Goal: Task Accomplishment & Management: Manage account settings

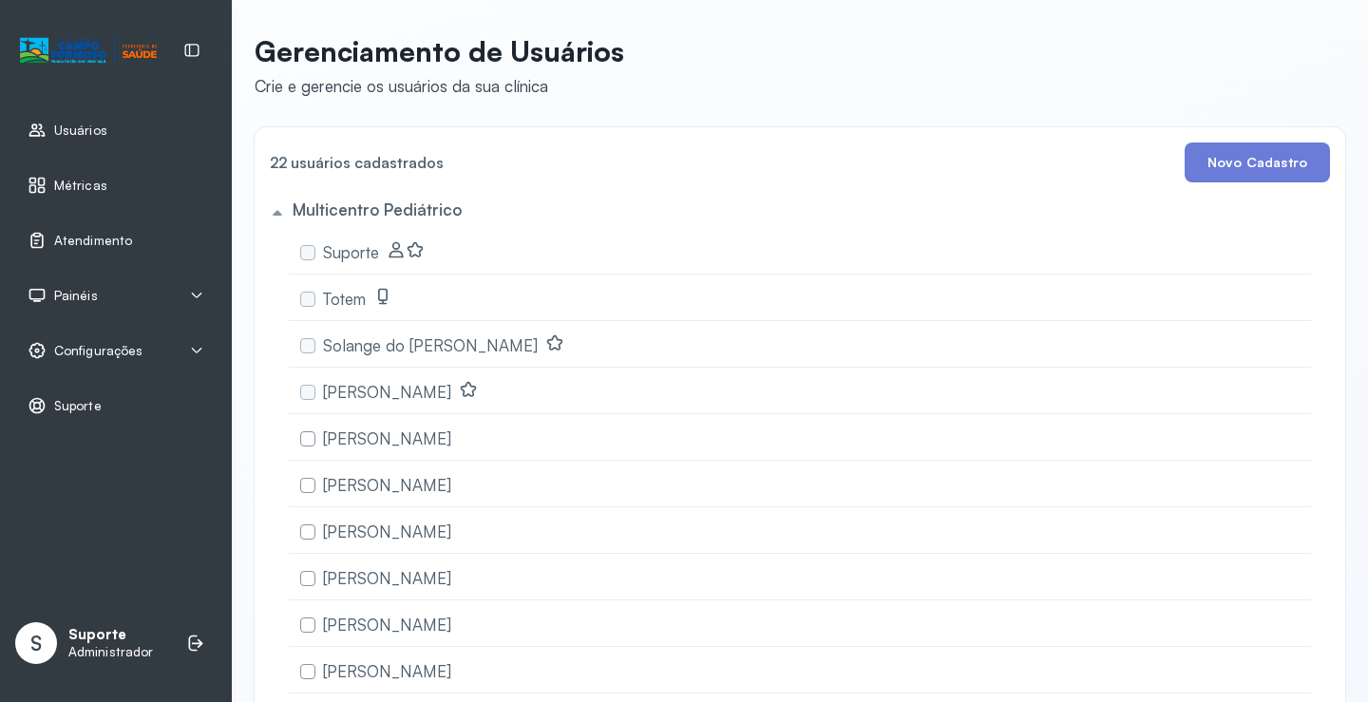
click at [86, 294] on span "Painéis" at bounding box center [76, 296] width 44 height 16
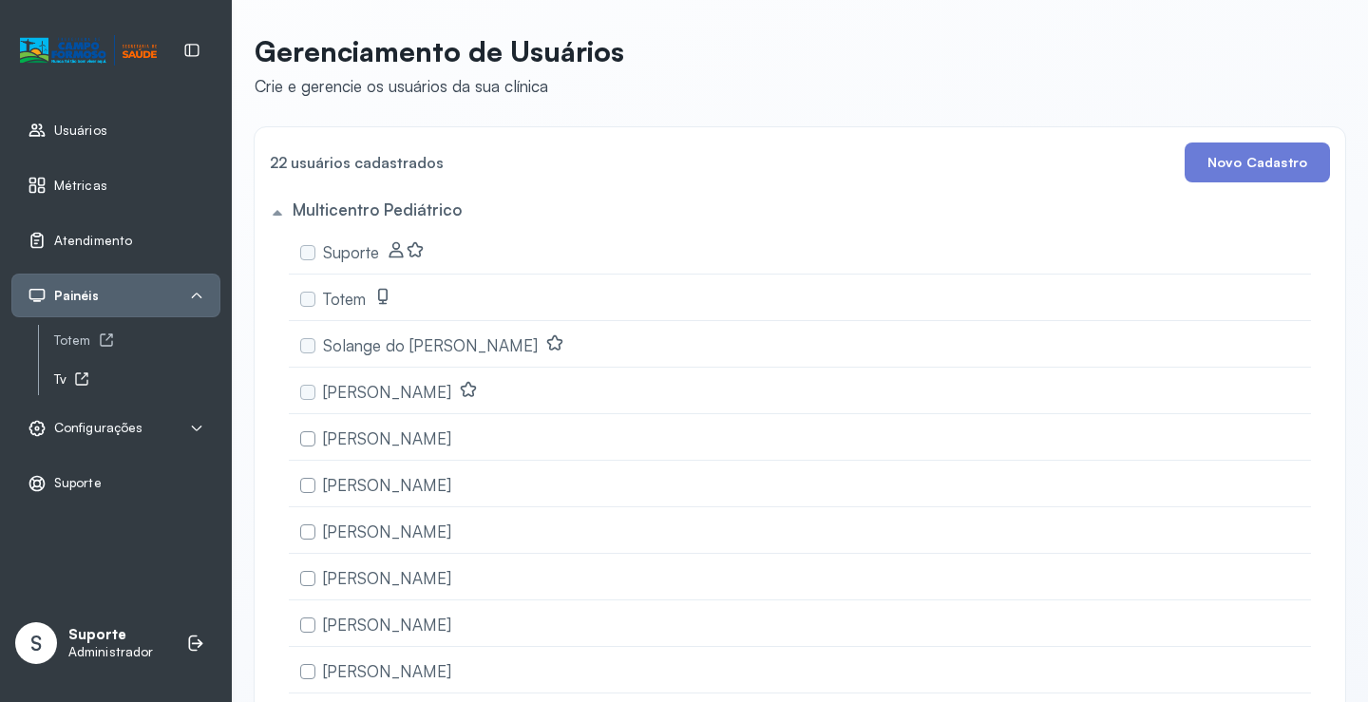
click at [75, 382] on icon at bounding box center [81, 378] width 15 height 15
click at [77, 341] on div "Totem" at bounding box center [137, 341] width 166 height 16
click at [116, 233] on span "Atendimento" at bounding box center [93, 241] width 78 height 16
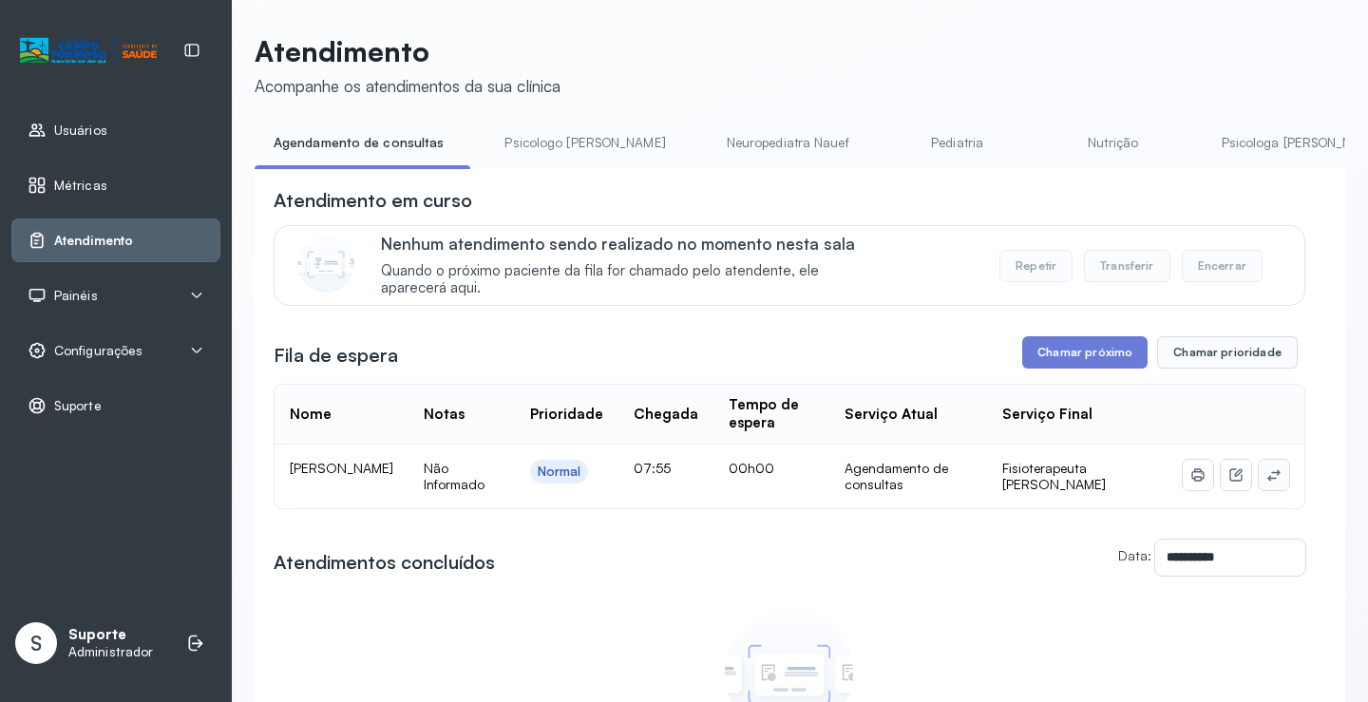
click at [1266, 483] on icon at bounding box center [1273, 474] width 15 height 15
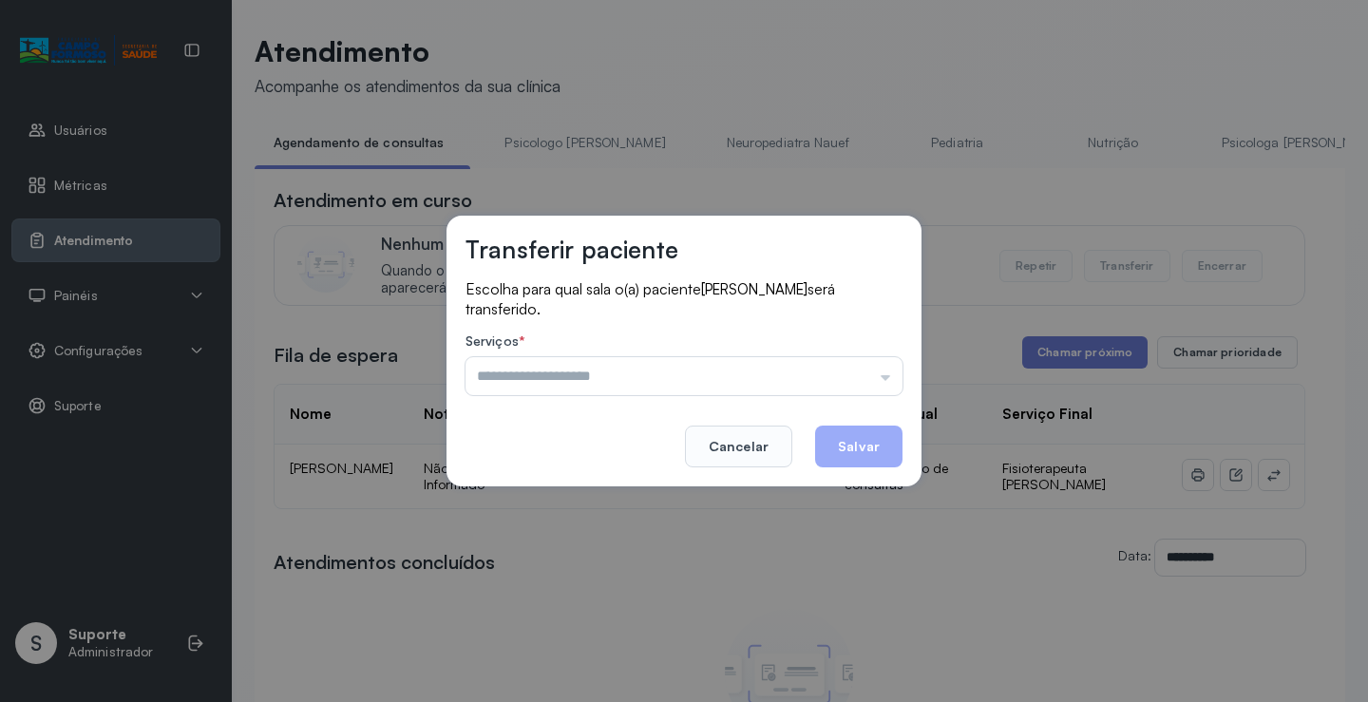
click at [862, 395] on div "Escolha para qual sala o(a) paciente Thalles Ravi Vieira Carvalho será transfer…" at bounding box center [684, 339] width 437 height 120
click at [866, 384] on input "text" at bounding box center [684, 376] width 437 height 38
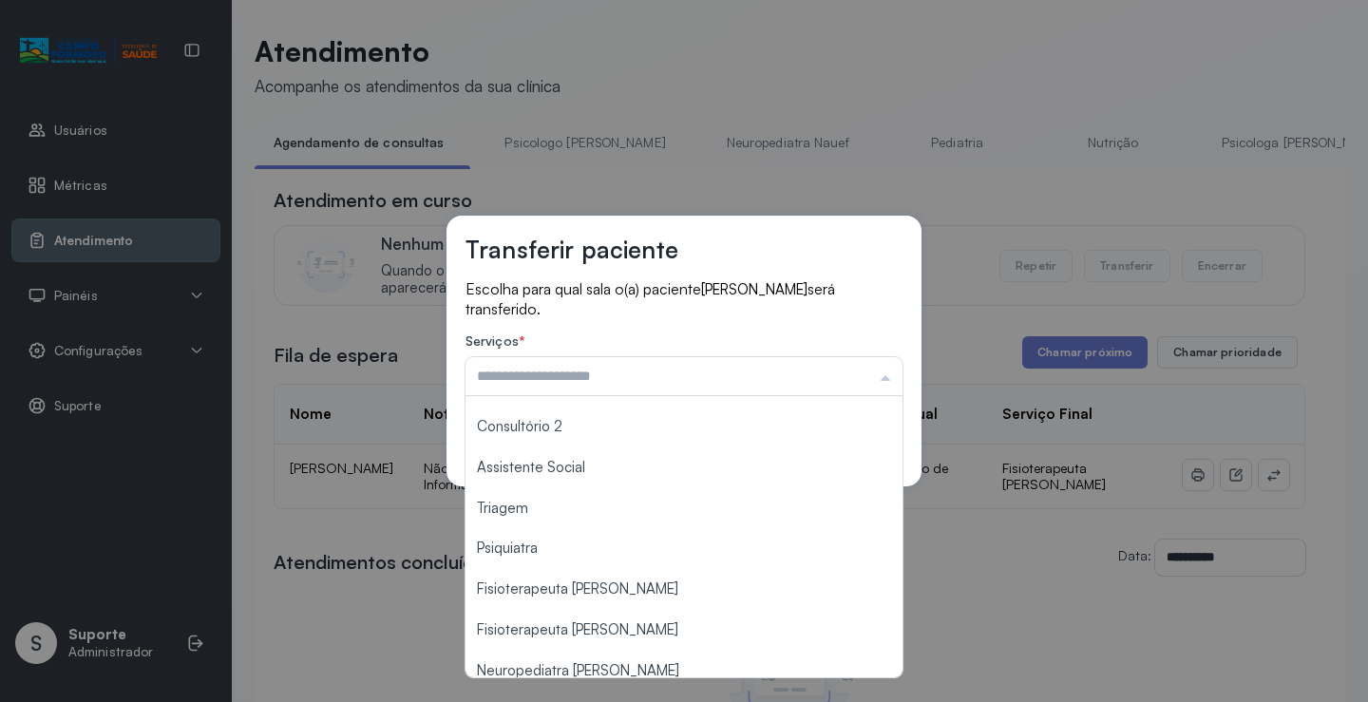
scroll to position [285, 0]
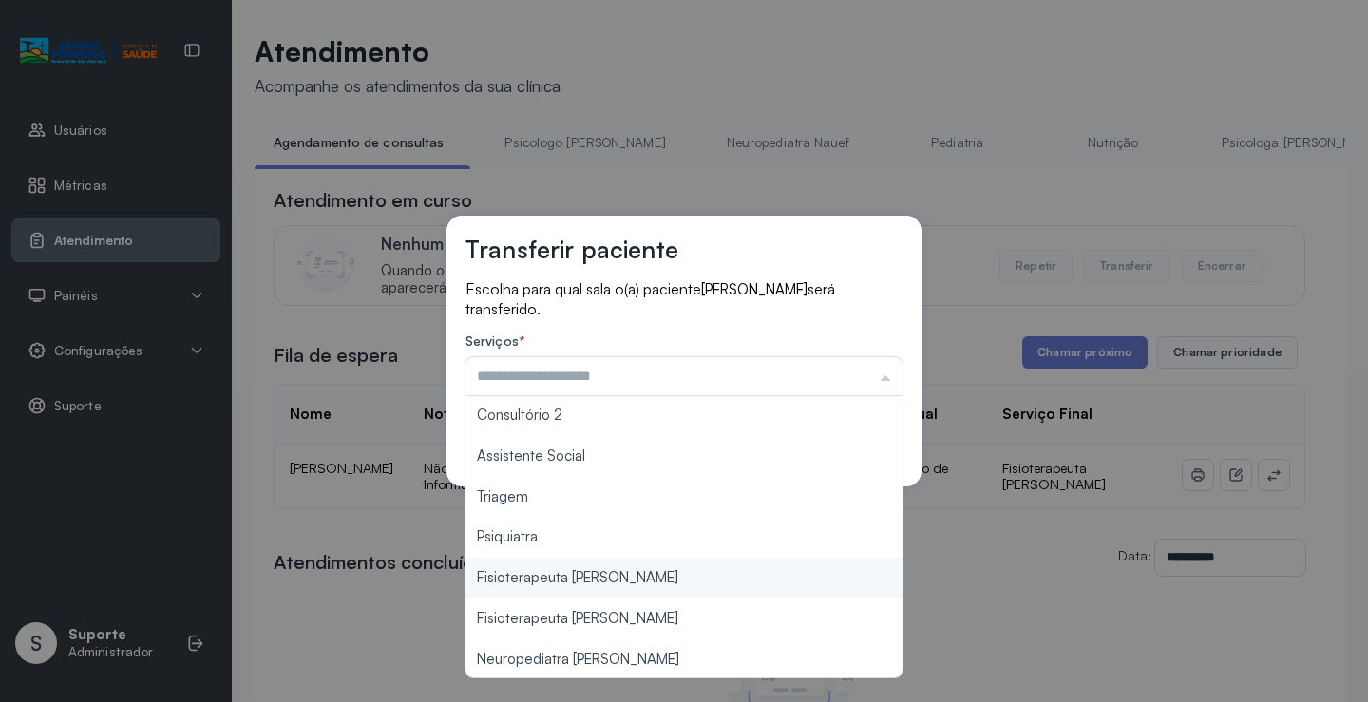
type input "**********"
drag, startPoint x: 641, startPoint y: 569, endPoint x: 755, endPoint y: 521, distance: 123.9
click at [641, 568] on div "**********" at bounding box center [684, 351] width 1368 height 702
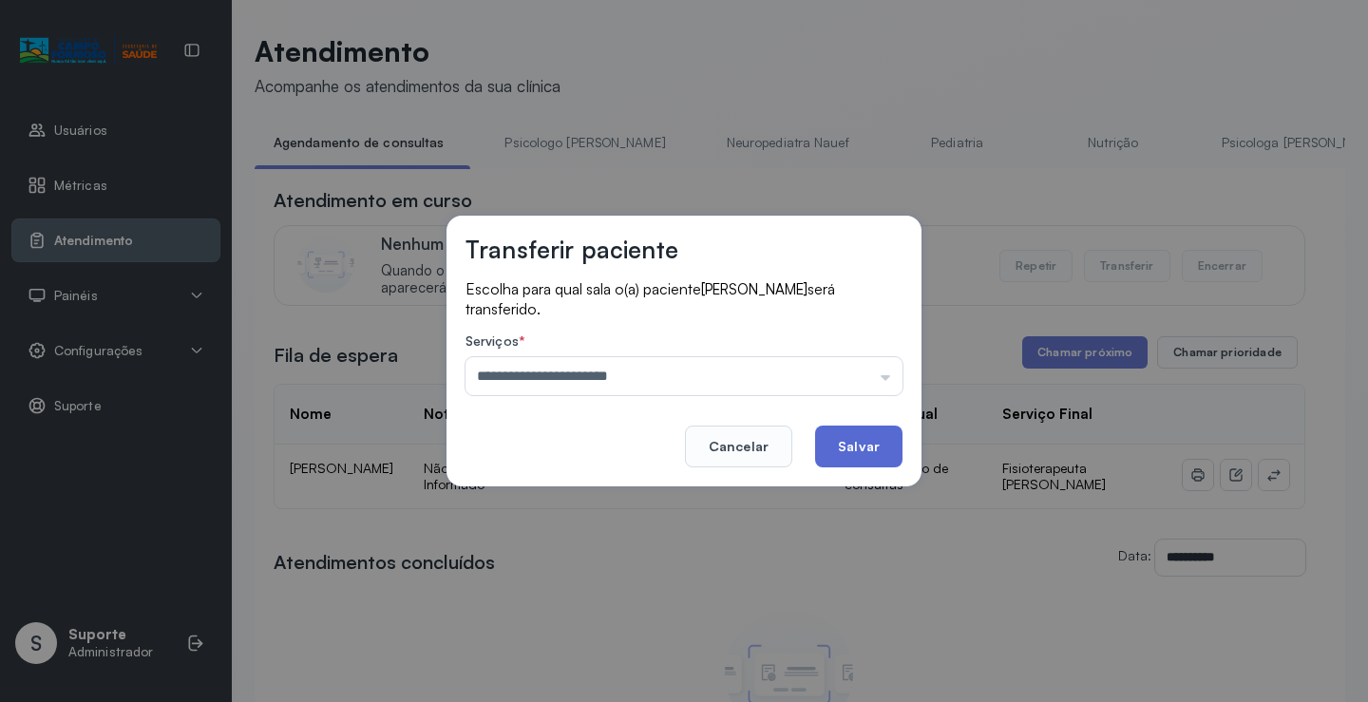
click at [878, 441] on button "Salvar" at bounding box center [858, 447] width 87 height 42
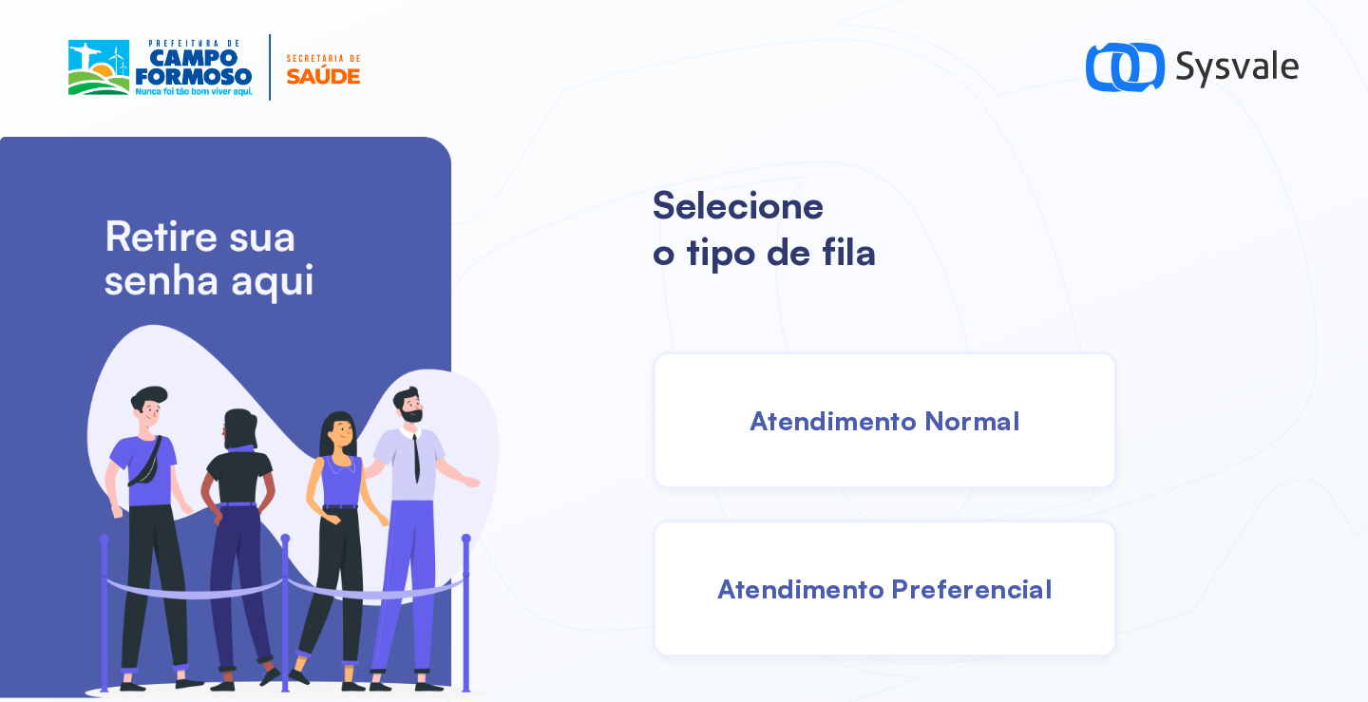
click at [837, 463] on div "Atendimento Normal" at bounding box center [885, 421] width 465 height 138
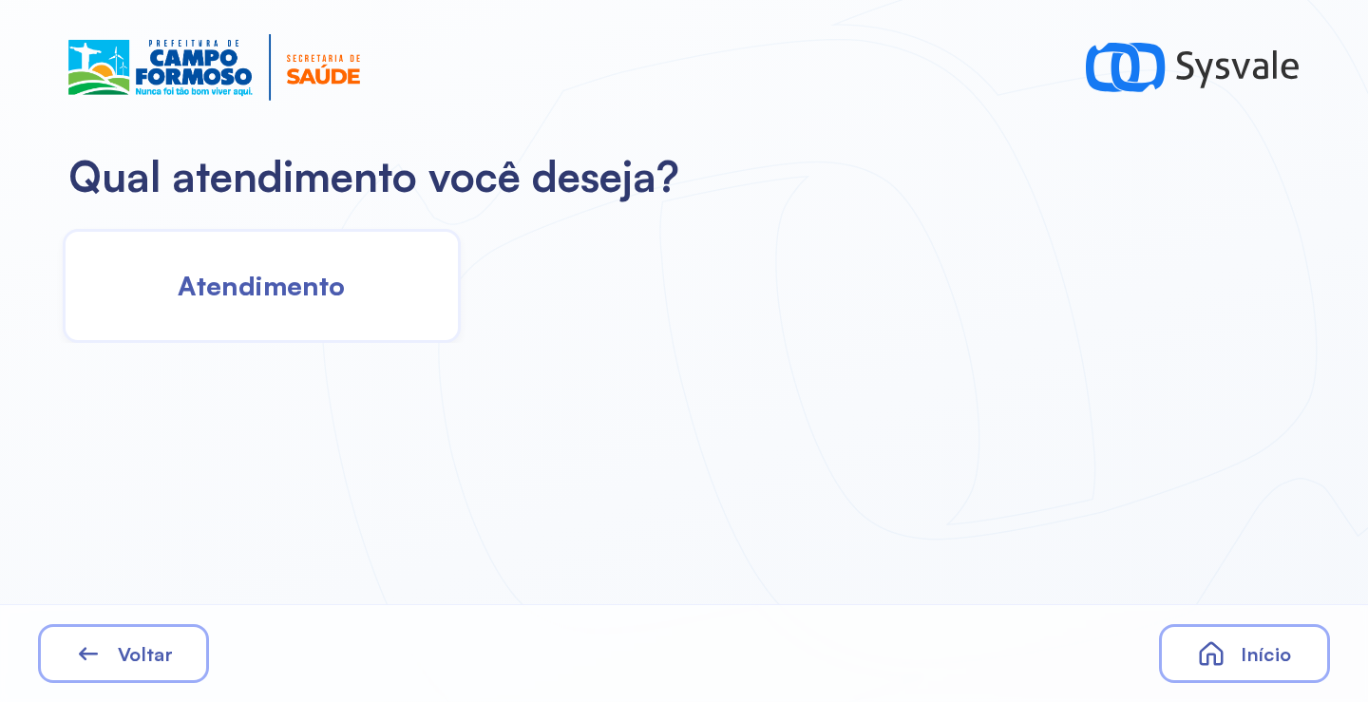
click at [318, 278] on span "Atendimento" at bounding box center [261, 285] width 167 height 33
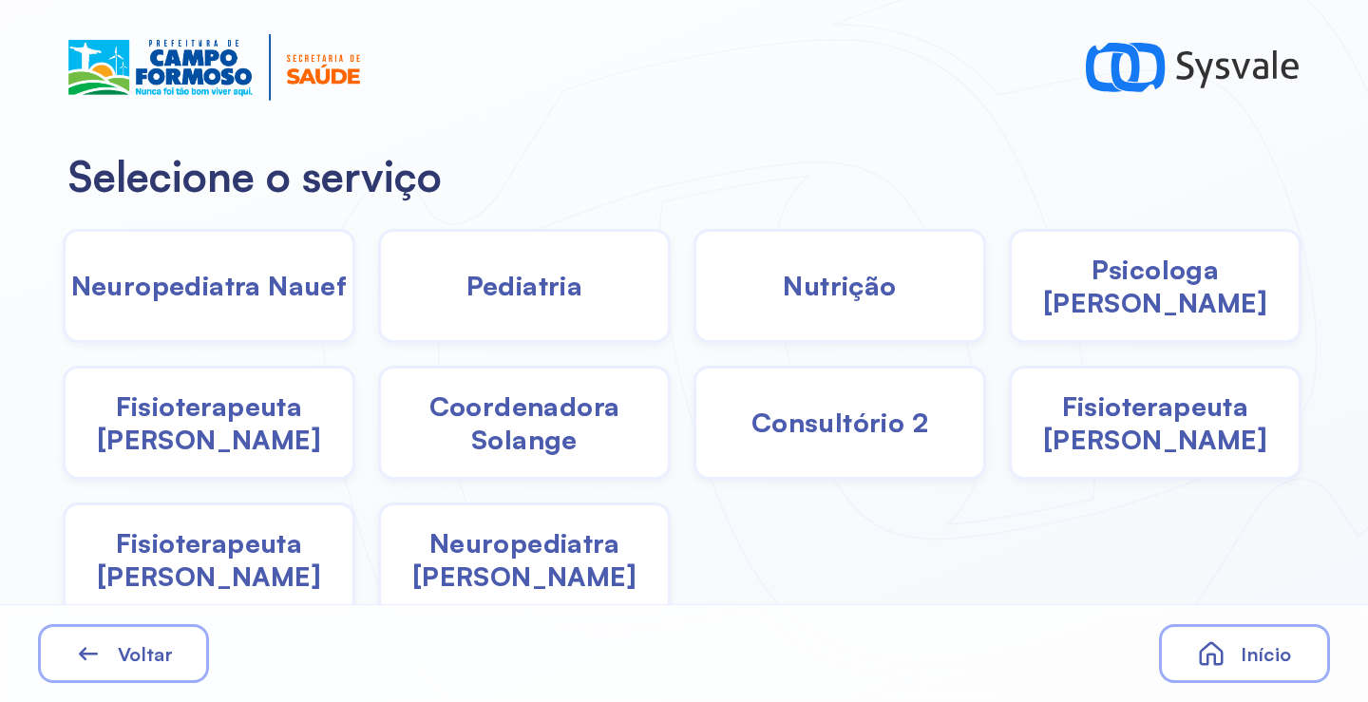
click at [1143, 434] on span "Fisioterapeuta Francyne" at bounding box center [1155, 423] width 287 height 67
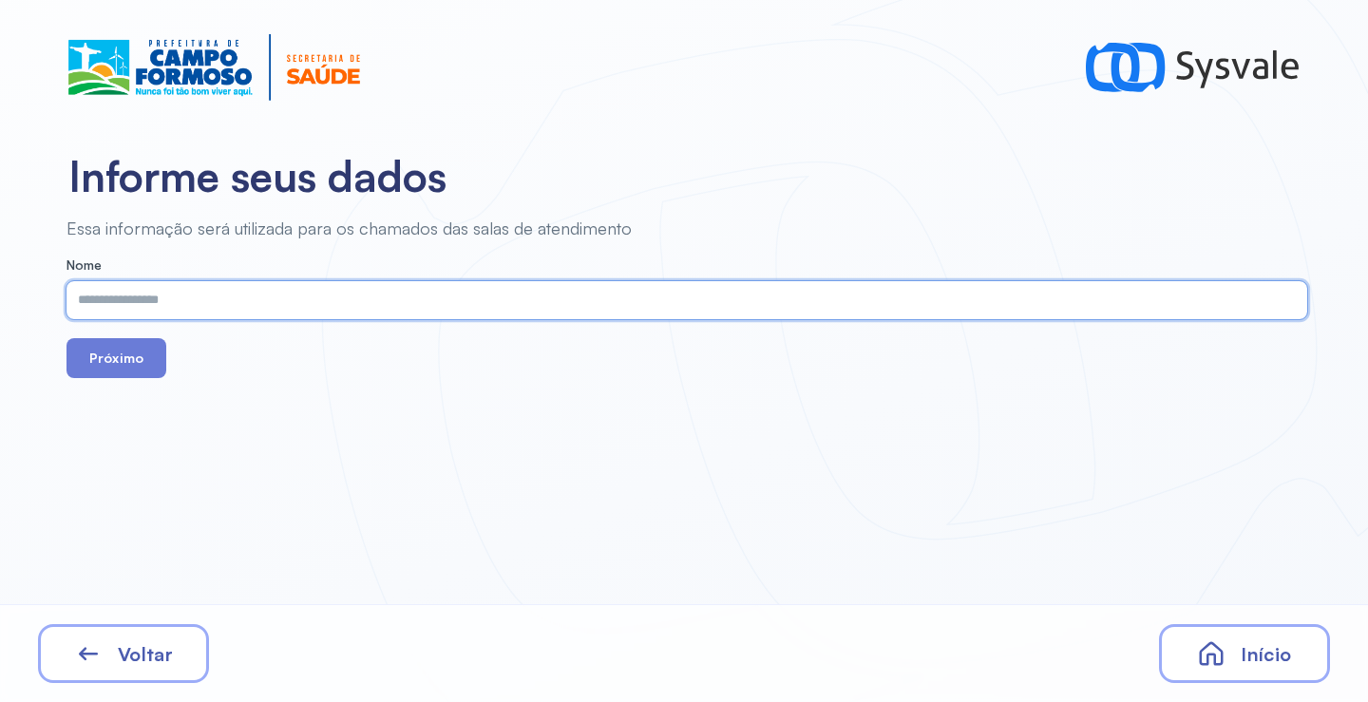
paste input "**********"
type input "**********"
click at [568, 480] on div "**********" at bounding box center [684, 351] width 1368 height 702
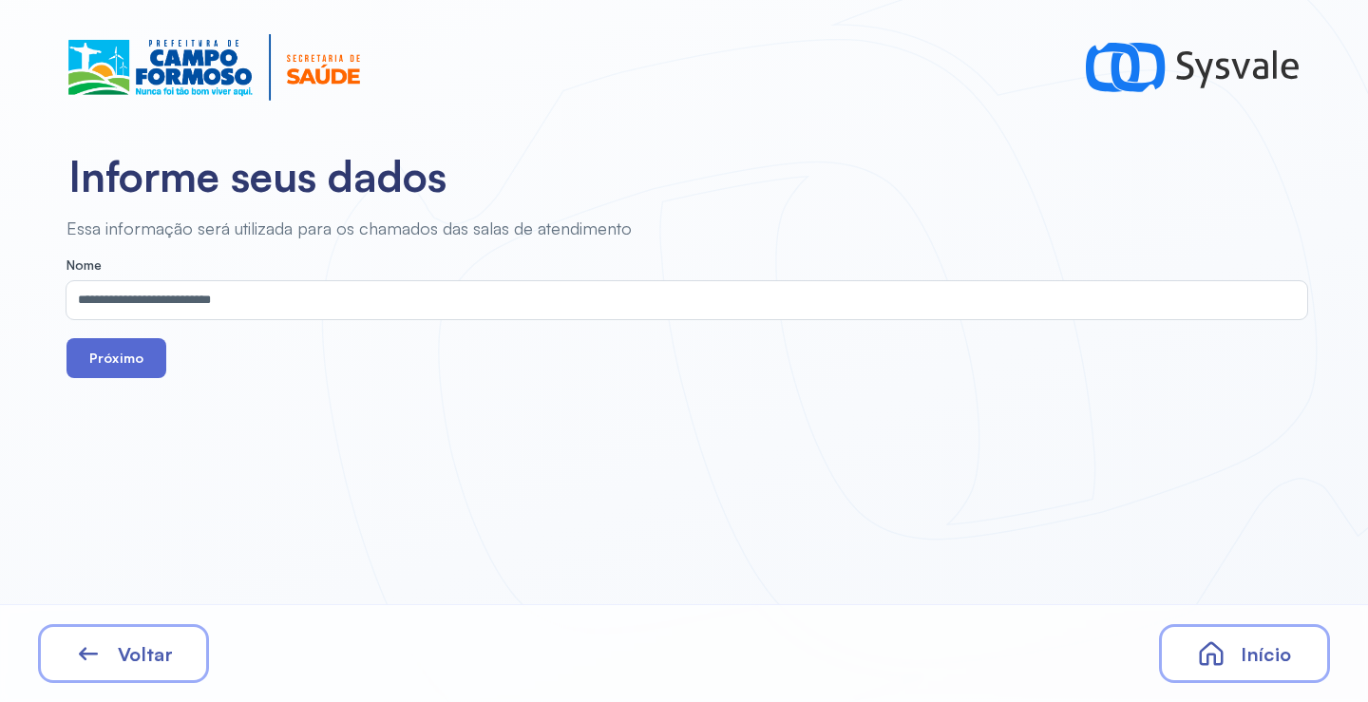
click at [110, 363] on button "Próximo" at bounding box center [117, 358] width 100 height 40
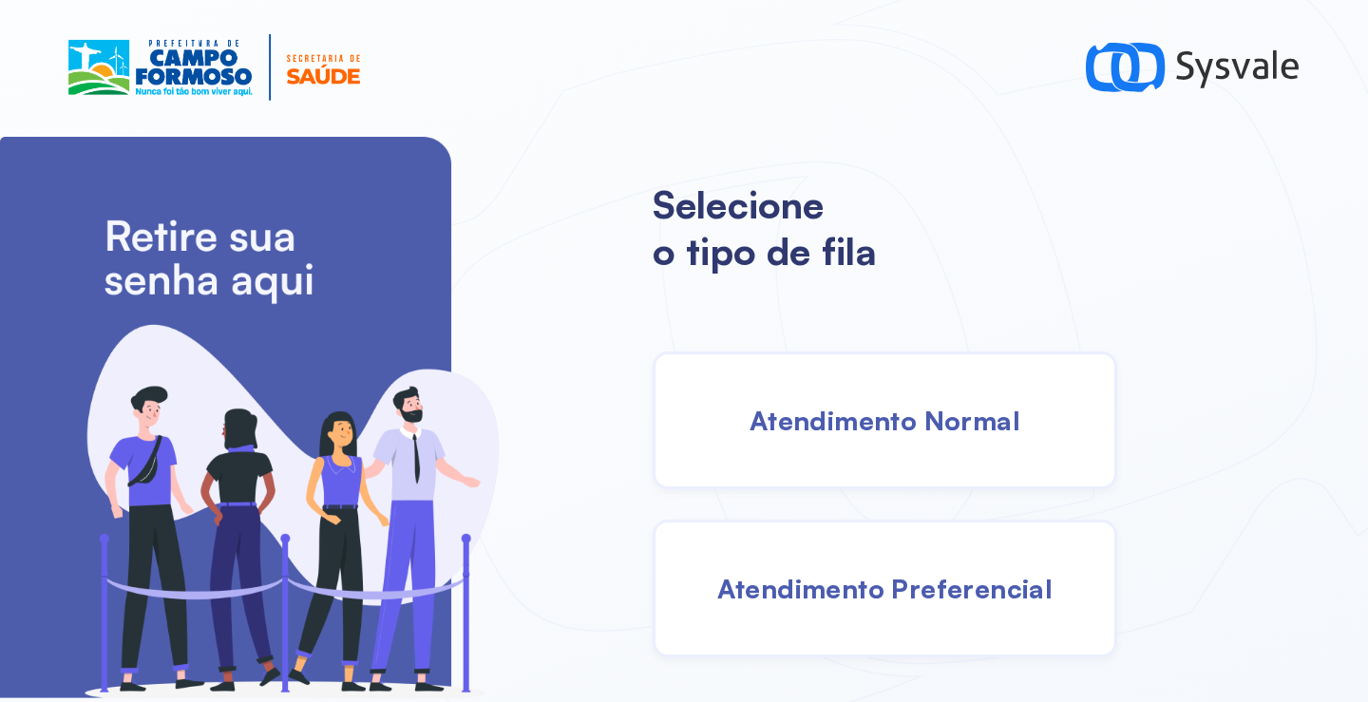
click at [913, 418] on span "Atendimento Normal" at bounding box center [885, 420] width 271 height 33
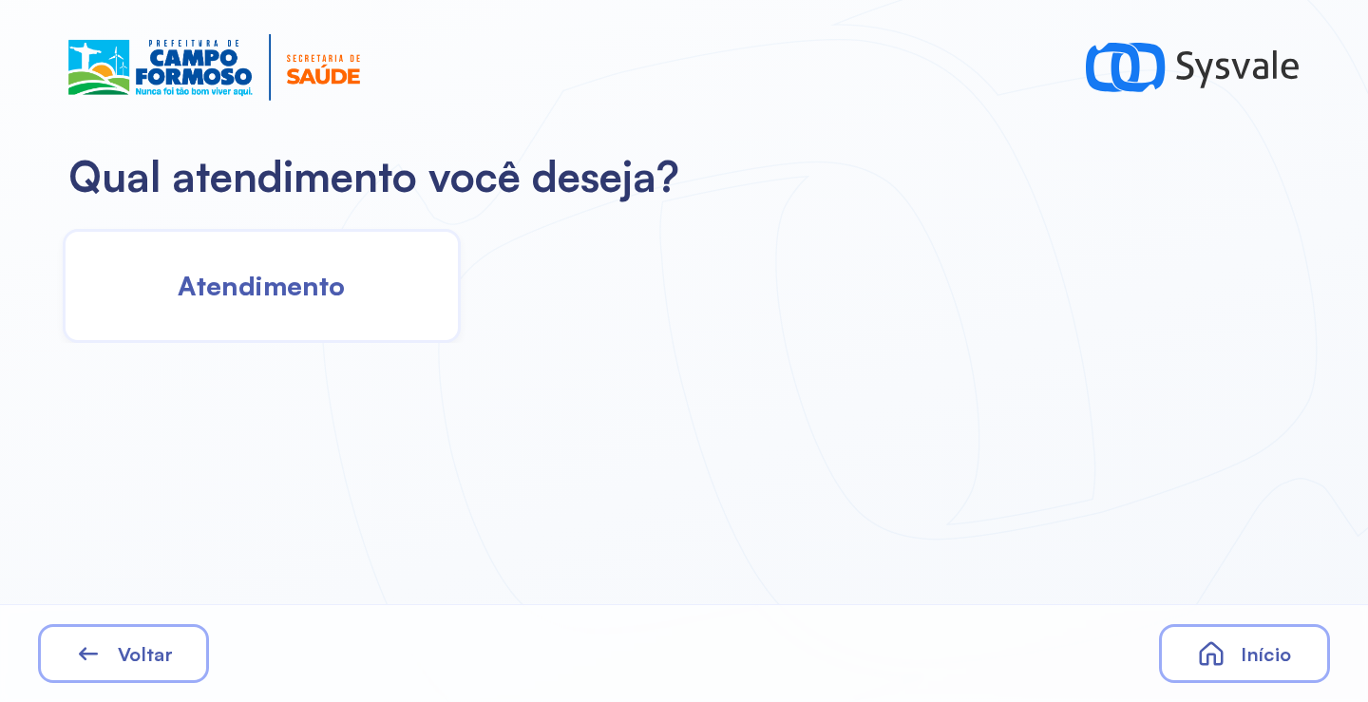
click at [290, 275] on span "Atendimento" at bounding box center [261, 285] width 167 height 33
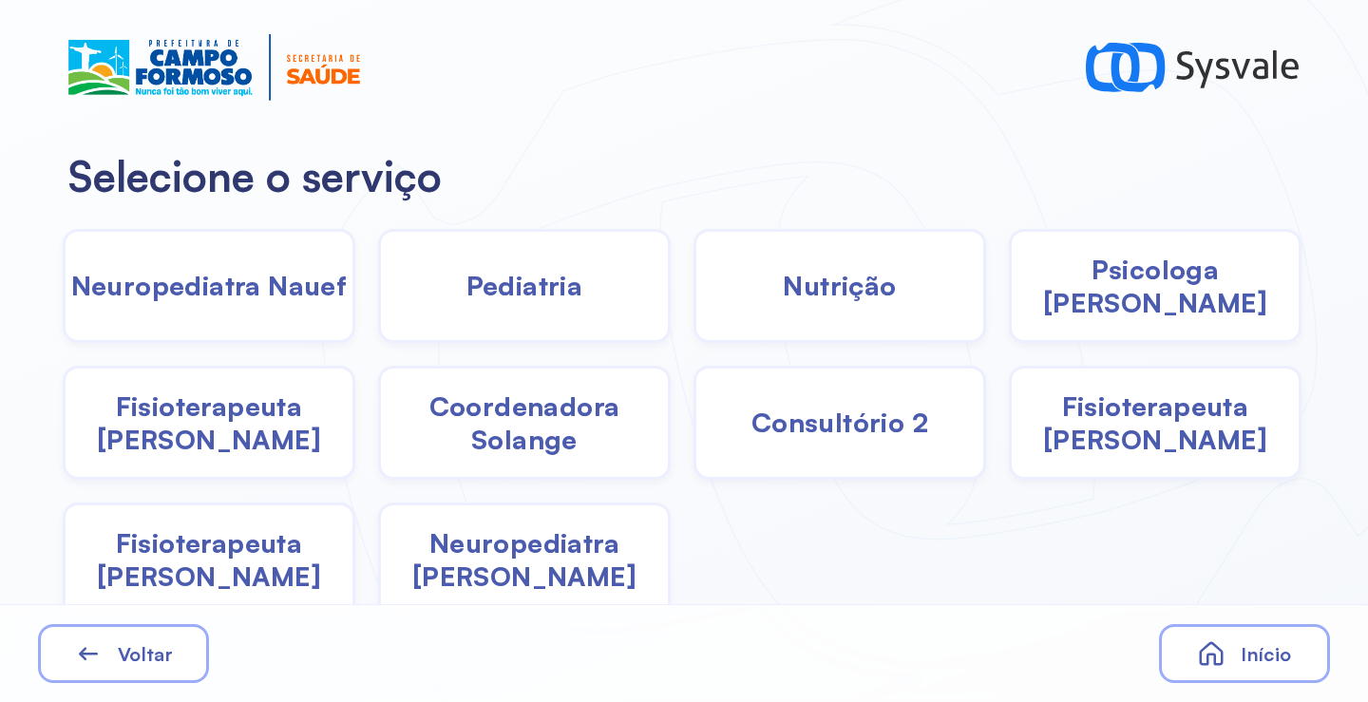
click at [1134, 292] on span "Psicologa [PERSON_NAME]" at bounding box center [1155, 286] width 287 height 67
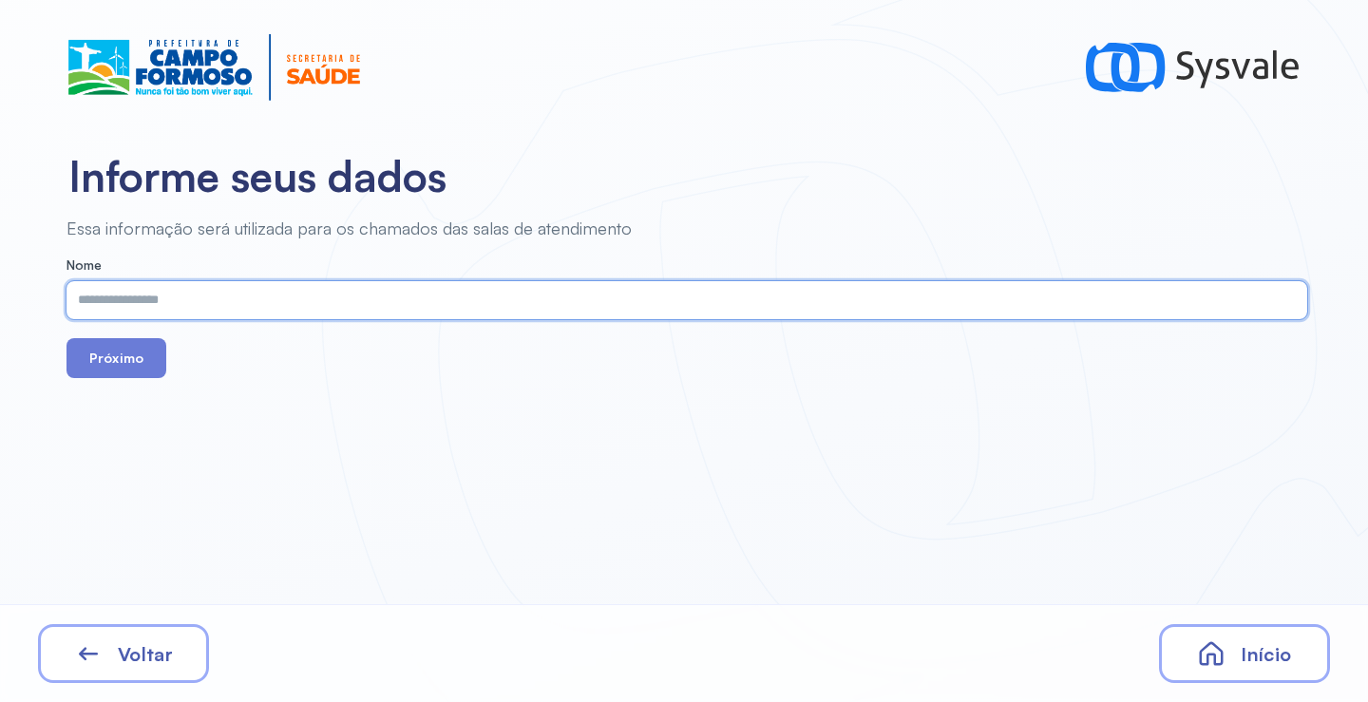
paste input "**********"
type input "**********"
click at [118, 365] on button "Próximo" at bounding box center [117, 358] width 100 height 40
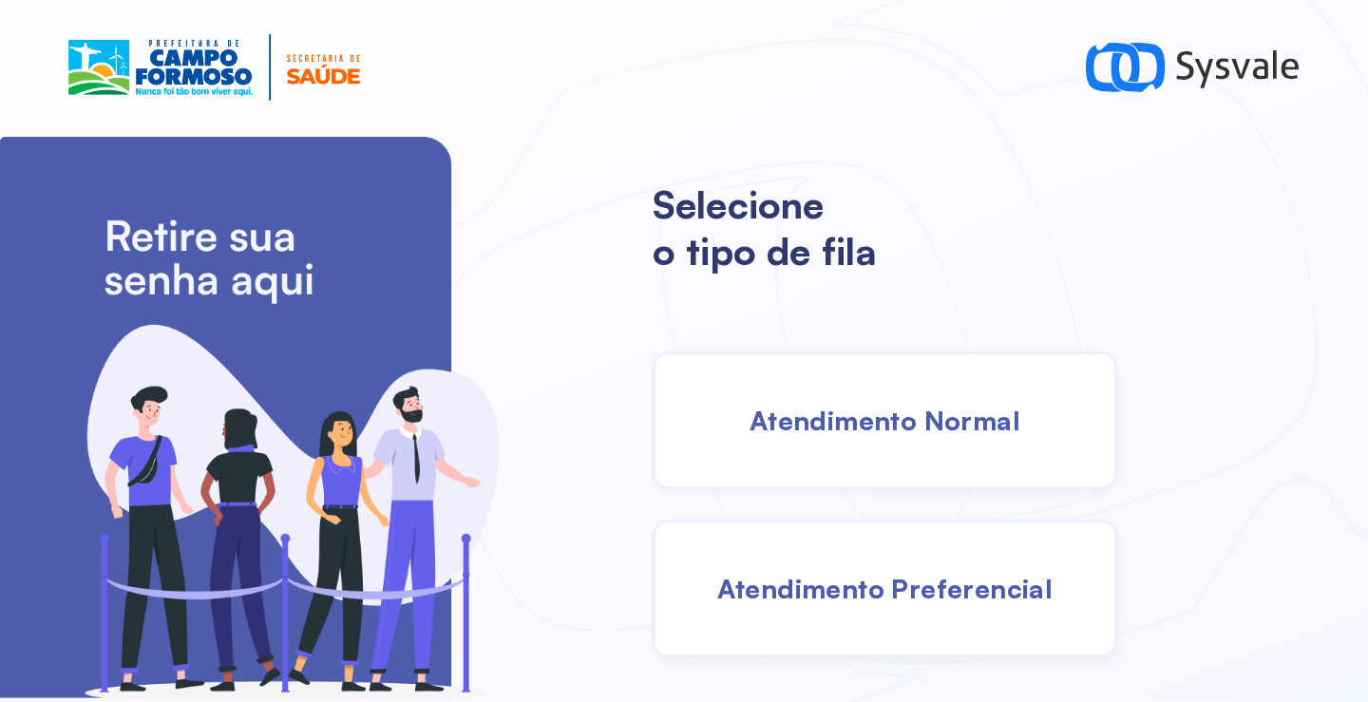
click at [828, 444] on div "Atendimento Normal" at bounding box center [885, 421] width 465 height 138
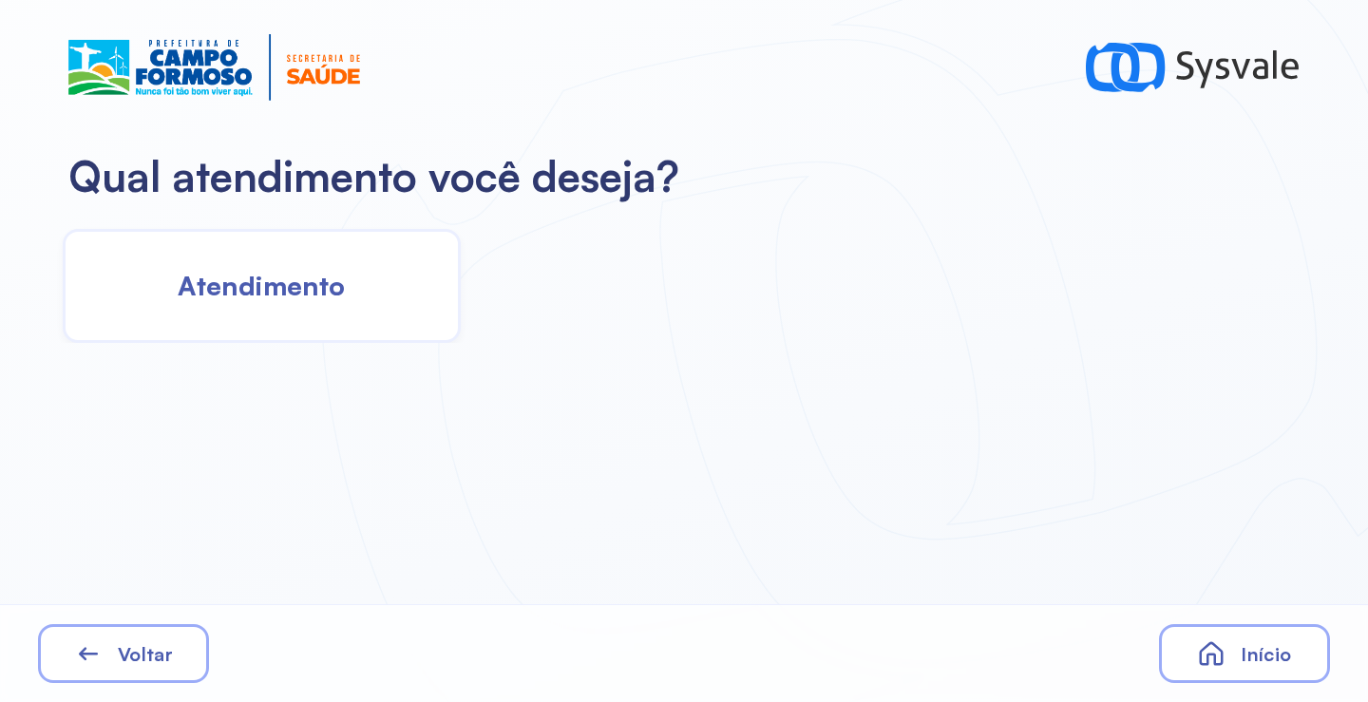
click at [402, 288] on div "Atendimento" at bounding box center [262, 286] width 398 height 114
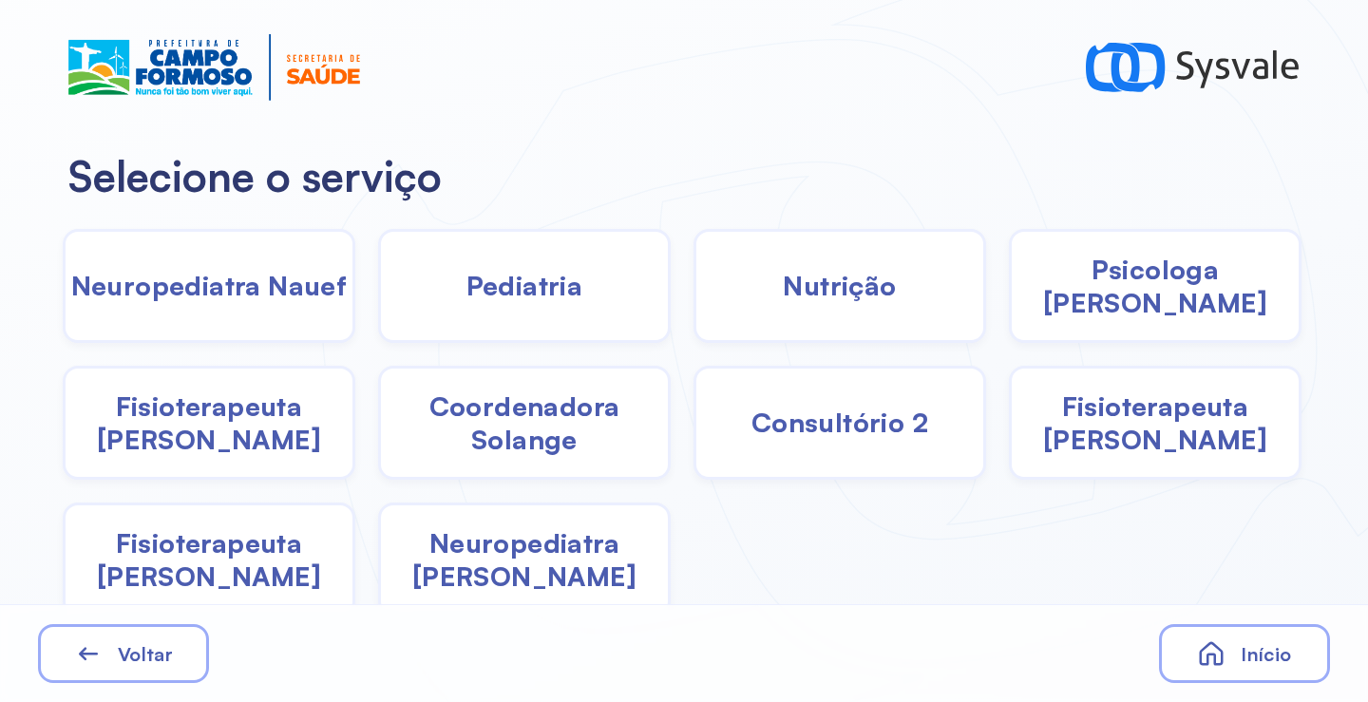
click at [1132, 301] on span "Psicologa [PERSON_NAME]" at bounding box center [1155, 286] width 287 height 67
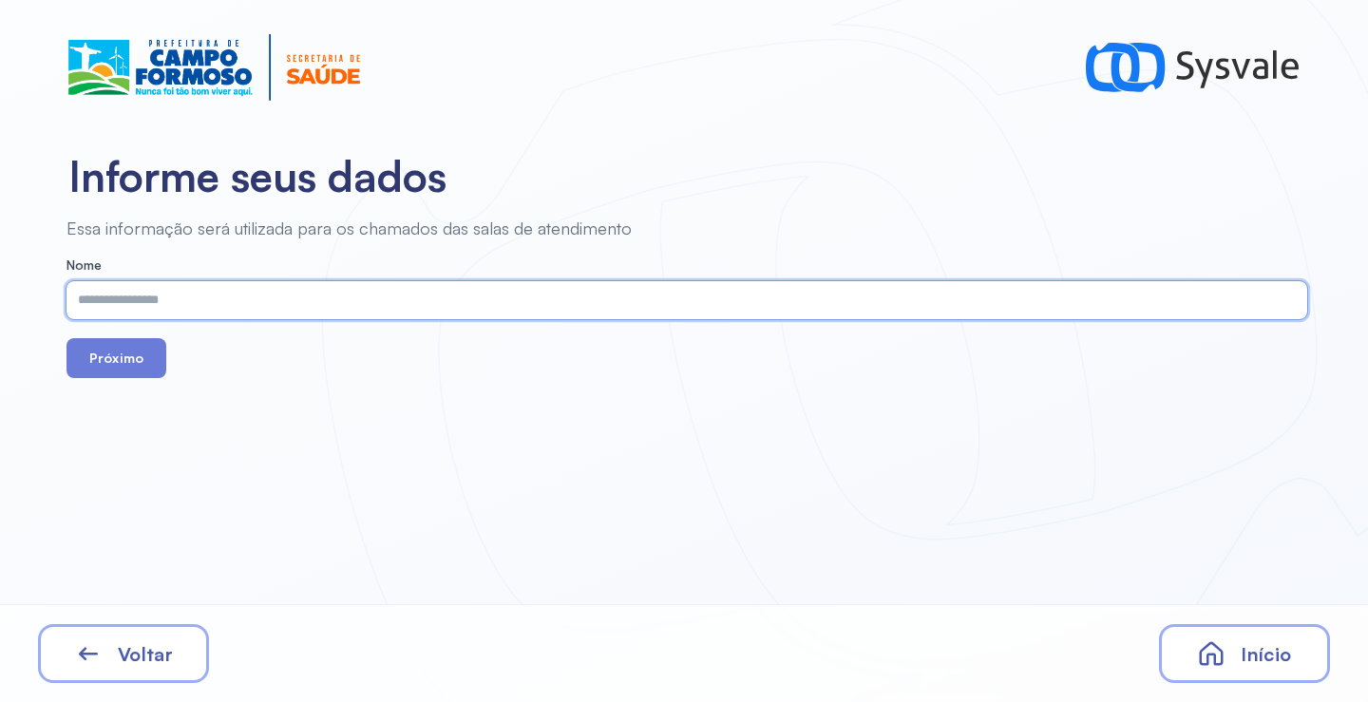
paste input "**********"
type input "**********"
click at [120, 346] on button "Próximo" at bounding box center [117, 358] width 100 height 40
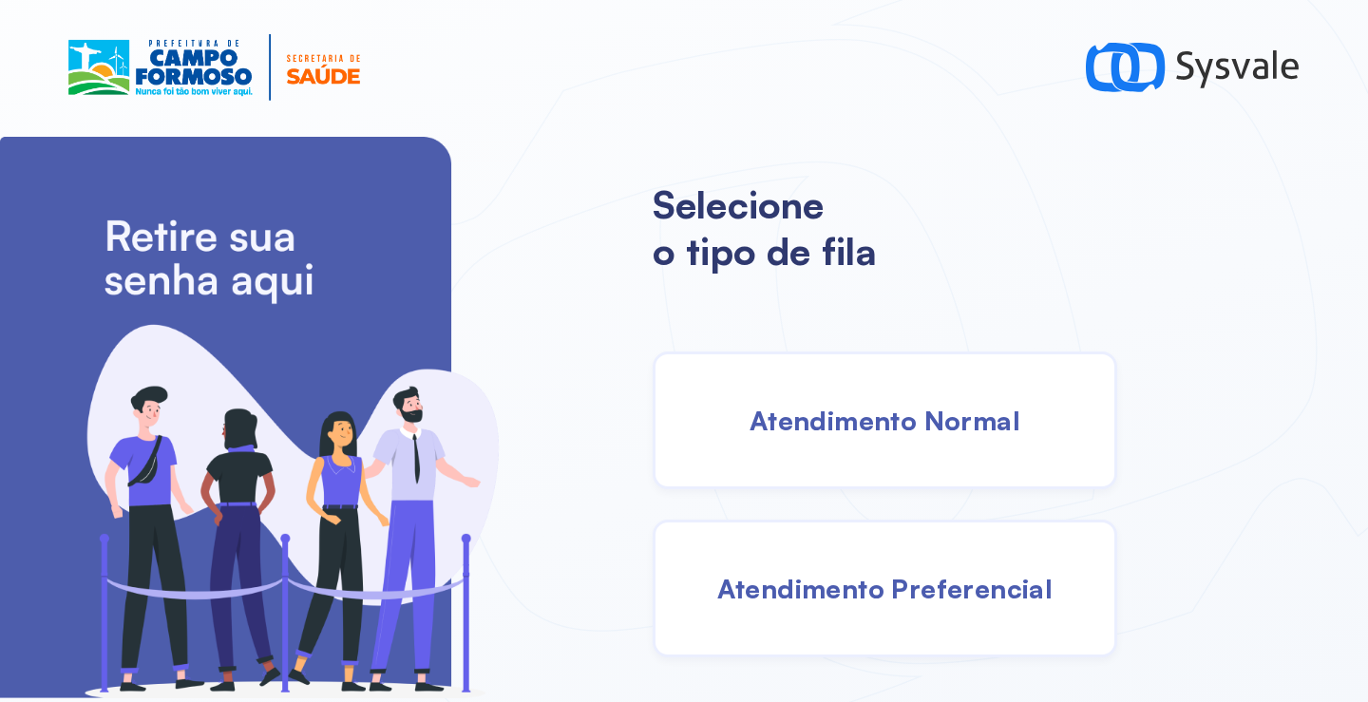
click at [870, 411] on span "Atendimento Normal" at bounding box center [885, 420] width 271 height 33
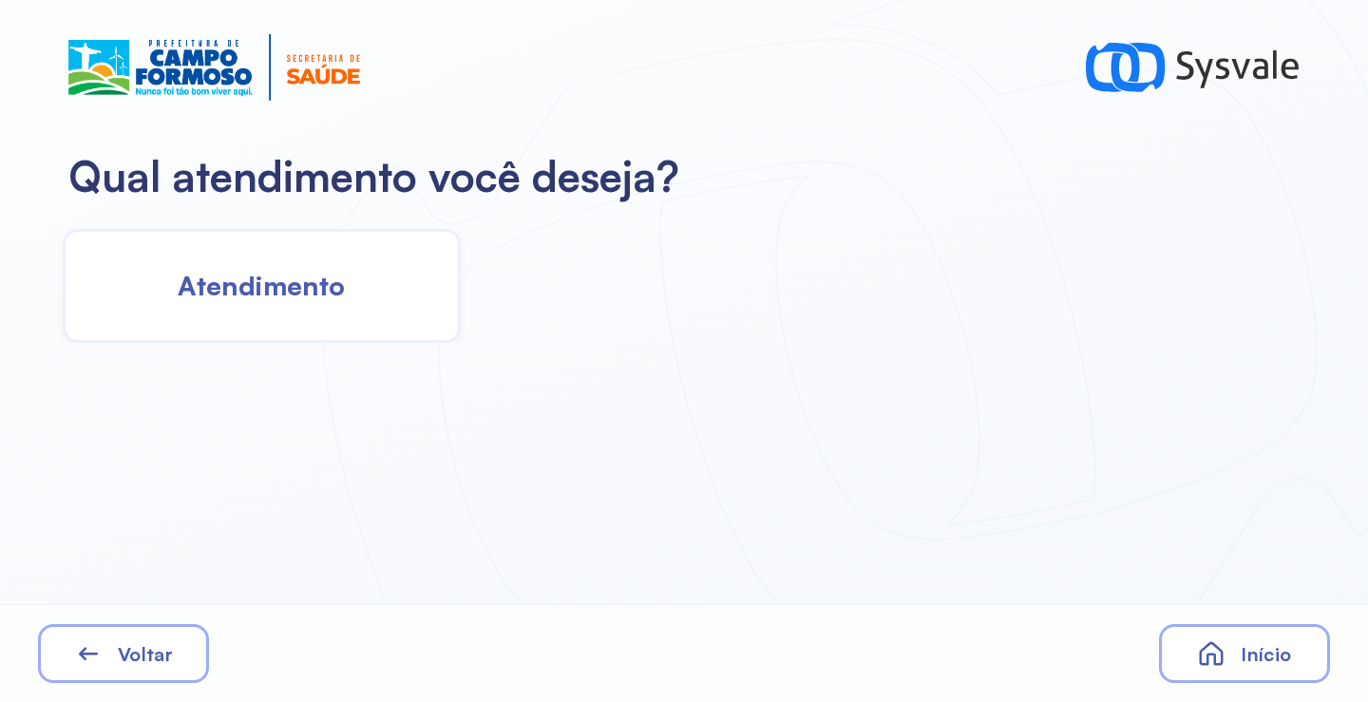
click at [301, 287] on span "Atendimento" at bounding box center [261, 285] width 167 height 33
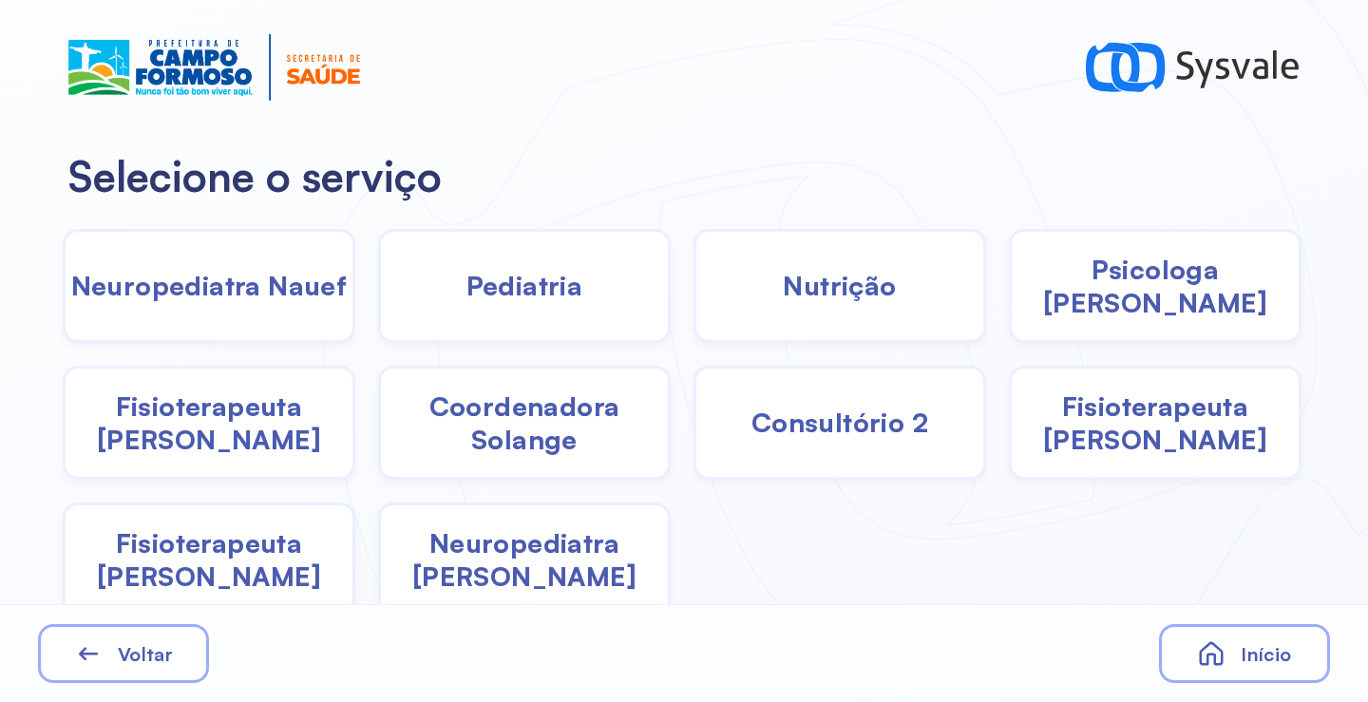
click at [247, 397] on span "Fisioterapeuta [PERSON_NAME]" at bounding box center [209, 423] width 287 height 67
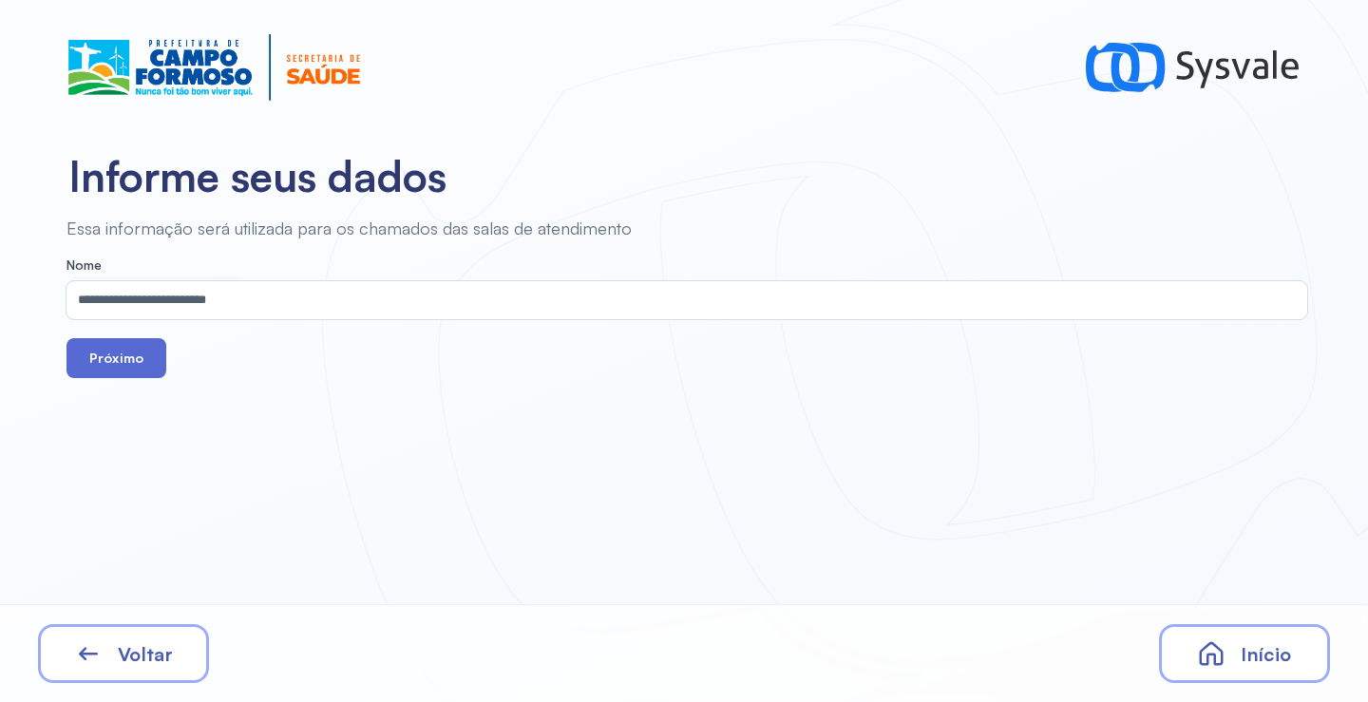
click at [129, 370] on button "Próximo" at bounding box center [117, 358] width 100 height 40
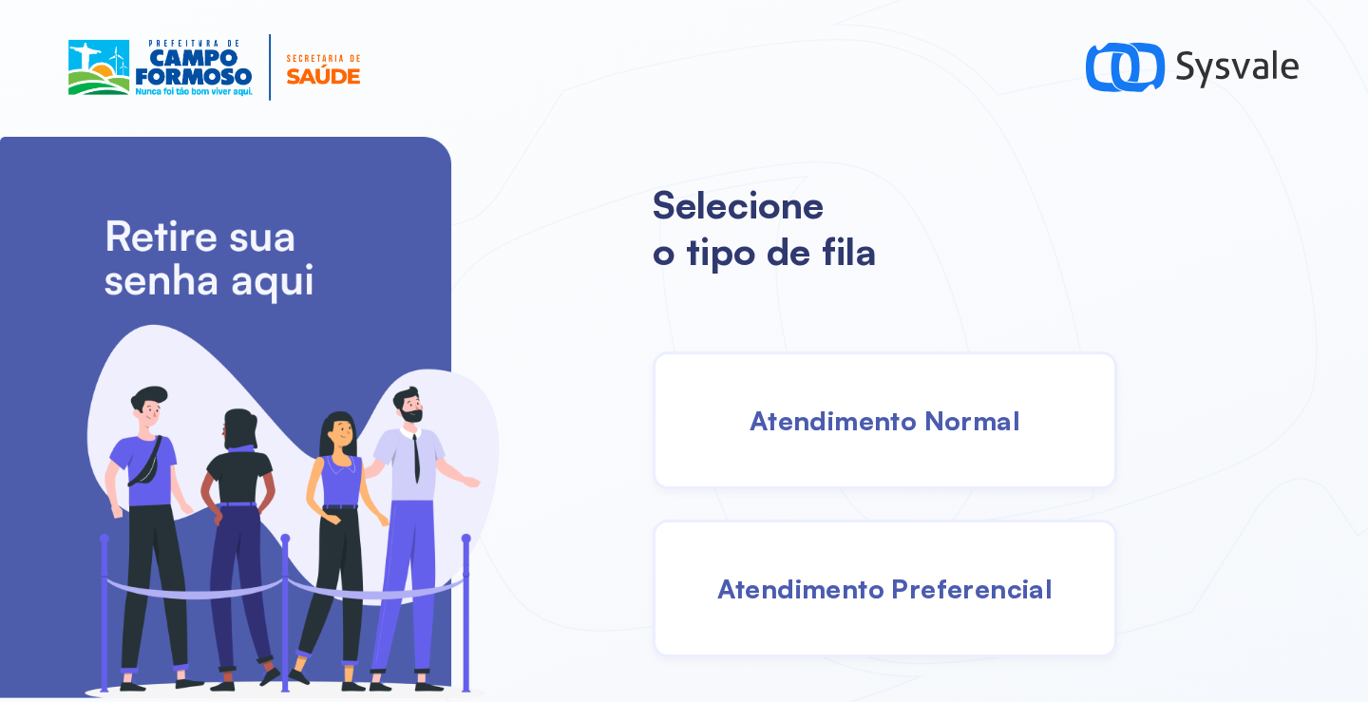
click at [819, 433] on span "Atendimento Normal" at bounding box center [885, 420] width 271 height 33
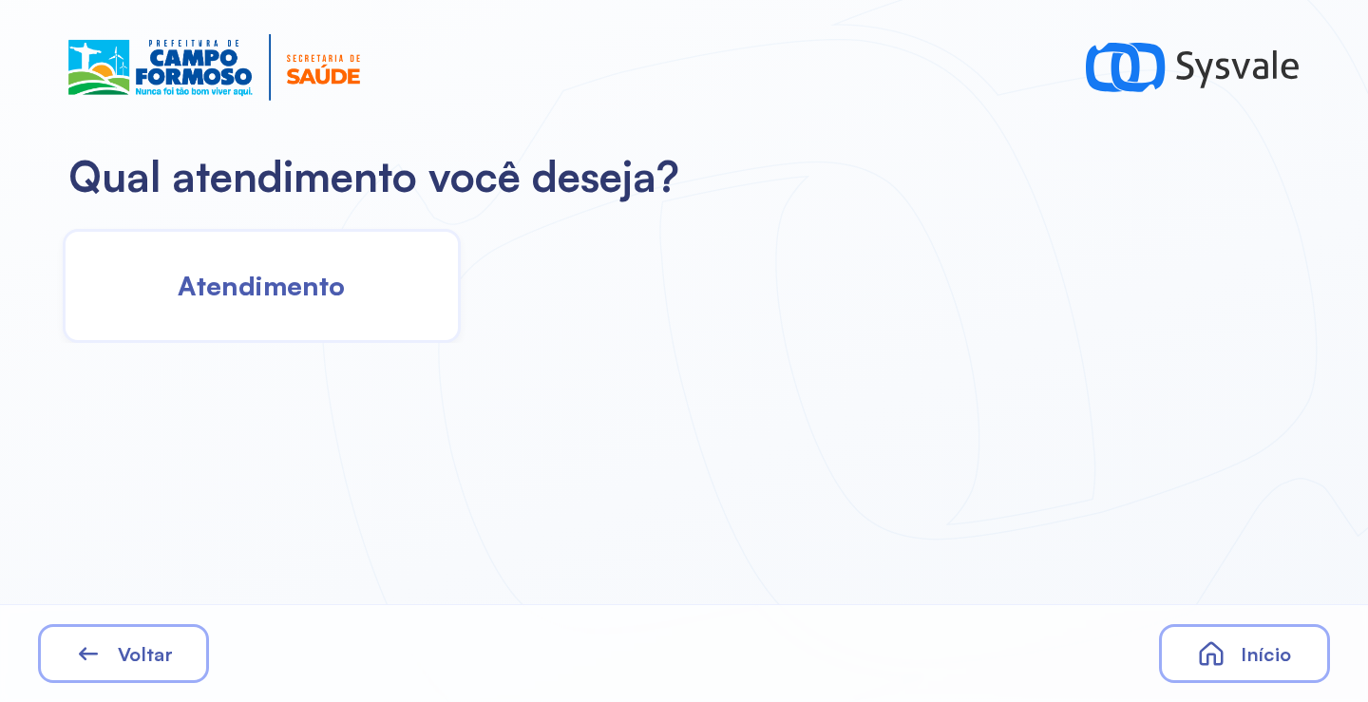
click at [261, 302] on span "Atendimento" at bounding box center [261, 285] width 167 height 33
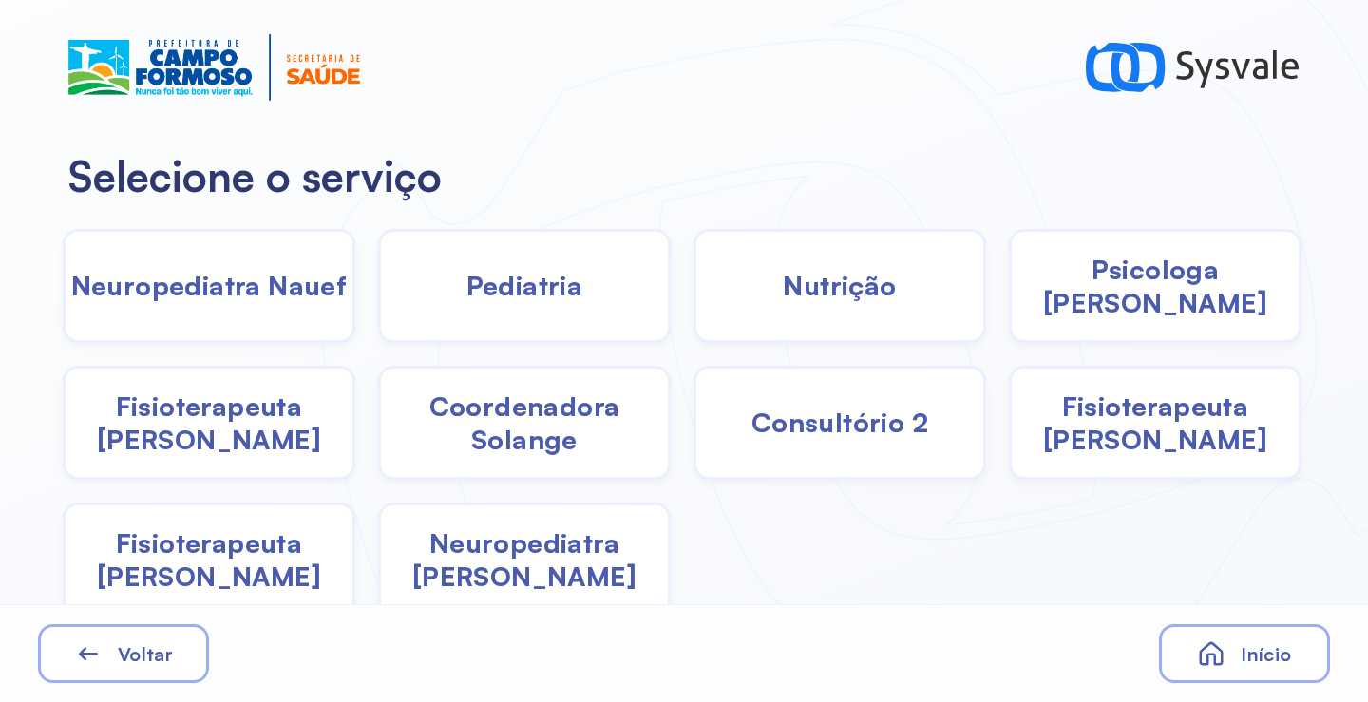
click at [224, 421] on span "Fisioterapeuta [PERSON_NAME]" at bounding box center [209, 423] width 287 height 67
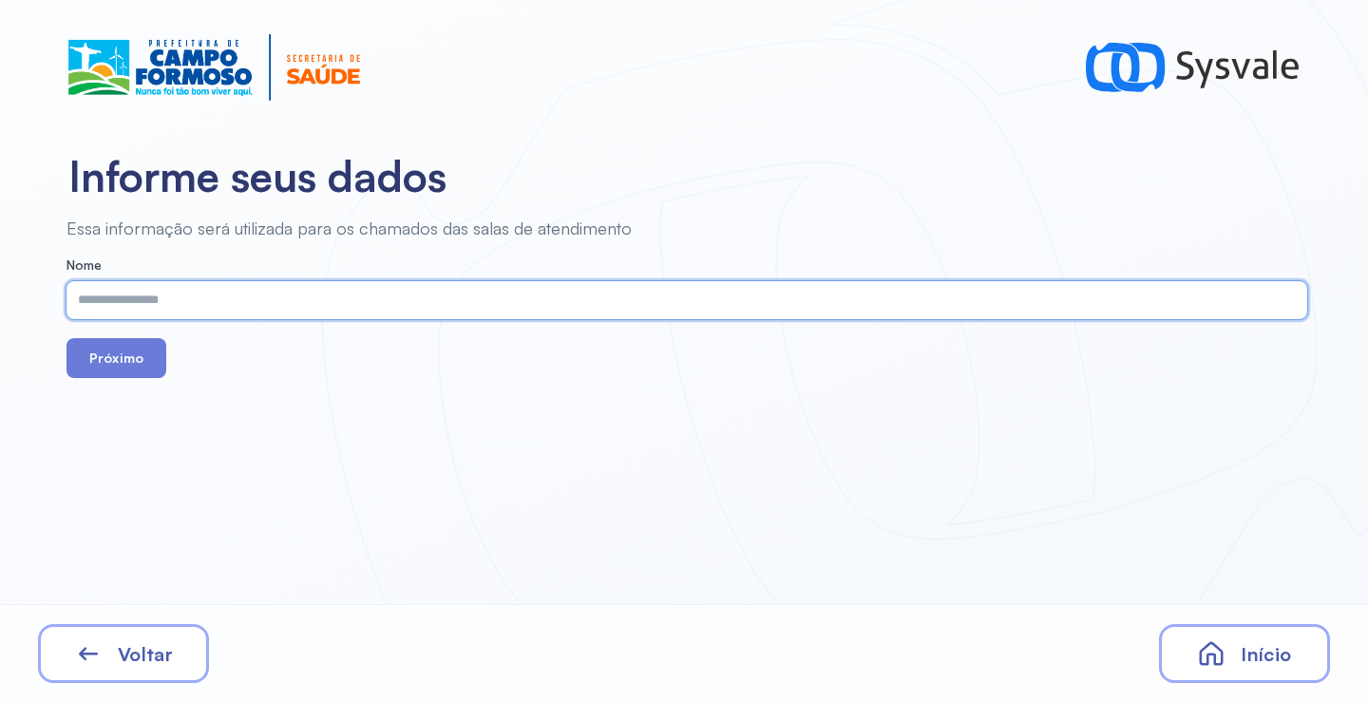
drag, startPoint x: 177, startPoint y: 274, endPoint x: 157, endPoint y: 291, distance: 26.3
paste input "**********"
type input "**********"
click at [139, 368] on button "Próximo" at bounding box center [117, 358] width 100 height 40
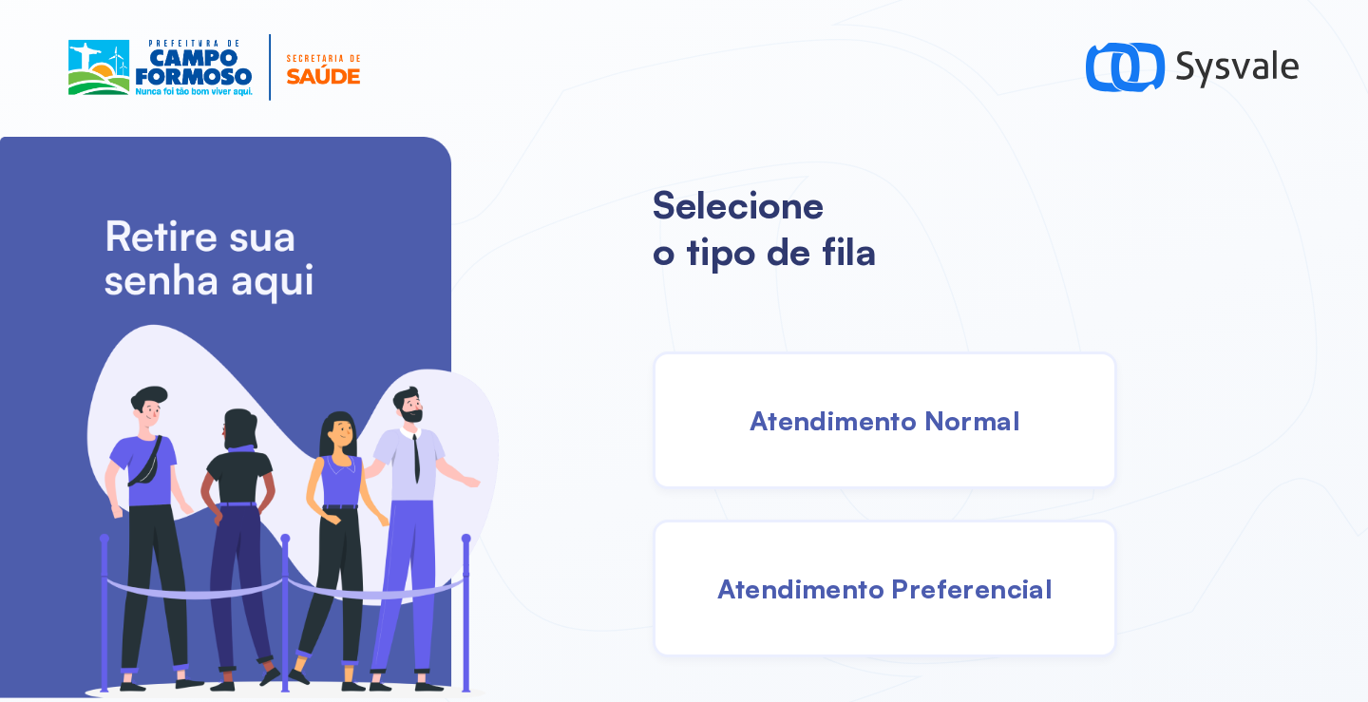
click at [894, 390] on div "Atendimento Normal" at bounding box center [885, 421] width 465 height 138
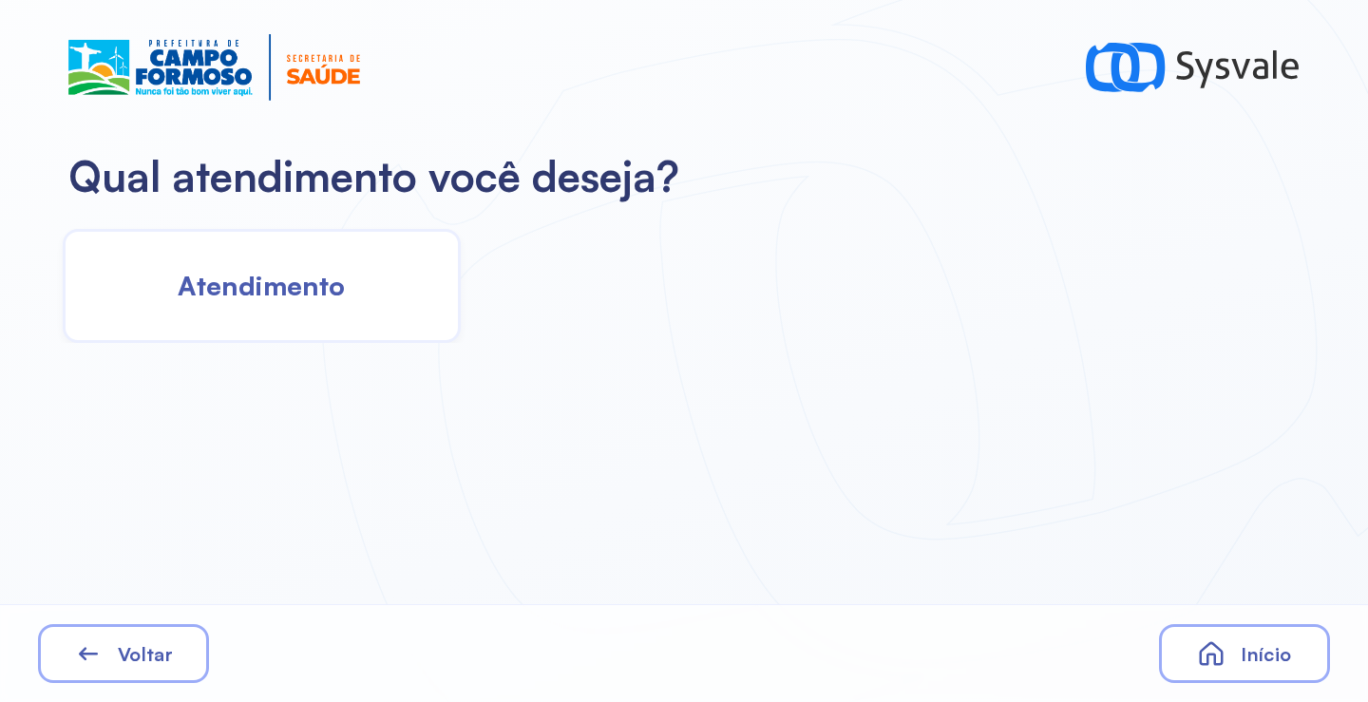
click at [336, 252] on div "Atendimento" at bounding box center [262, 286] width 398 height 114
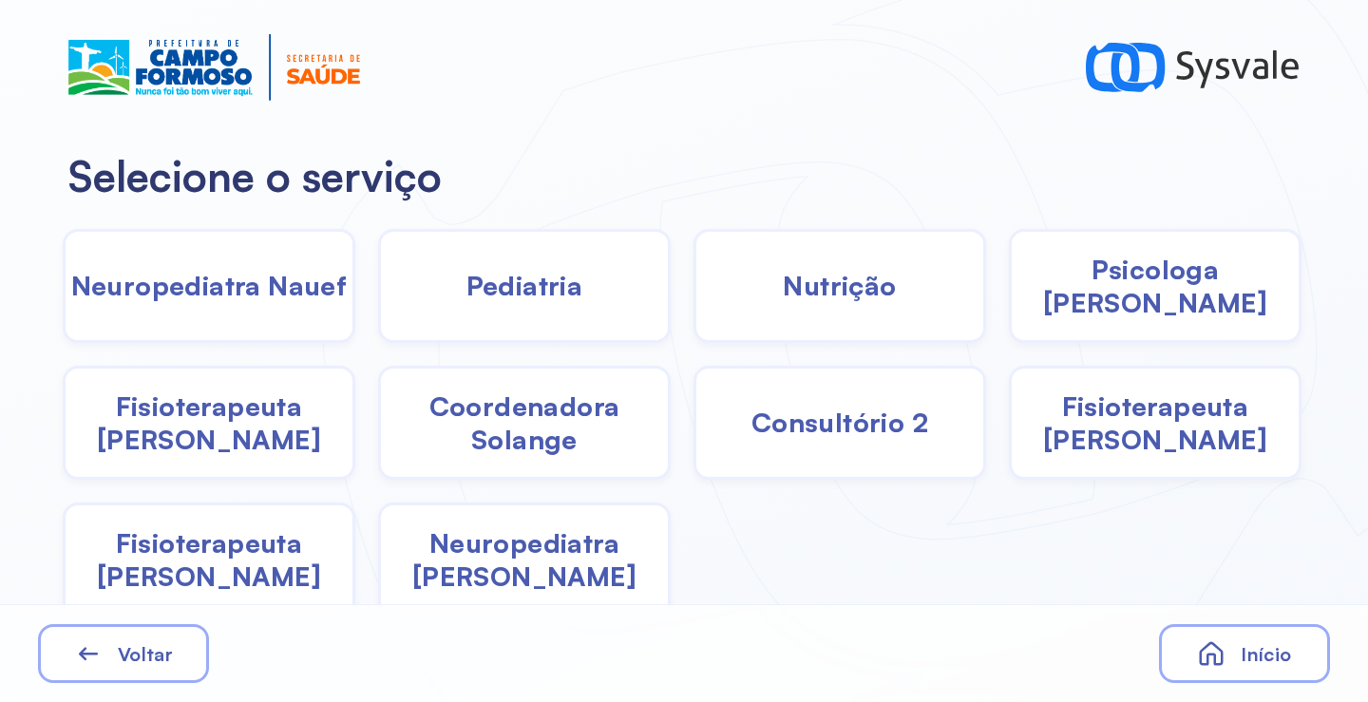
click at [1183, 413] on span "Fisioterapeuta [PERSON_NAME]" at bounding box center [1155, 423] width 287 height 67
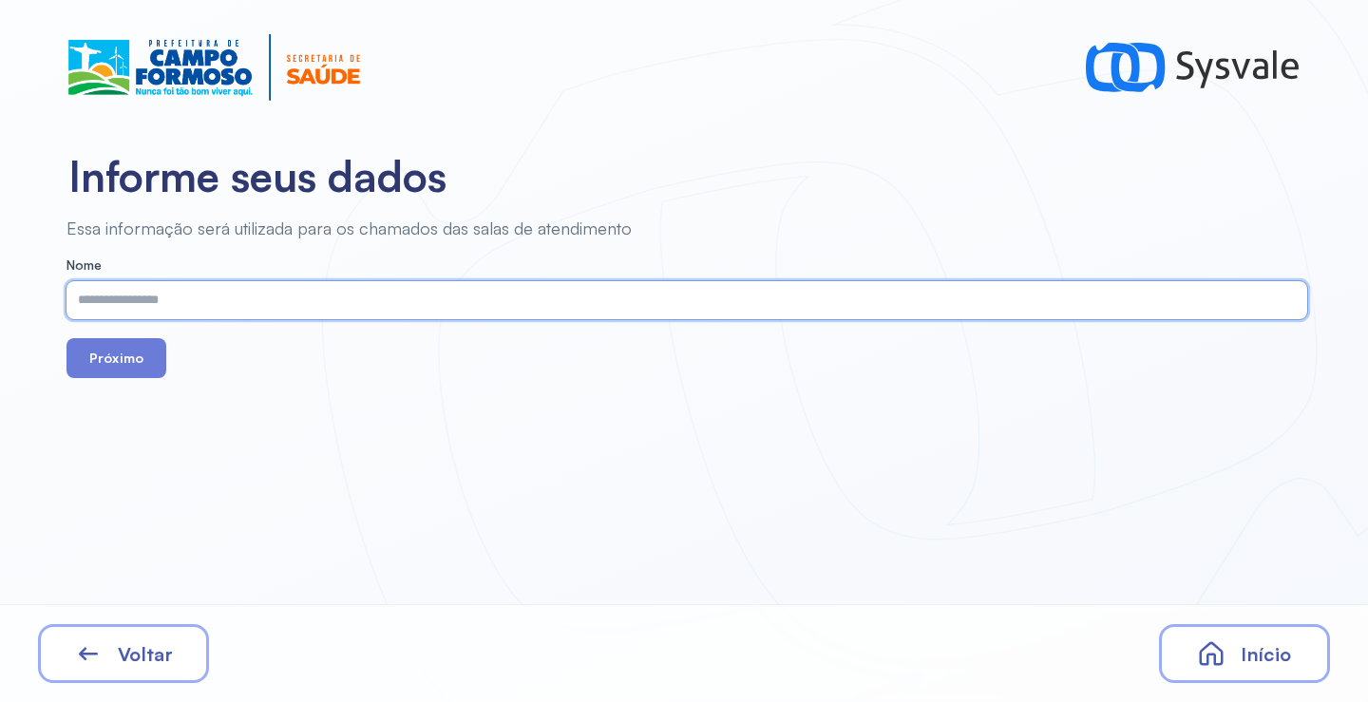
paste input "**********"
type input "**********"
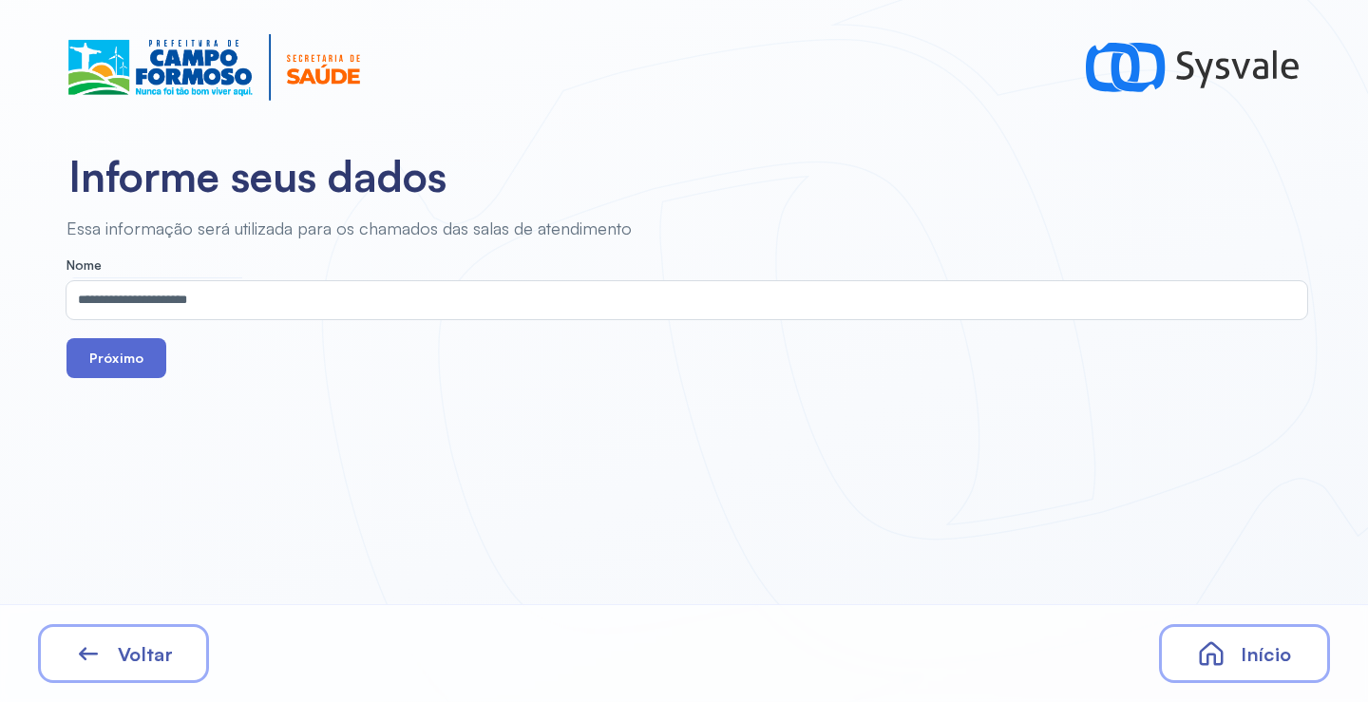
click at [124, 349] on button "Próximo" at bounding box center [117, 358] width 100 height 40
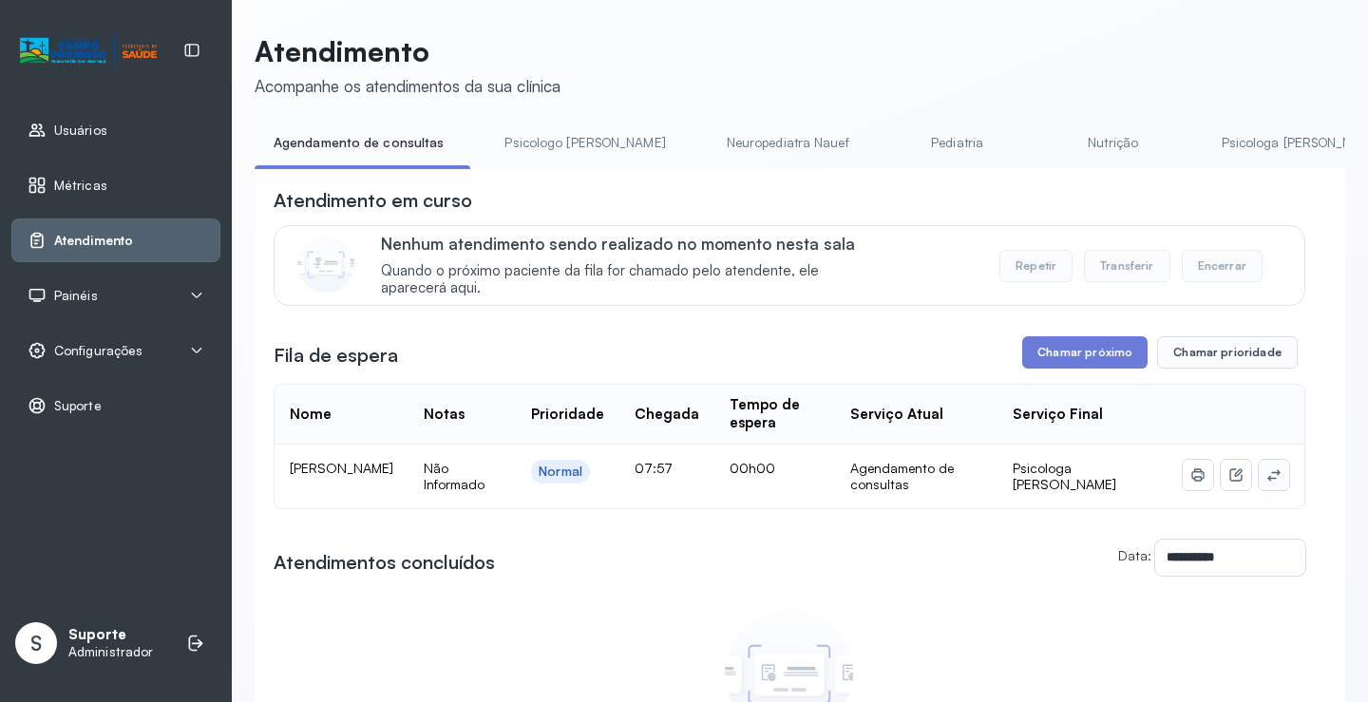
click at [1268, 475] on button at bounding box center [1274, 475] width 30 height 30
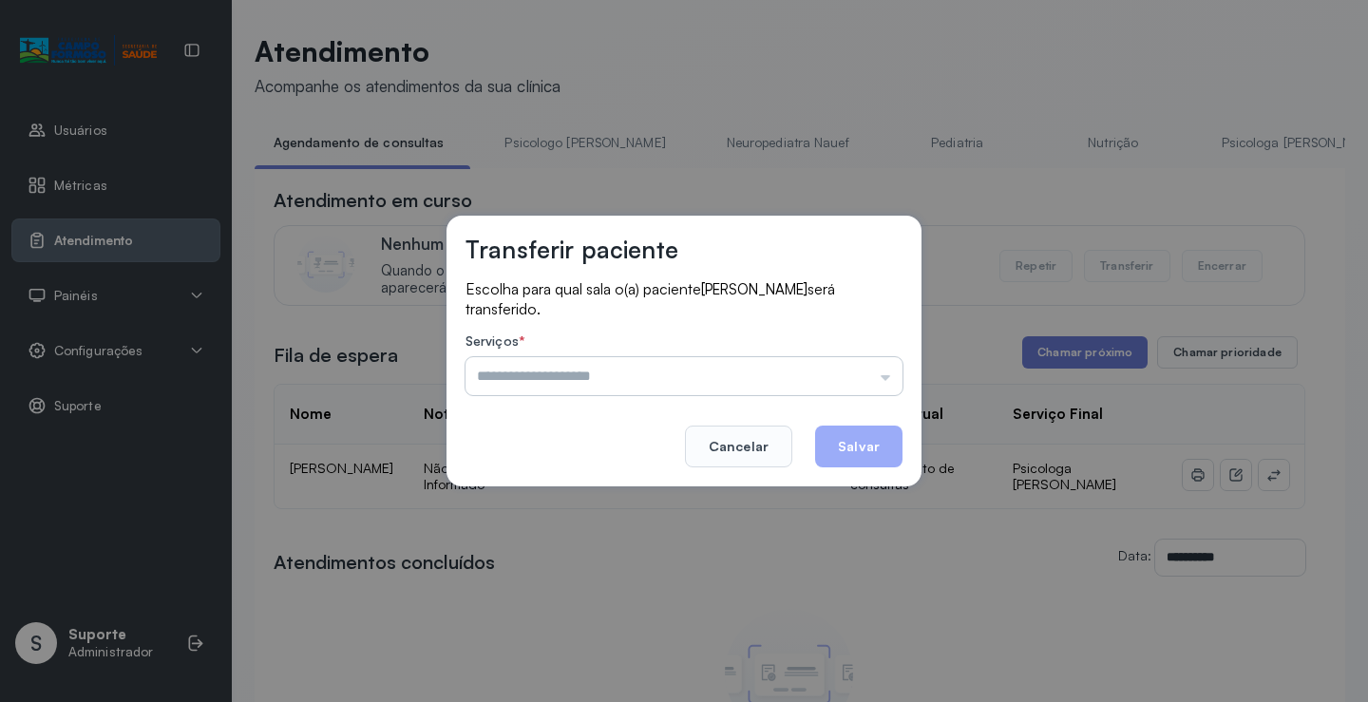
click at [880, 365] on input "text" at bounding box center [684, 376] width 437 height 38
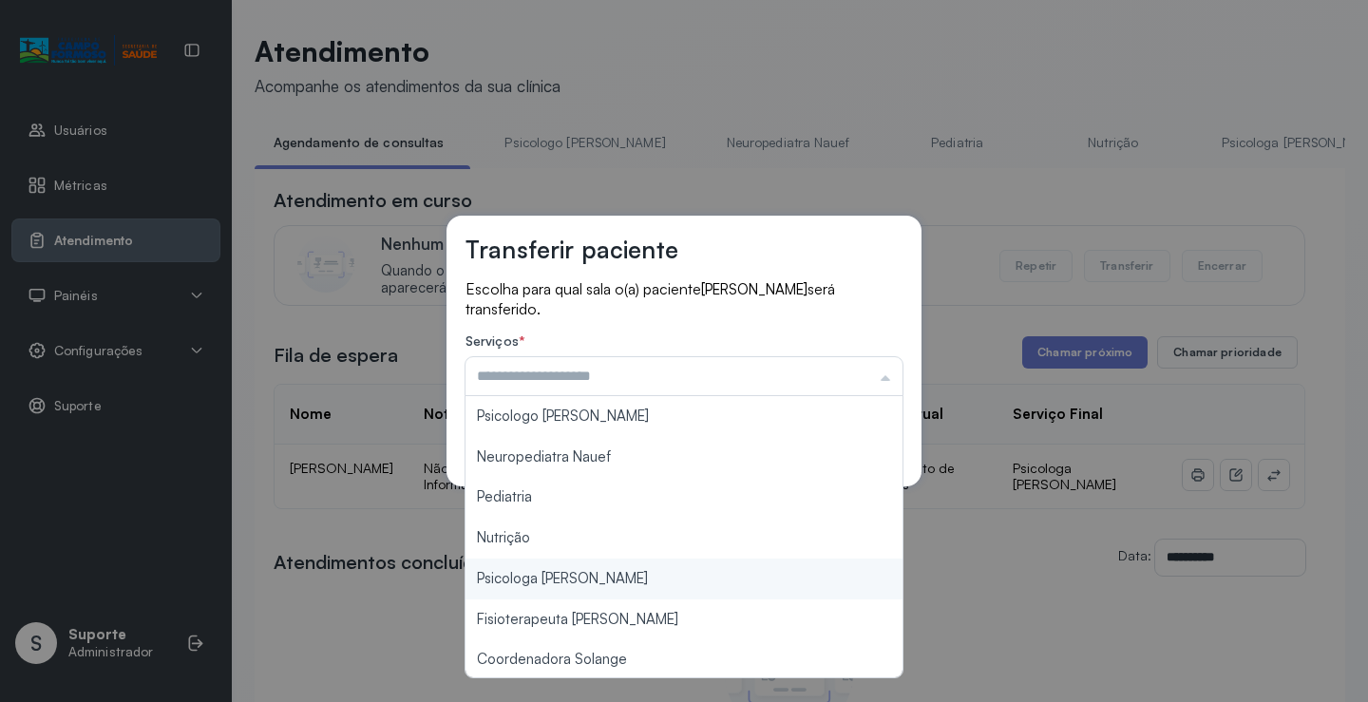
type input "**********"
drag, startPoint x: 615, startPoint y: 590, endPoint x: 663, endPoint y: 555, distance: 59.9
click at [621, 581] on div "**********" at bounding box center [684, 351] width 1368 height 702
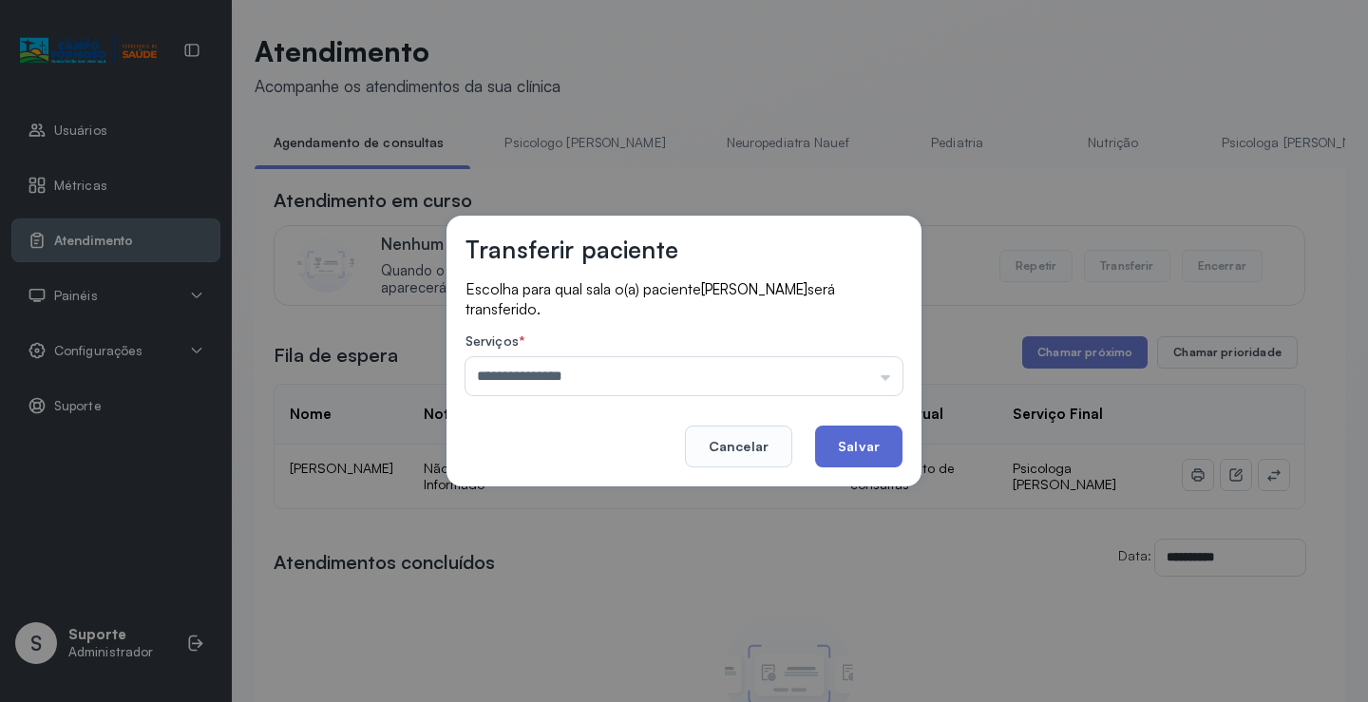
click at [828, 448] on button "Salvar" at bounding box center [858, 447] width 87 height 42
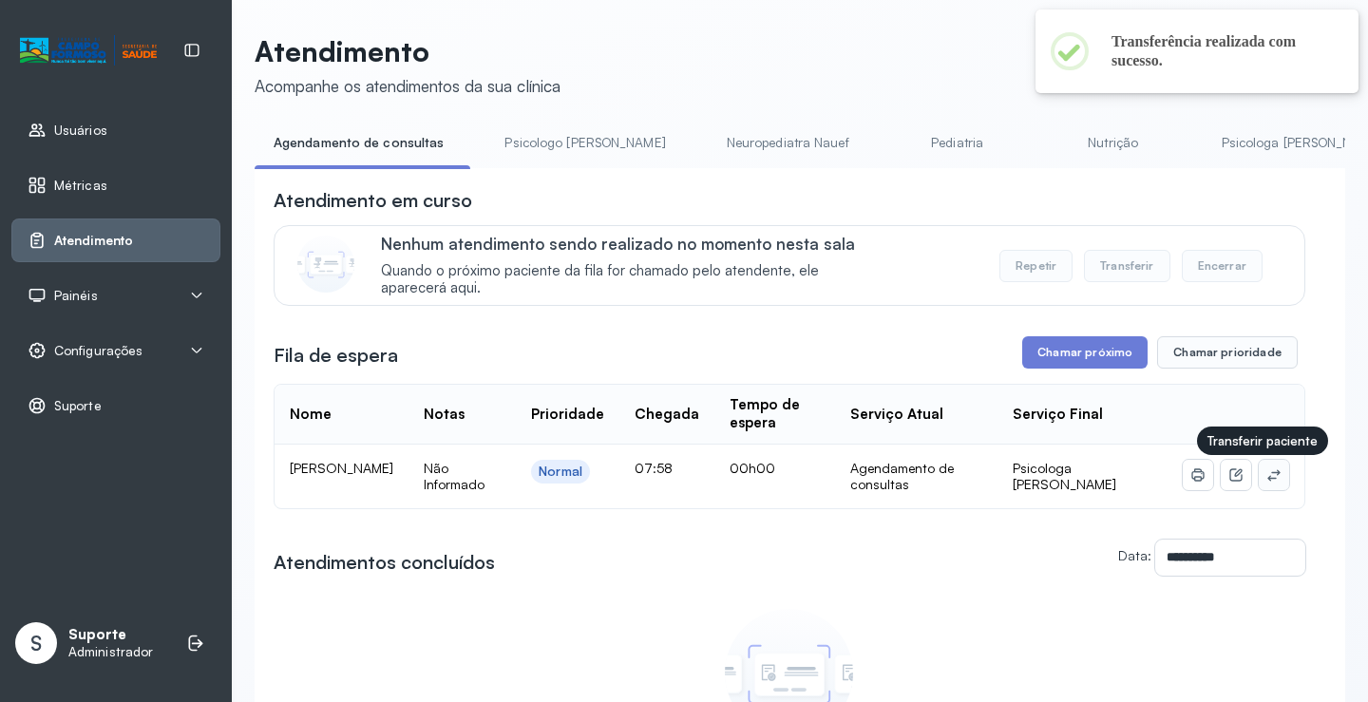
click at [1267, 481] on icon at bounding box center [1273, 474] width 12 height 11
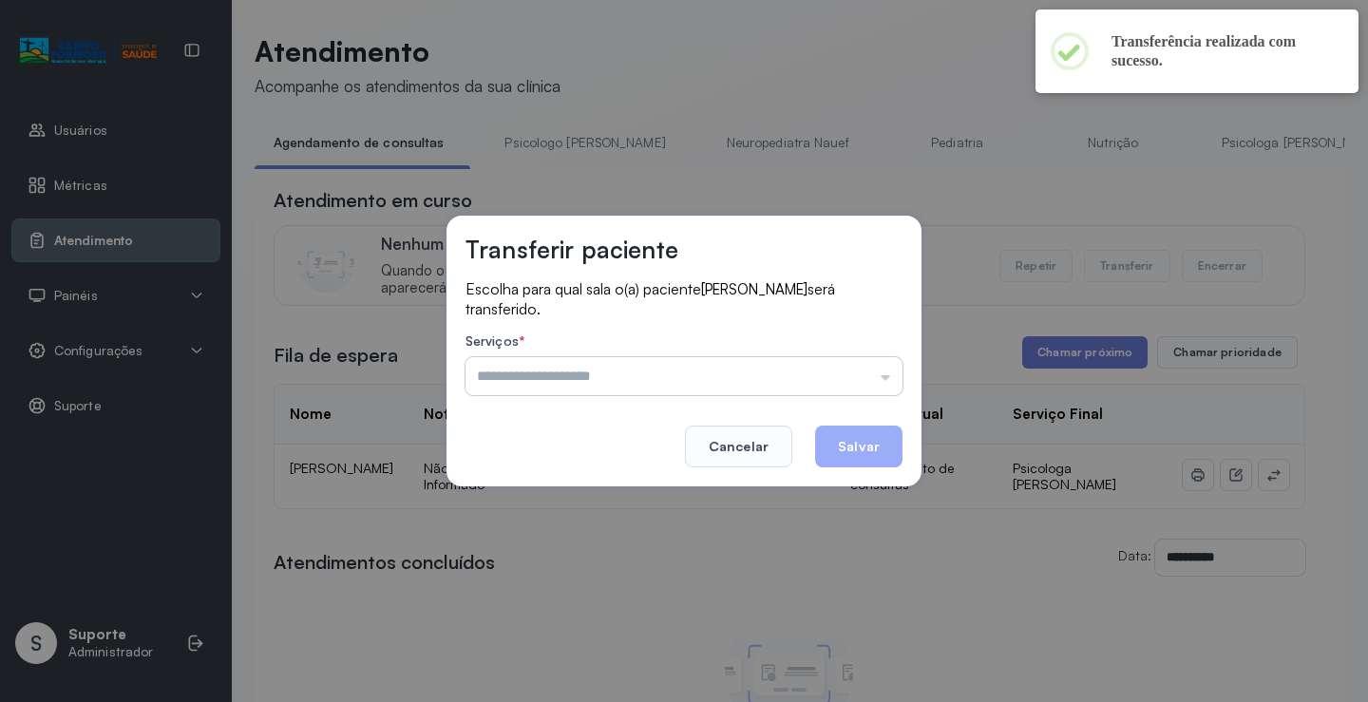
click at [872, 368] on input "text" at bounding box center [684, 376] width 437 height 38
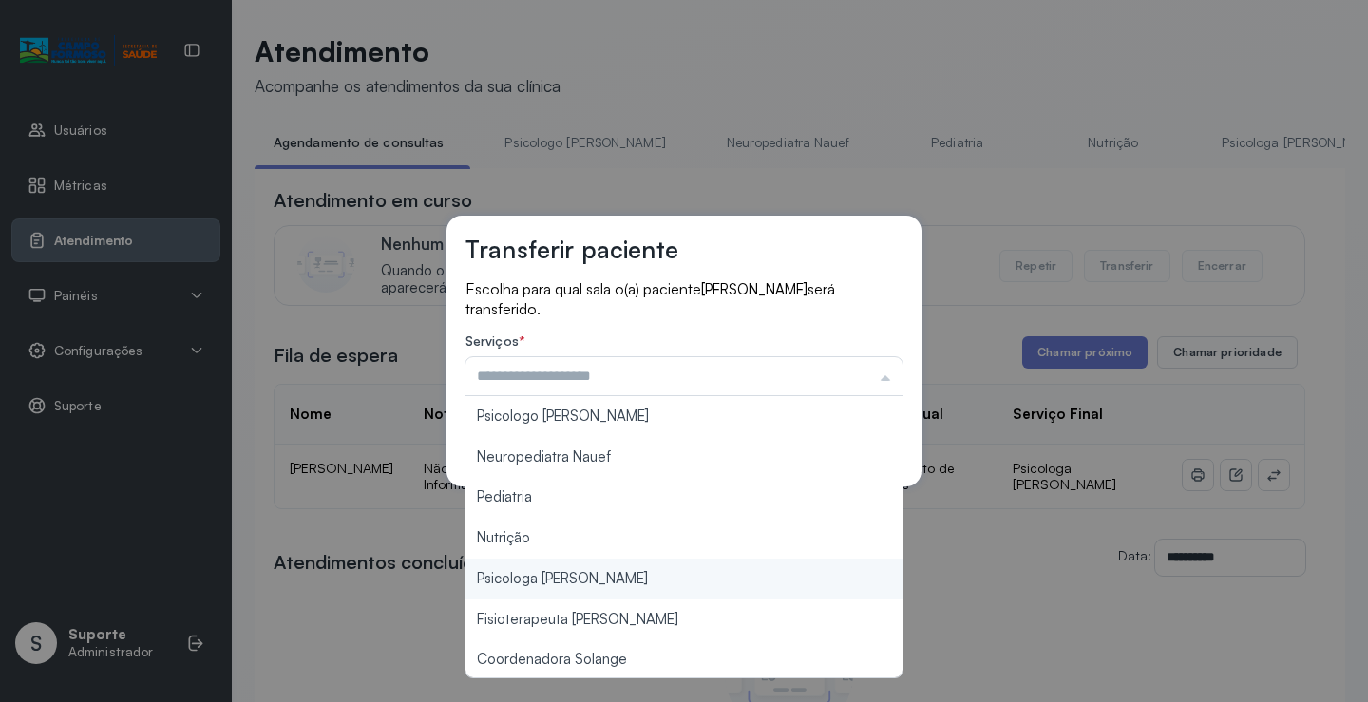
type input "**********"
drag, startPoint x: 605, startPoint y: 582, endPoint x: 613, endPoint y: 576, distance: 10.1
click at [613, 576] on div "**********" at bounding box center [684, 351] width 1368 height 702
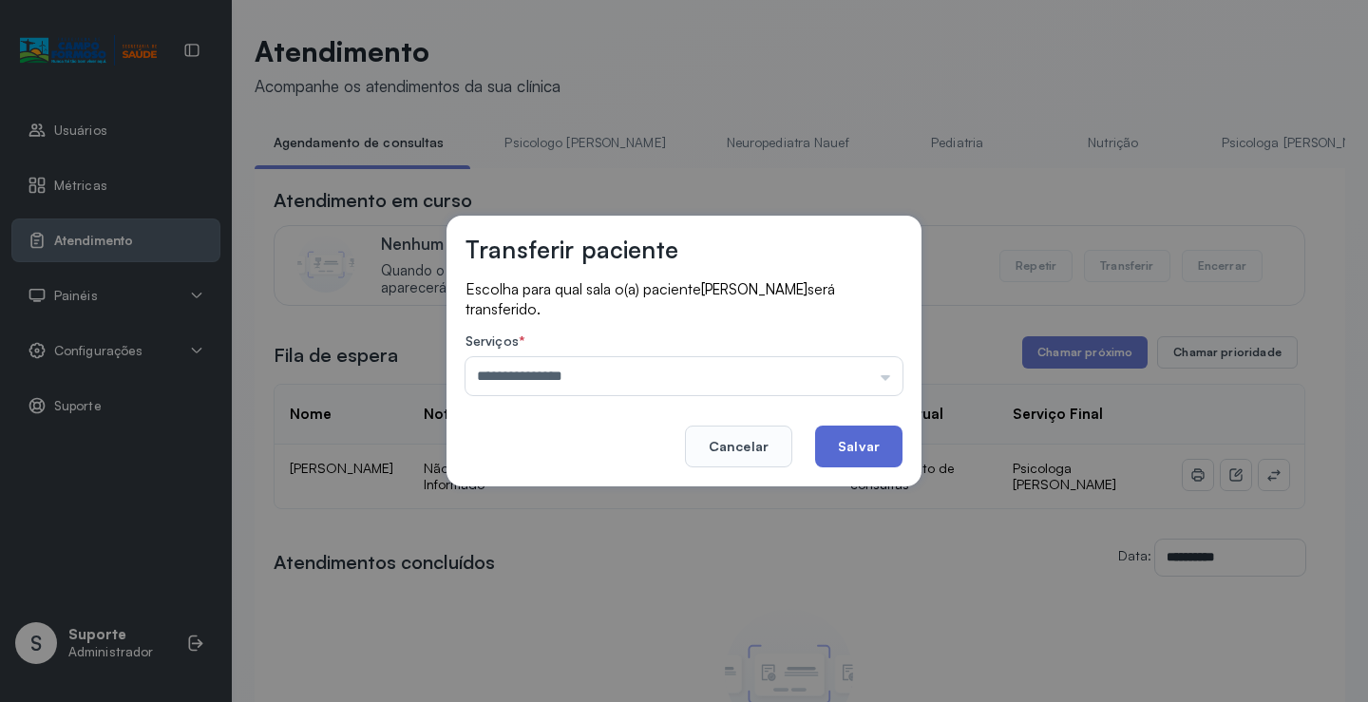
click at [835, 447] on button "Salvar" at bounding box center [858, 447] width 87 height 42
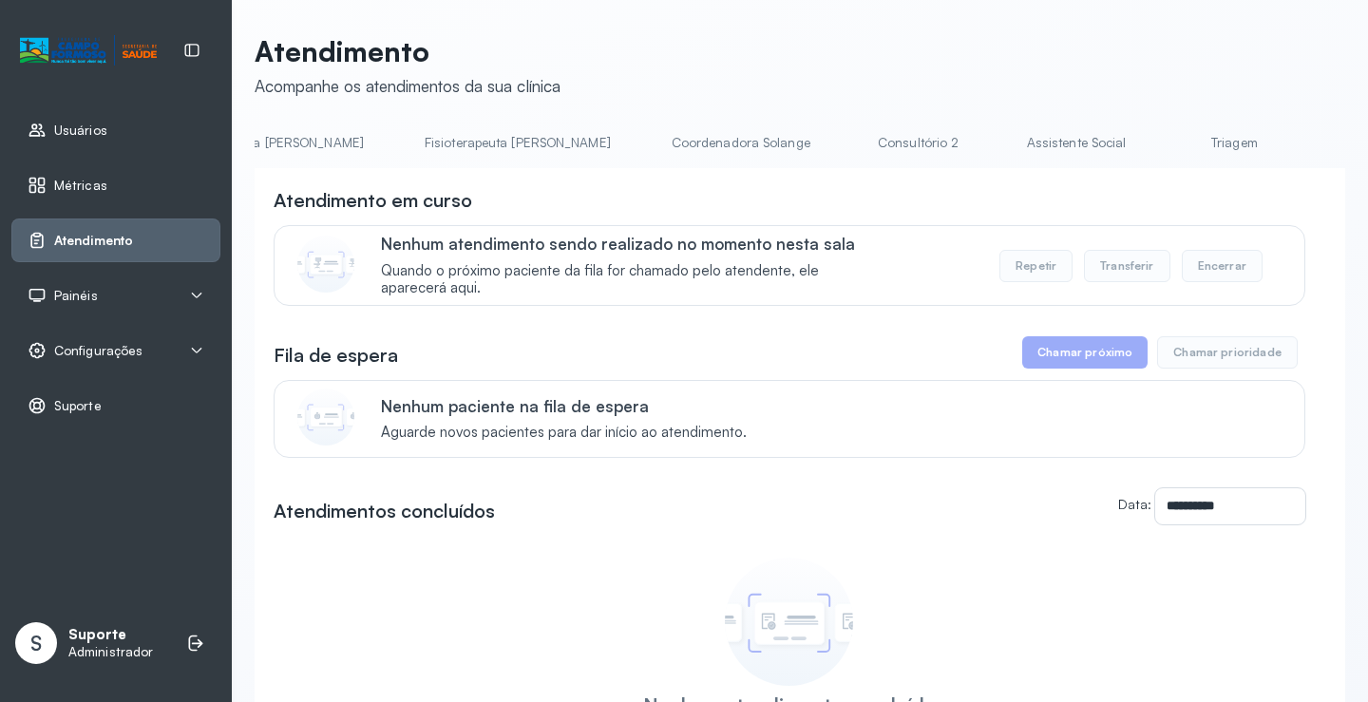
scroll to position [0, 838]
click at [365, 156] on link "Psicologa [PERSON_NAME]" at bounding box center [464, 142] width 199 height 31
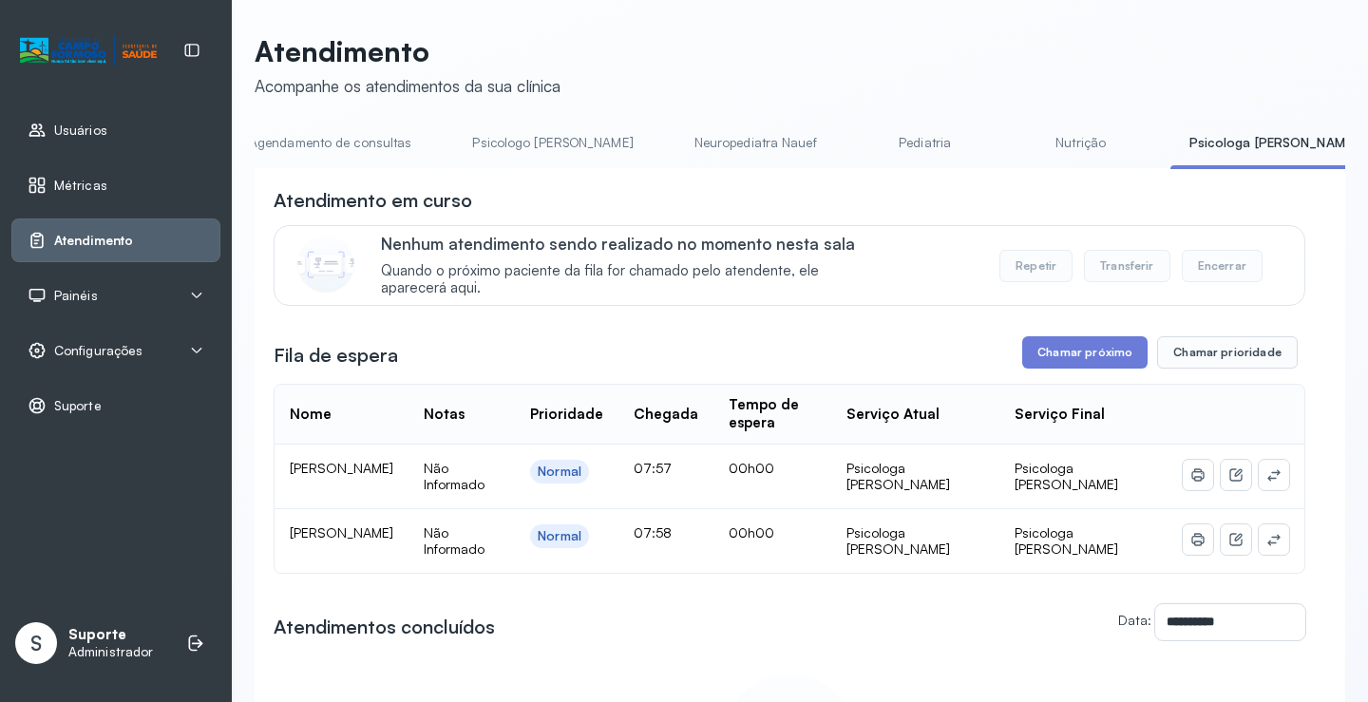
scroll to position [0, 0]
click at [399, 148] on link "Agendamento de consultas" at bounding box center [355, 142] width 200 height 31
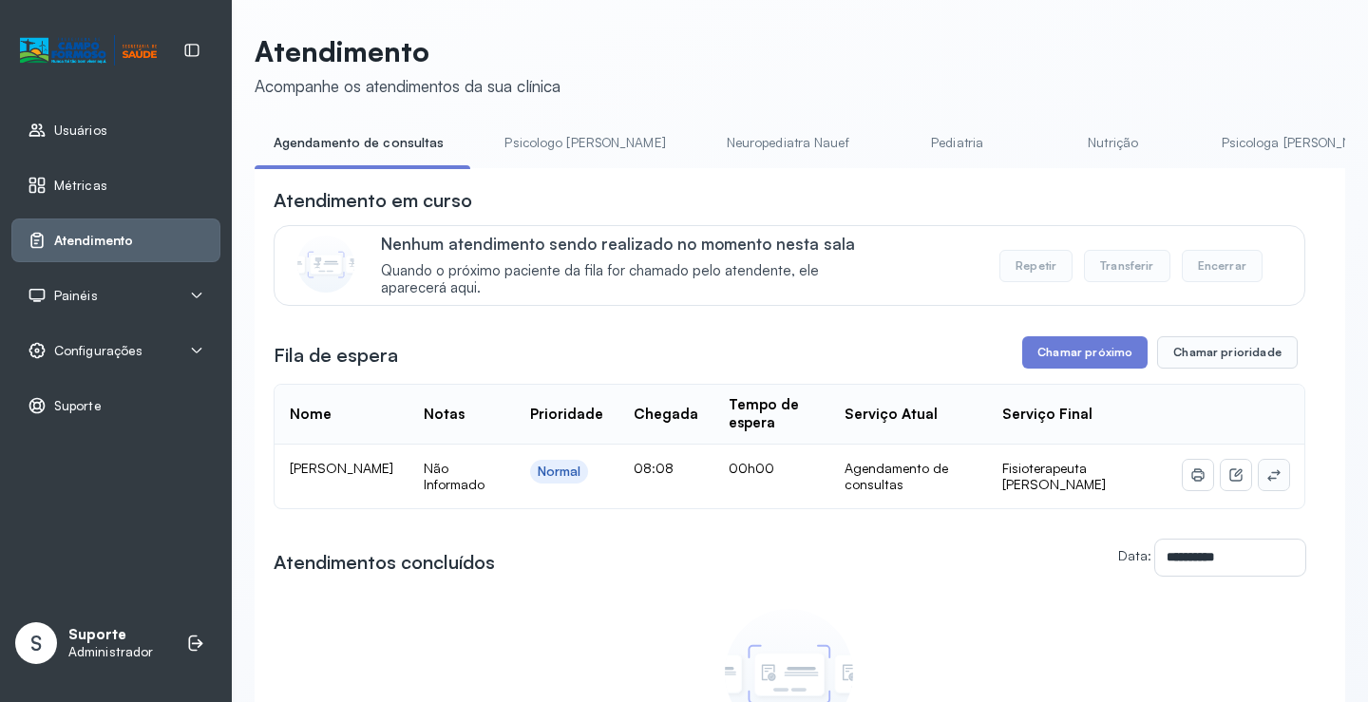
click at [1267, 479] on icon at bounding box center [1273, 474] width 12 height 11
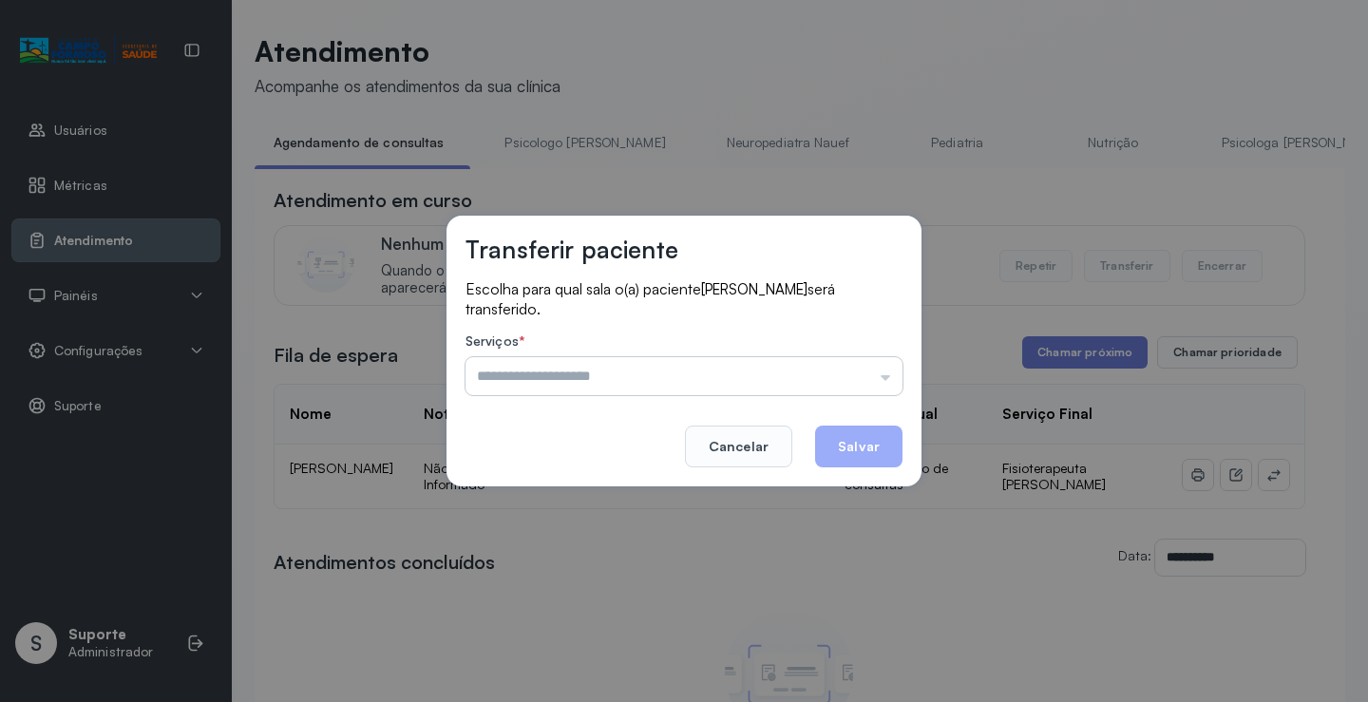
drag, startPoint x: 877, startPoint y: 360, endPoint x: 862, endPoint y: 368, distance: 17.0
click at [877, 362] on input "text" at bounding box center [684, 376] width 437 height 38
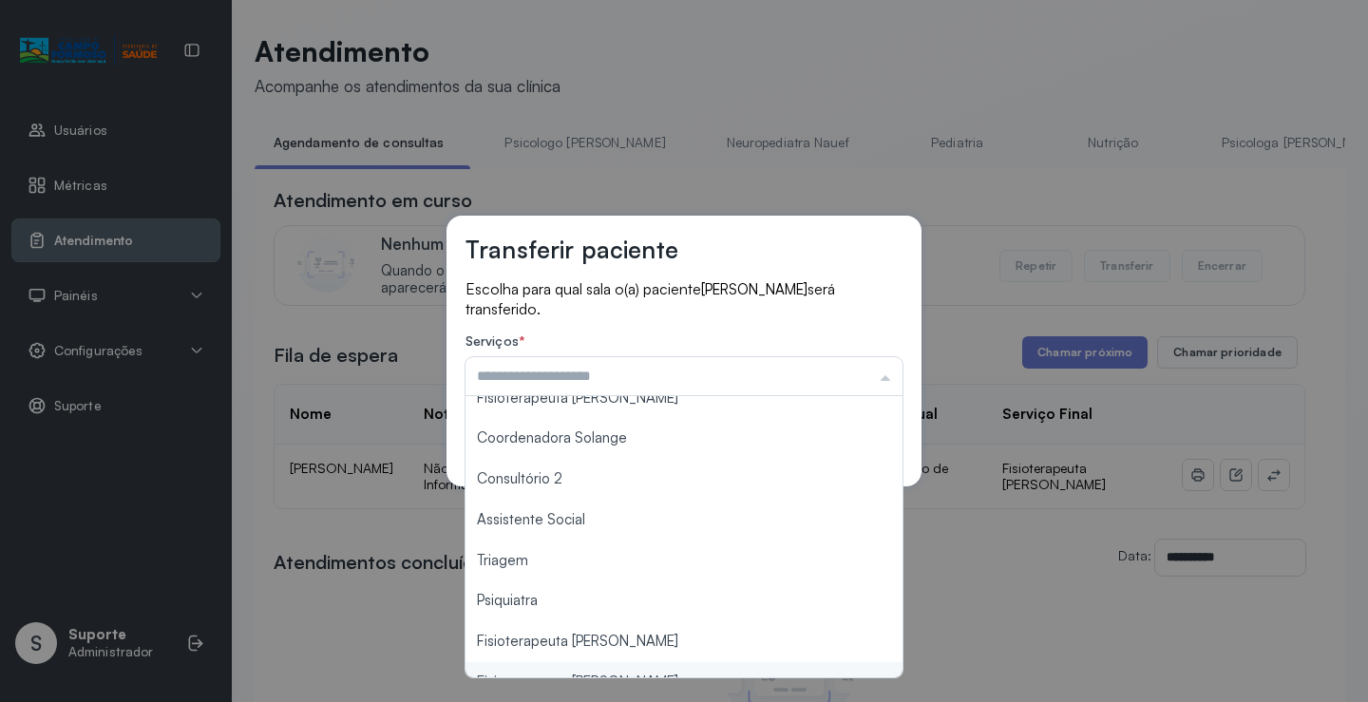
scroll to position [193, 0]
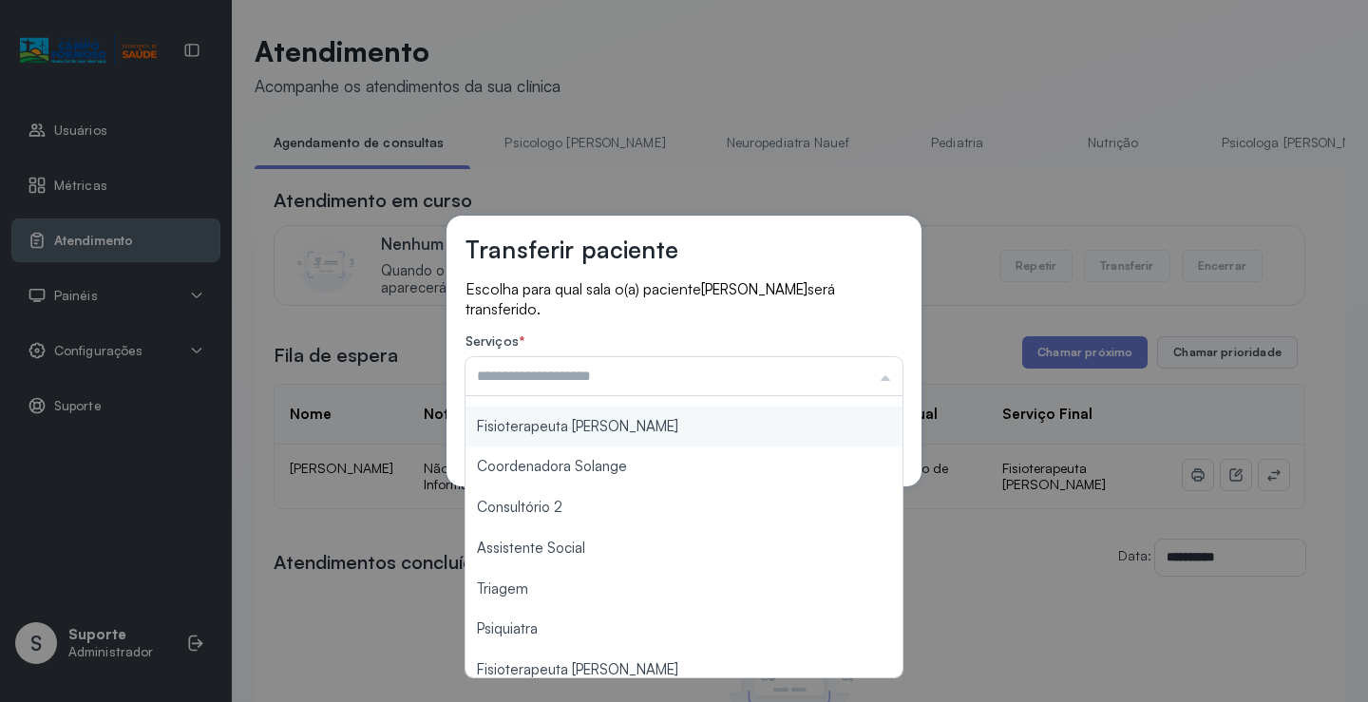
type input "**********"
click at [640, 429] on div "**********" at bounding box center [684, 351] width 475 height 271
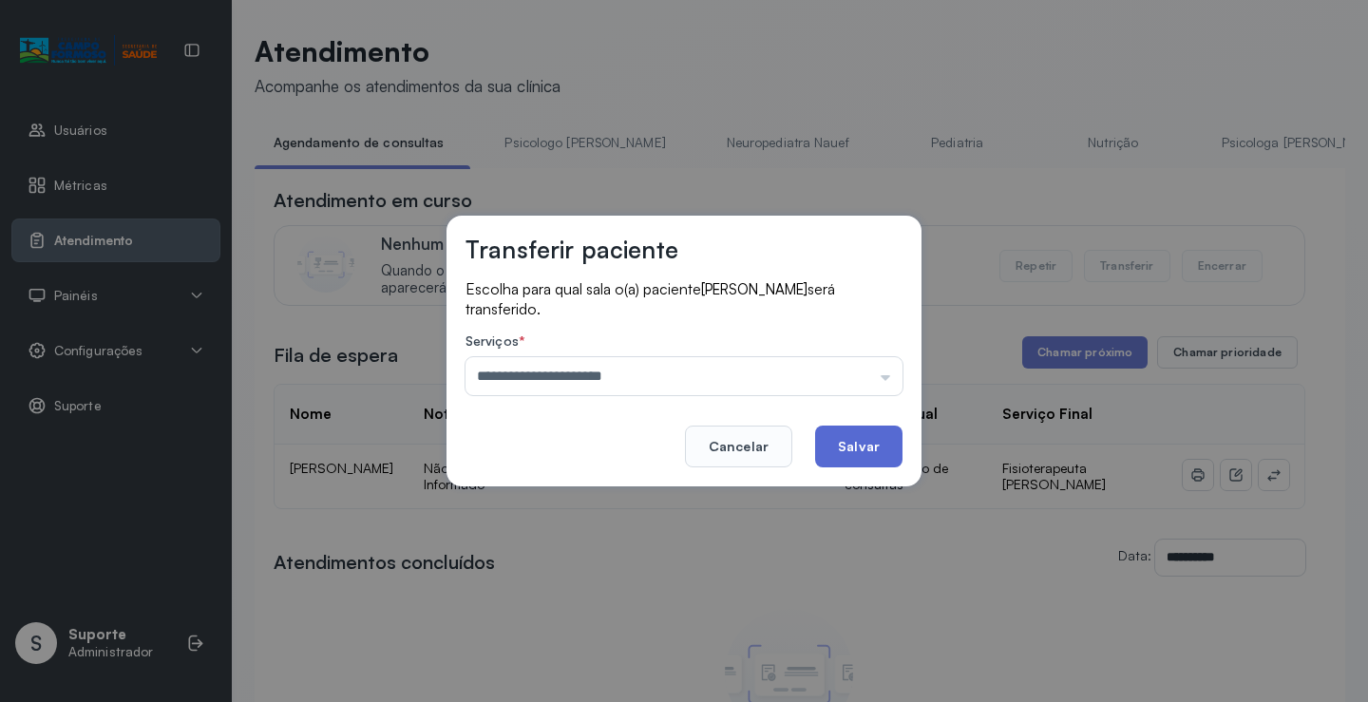
click at [845, 434] on button "Salvar" at bounding box center [858, 447] width 87 height 42
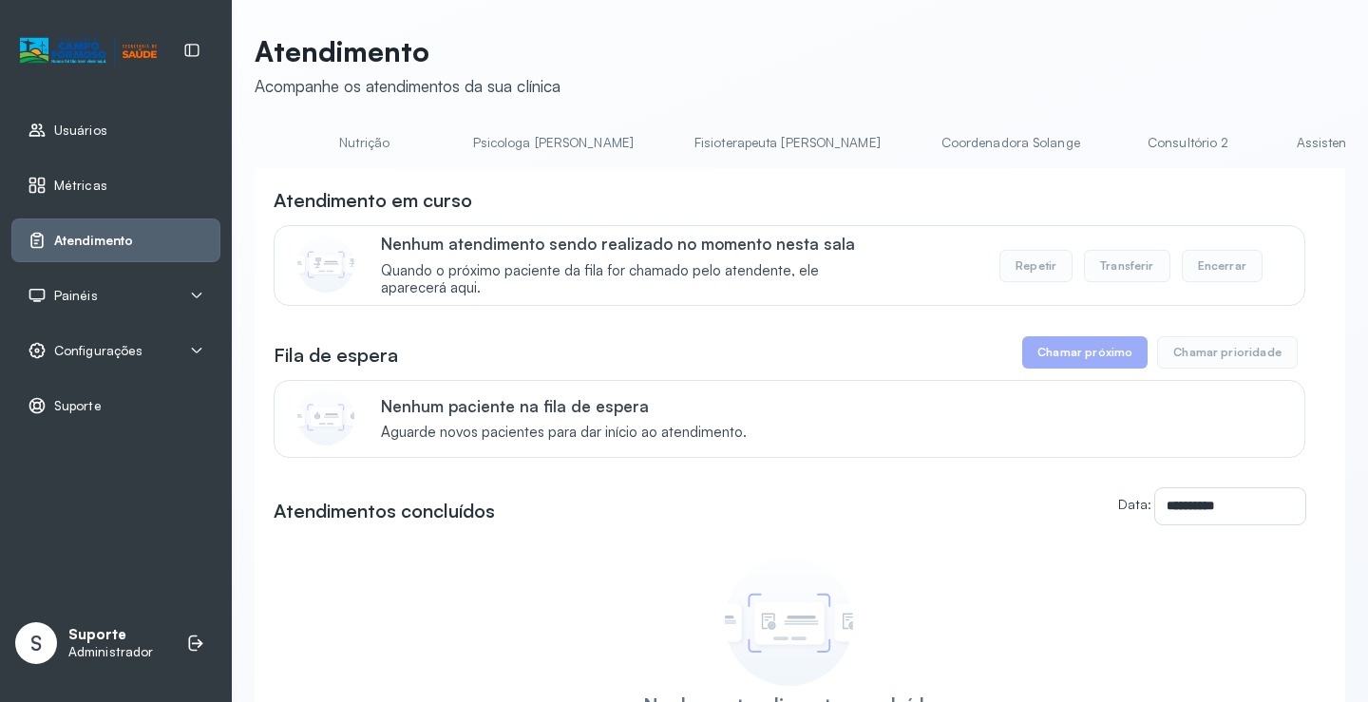
scroll to position [0, 516]
click at [687, 143] on link "Psicologa [PERSON_NAME]" at bounding box center [786, 142] width 199 height 31
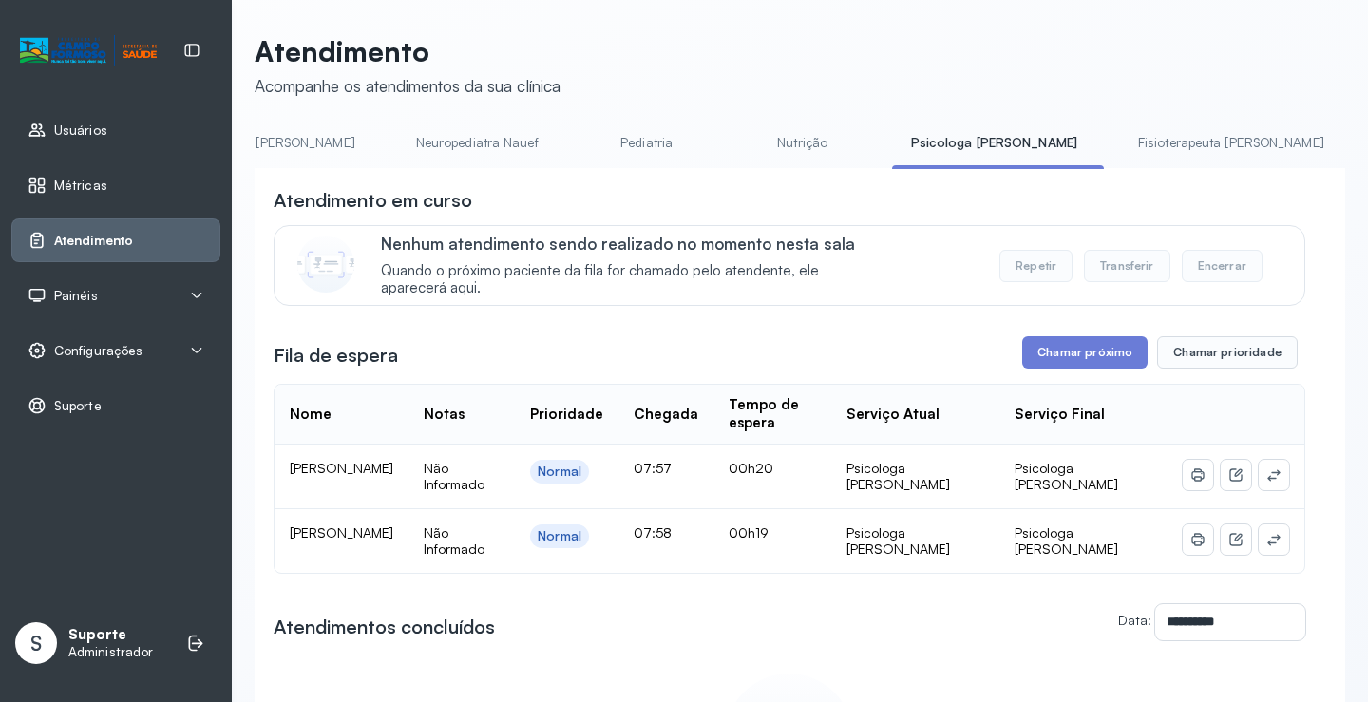
scroll to position [0, 0]
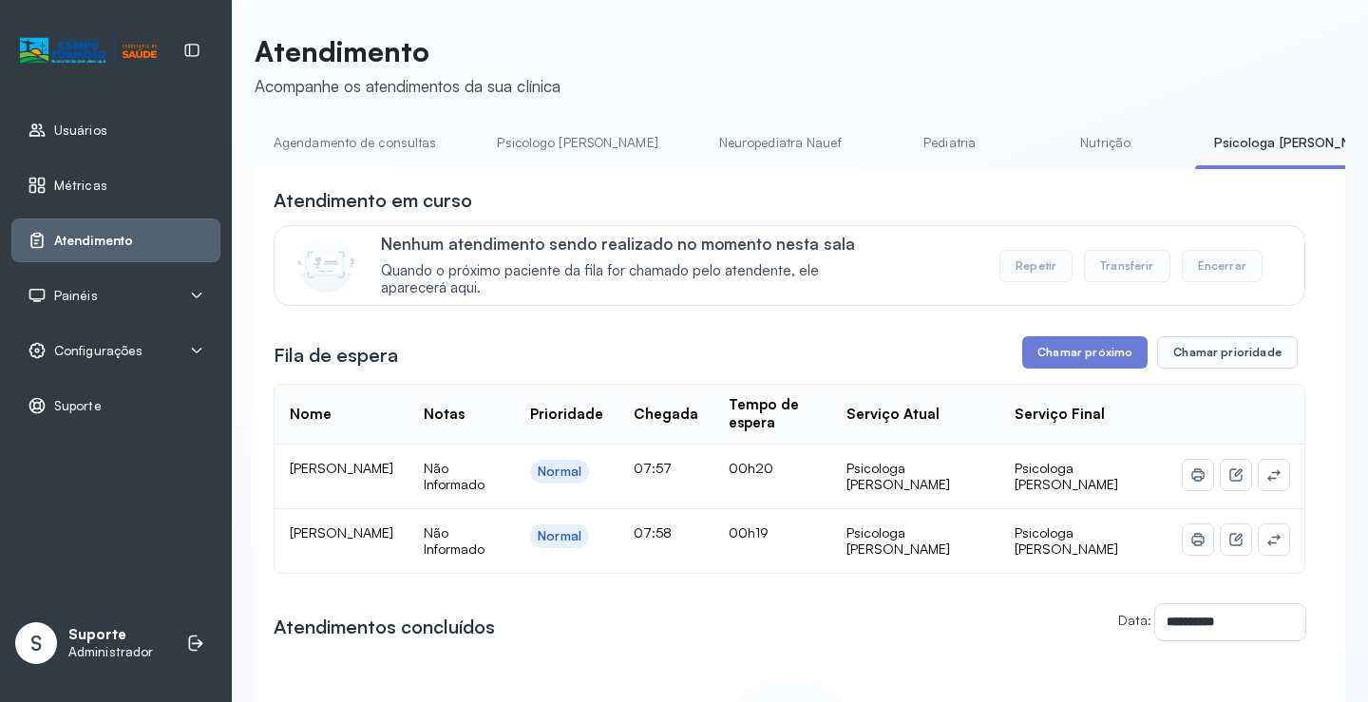
click at [399, 137] on link "Agendamento de consultas" at bounding box center [355, 142] width 200 height 31
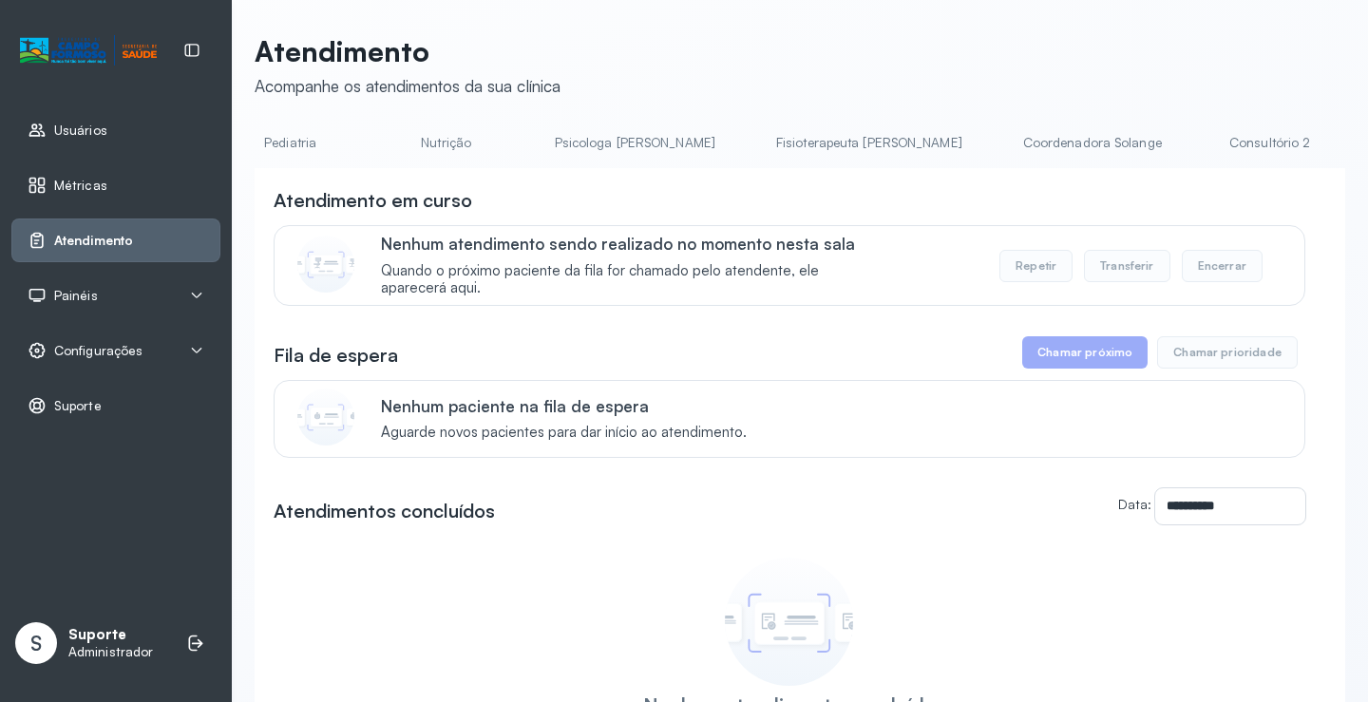
scroll to position [0, 445]
click at [784, 142] on link "Psicologa [PERSON_NAME]" at bounding box center [857, 142] width 199 height 31
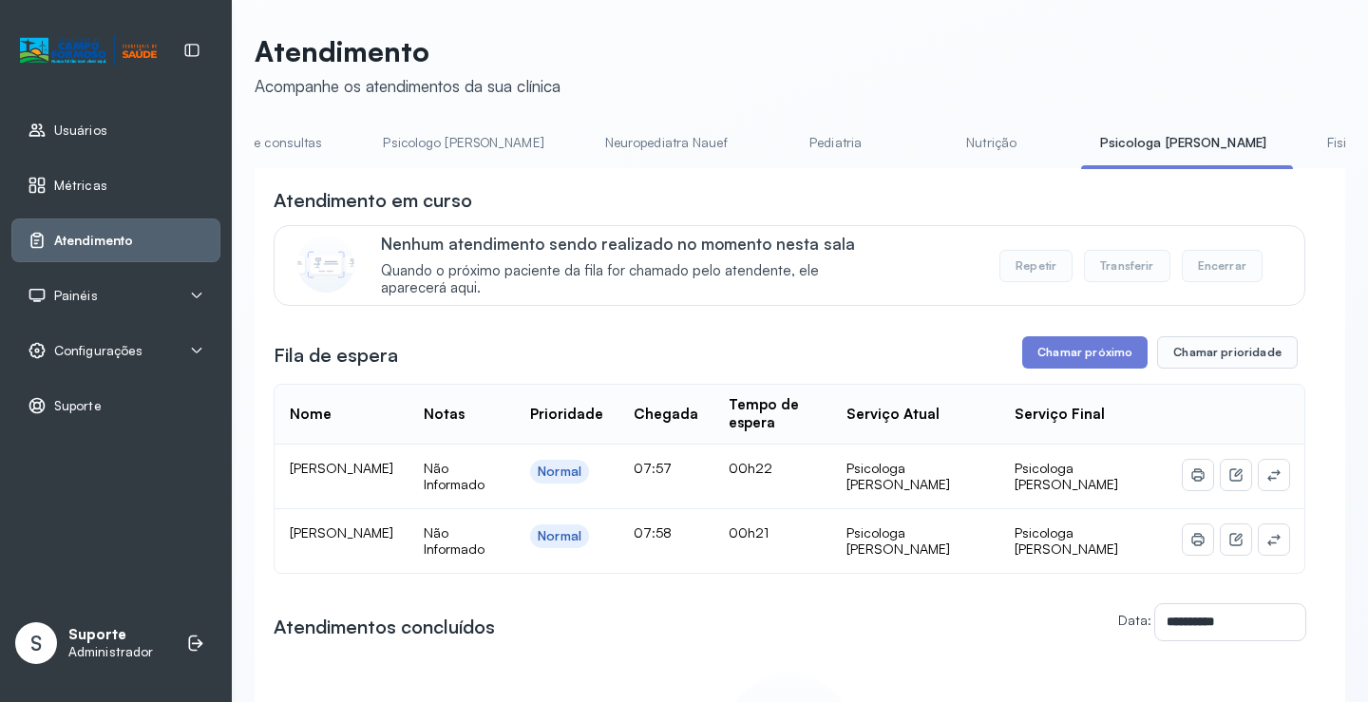
scroll to position [0, 0]
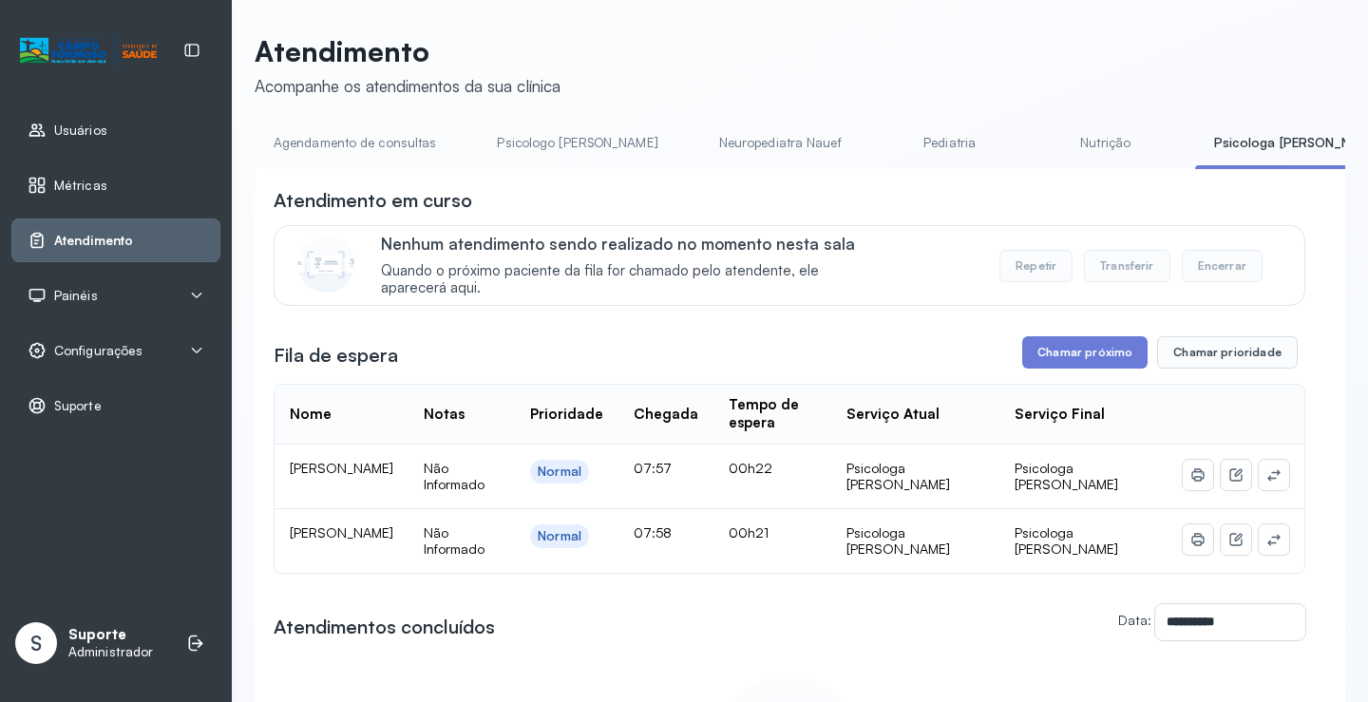
click at [303, 141] on link "Agendamento de consultas" at bounding box center [355, 142] width 200 height 31
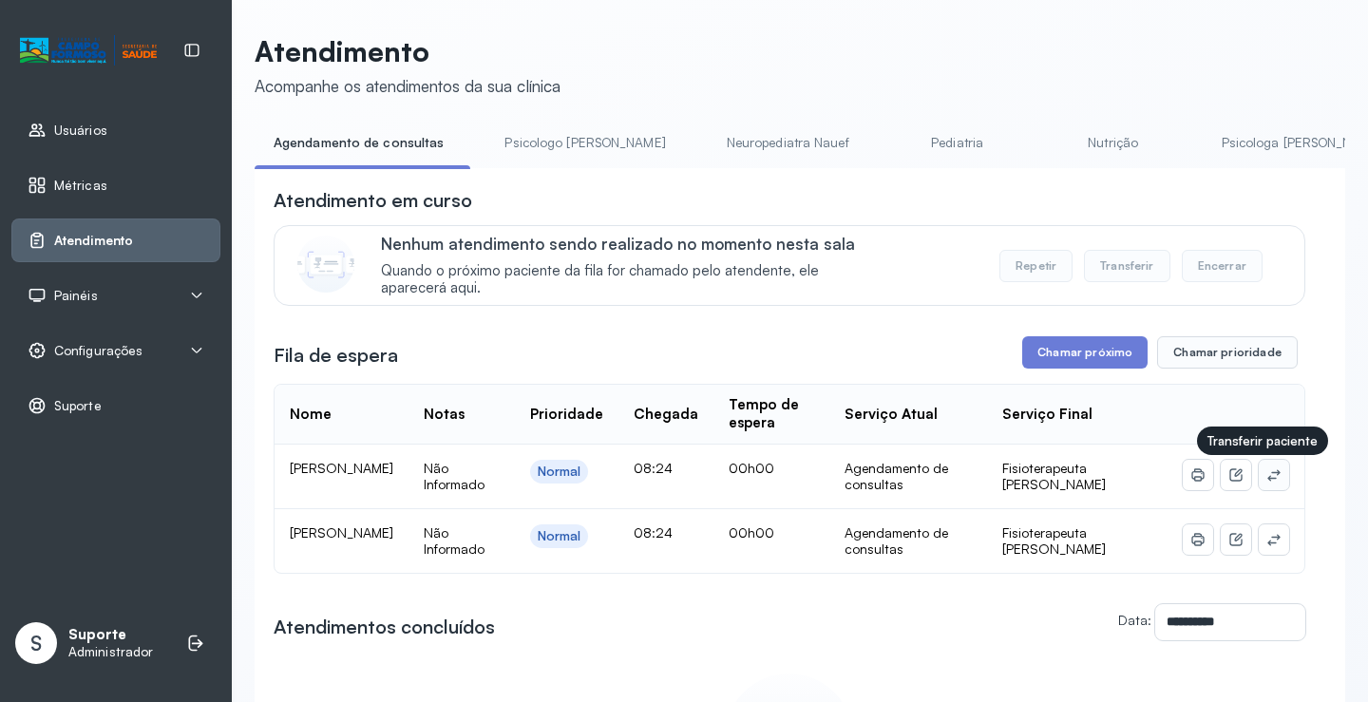
click at [1267, 483] on icon at bounding box center [1273, 474] width 15 height 15
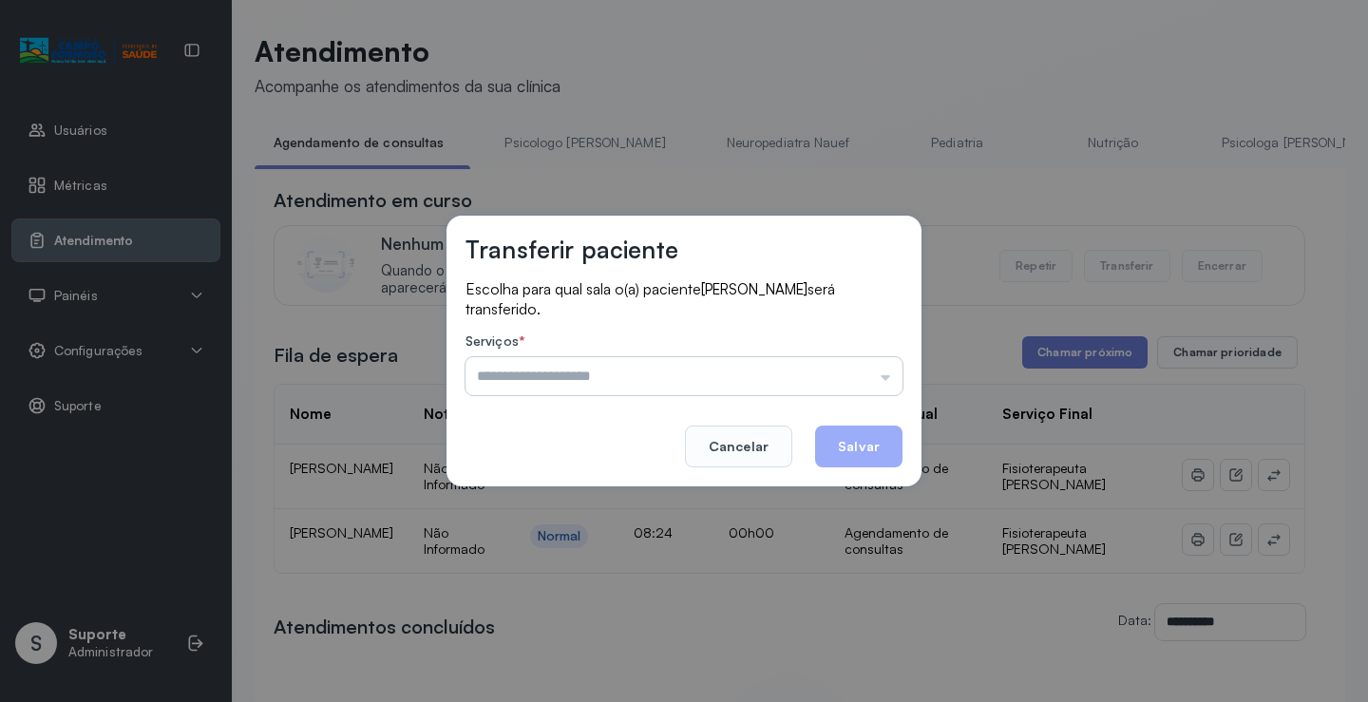
click at [883, 379] on input "text" at bounding box center [684, 376] width 437 height 38
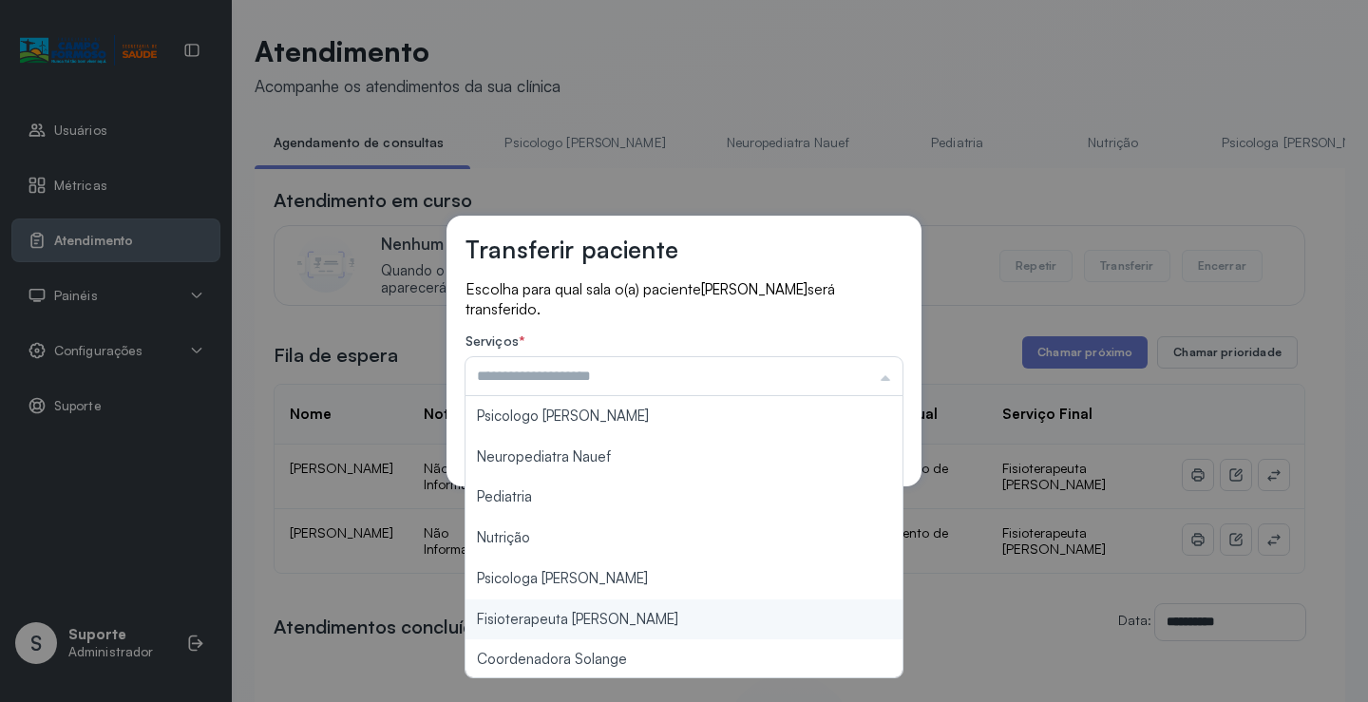
type input "**********"
drag, startPoint x: 639, startPoint y: 620, endPoint x: 676, endPoint y: 594, distance: 44.8
click at [648, 616] on div "**********" at bounding box center [684, 351] width 1368 height 702
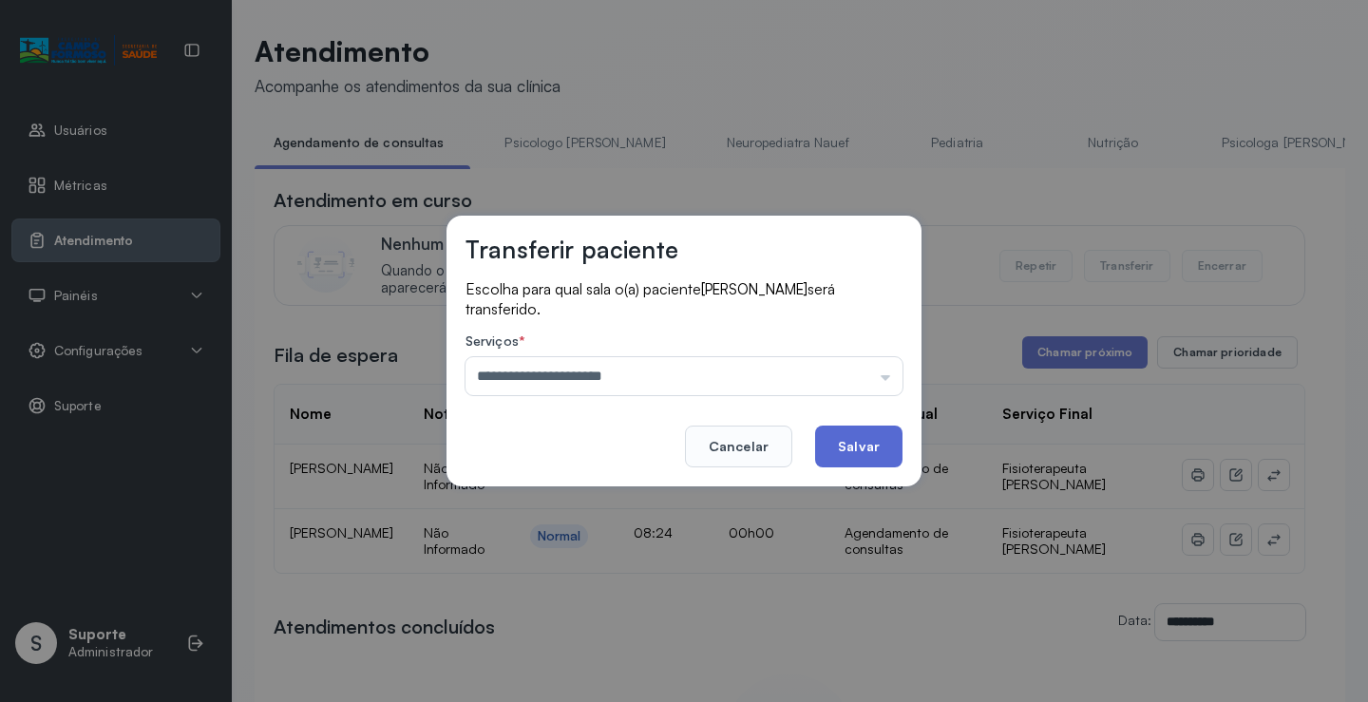
click at [871, 429] on button "Salvar" at bounding box center [858, 447] width 87 height 42
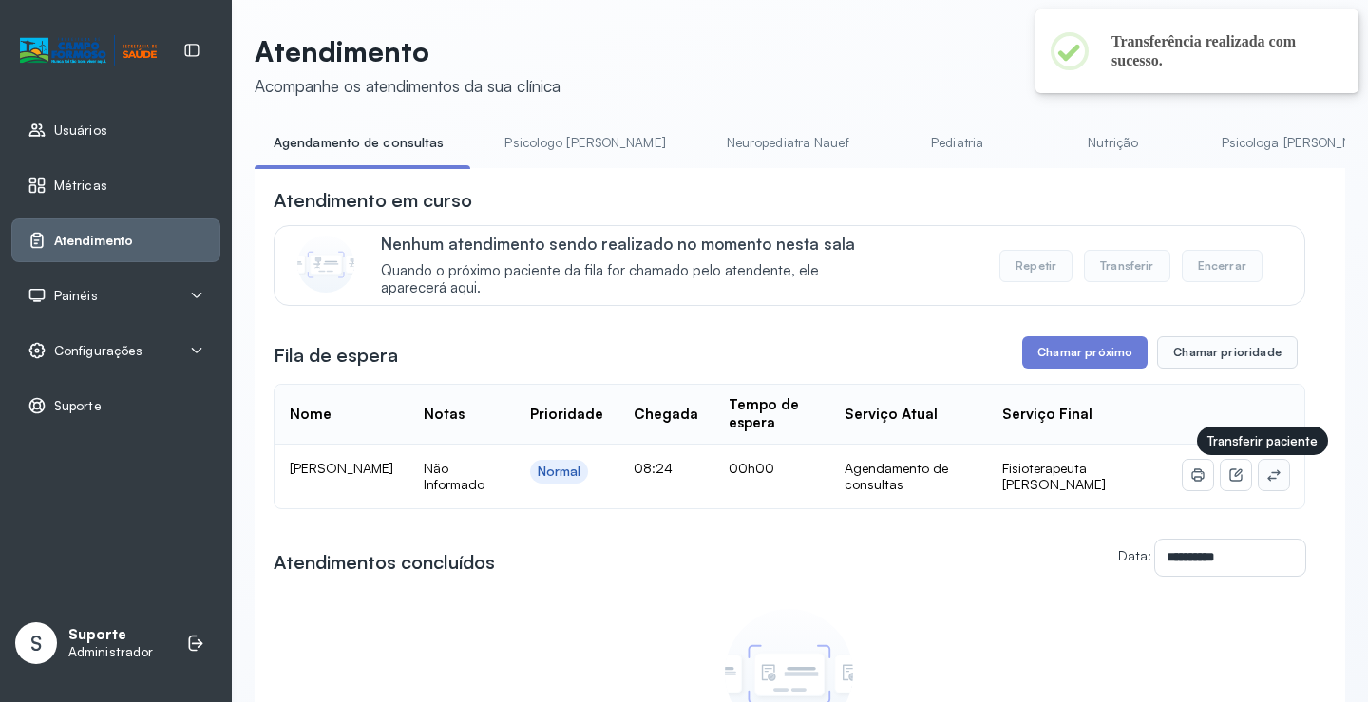
click at [1266, 479] on icon at bounding box center [1273, 474] width 15 height 15
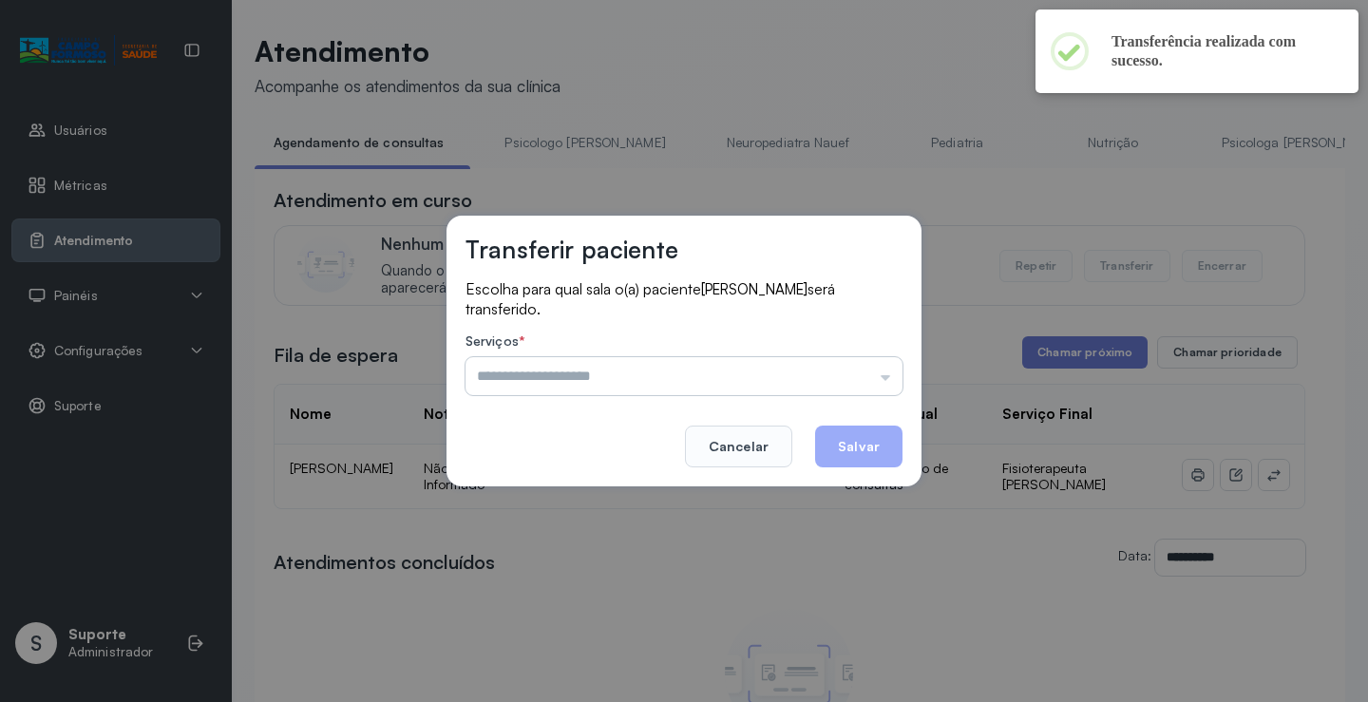
click at [844, 383] on input "text" at bounding box center [684, 376] width 437 height 38
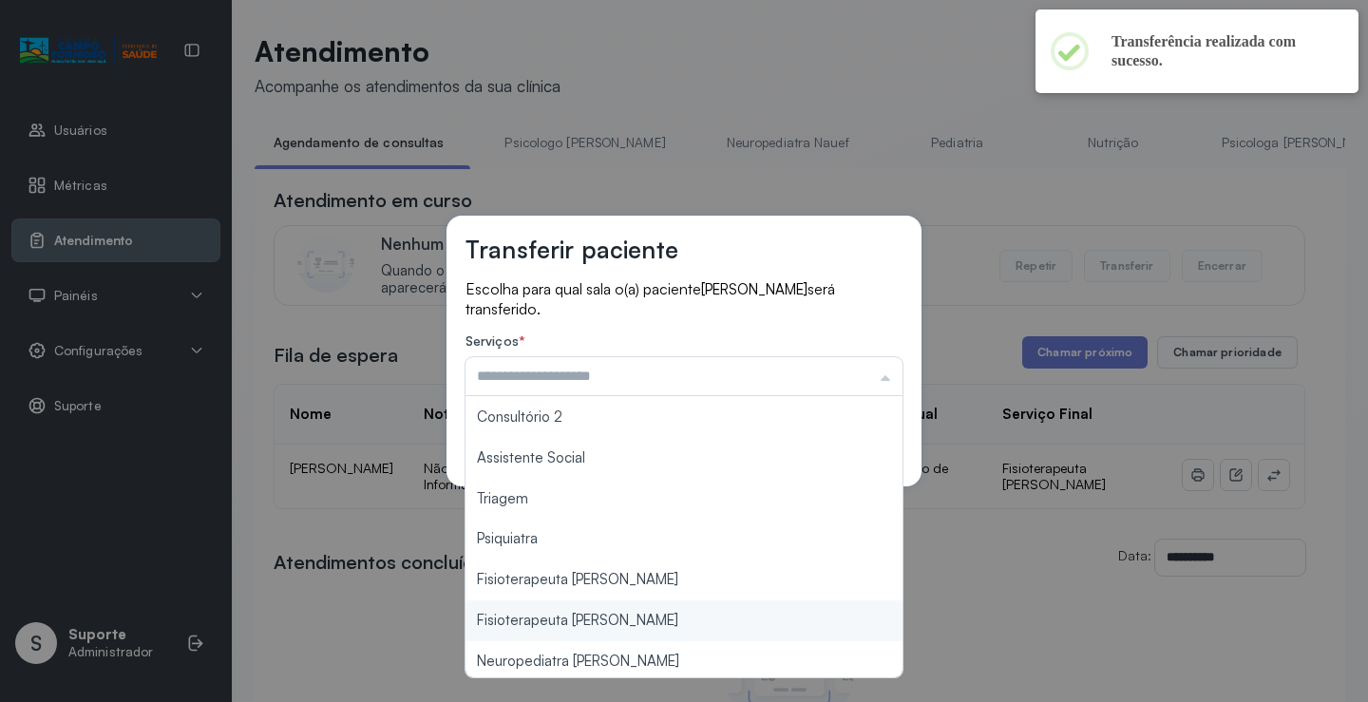
scroll to position [287, 0]
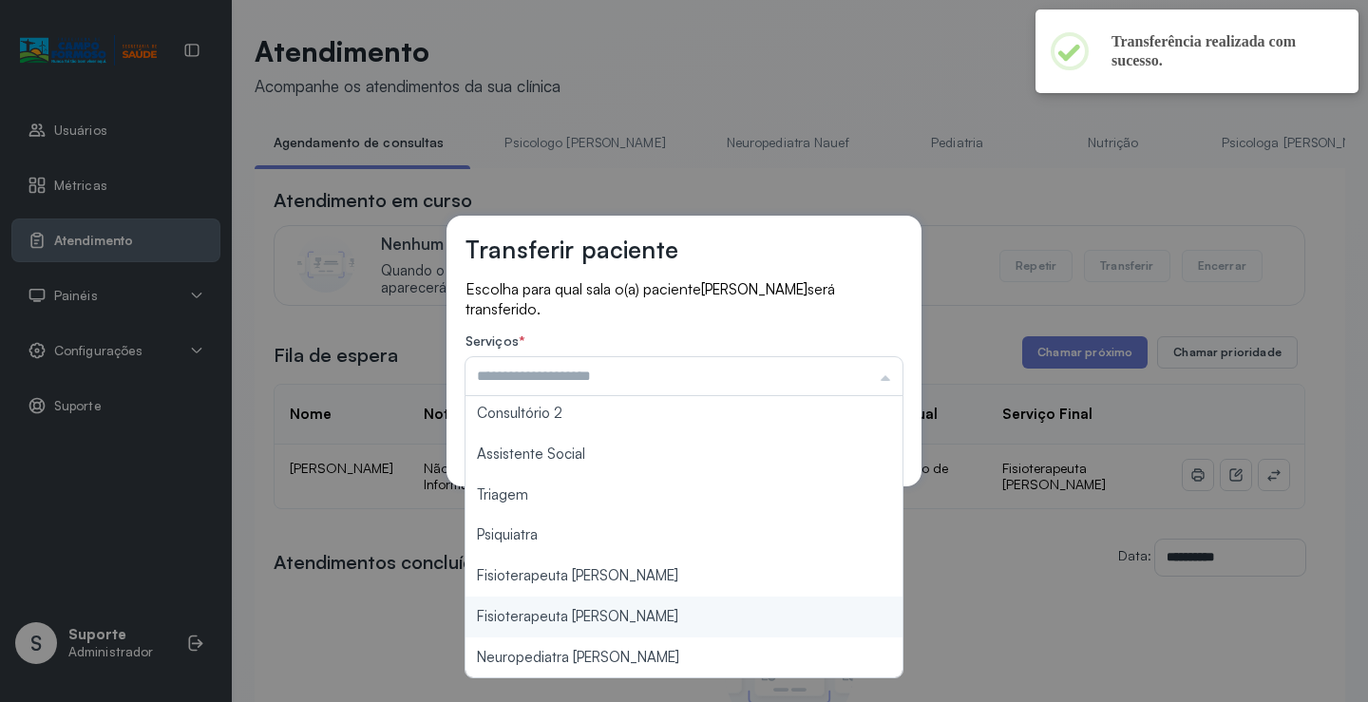
type input "**********"
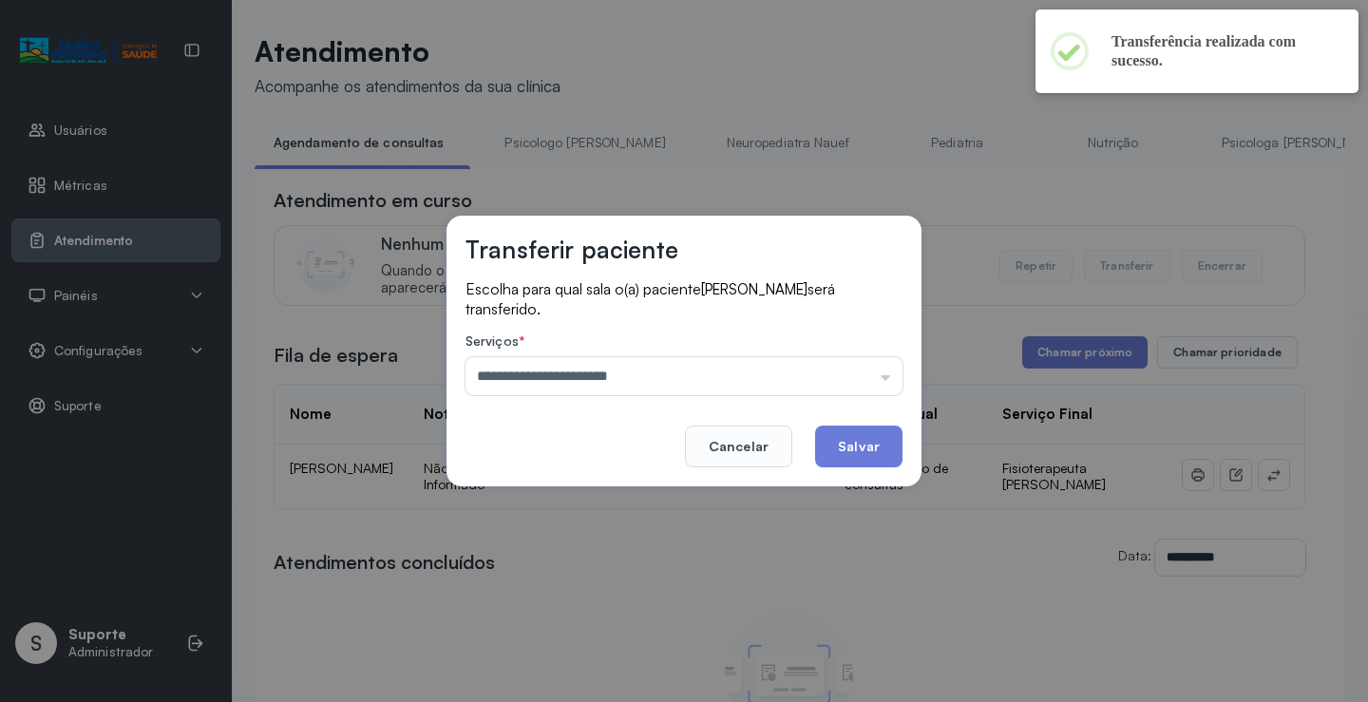
drag, startPoint x: 631, startPoint y: 574, endPoint x: 784, endPoint y: 526, distance: 160.2
click at [632, 573] on div "**********" at bounding box center [684, 351] width 1368 height 702
click at [842, 445] on button "Salvar" at bounding box center [858, 447] width 87 height 42
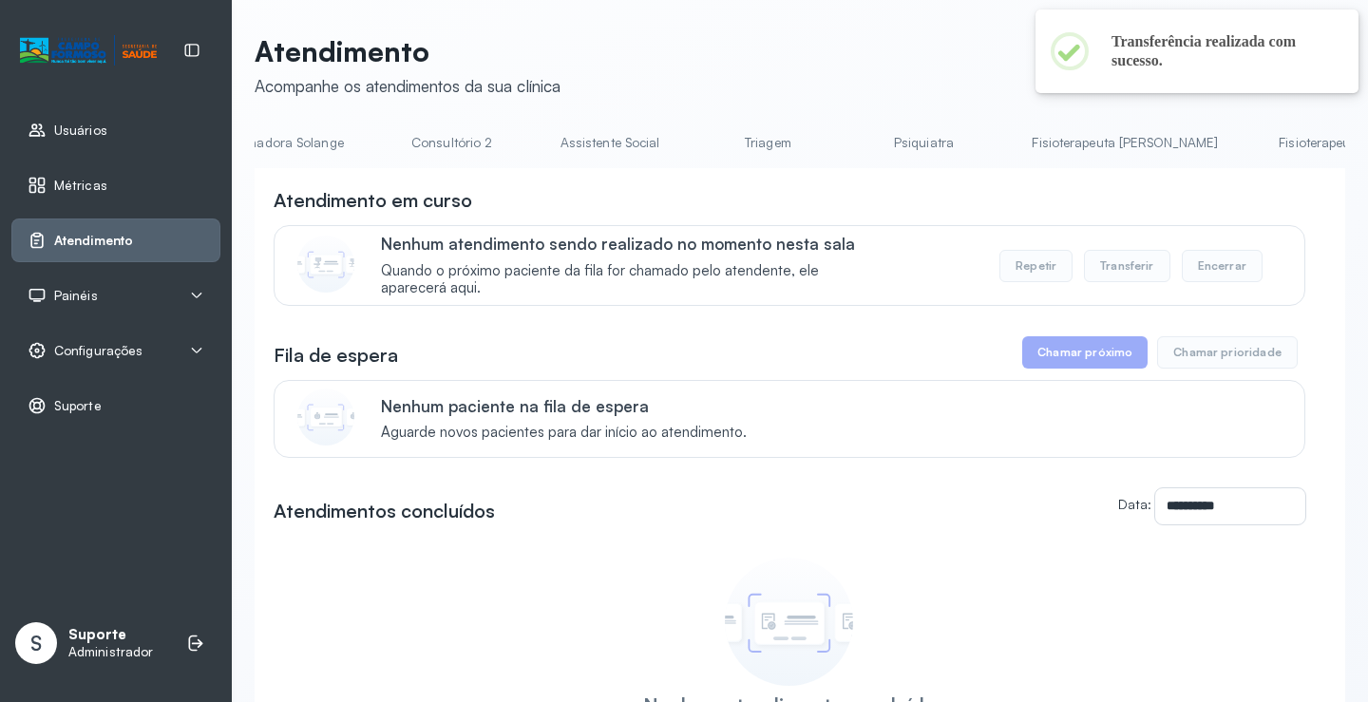
scroll to position [0, 1512]
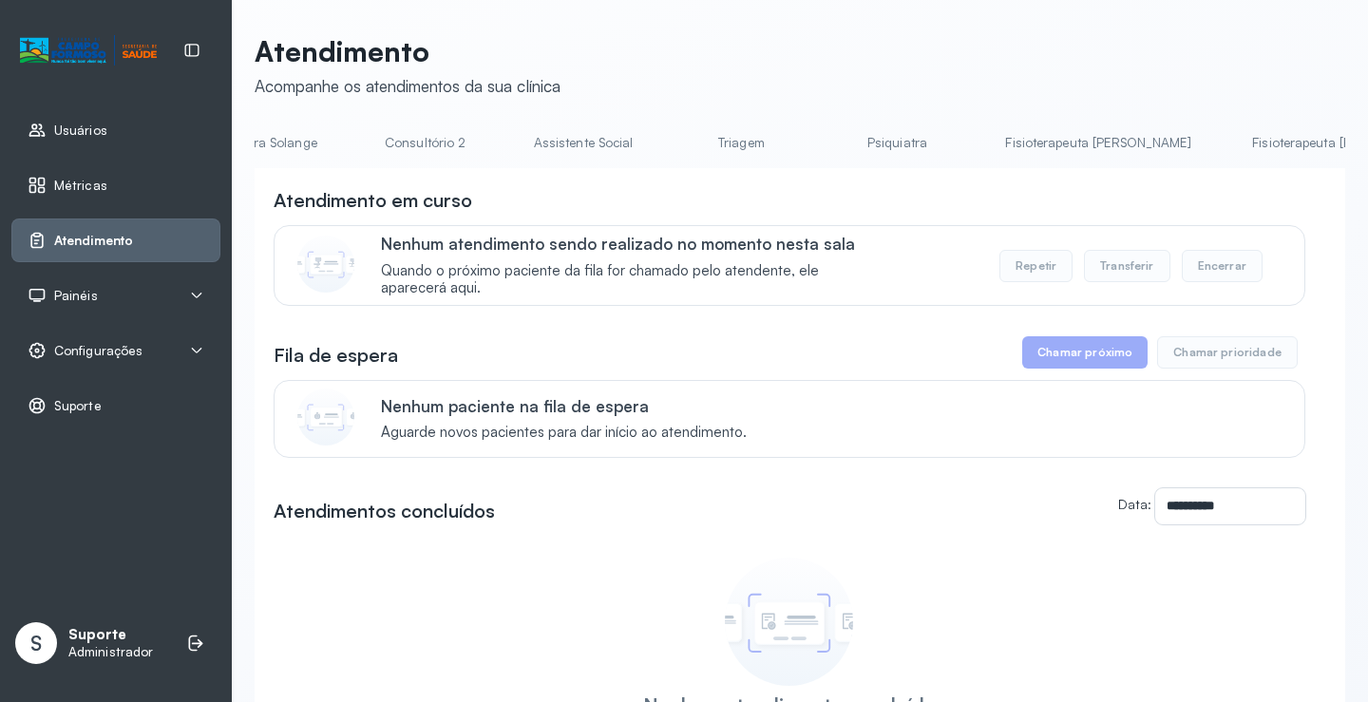
click at [986, 142] on link "Fisioterapeuta [PERSON_NAME]" at bounding box center [1098, 142] width 224 height 31
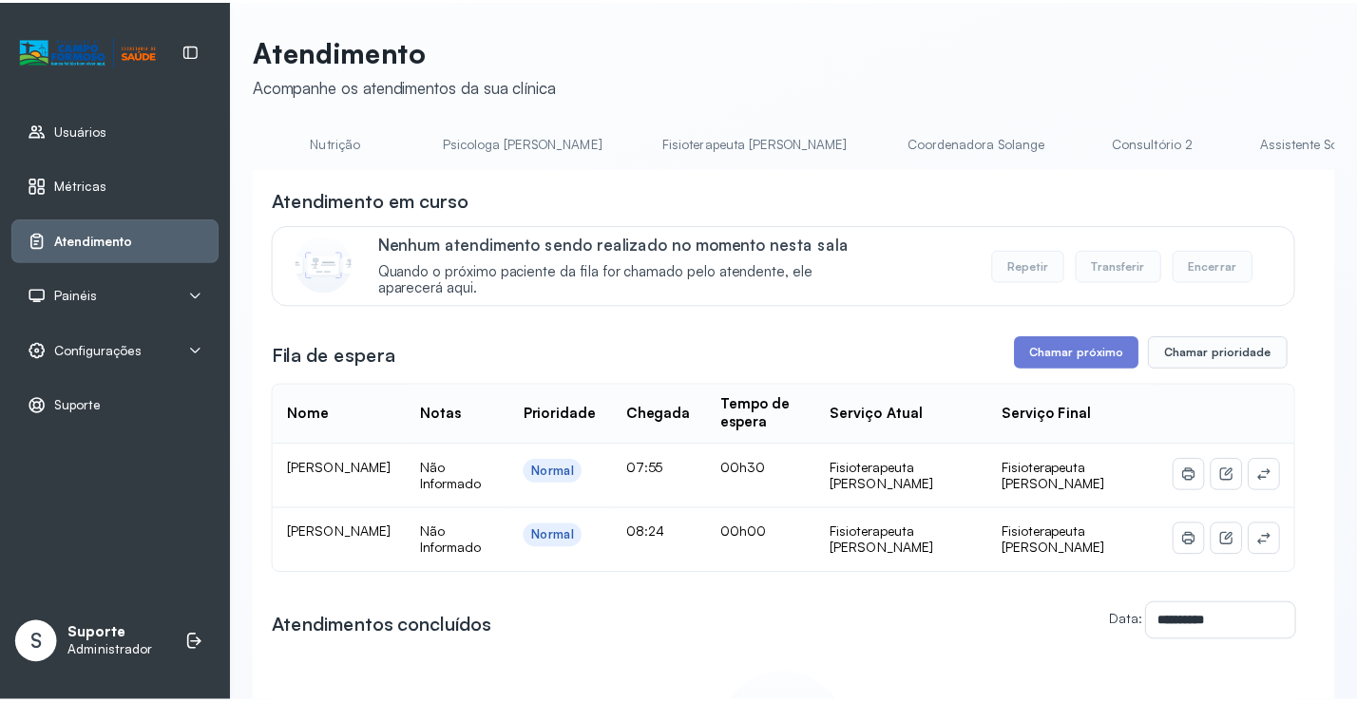
scroll to position [0, 764]
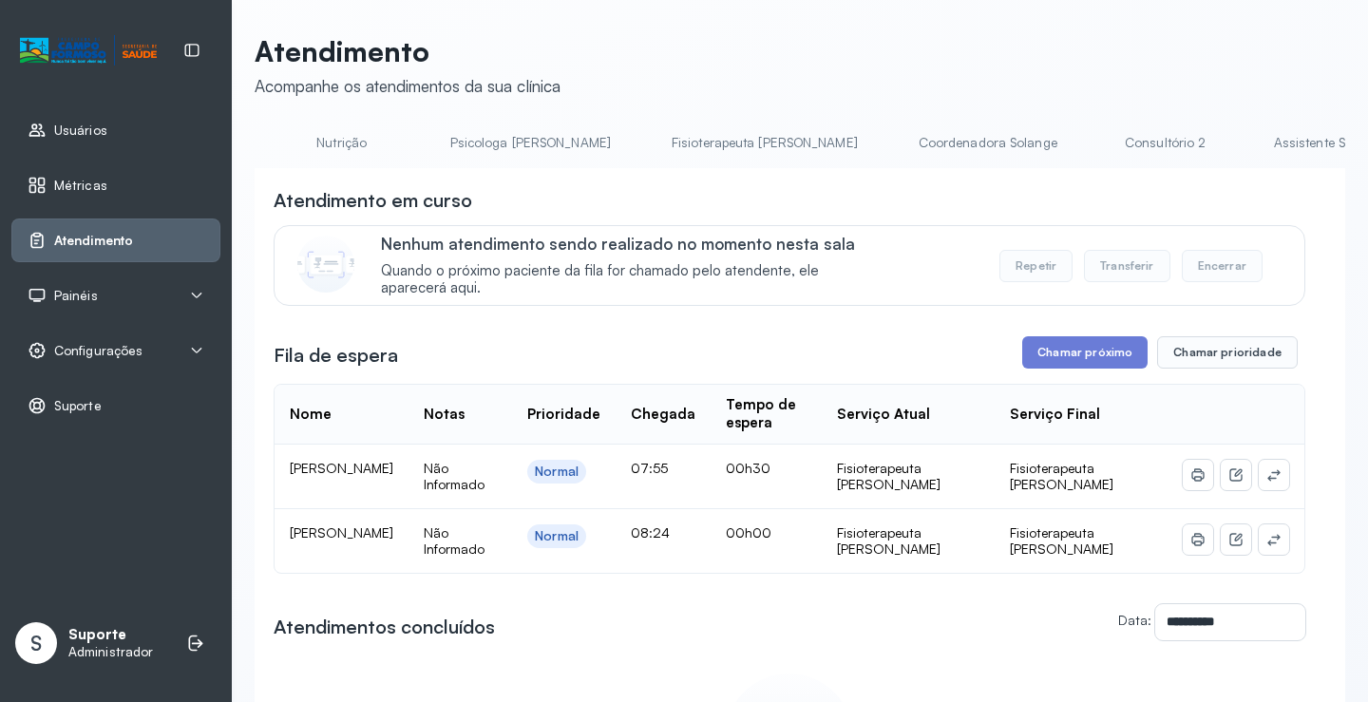
click at [653, 142] on link "Fisioterapeuta Janusia" at bounding box center [765, 142] width 224 height 31
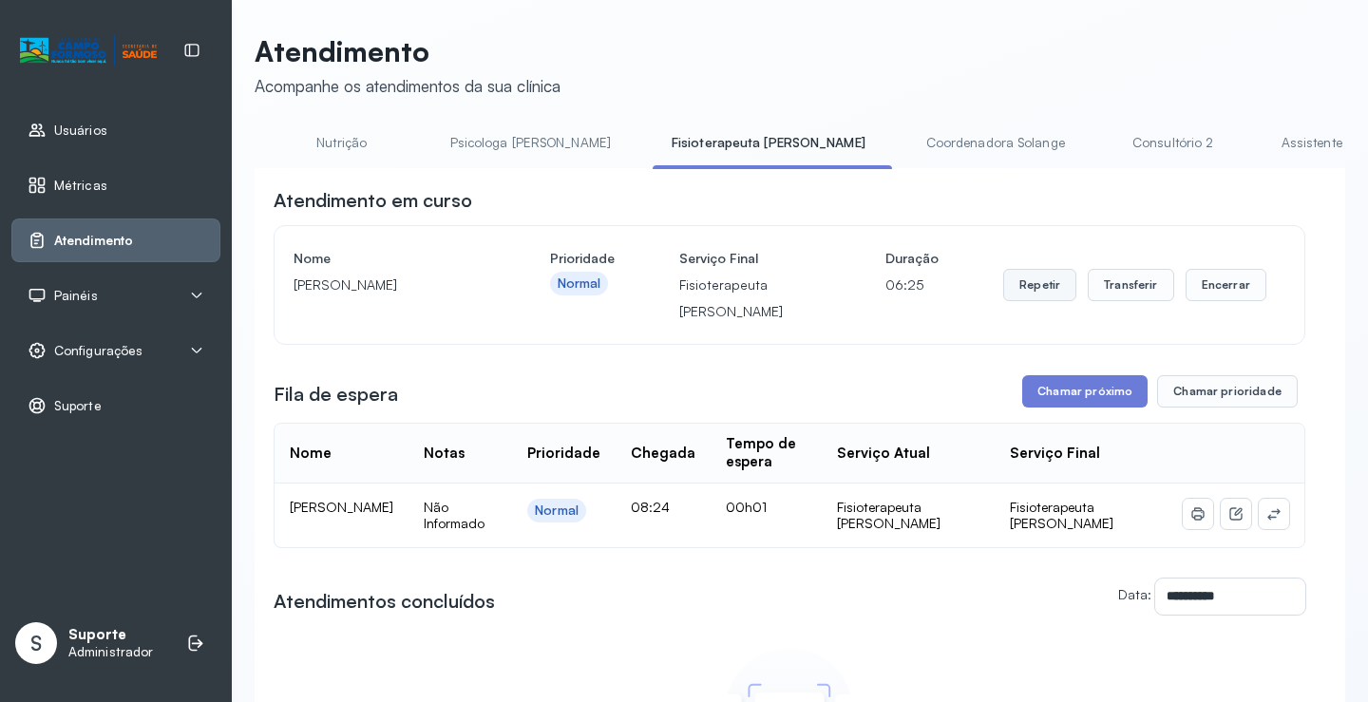
click at [1040, 282] on button "Repetir" at bounding box center [1039, 285] width 73 height 32
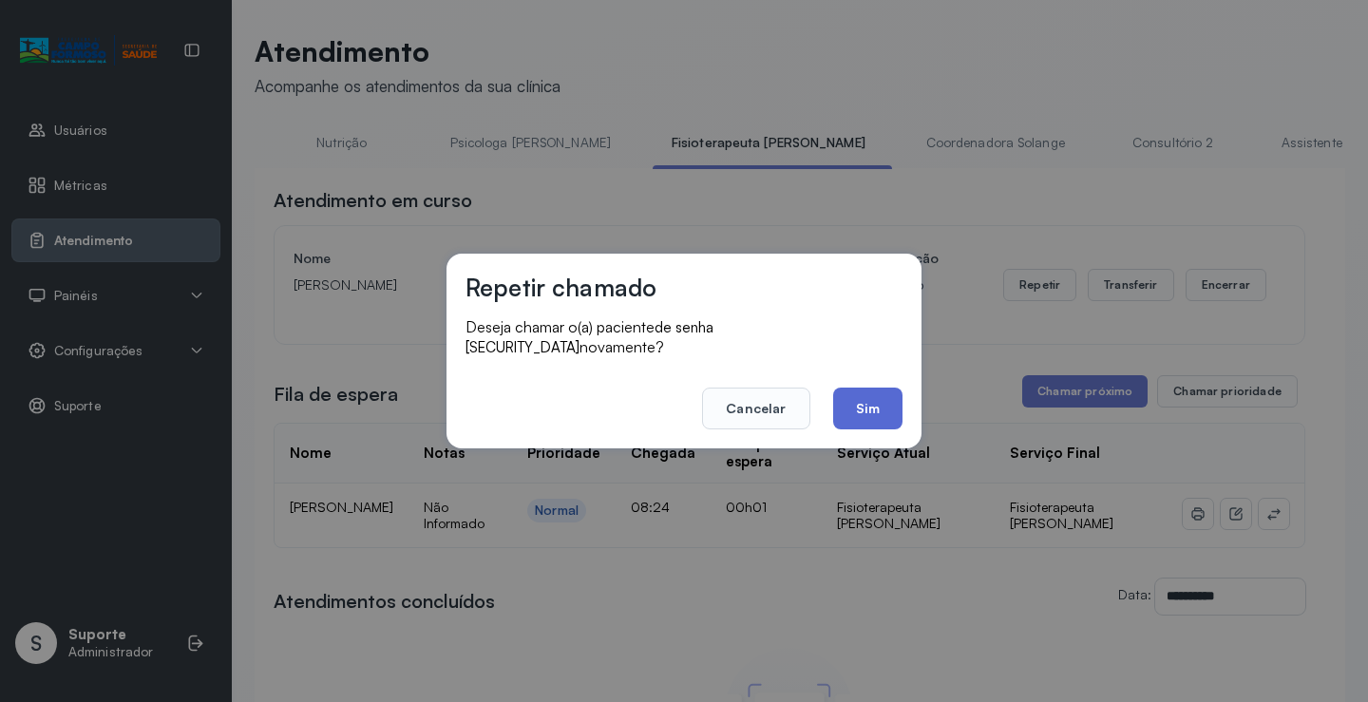
click at [877, 398] on button "Sim" at bounding box center [867, 409] width 69 height 42
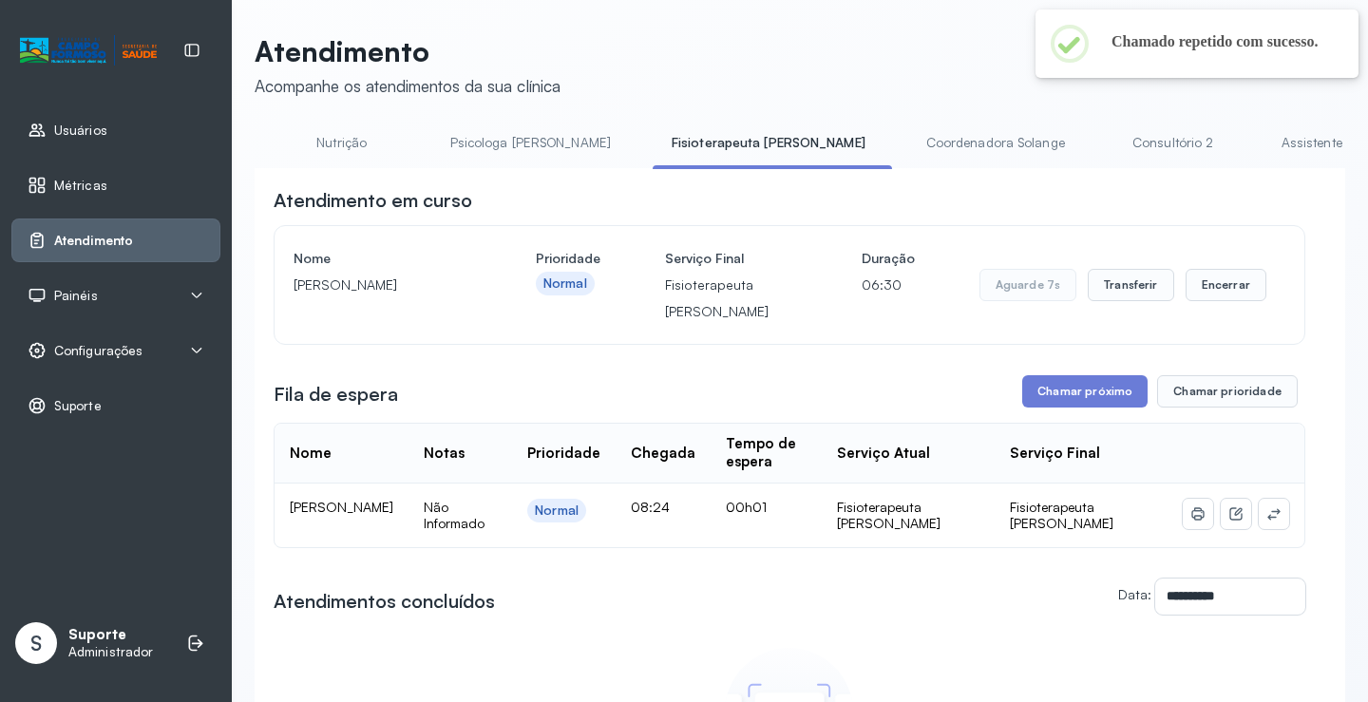
click at [124, 353] on span "Configurações" at bounding box center [98, 351] width 88 height 16
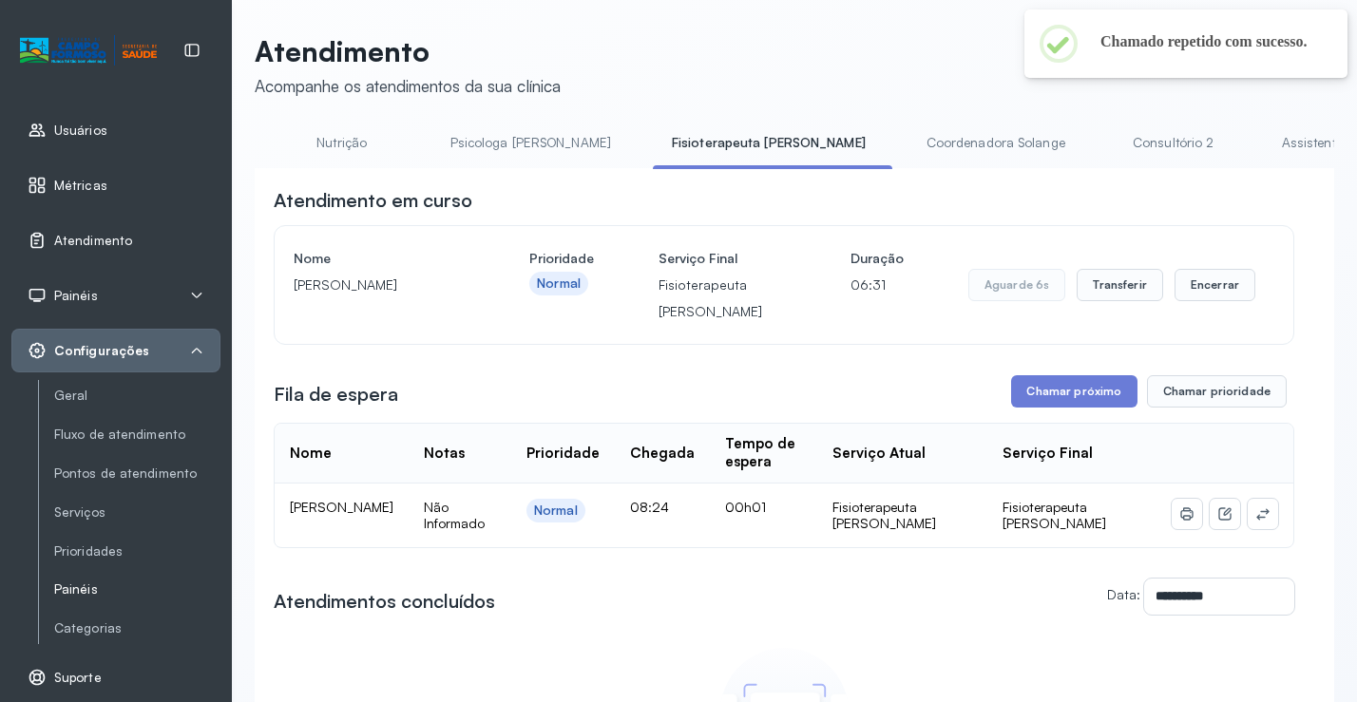
click at [88, 583] on link "Painéis" at bounding box center [137, 589] width 166 height 16
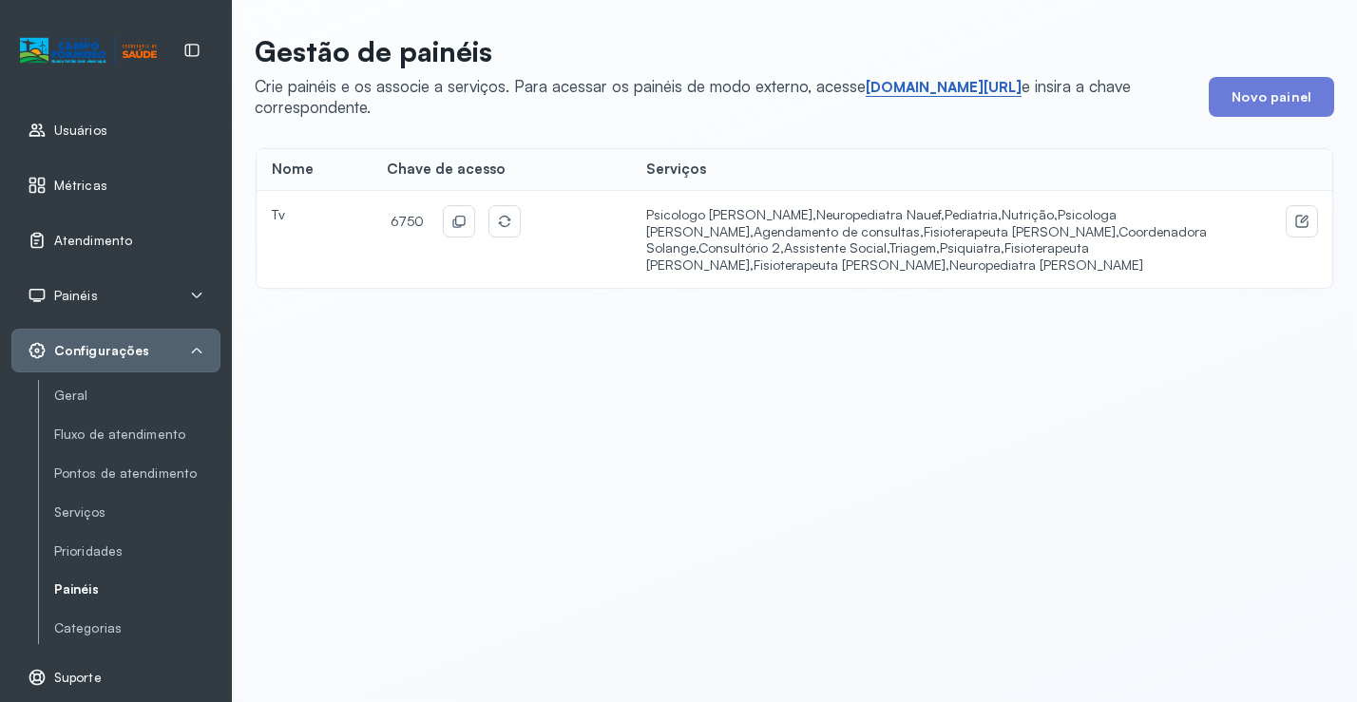
click at [904, 86] on link "short.sysvale.com/tv" at bounding box center [944, 87] width 156 height 19
click at [451, 224] on icon at bounding box center [458, 221] width 15 height 15
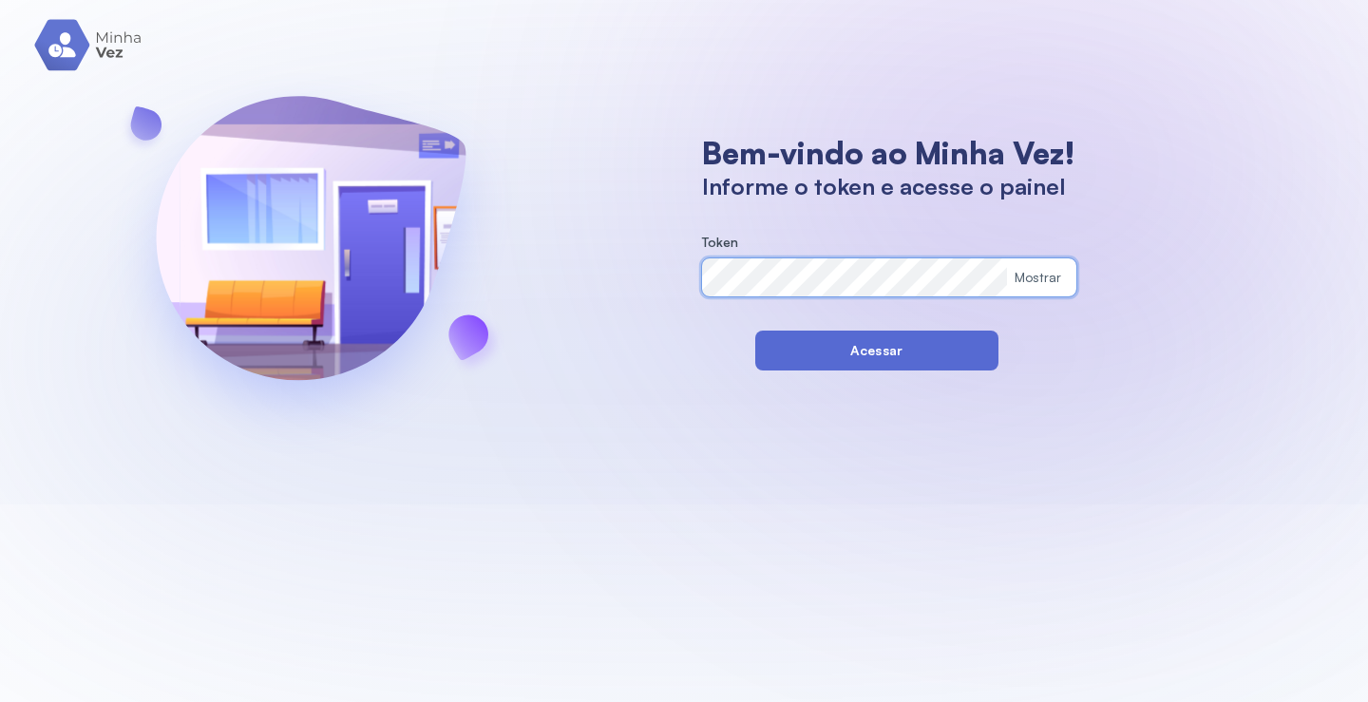
click at [772, 351] on button "Acessar" at bounding box center [876, 351] width 243 height 40
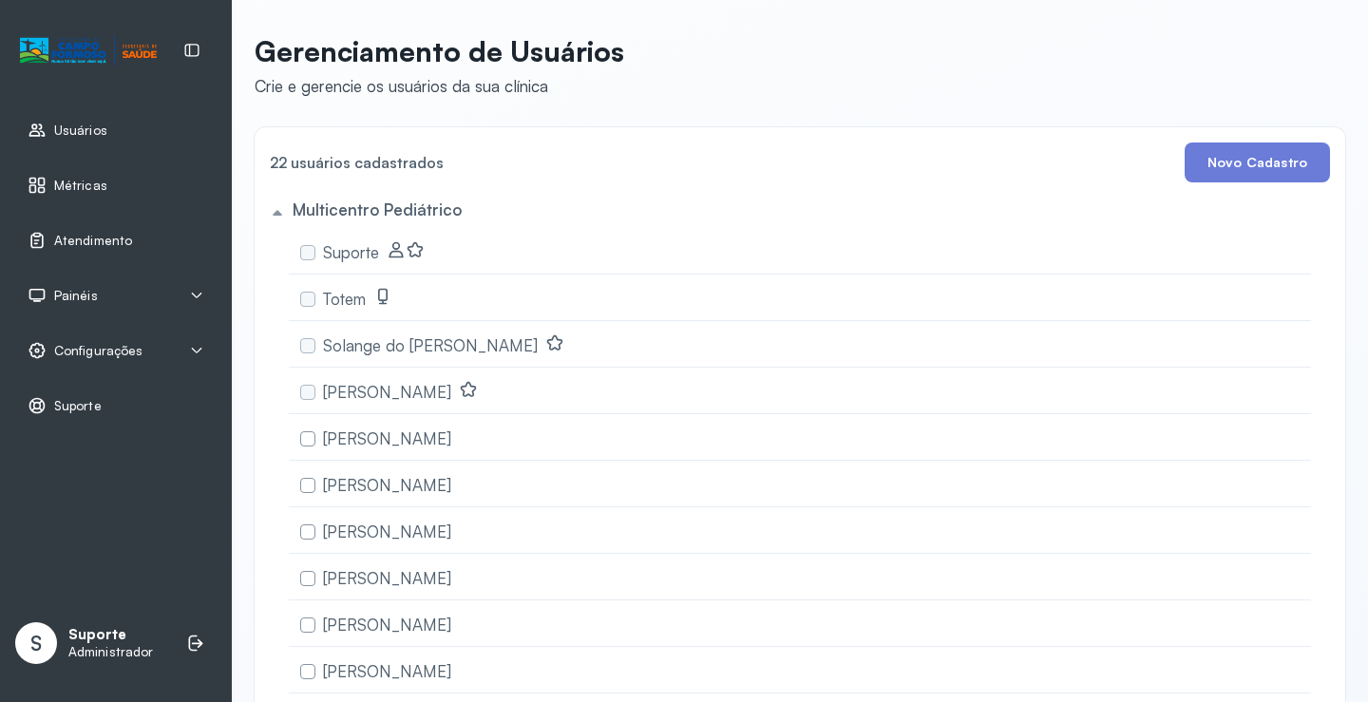
click at [104, 293] on div "Painéis" at bounding box center [116, 295] width 177 height 19
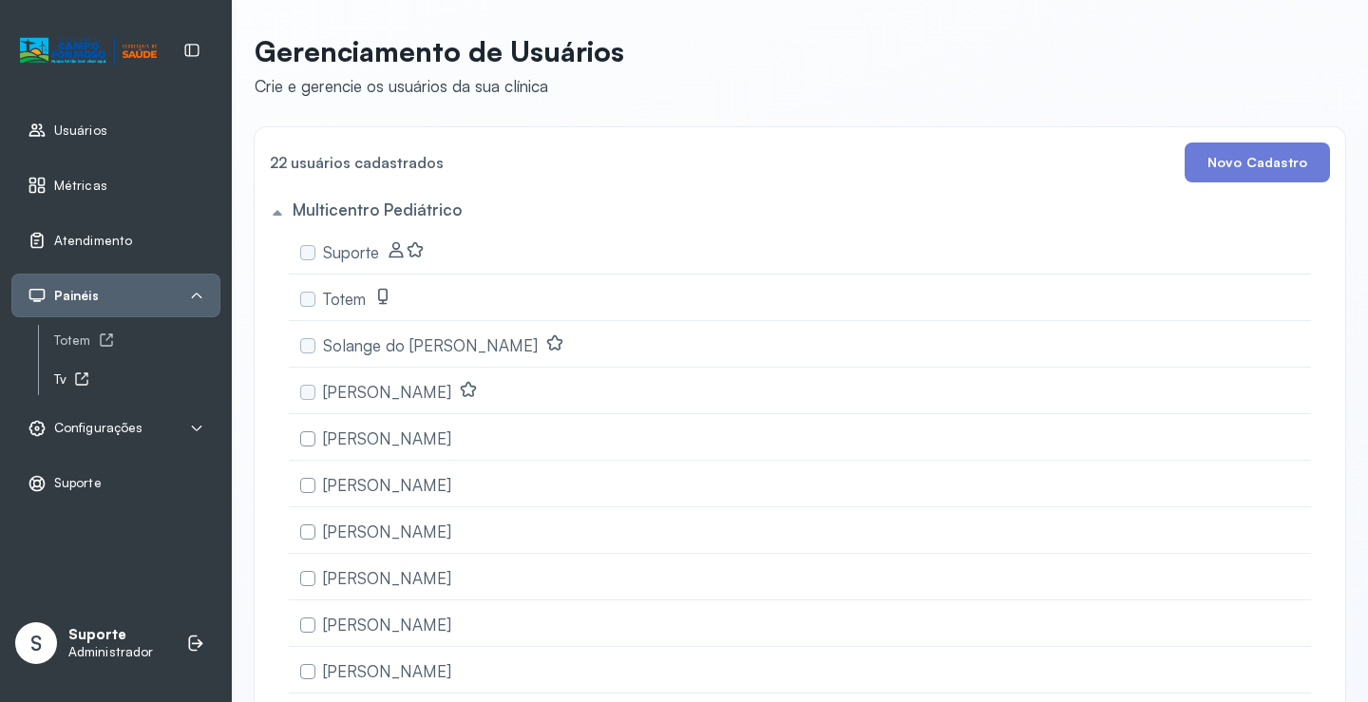
click at [83, 378] on icon at bounding box center [81, 378] width 15 height 15
click at [112, 239] on span "Atendimento" at bounding box center [93, 241] width 78 height 16
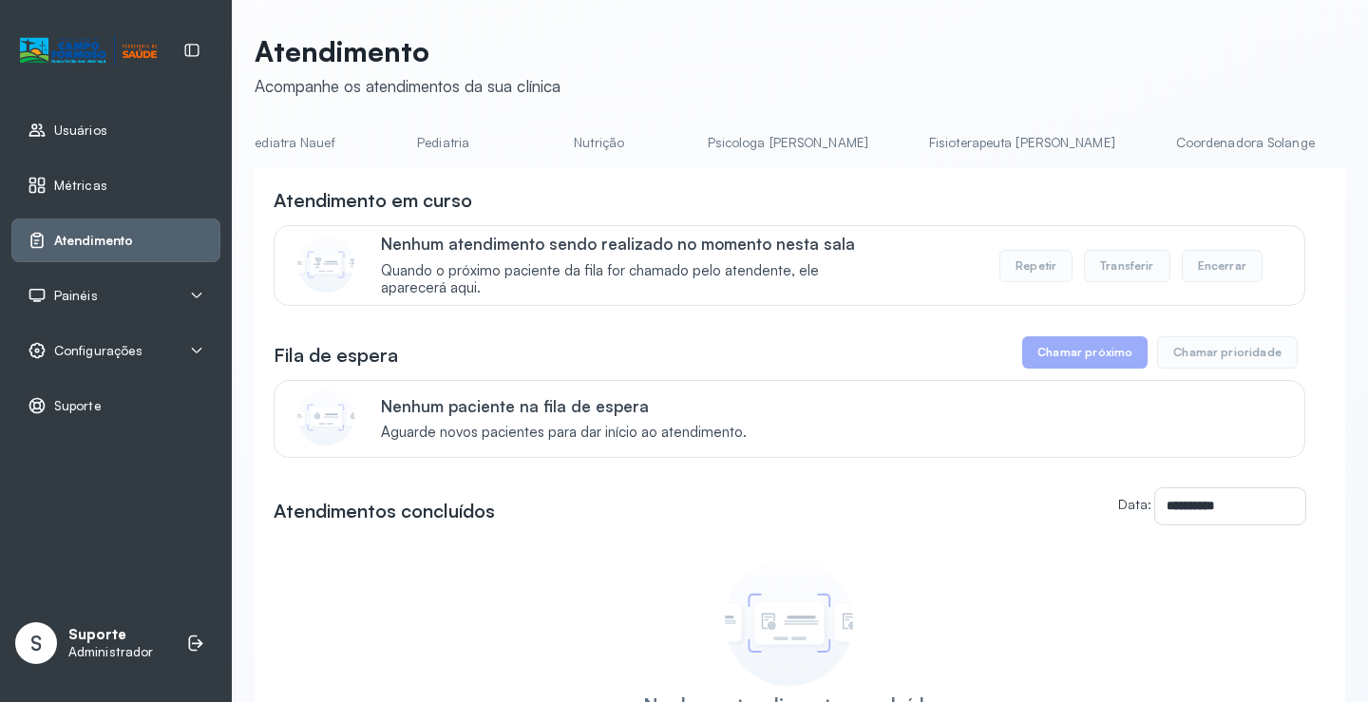
scroll to position [0, 516]
click at [908, 136] on link "Fisioterapeuta [PERSON_NAME]" at bounding box center [1020, 142] width 224 height 31
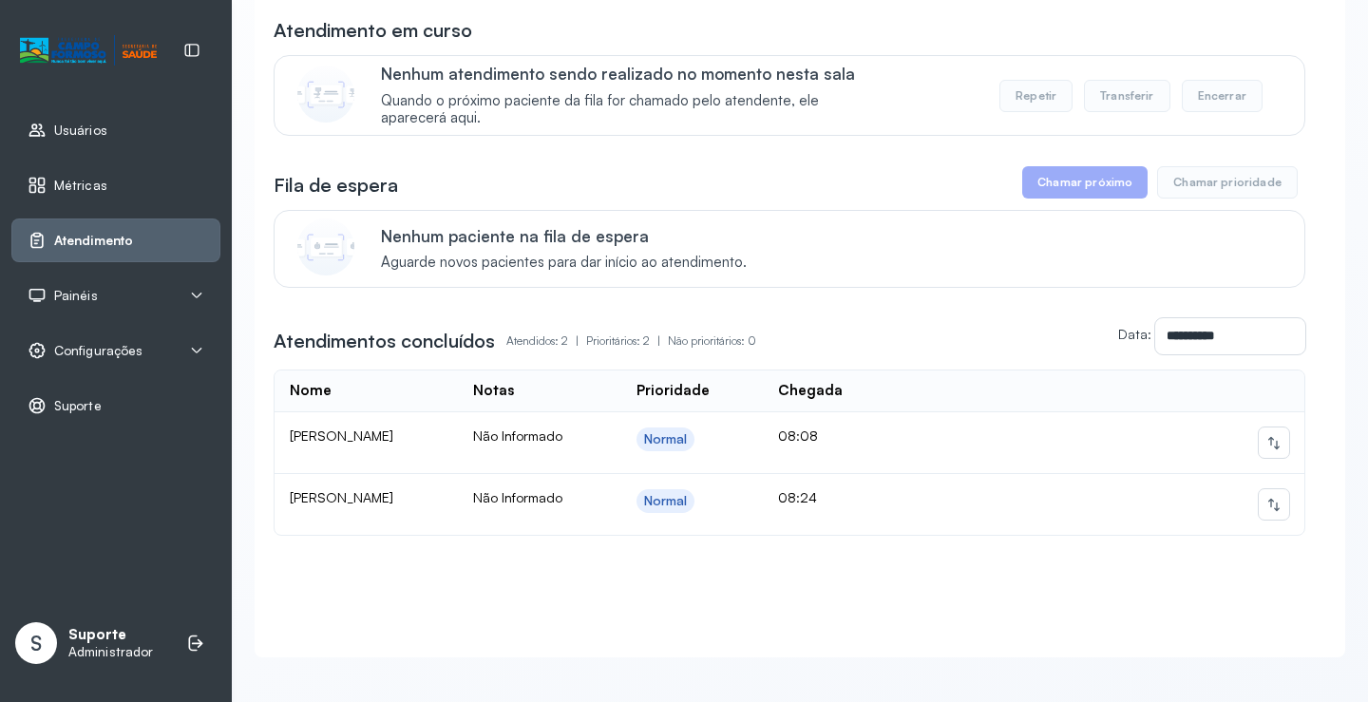
scroll to position [199, 0]
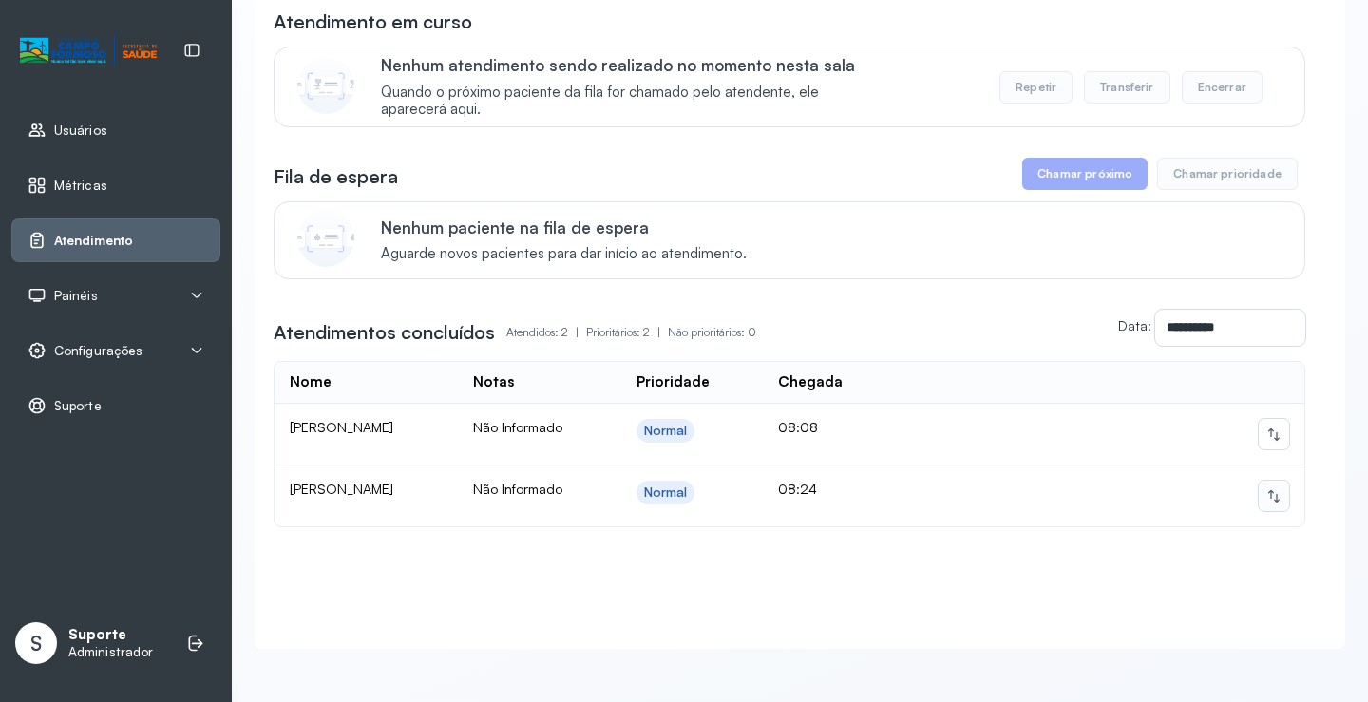
click at [1266, 488] on icon at bounding box center [1273, 495] width 15 height 15
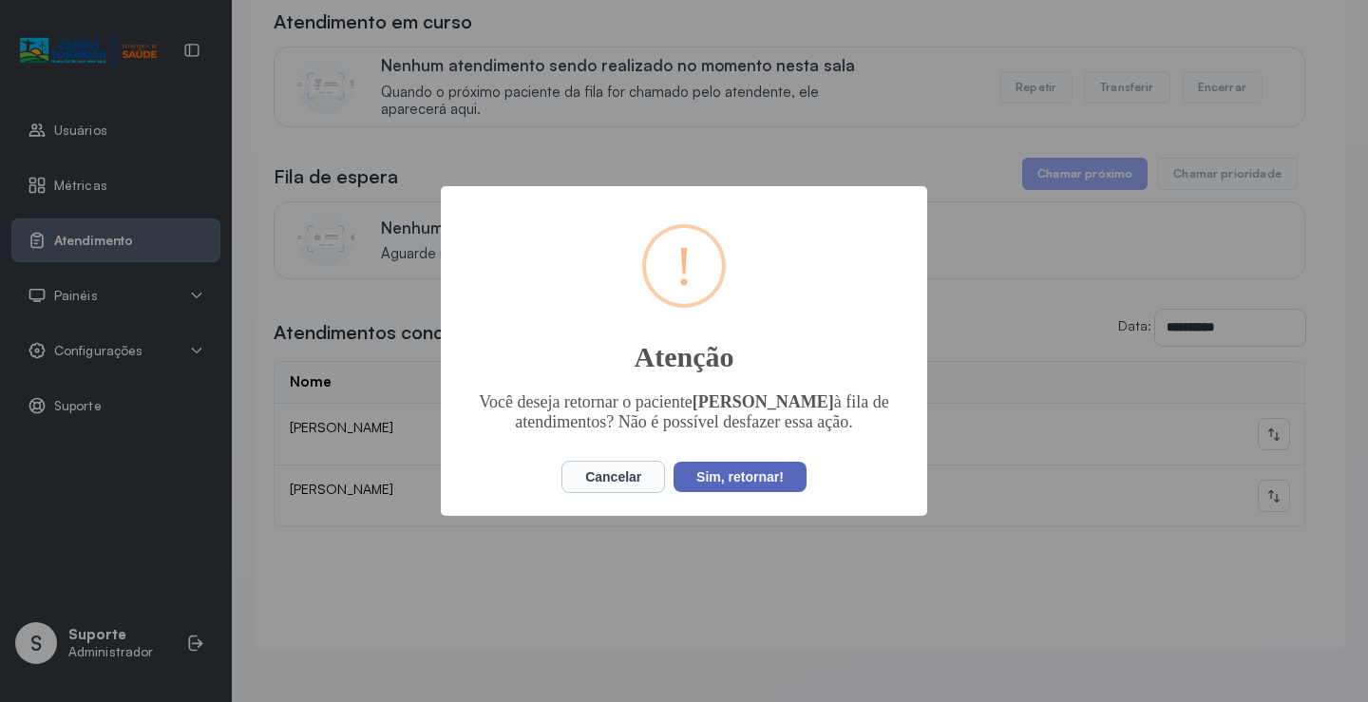
click at [791, 466] on button "Sim, retornar!" at bounding box center [740, 477] width 133 height 30
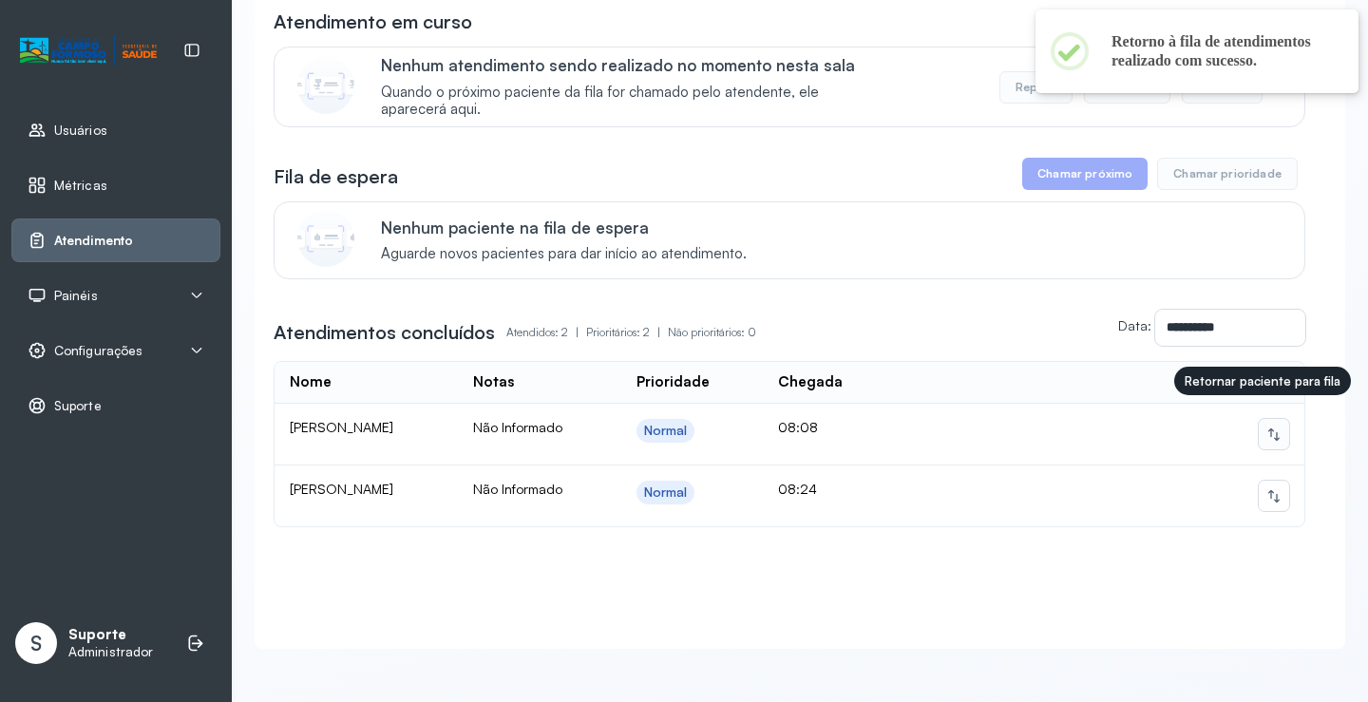
click at [1266, 427] on icon at bounding box center [1273, 434] width 15 height 15
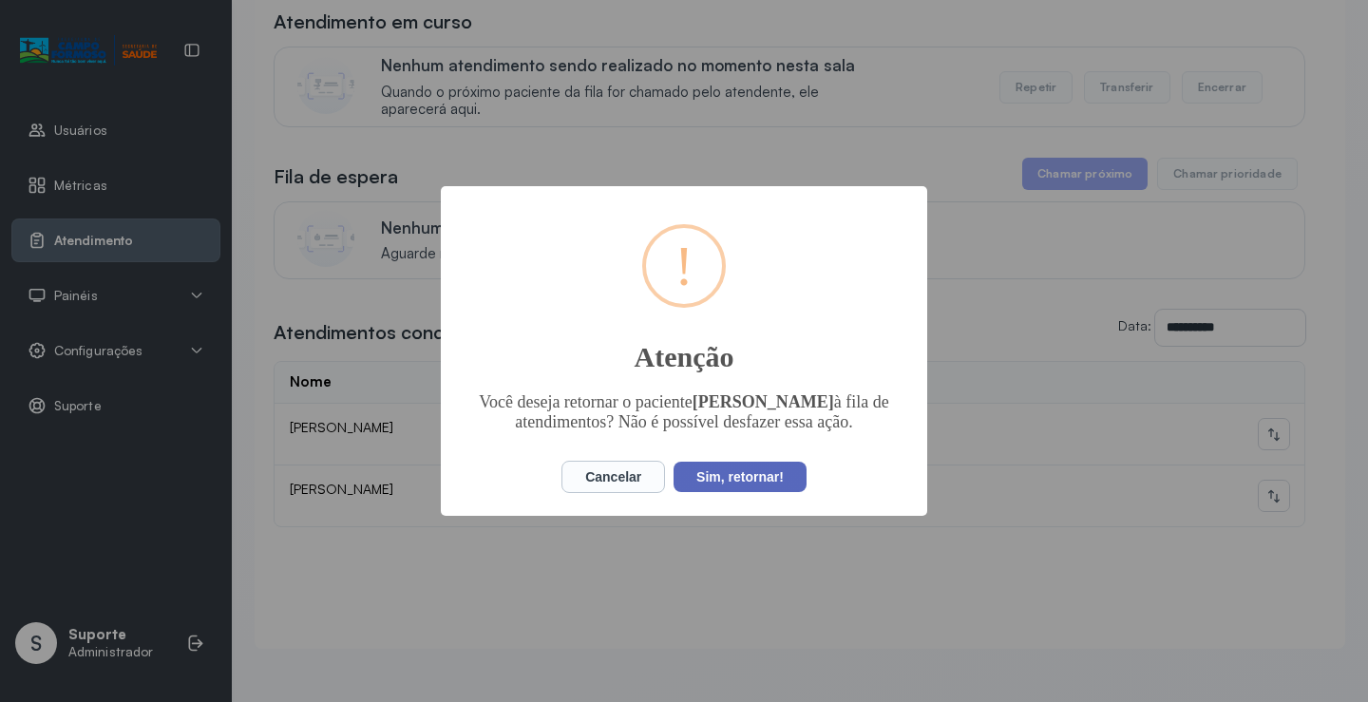
click at [775, 487] on button "Sim, retornar!" at bounding box center [740, 477] width 133 height 30
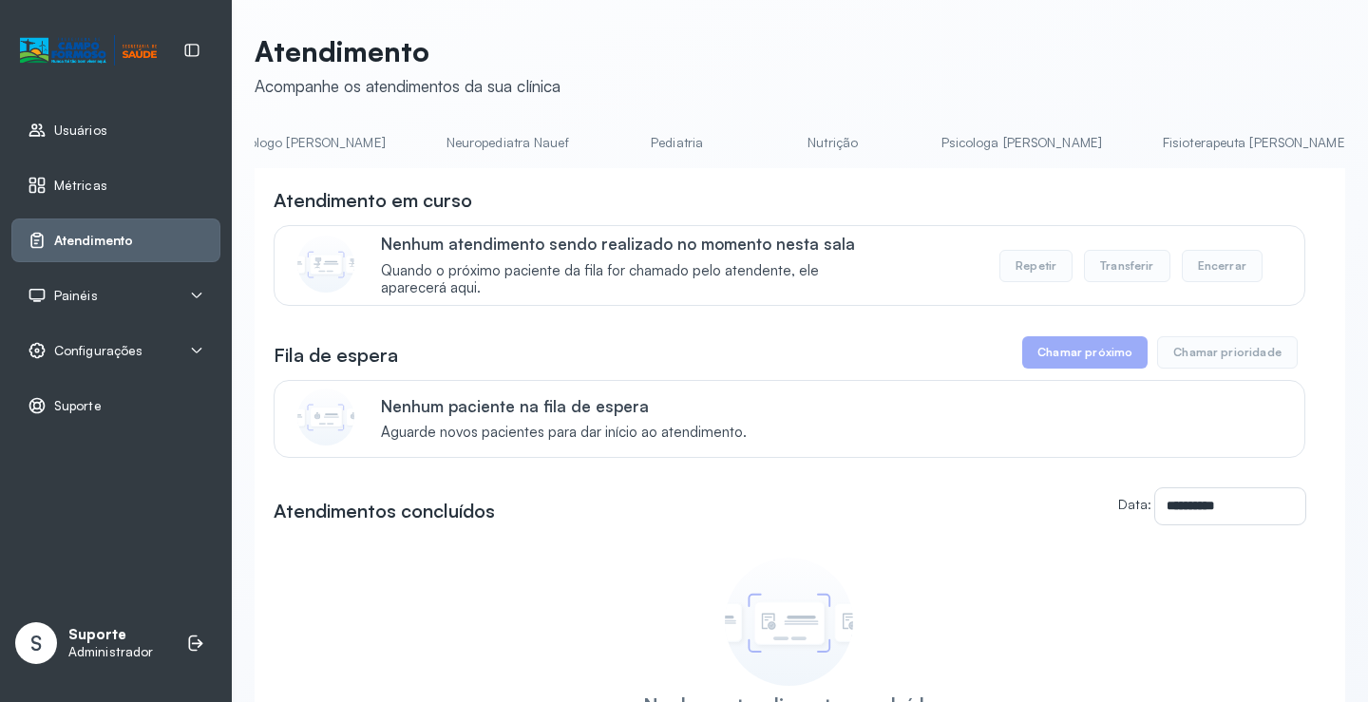
scroll to position [0, 777]
click at [647, 151] on link "Fisioterapeuta [PERSON_NAME]" at bounding box center [759, 142] width 224 height 31
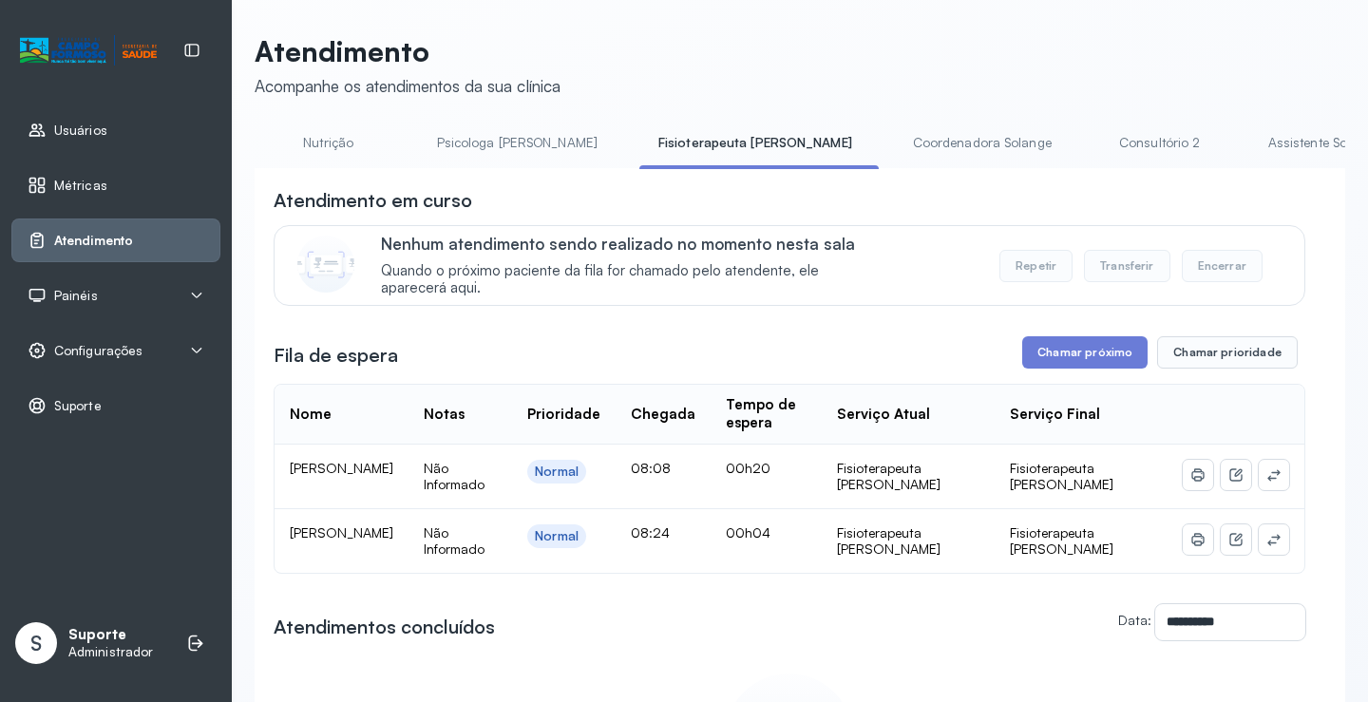
click at [113, 306] on div "Painéis" at bounding box center [115, 296] width 209 height 44
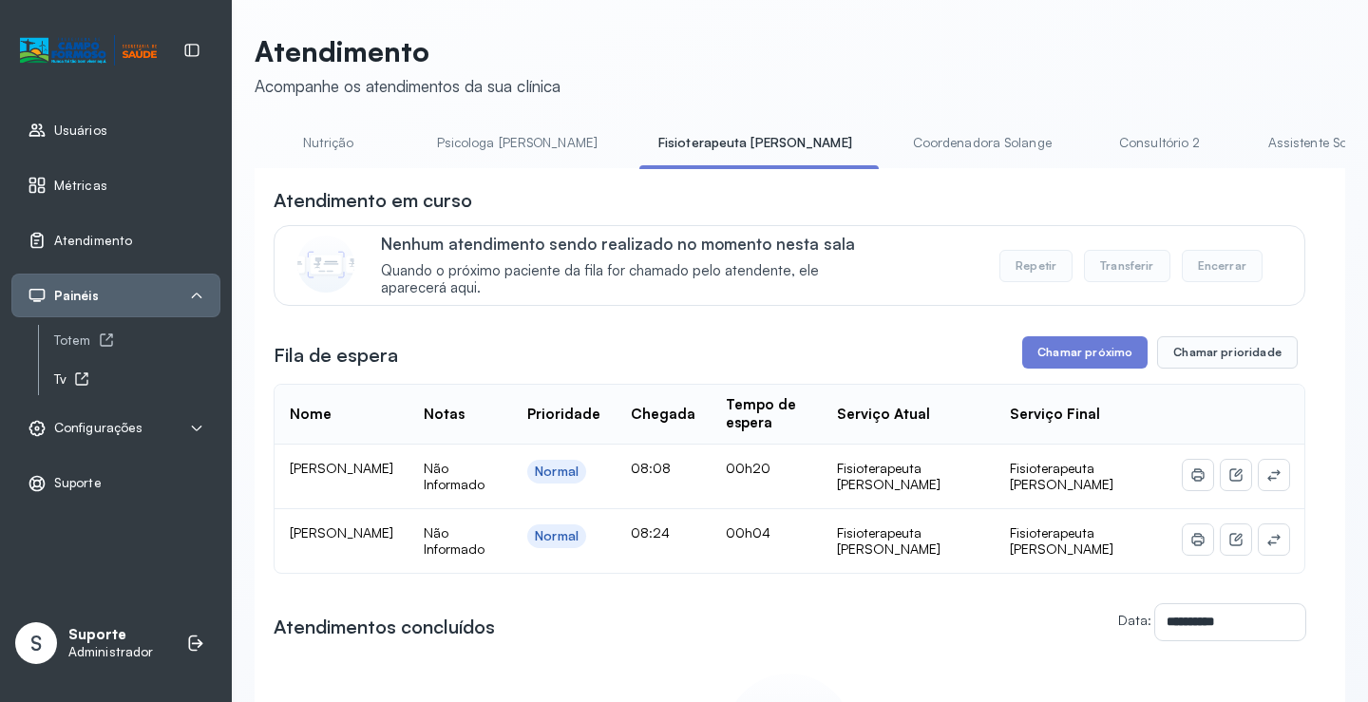
click at [70, 374] on div "Tv" at bounding box center [137, 379] width 166 height 16
click at [1052, 351] on button "Chamar próximo" at bounding box center [1084, 352] width 125 height 32
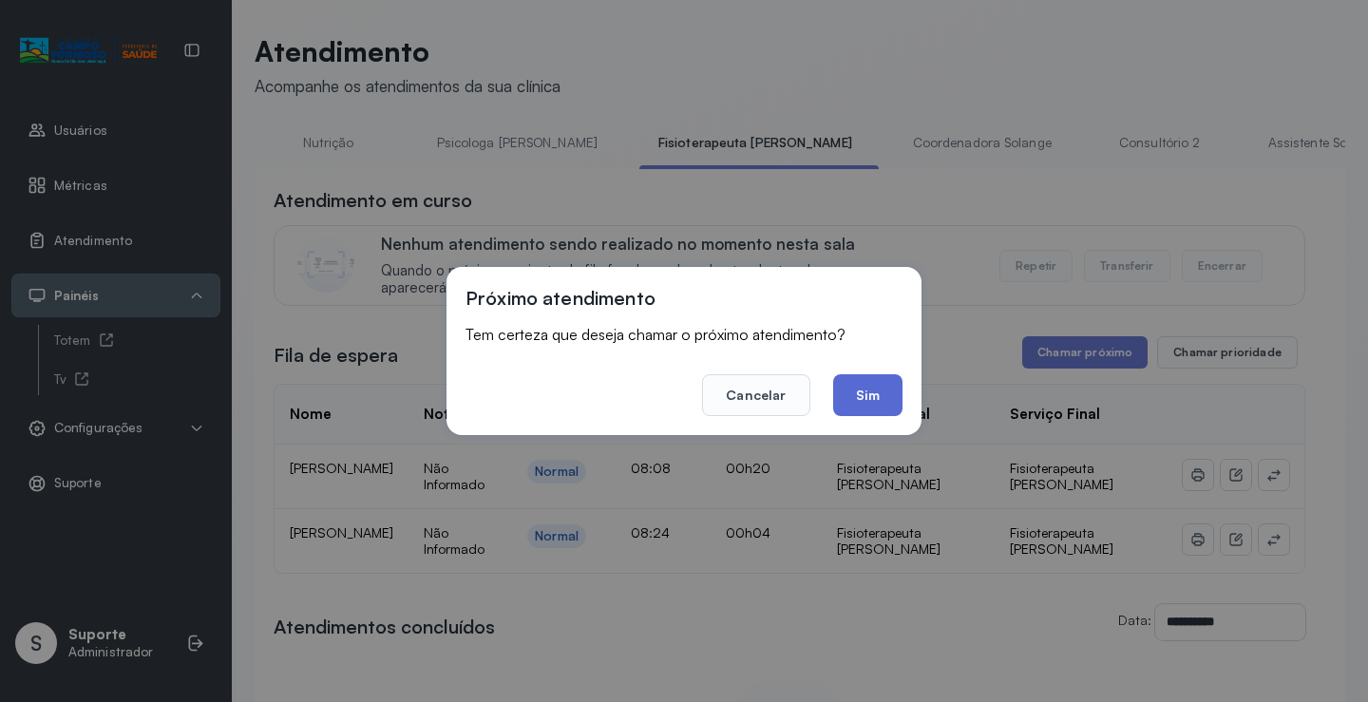
click at [873, 390] on button "Sim" at bounding box center [867, 395] width 69 height 42
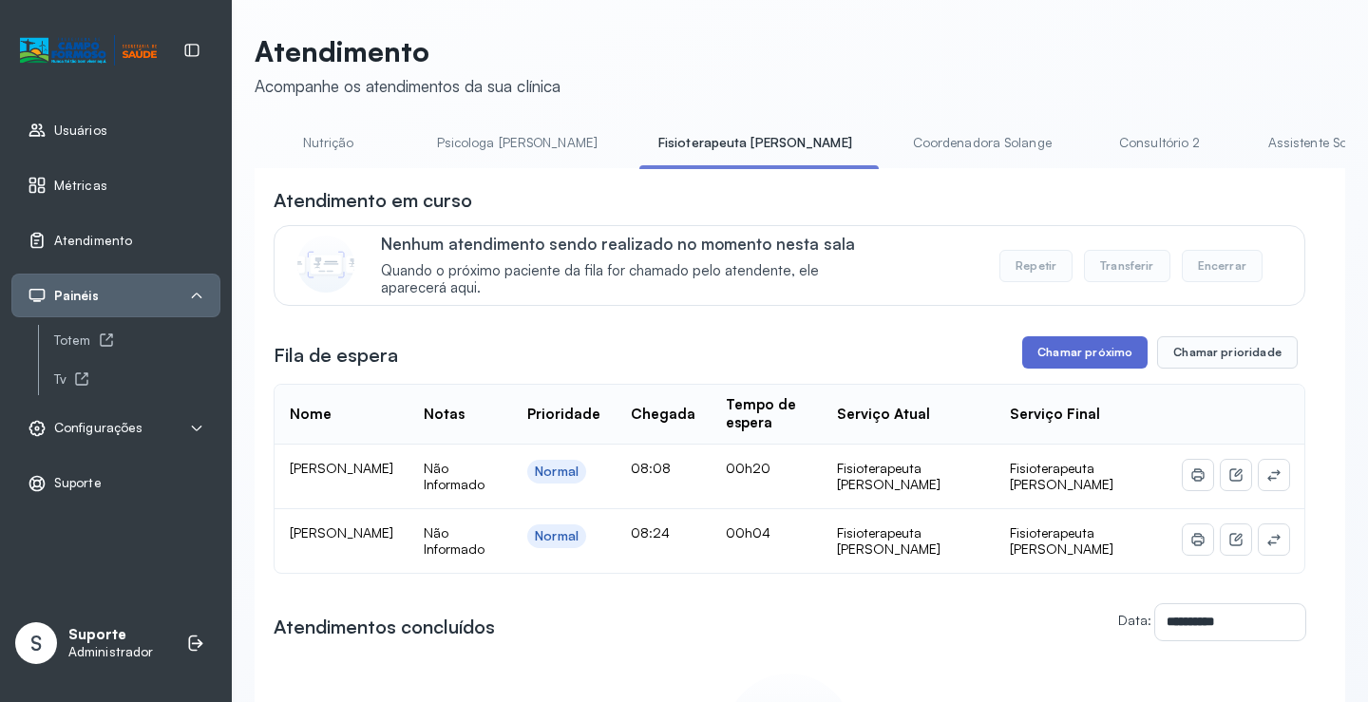
click at [1040, 368] on button "Chamar próximo" at bounding box center [1084, 352] width 125 height 32
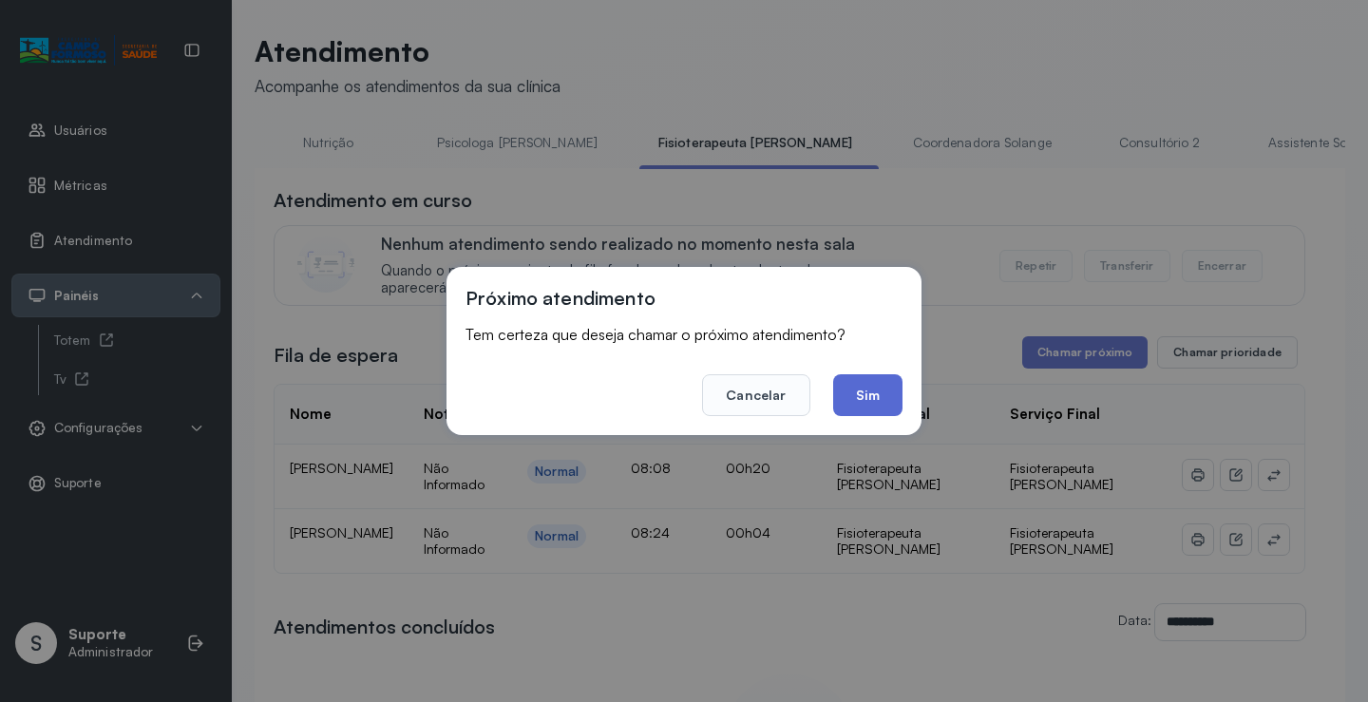
click at [884, 382] on button "Sim" at bounding box center [867, 395] width 69 height 42
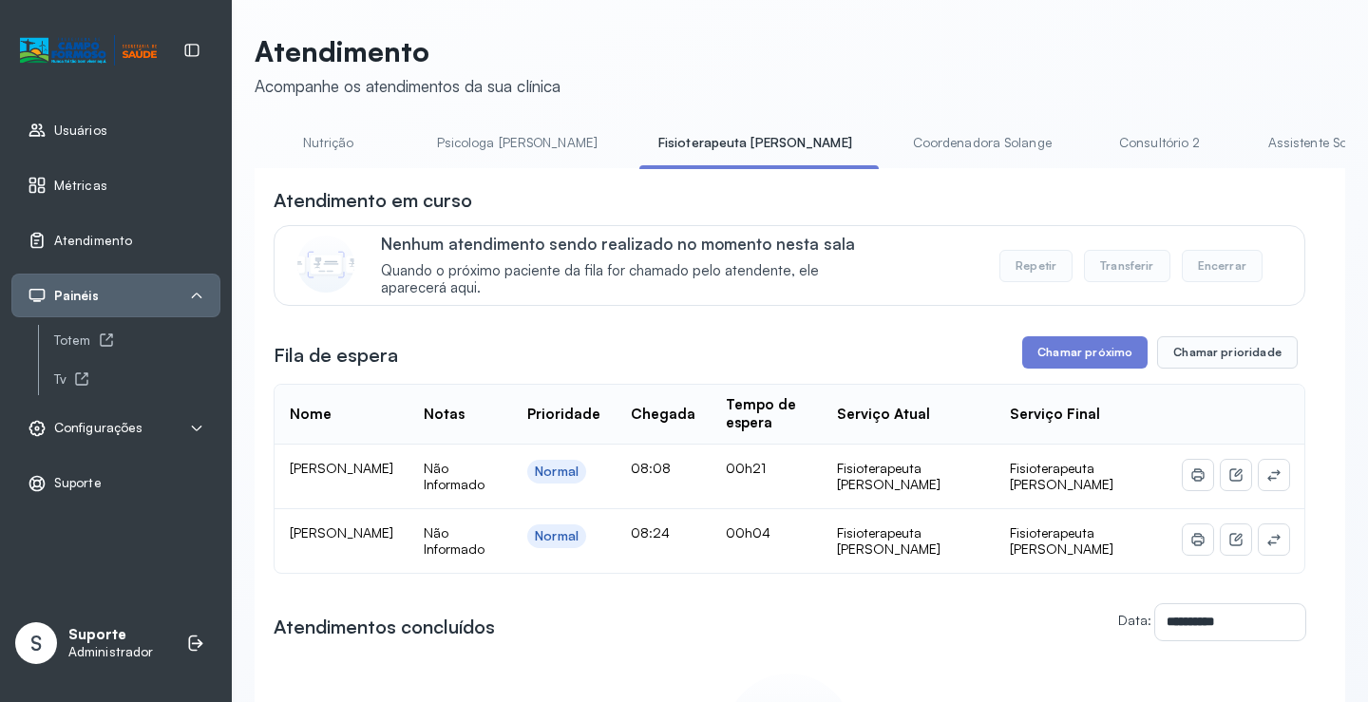
click at [119, 421] on span "Configurações" at bounding box center [98, 428] width 88 height 16
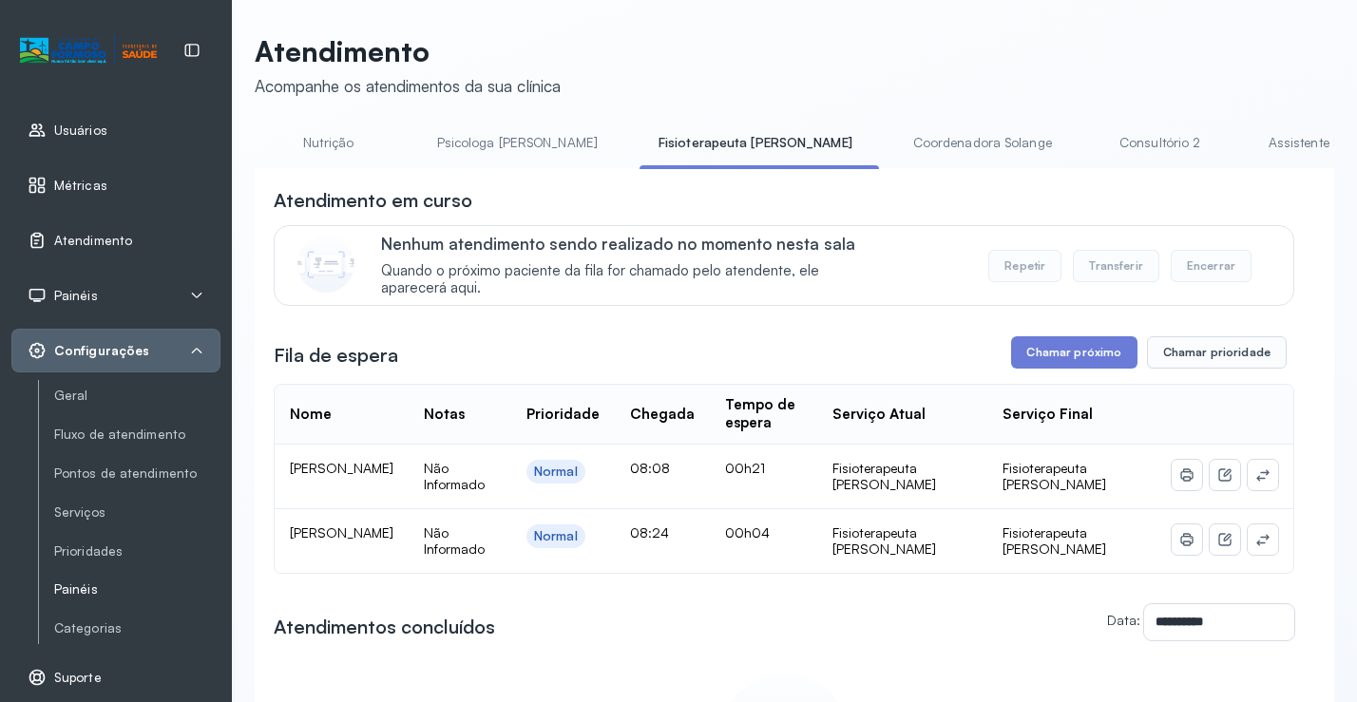
click at [80, 591] on link "Painéis" at bounding box center [137, 589] width 166 height 16
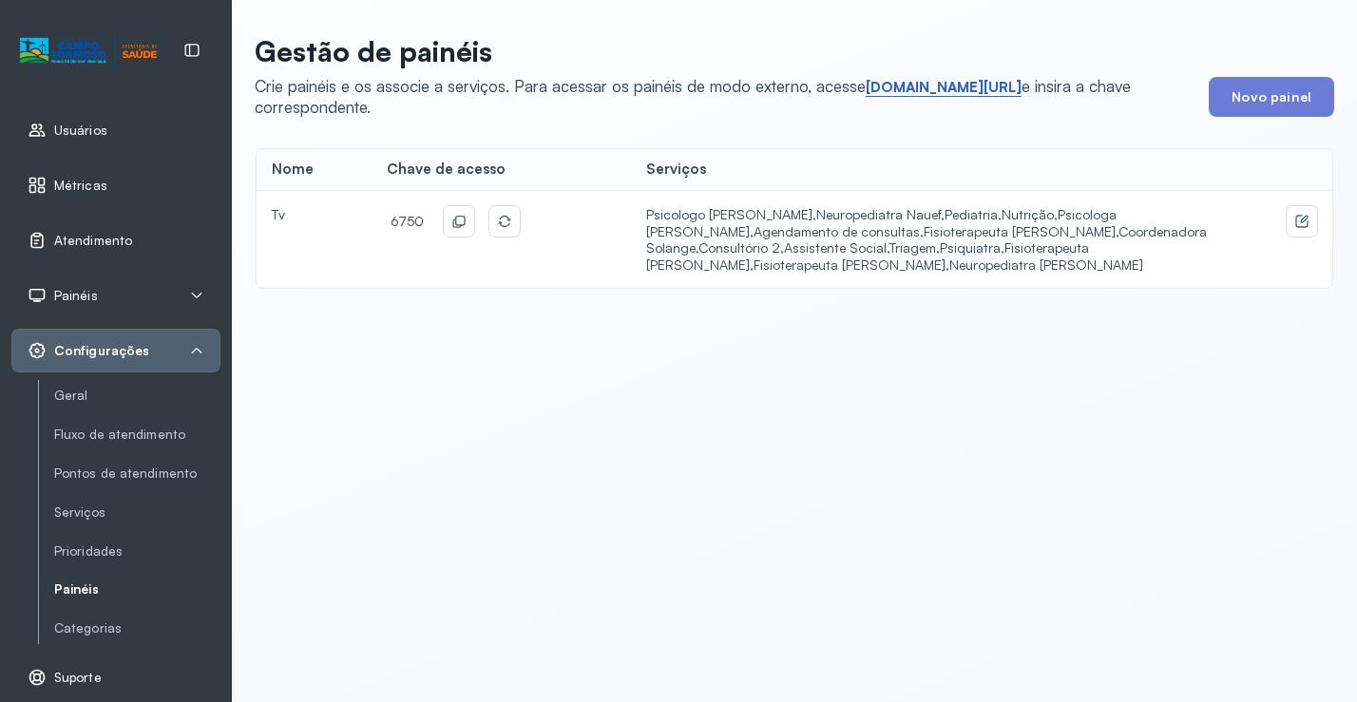
click at [920, 80] on link "short.sysvale.com/tv" at bounding box center [944, 87] width 156 height 19
click at [454, 222] on icon at bounding box center [458, 221] width 15 height 15
click at [129, 232] on link "Atendimento" at bounding box center [116, 240] width 177 height 19
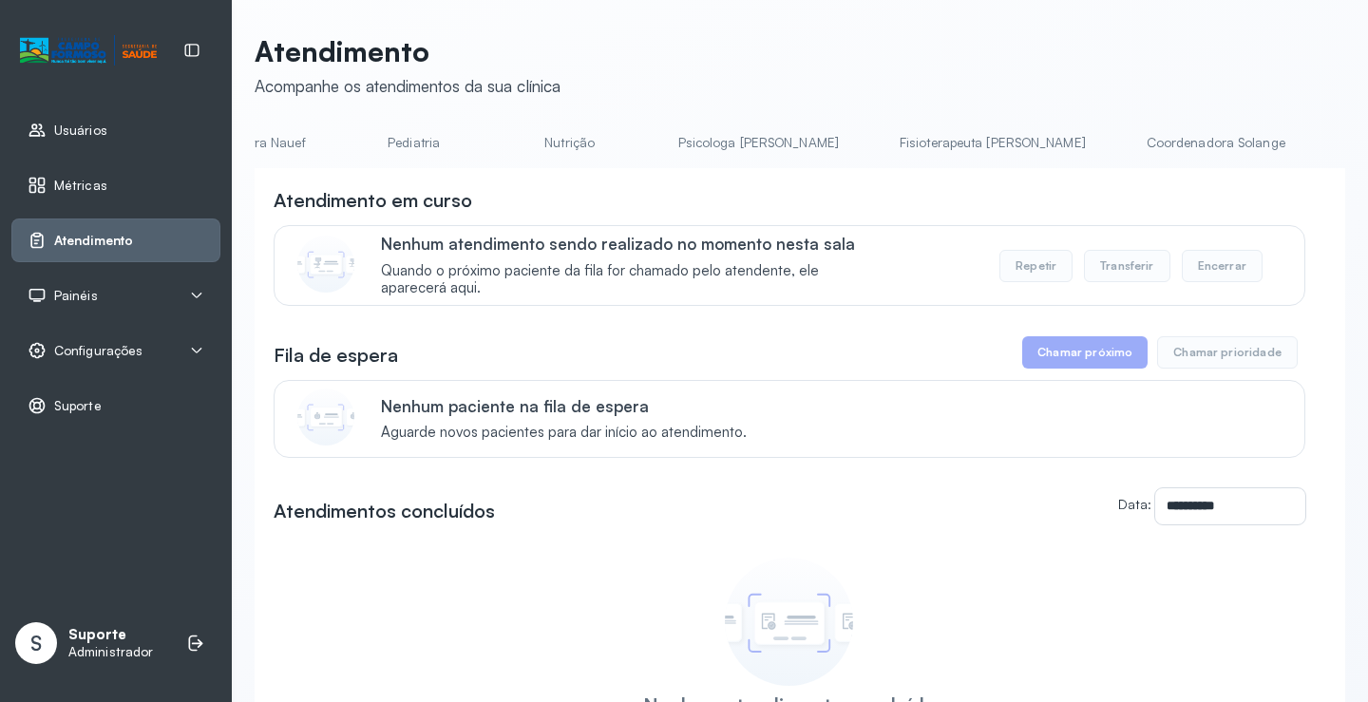
scroll to position [0, 536]
click at [888, 144] on link "Fisioterapeuta [PERSON_NAME]" at bounding box center [1000, 142] width 224 height 31
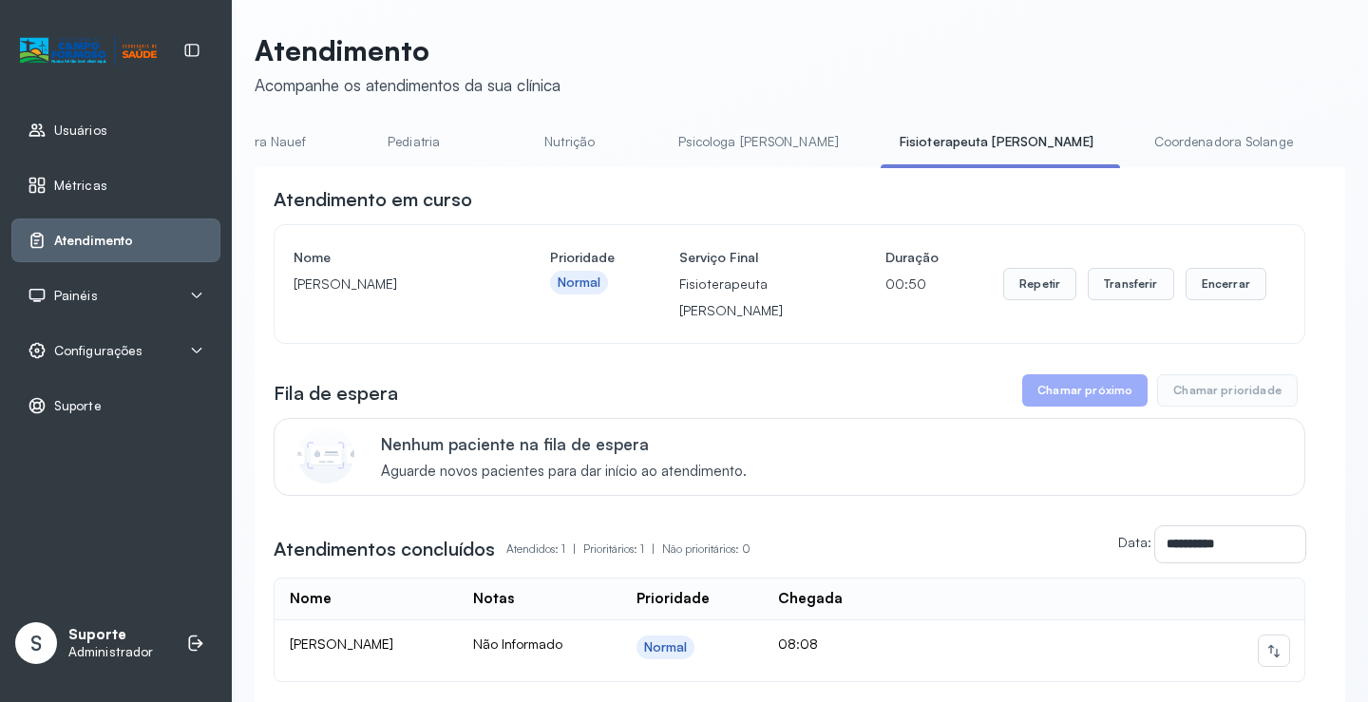
scroll to position [0, 0]
click at [1139, 290] on button "Transferir" at bounding box center [1131, 285] width 86 height 32
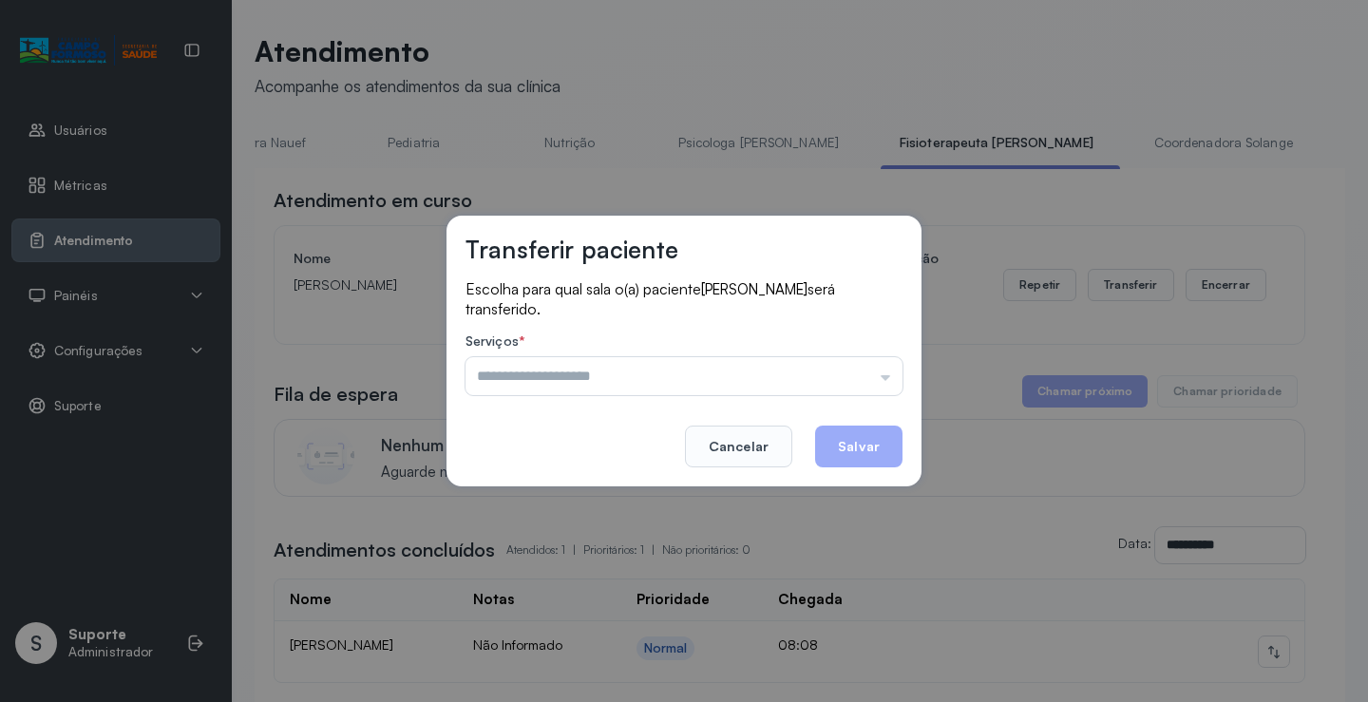
click at [838, 385] on div "Psicologo Pedro Neuropediatra Nauef Pediatria Nutrição Psicologa Alana Agendame…" at bounding box center [684, 376] width 437 height 38
click at [757, 374] on input "text" at bounding box center [684, 376] width 437 height 38
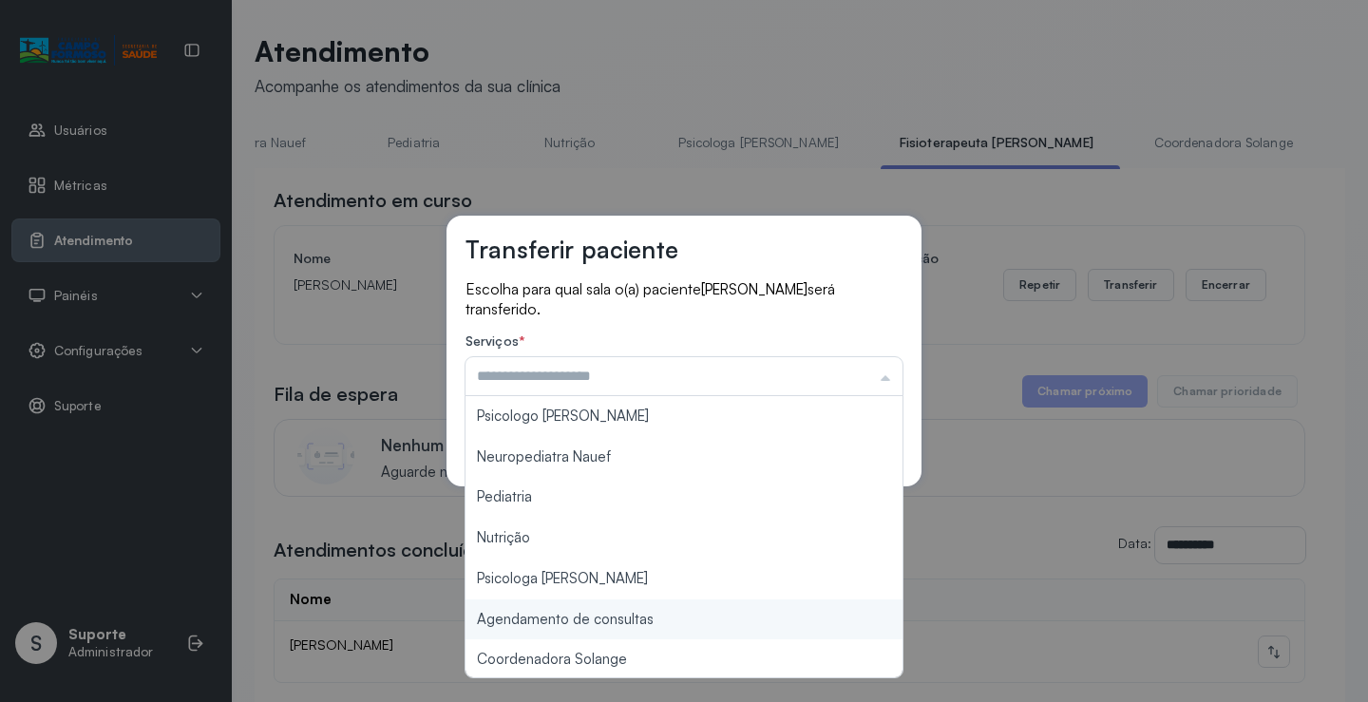
type input "**********"
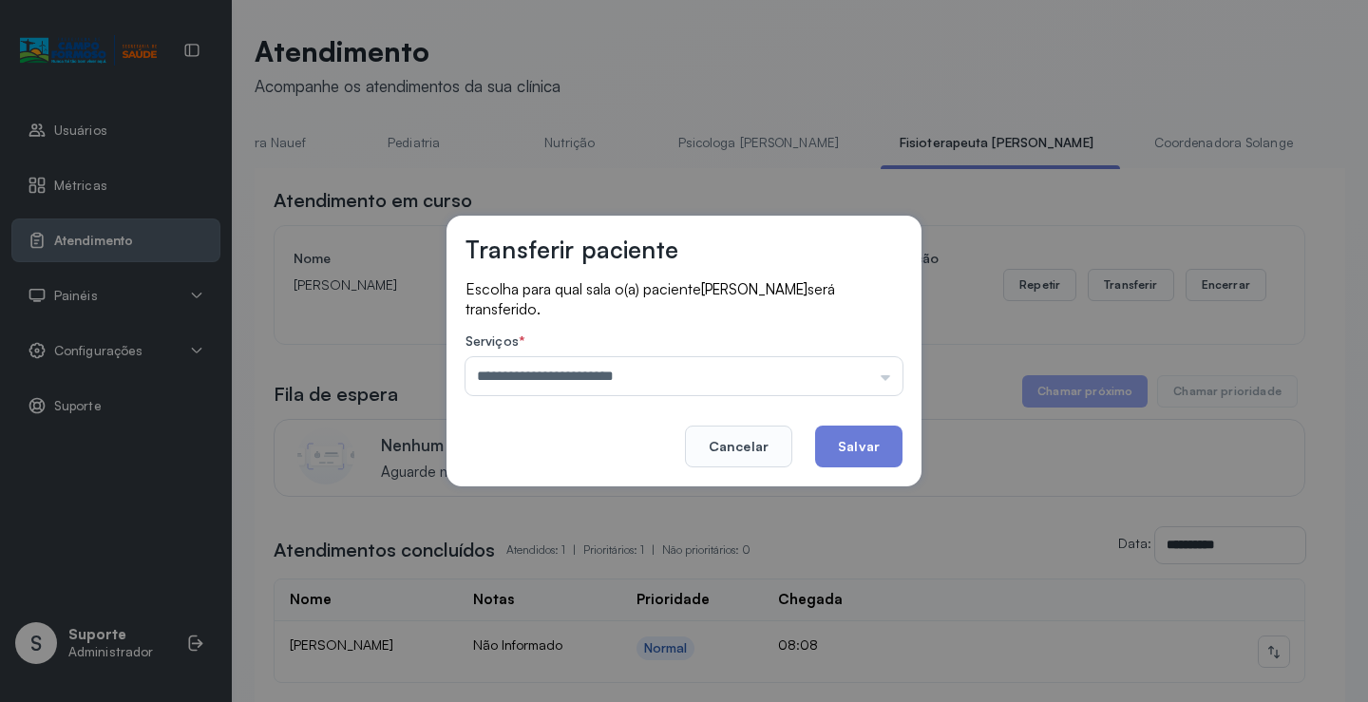
click at [638, 618] on div "**********" at bounding box center [684, 351] width 1368 height 702
click at [854, 450] on button "Salvar" at bounding box center [858, 447] width 87 height 42
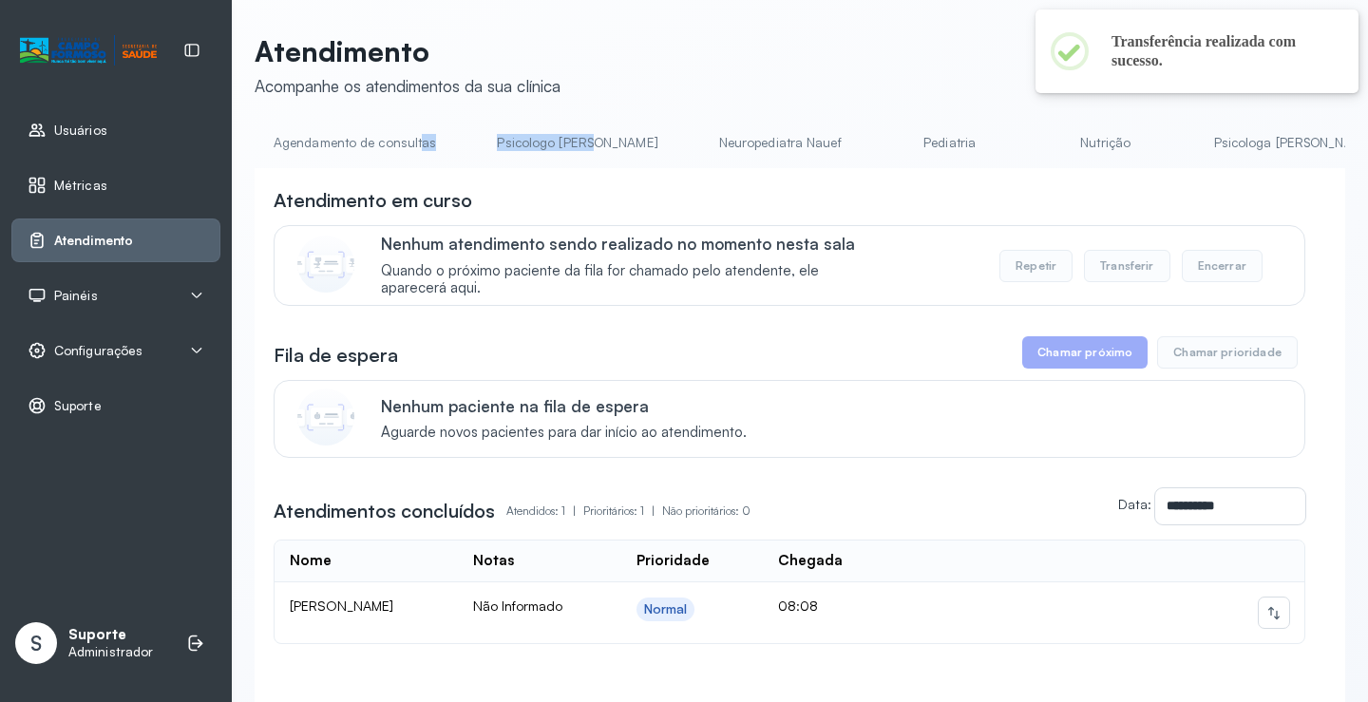
drag, startPoint x: 612, startPoint y: 168, endPoint x: 350, endPoint y: 149, distance: 262.9
click at [354, 159] on ul "Agendamento de consultas Psicologo Pedro Neuropediatra Nauef Pediatria Nutrição…" at bounding box center [800, 148] width 1091 height 43
click at [350, 148] on link "Agendamento de consultas" at bounding box center [355, 142] width 200 height 31
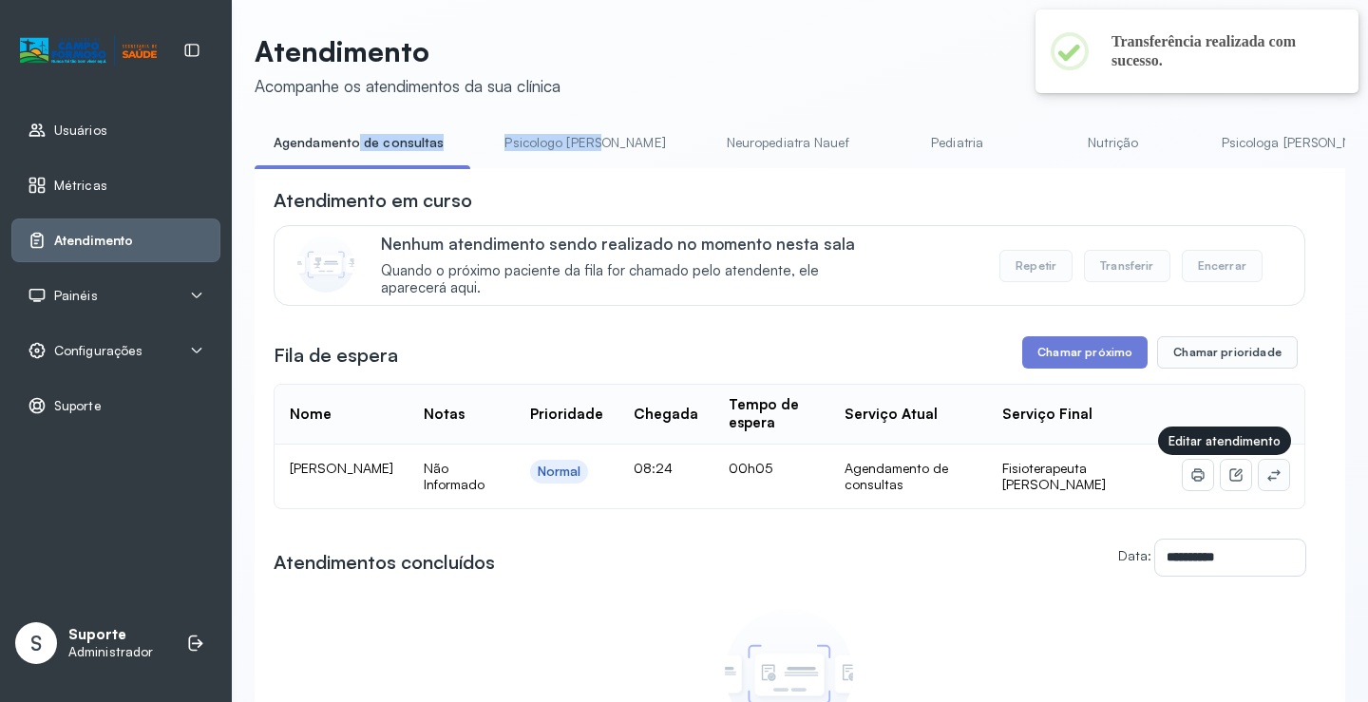
click at [1266, 476] on icon at bounding box center [1273, 474] width 15 height 15
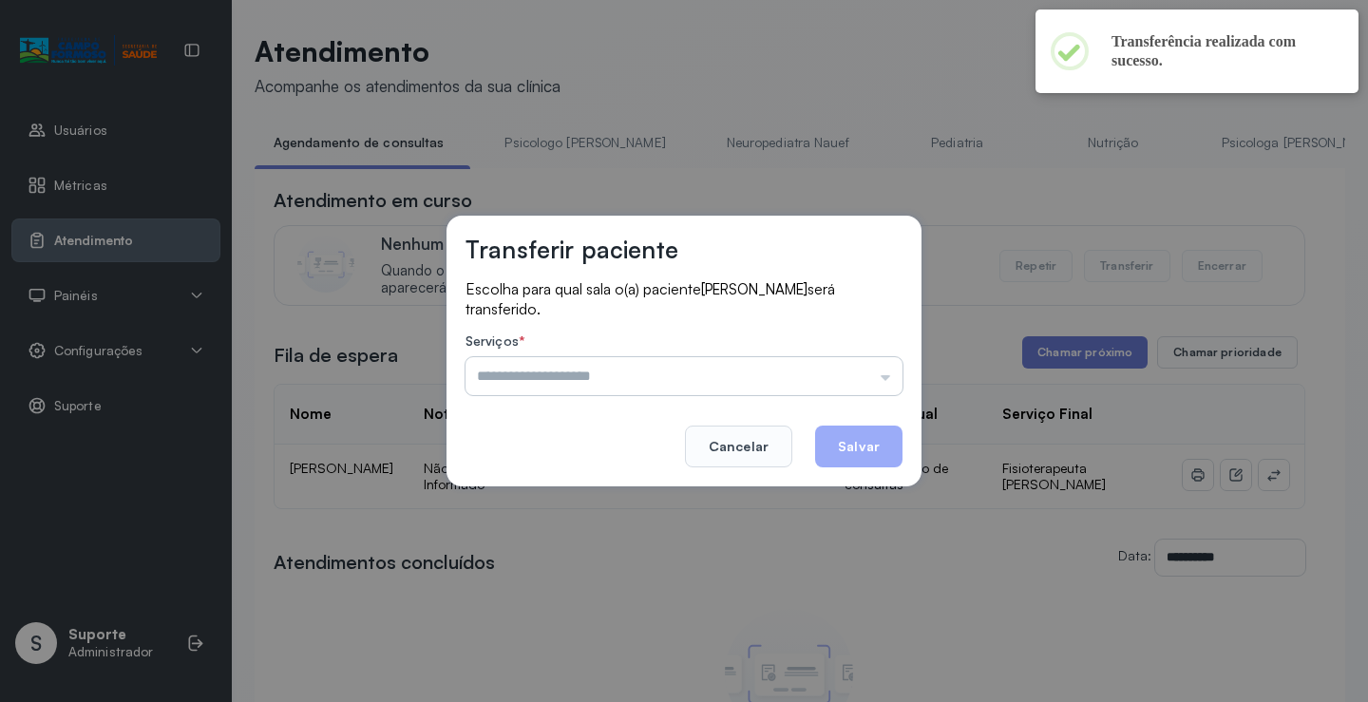
click at [851, 375] on input "text" at bounding box center [684, 376] width 437 height 38
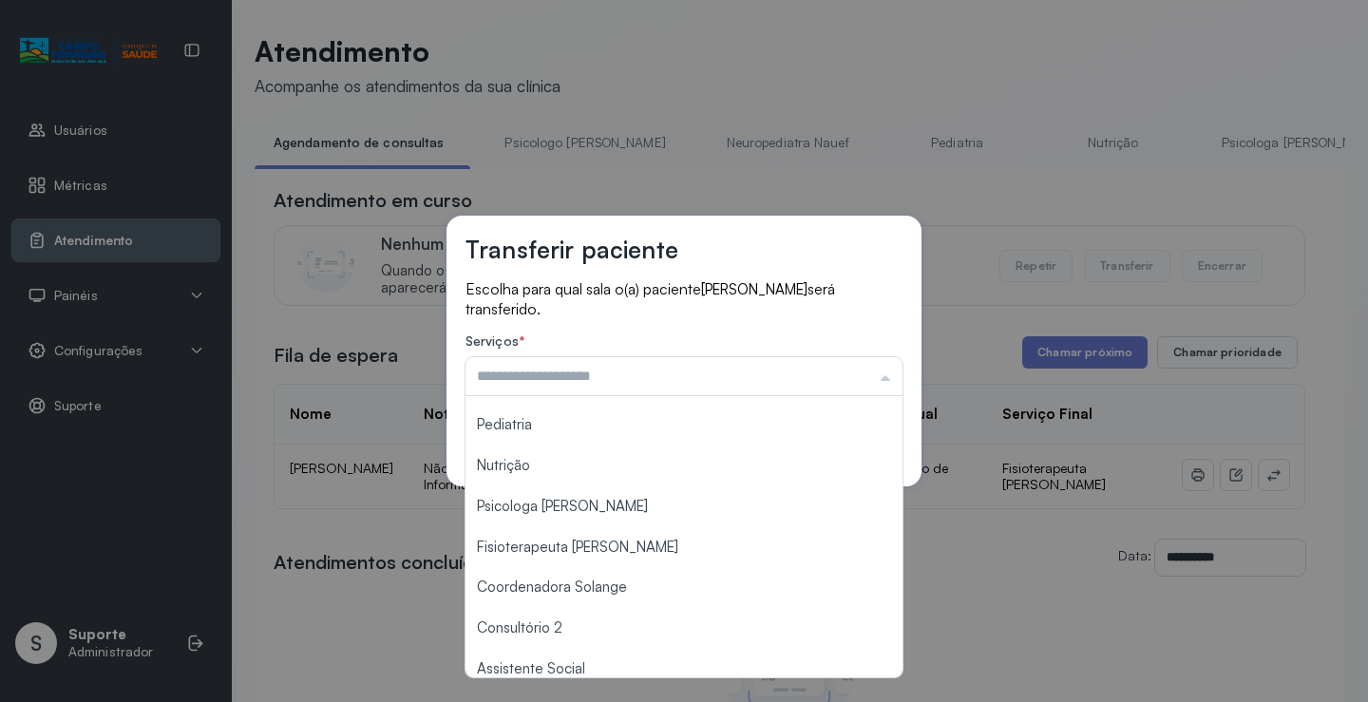
scroll to position [2, 0]
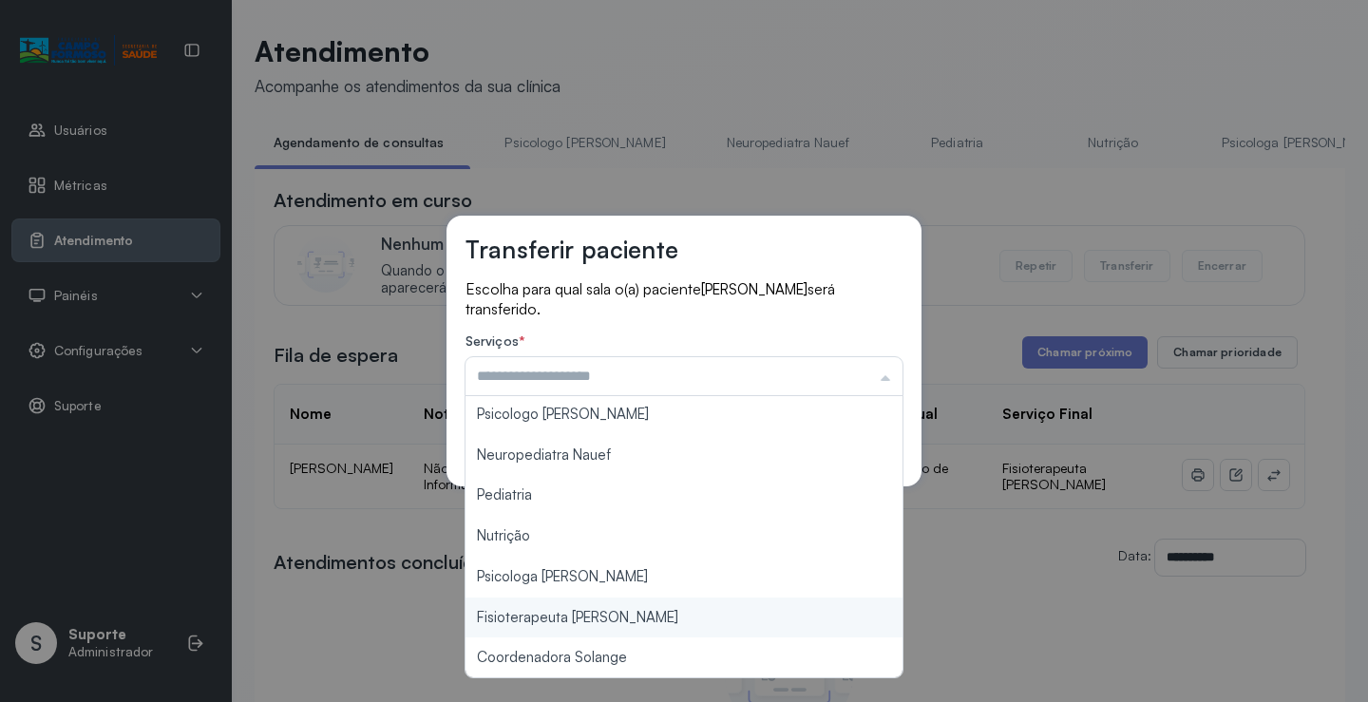
type input "**********"
click at [642, 608] on div "**********" at bounding box center [684, 351] width 1368 height 702
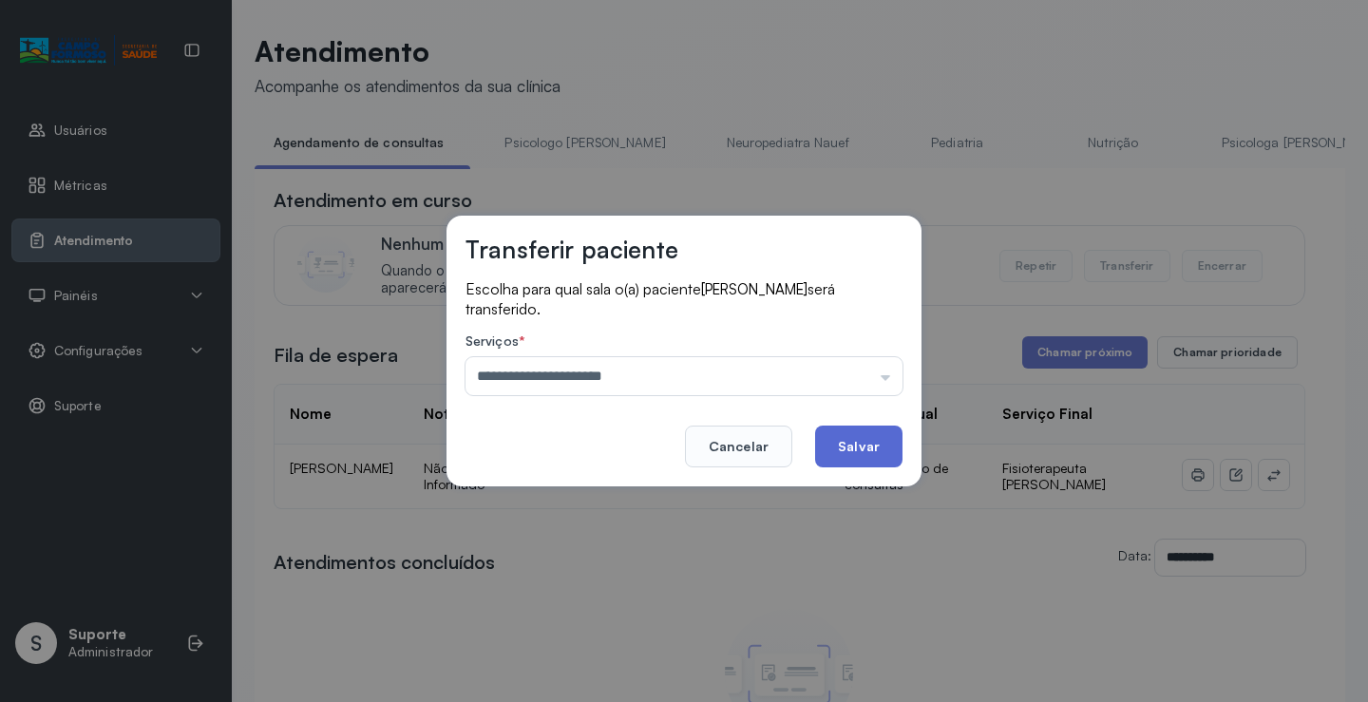
click at [828, 446] on button "Salvar" at bounding box center [858, 447] width 87 height 42
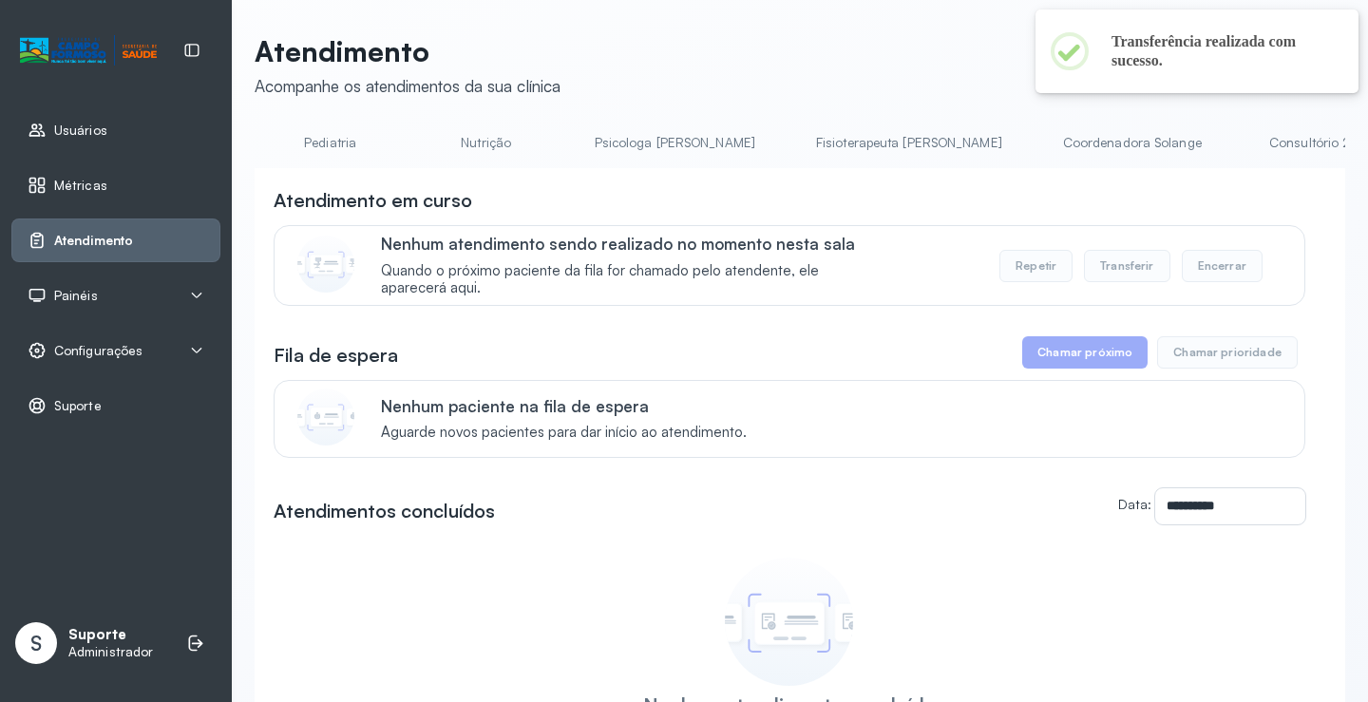
scroll to position [0, 597]
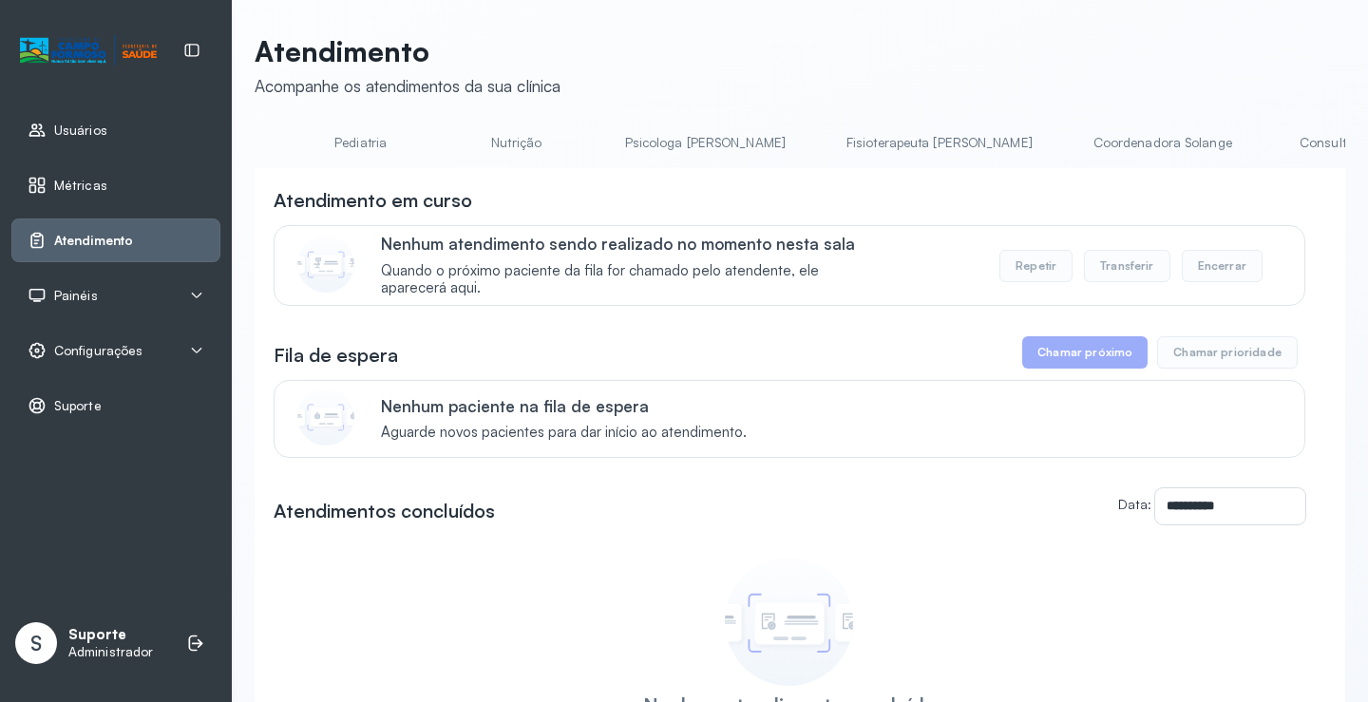
click at [607, 136] on link "Psicologa [PERSON_NAME]" at bounding box center [705, 142] width 199 height 31
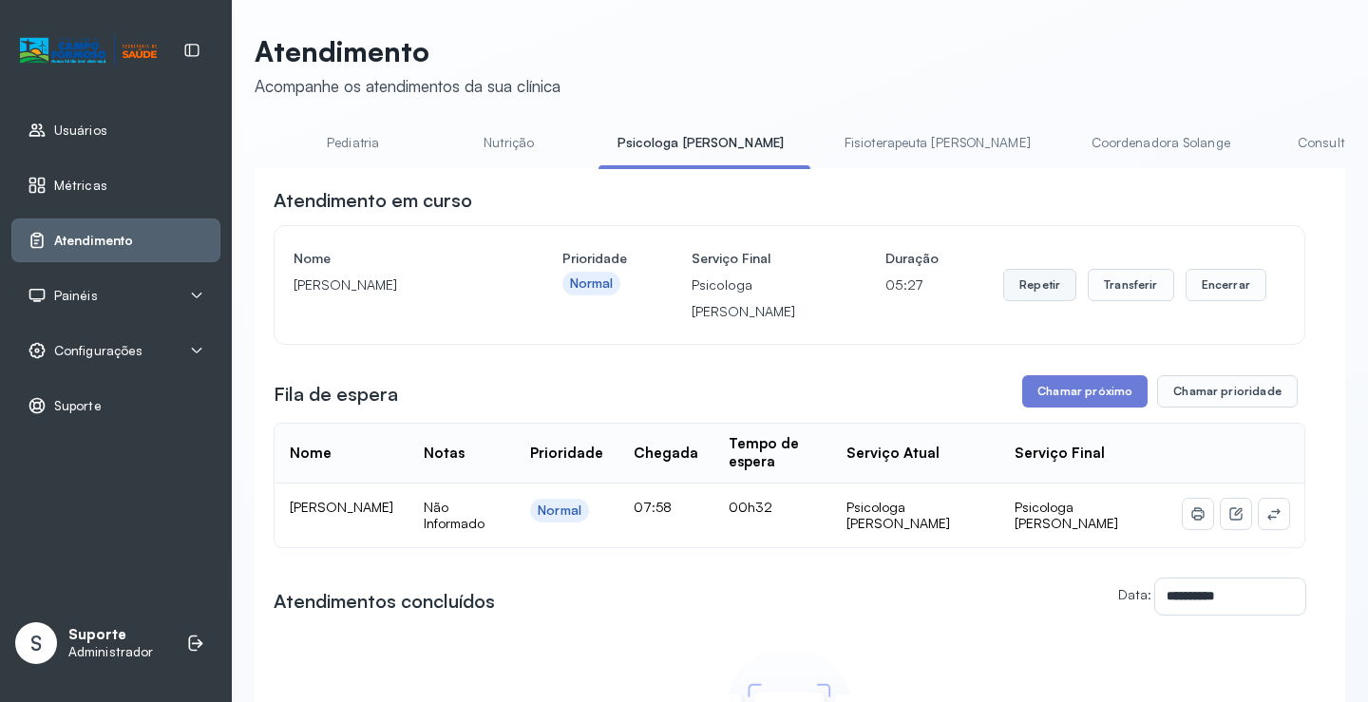
click at [1029, 284] on button "Repetir" at bounding box center [1039, 285] width 73 height 32
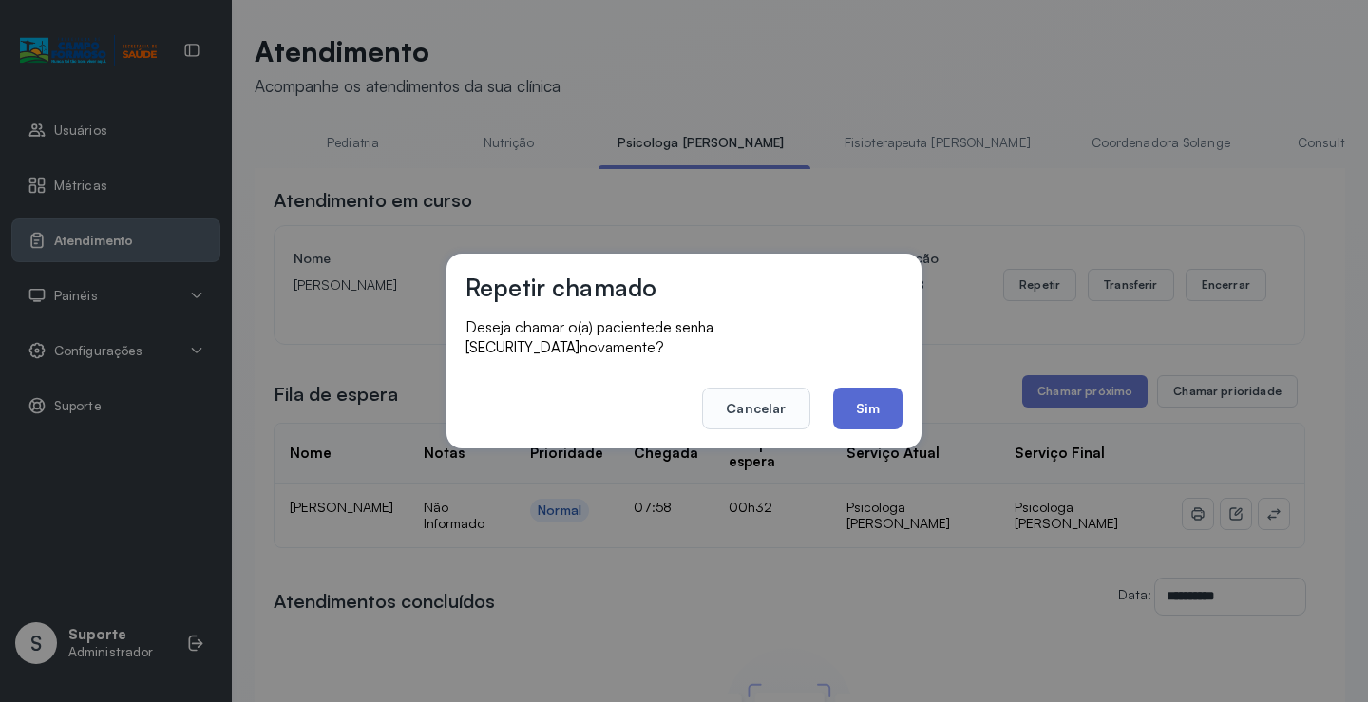
click at [863, 418] on button "Sim" at bounding box center [867, 409] width 69 height 42
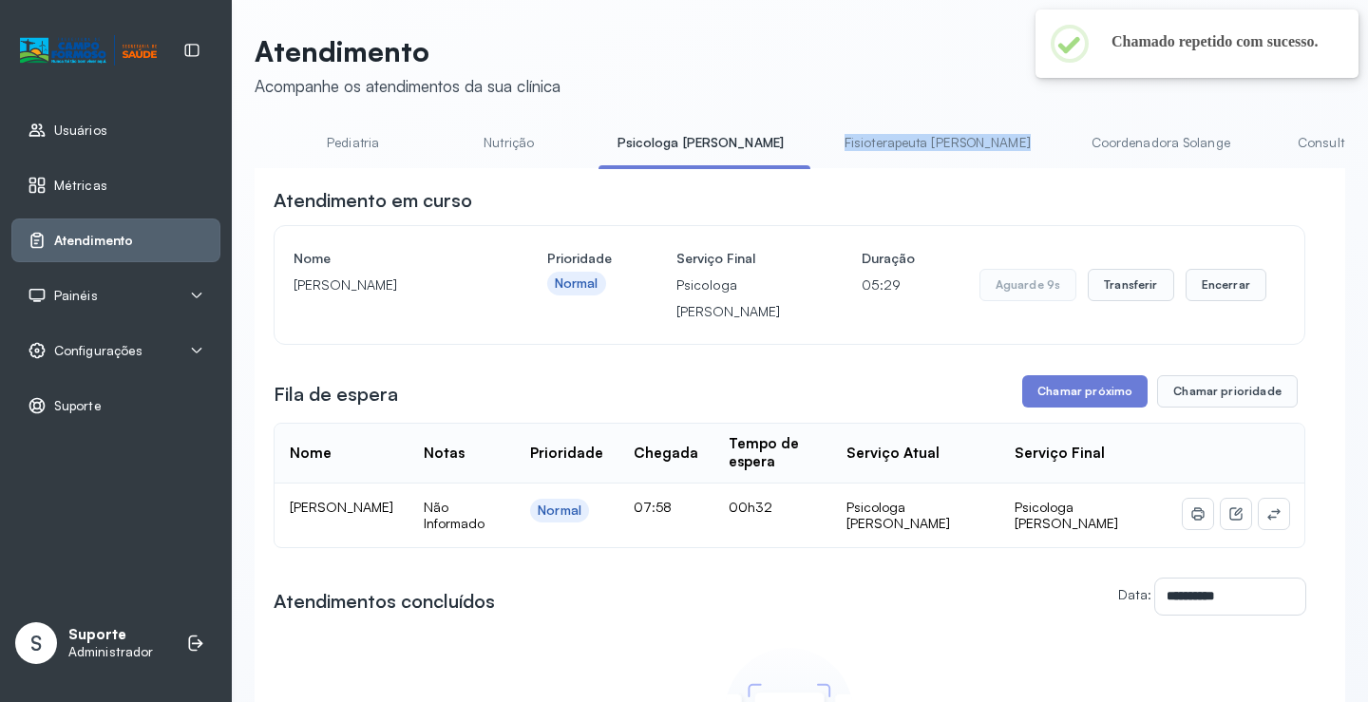
drag, startPoint x: 866, startPoint y: 168, endPoint x: 573, endPoint y: 173, distance: 292.7
click at [573, 170] on div "Agendamento de consultas Psicologo Pedro Neuropediatra Nauef Pediatria Nutrição…" at bounding box center [800, 148] width 1091 height 43
click at [767, 201] on div "Atendimento em curso" at bounding box center [790, 200] width 1032 height 27
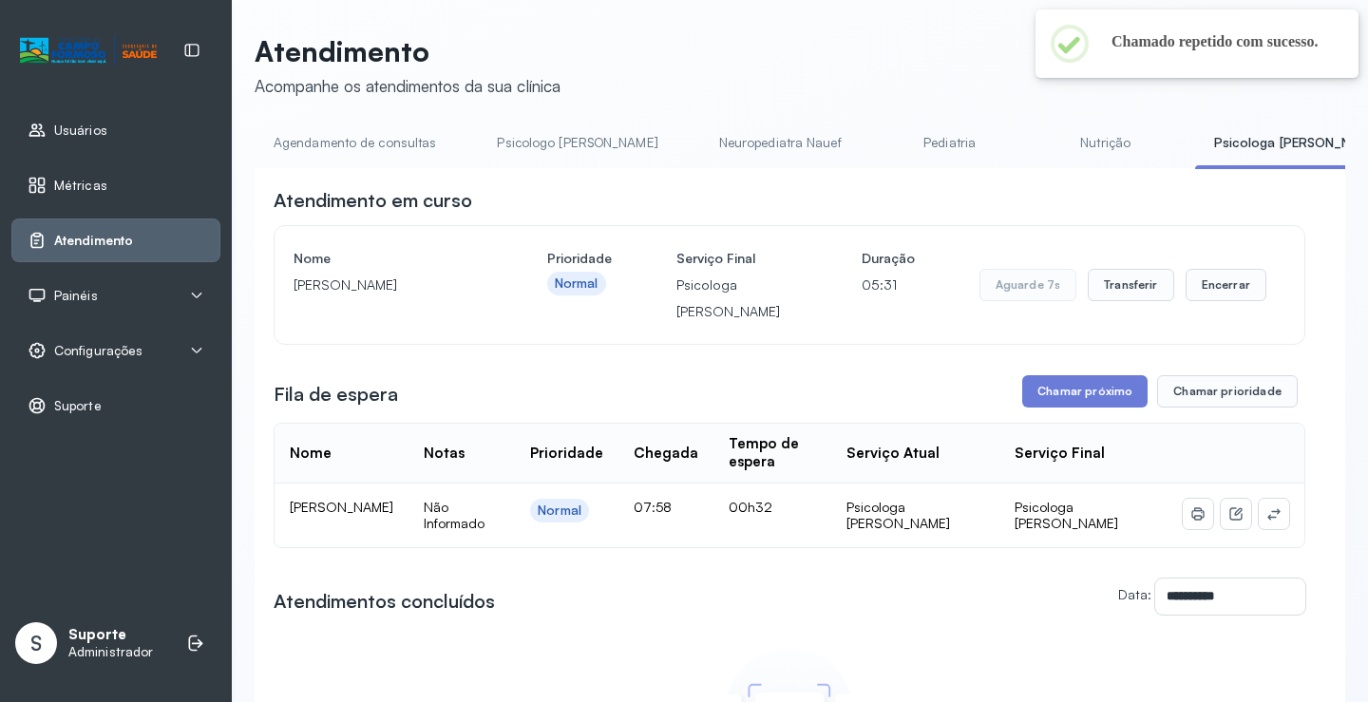
click at [478, 165] on li "Agendamento de consultas" at bounding box center [581, 148] width 206 height 43
click at [352, 149] on link "Agendamento de consultas" at bounding box center [355, 142] width 200 height 31
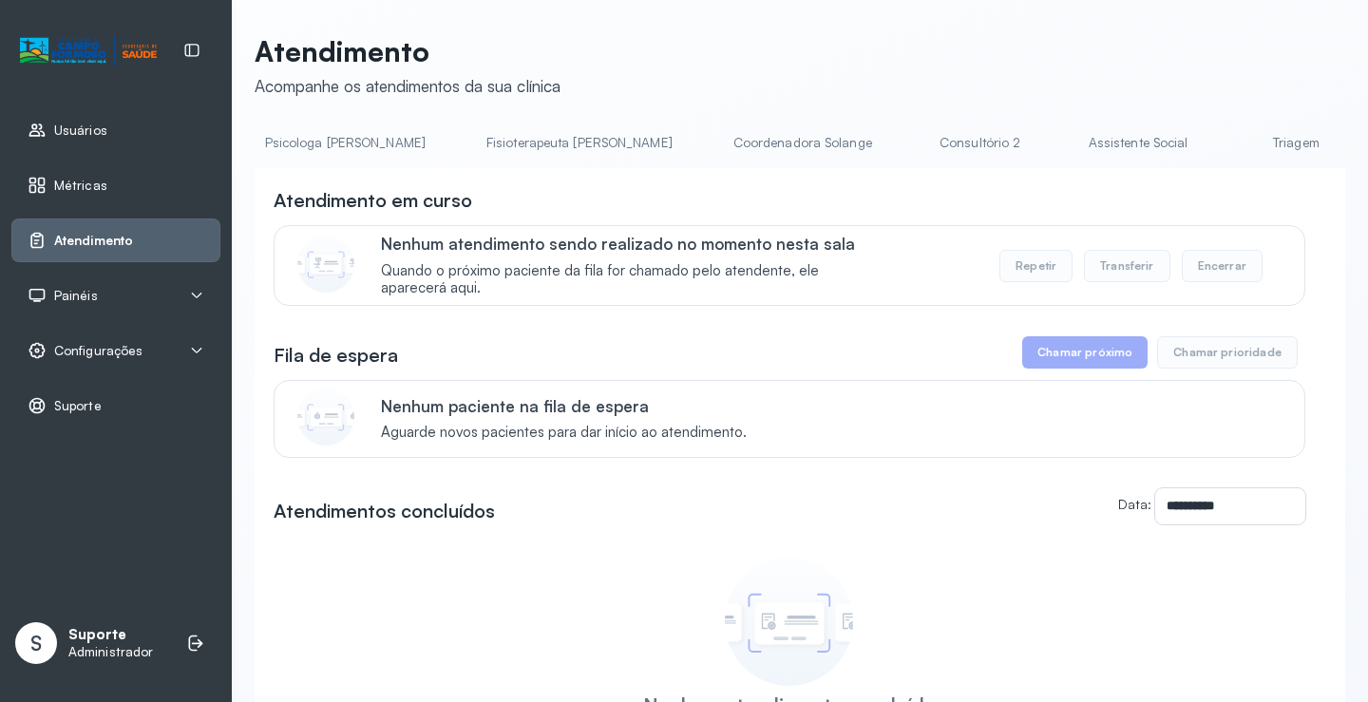
scroll to position [0, 1512]
click at [986, 141] on link "Fisioterapeuta [PERSON_NAME]" at bounding box center [1098, 142] width 224 height 31
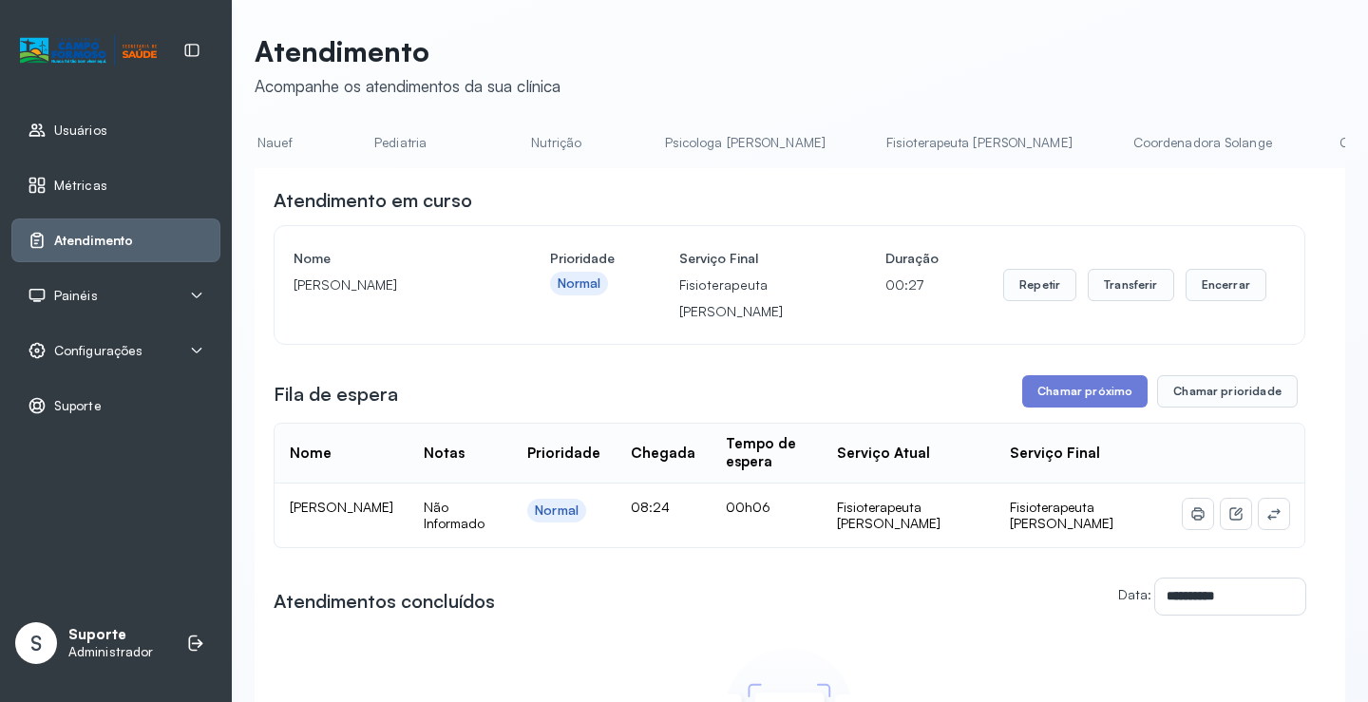
scroll to position [0, 0]
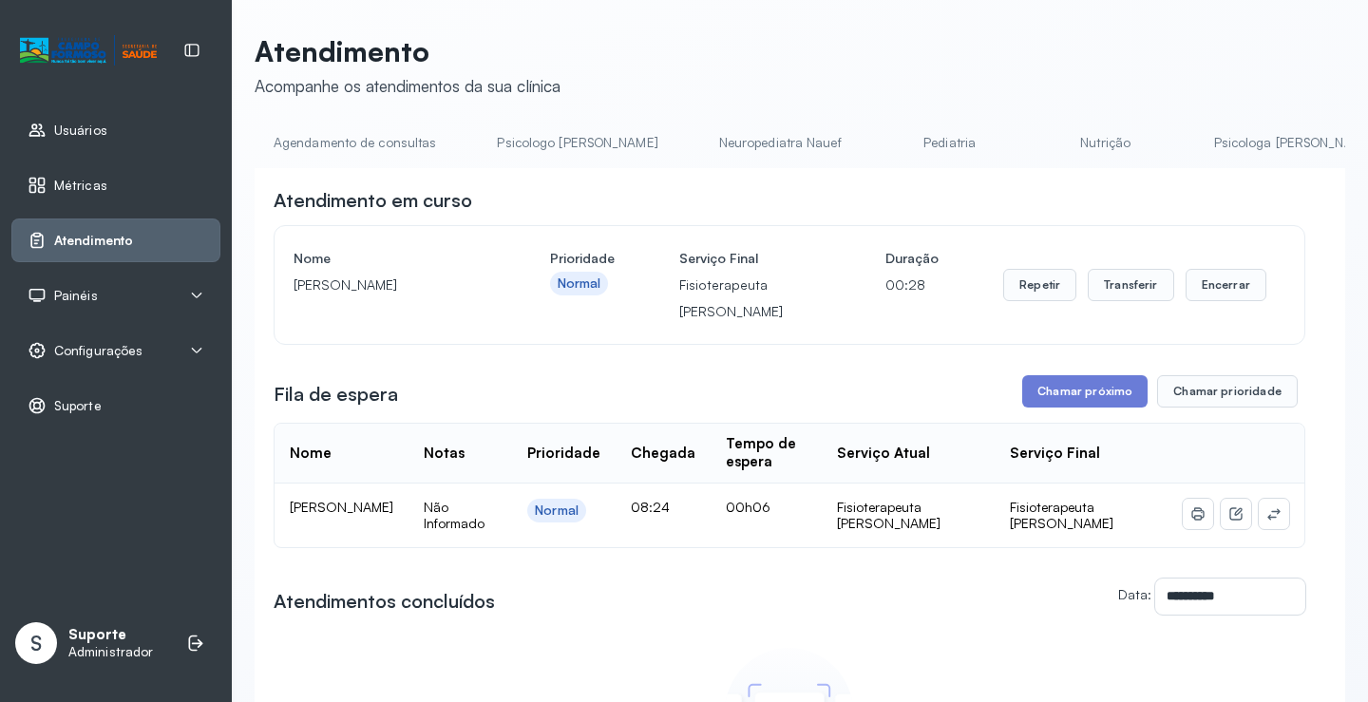
click at [370, 142] on link "Agendamento de consultas" at bounding box center [355, 142] width 200 height 31
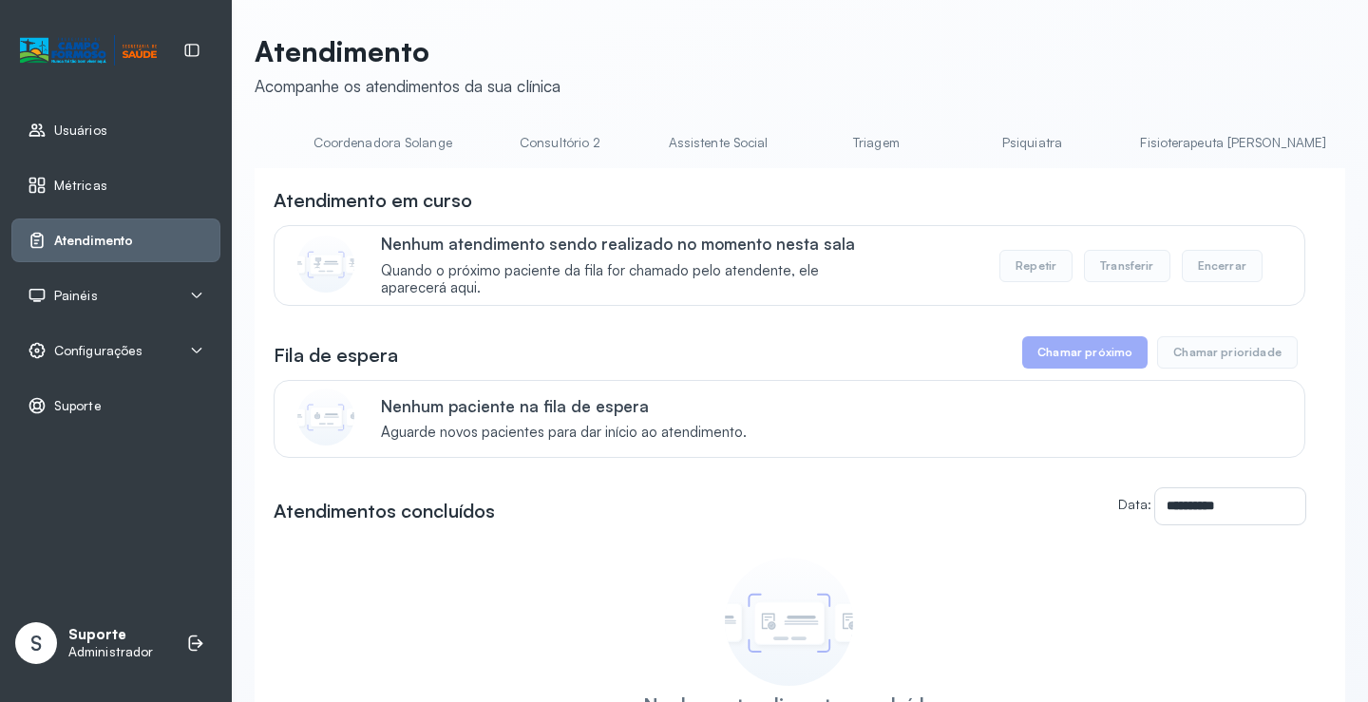
scroll to position [0, 1354]
click at [1144, 144] on link "Fisioterapeuta [PERSON_NAME]" at bounding box center [1256, 142] width 224 height 31
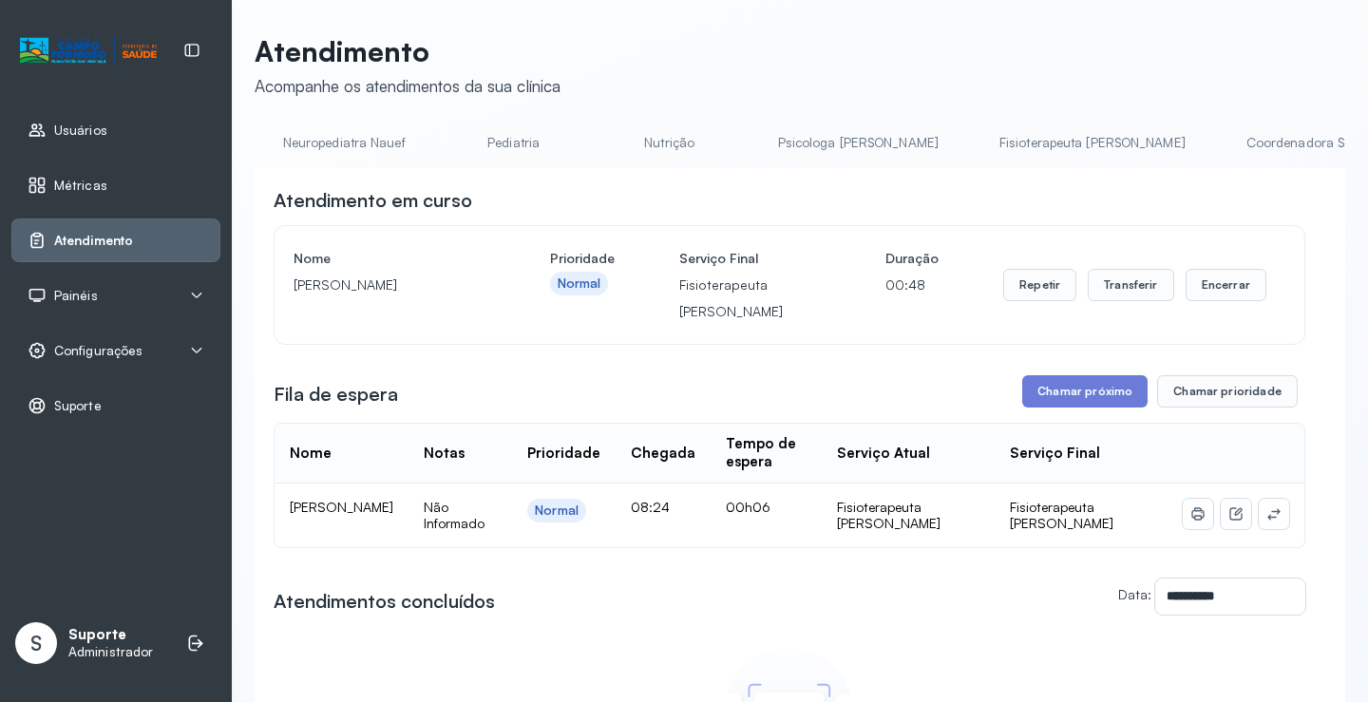
scroll to position [0, 437]
drag, startPoint x: 936, startPoint y: 122, endPoint x: 936, endPoint y: 138, distance: 16.2
click at [937, 129] on div "**********" at bounding box center [800, 497] width 1091 height 927
click at [980, 138] on link "Fisioterapeuta [PERSON_NAME]" at bounding box center [1092, 142] width 224 height 31
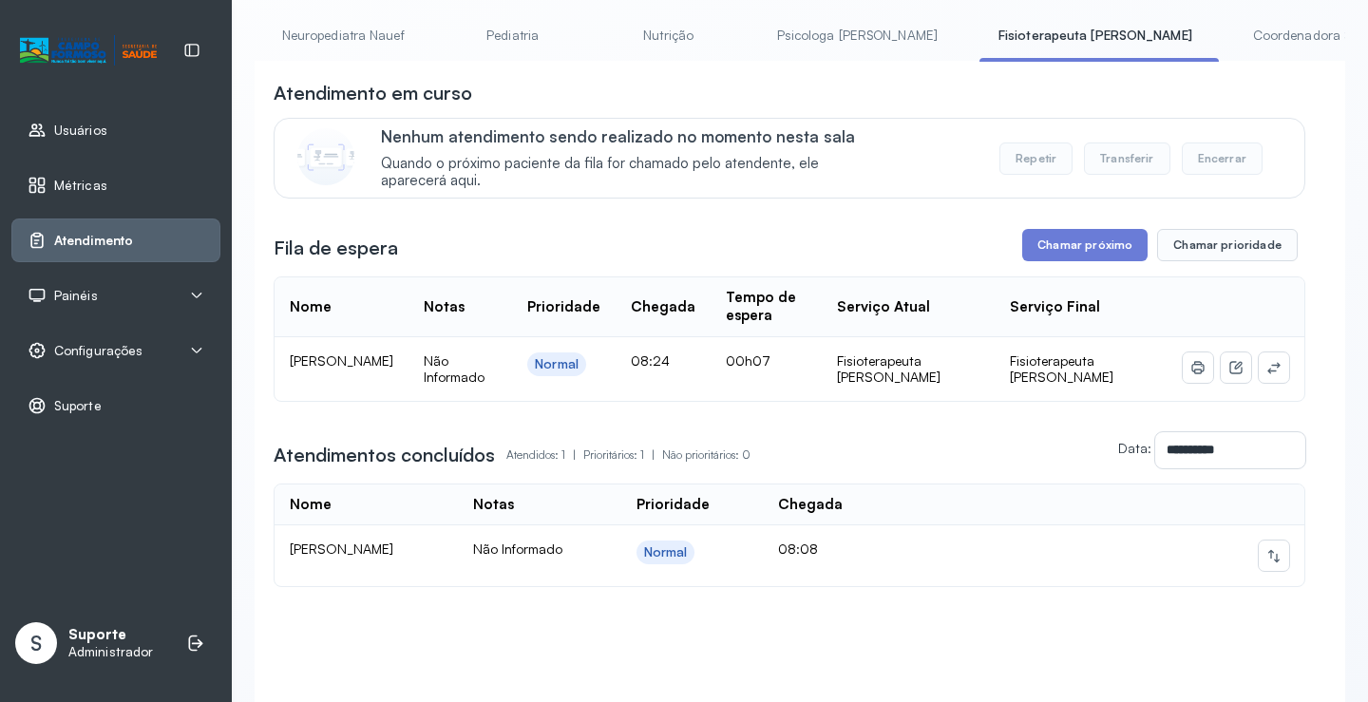
scroll to position [0, 0]
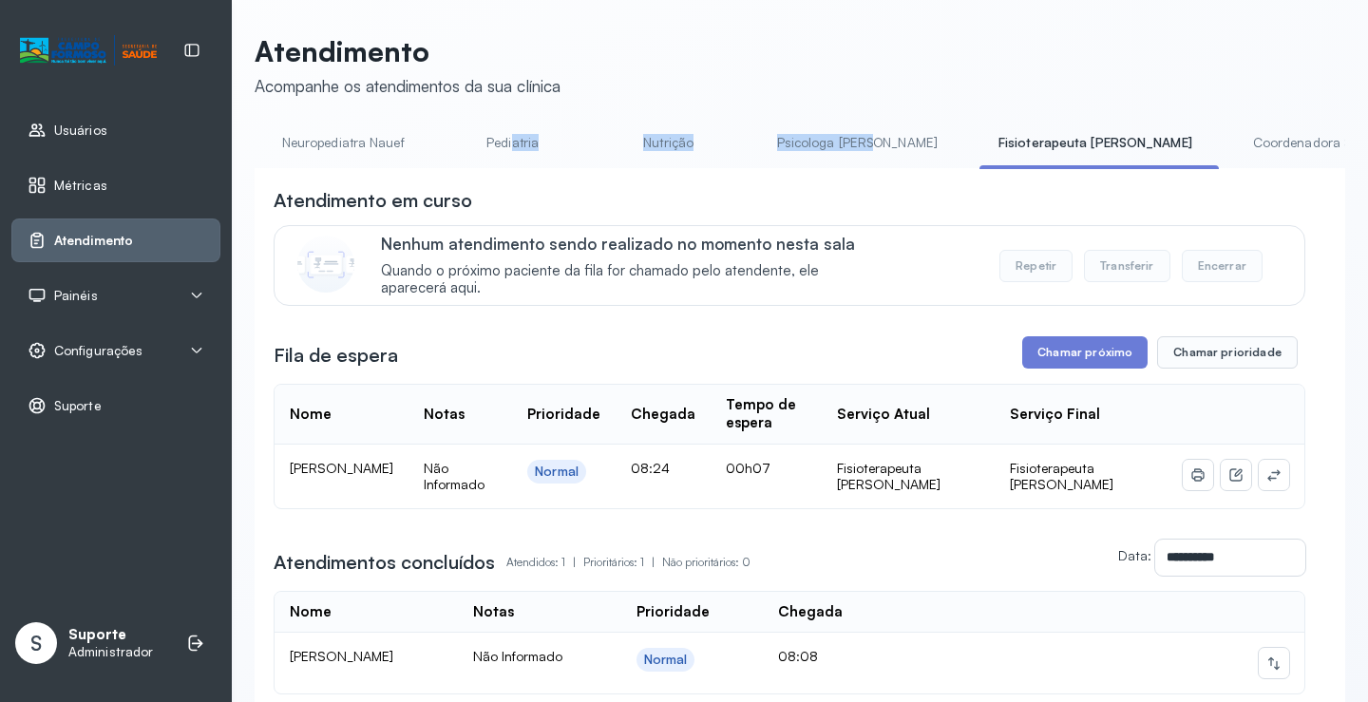
drag, startPoint x: 797, startPoint y: 168, endPoint x: 448, endPoint y: 181, distance: 348.9
click at [440, 170] on div "Agendamento de consultas Psicologo Pedro Neuropediatra Nauef Pediatria Nutrição…" at bounding box center [800, 148] width 1091 height 43
drag, startPoint x: 562, startPoint y: 187, endPoint x: 603, endPoint y: 172, distance: 43.6
click at [564, 187] on div "**********" at bounding box center [800, 492] width 1091 height 648
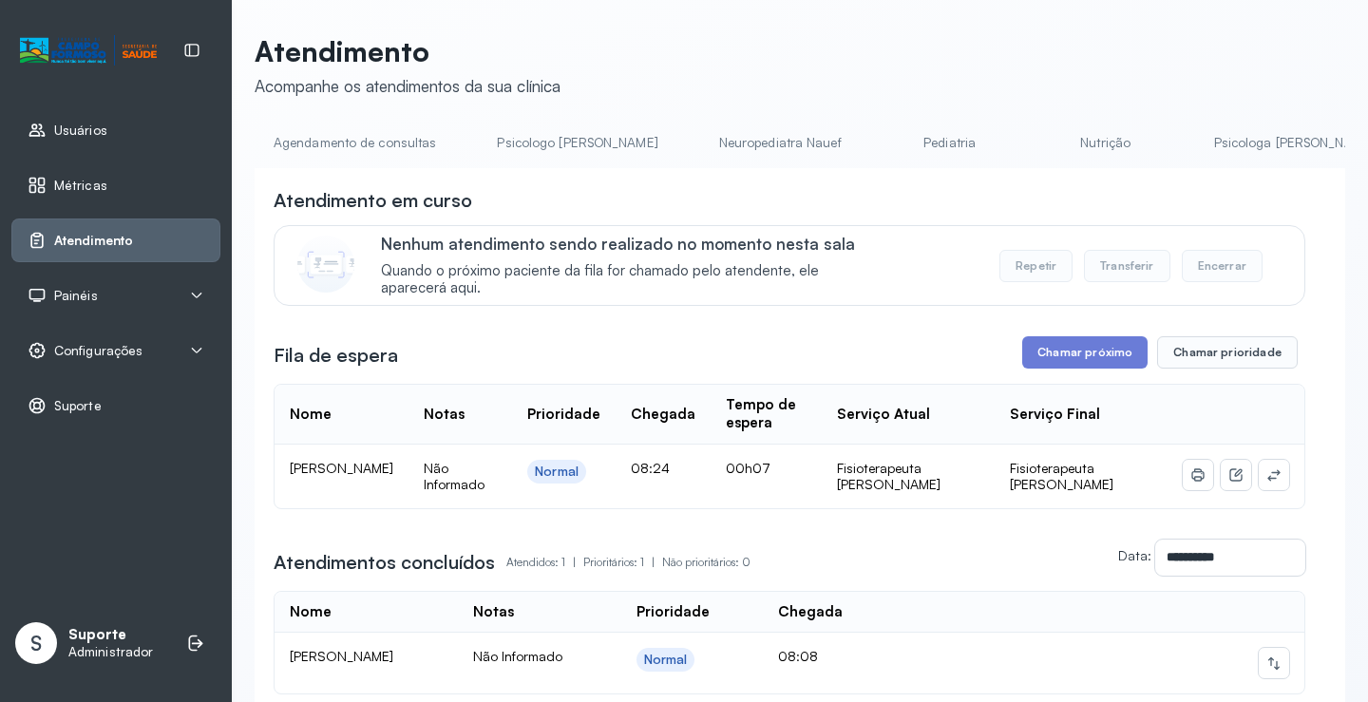
click at [354, 148] on link "Agendamento de consultas" at bounding box center [355, 142] width 200 height 31
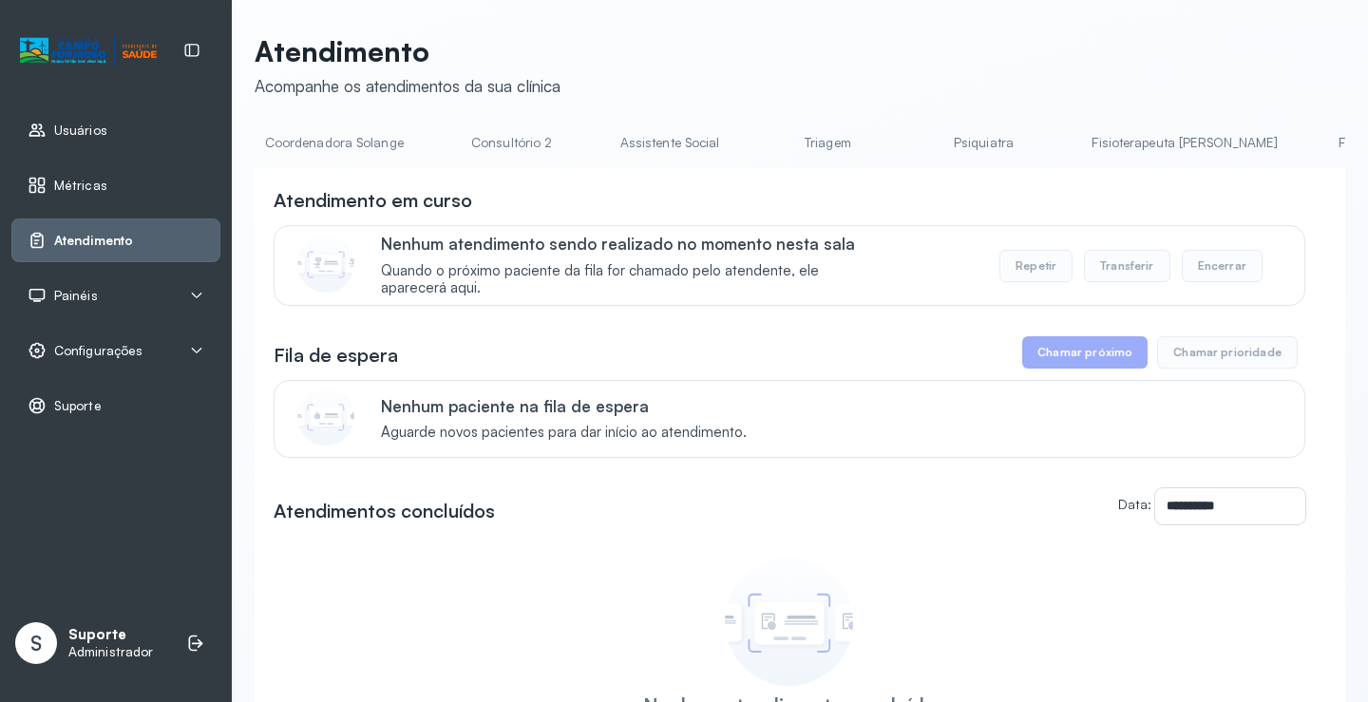
scroll to position [0, 1512]
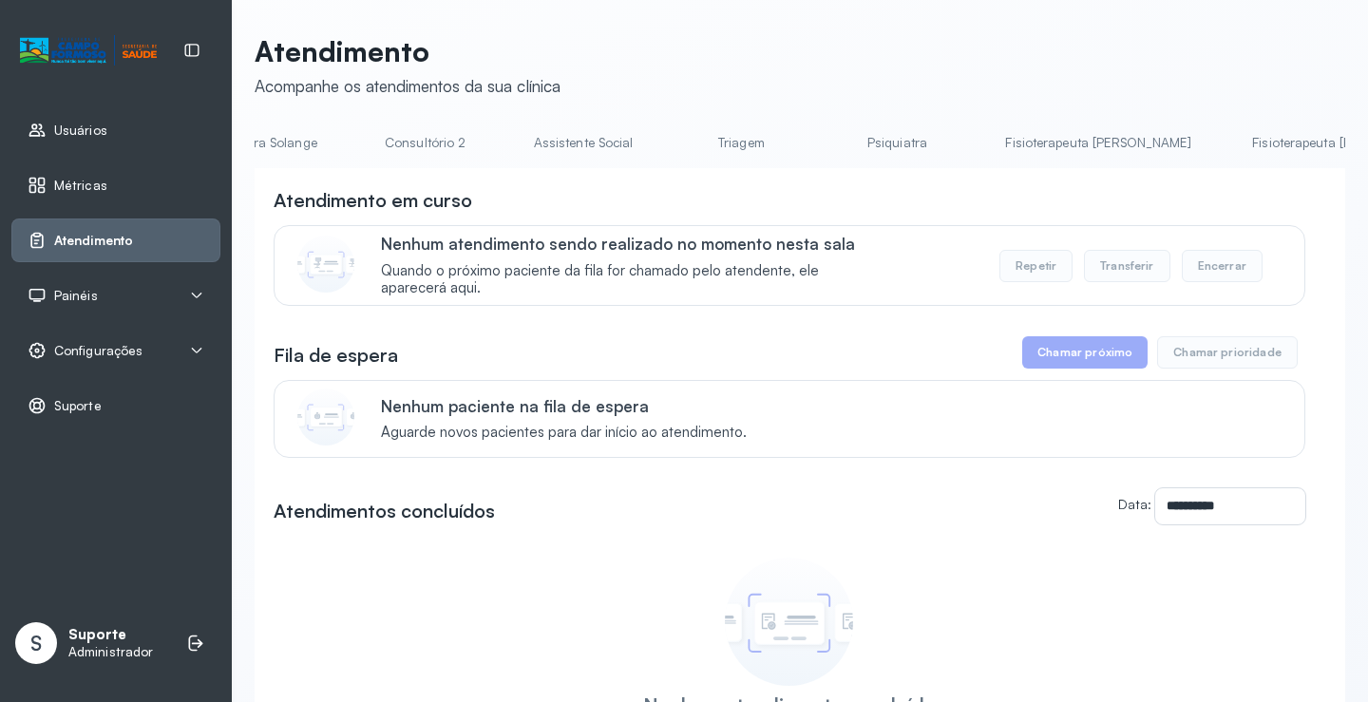
click at [986, 146] on link "Fisioterapeuta [PERSON_NAME]" at bounding box center [1098, 142] width 224 height 31
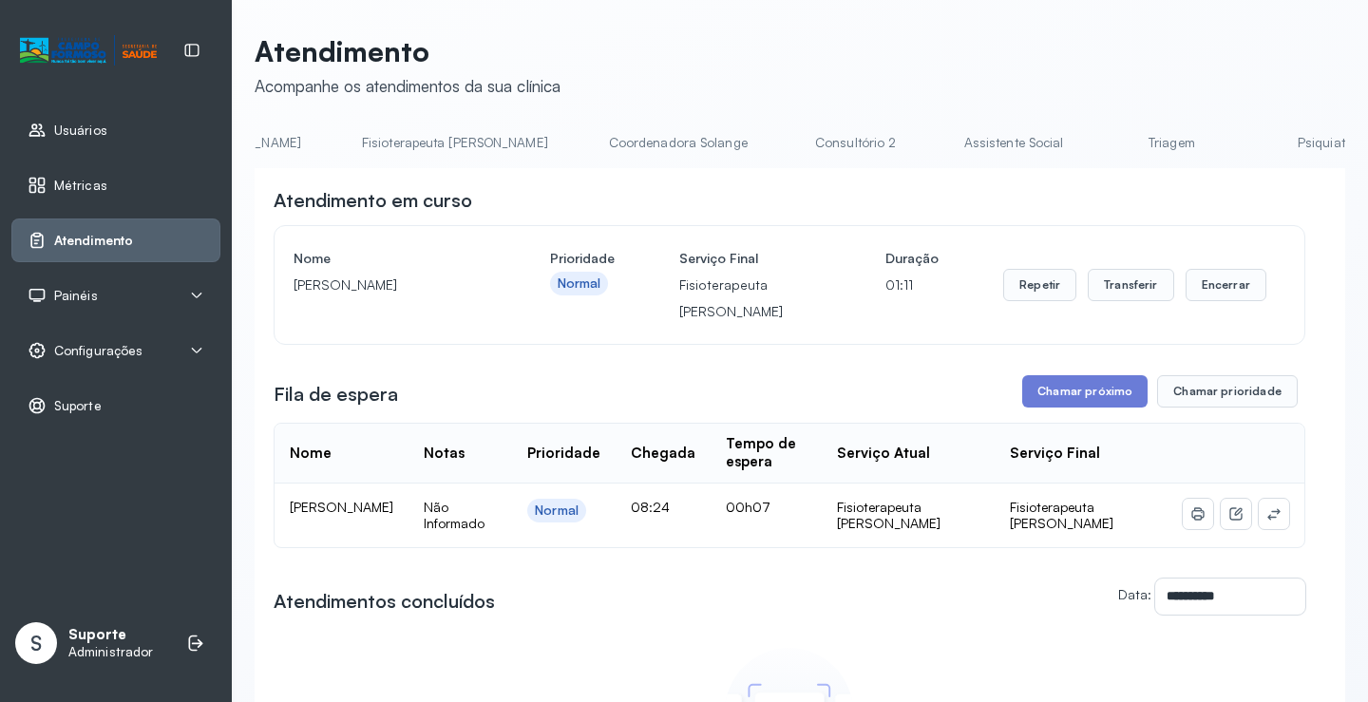
scroll to position [0, 1067]
click at [816, 177] on div "**********" at bounding box center [800, 564] width 1091 height 793
click at [641, 137] on link "Psicologa [PERSON_NAME]" at bounding box center [725, 142] width 199 height 31
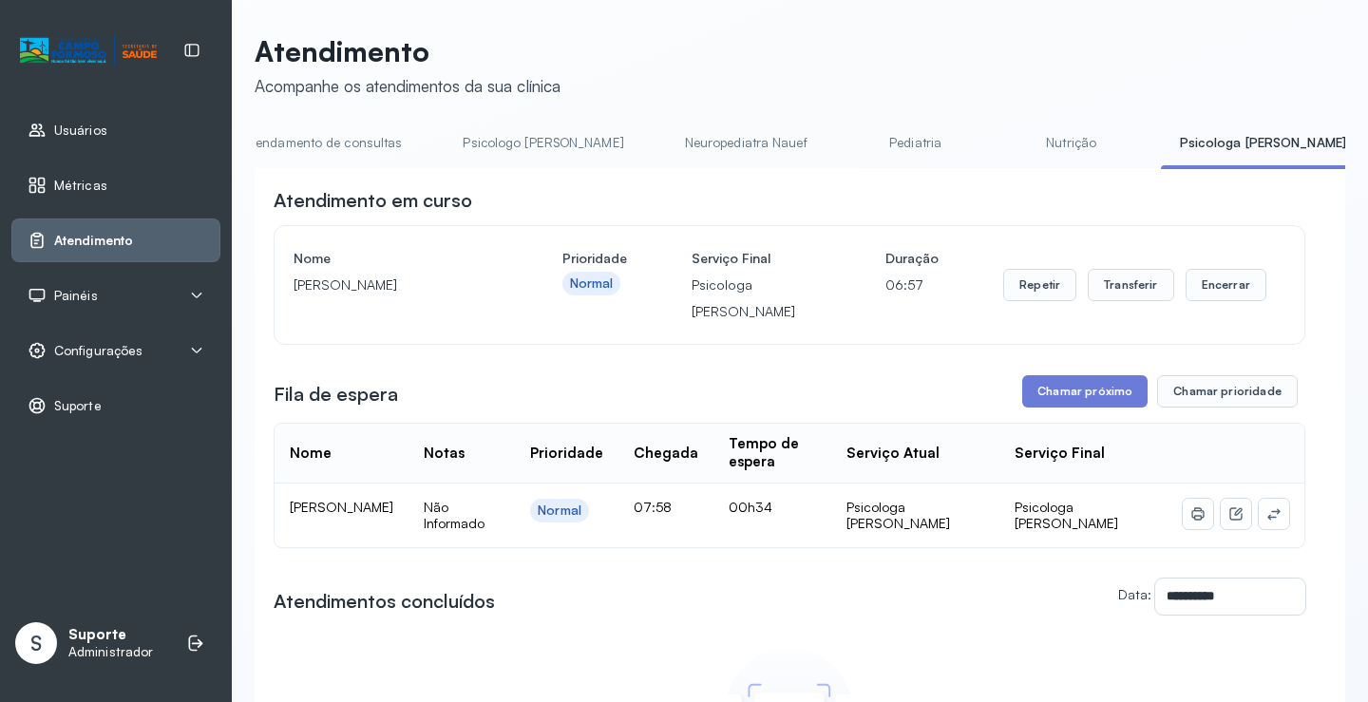
scroll to position [0, 0]
click at [370, 152] on link "Agendamento de consultas" at bounding box center [355, 142] width 200 height 31
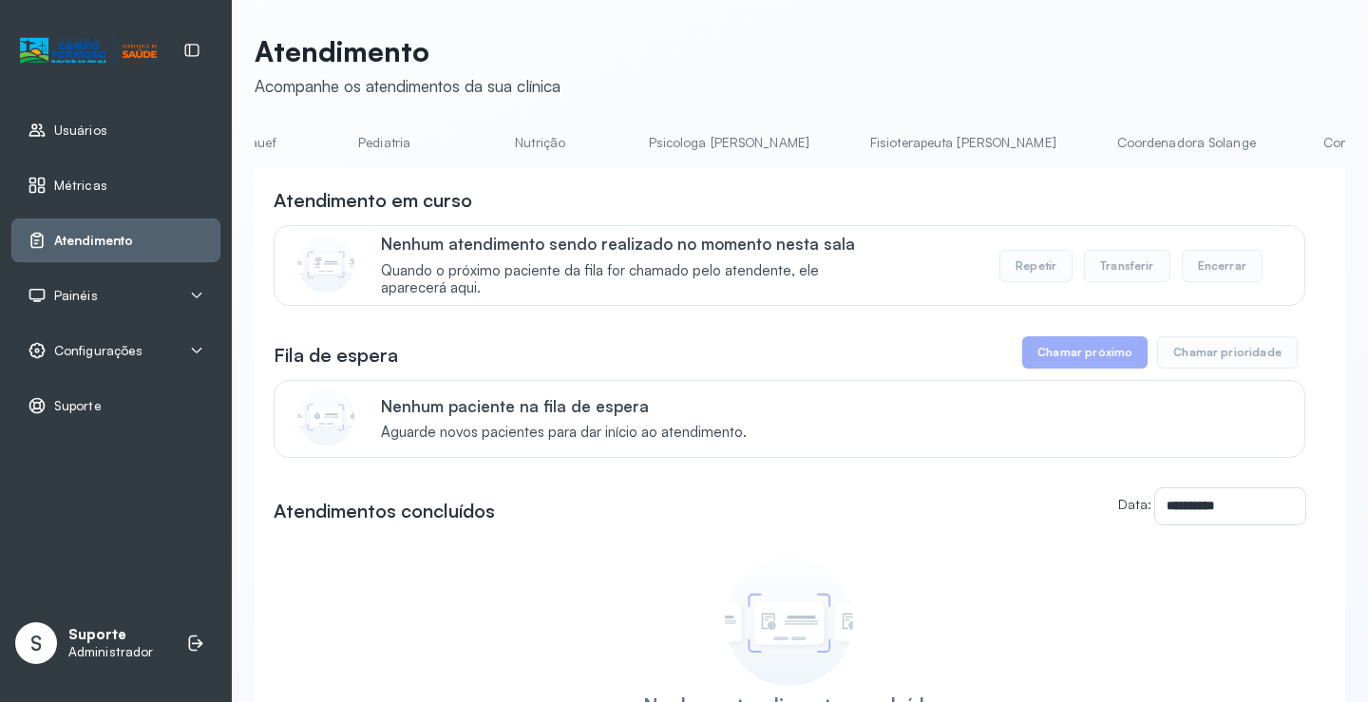
scroll to position [0, 621]
click at [571, 124] on div "**********" at bounding box center [800, 452] width 1091 height 837
click at [581, 139] on link "Psicologa [PERSON_NAME]" at bounding box center [680, 142] width 199 height 31
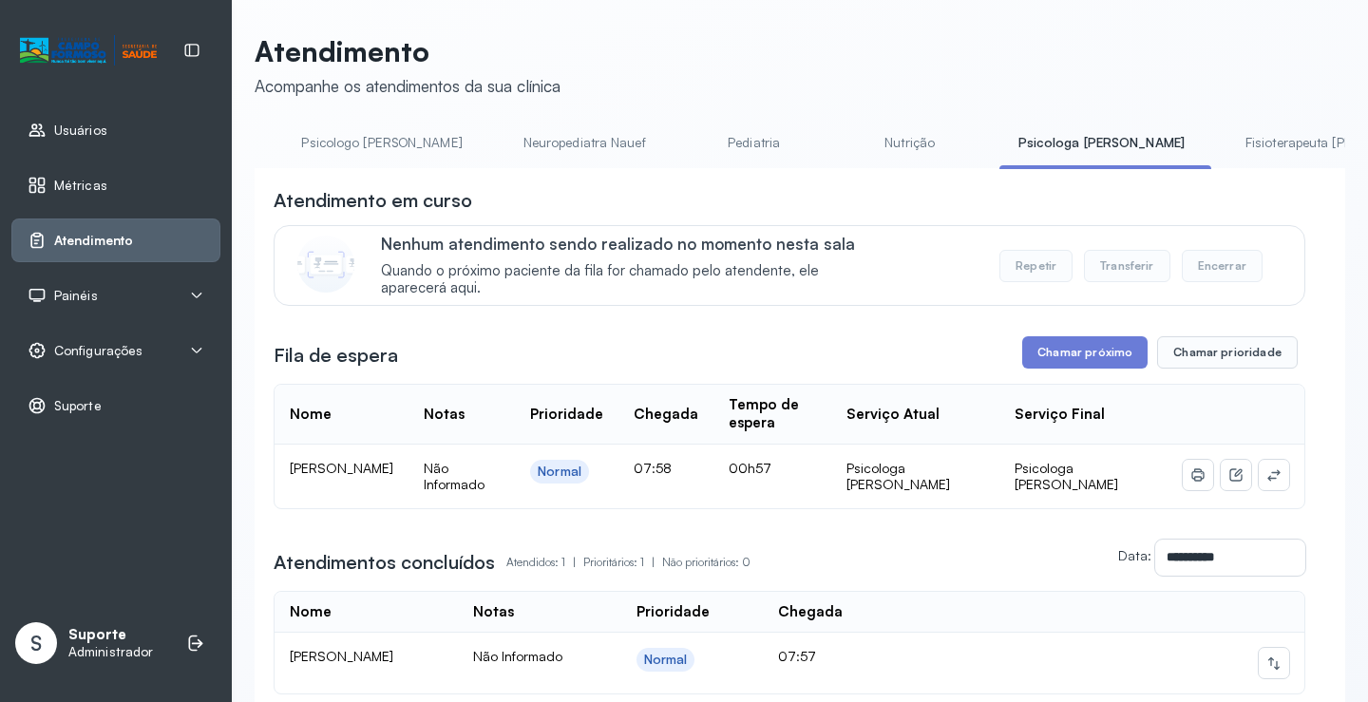
scroll to position [0, 0]
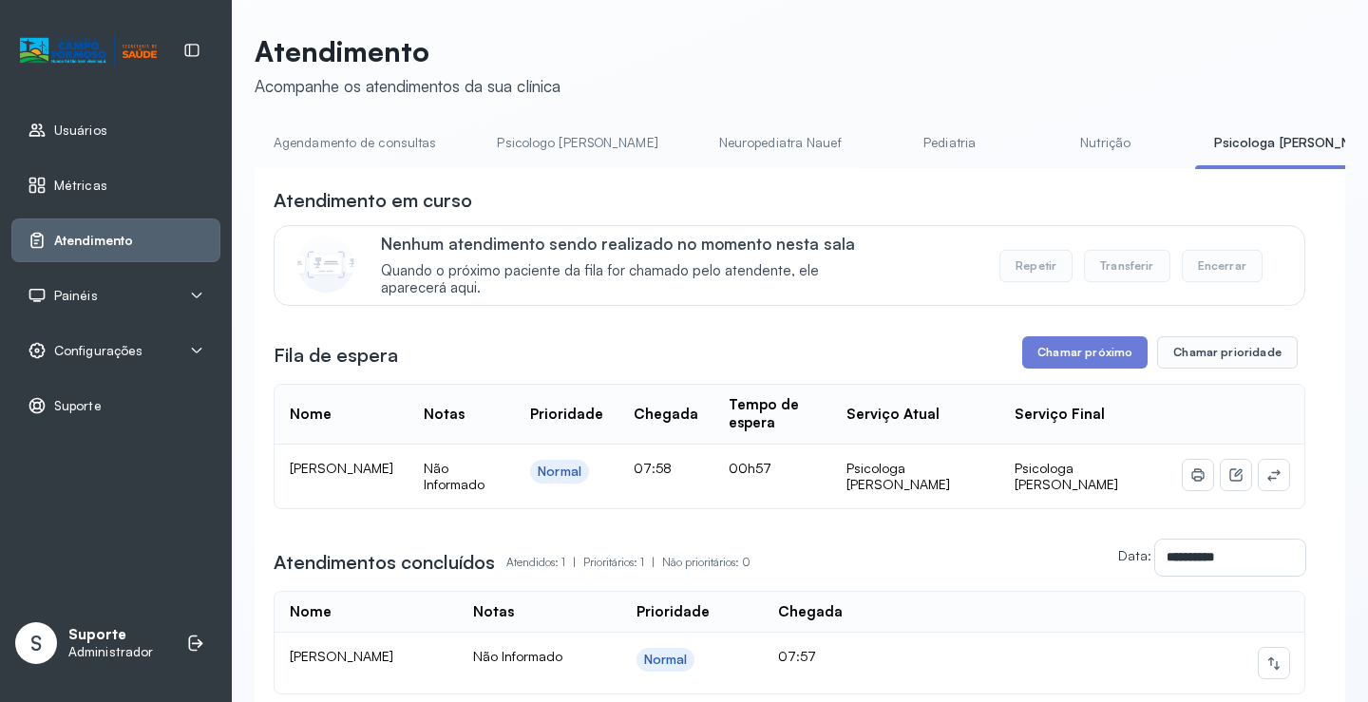
click at [332, 143] on link "Agendamento de consultas" at bounding box center [355, 142] width 200 height 31
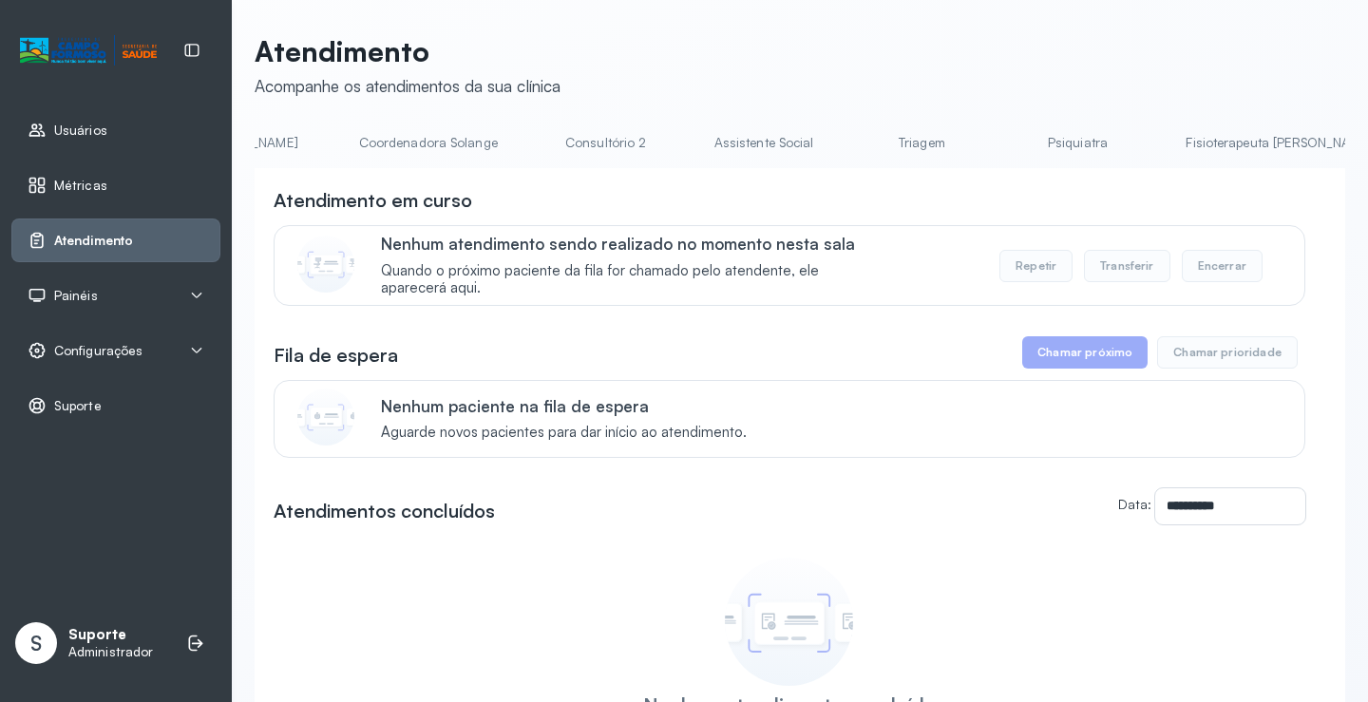
scroll to position [0, 1416]
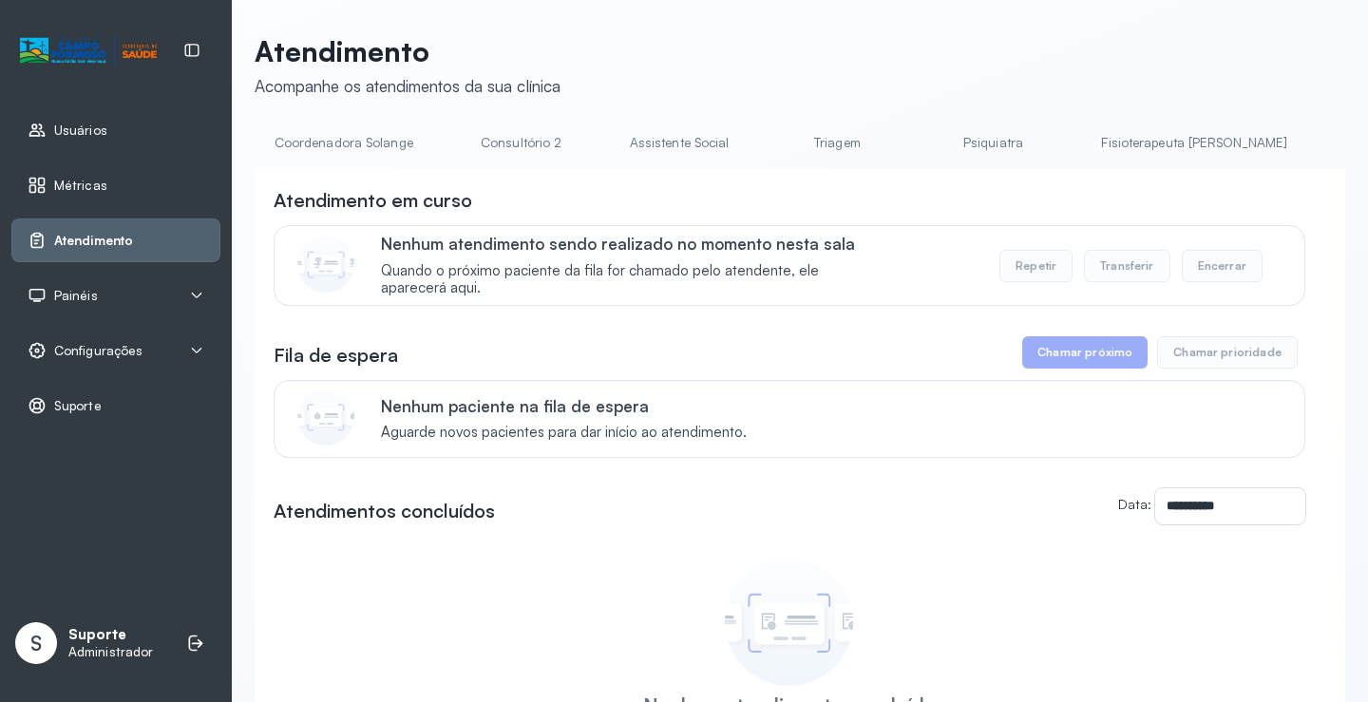
click at [1082, 138] on link "Fisioterapeuta [PERSON_NAME]" at bounding box center [1194, 142] width 224 height 31
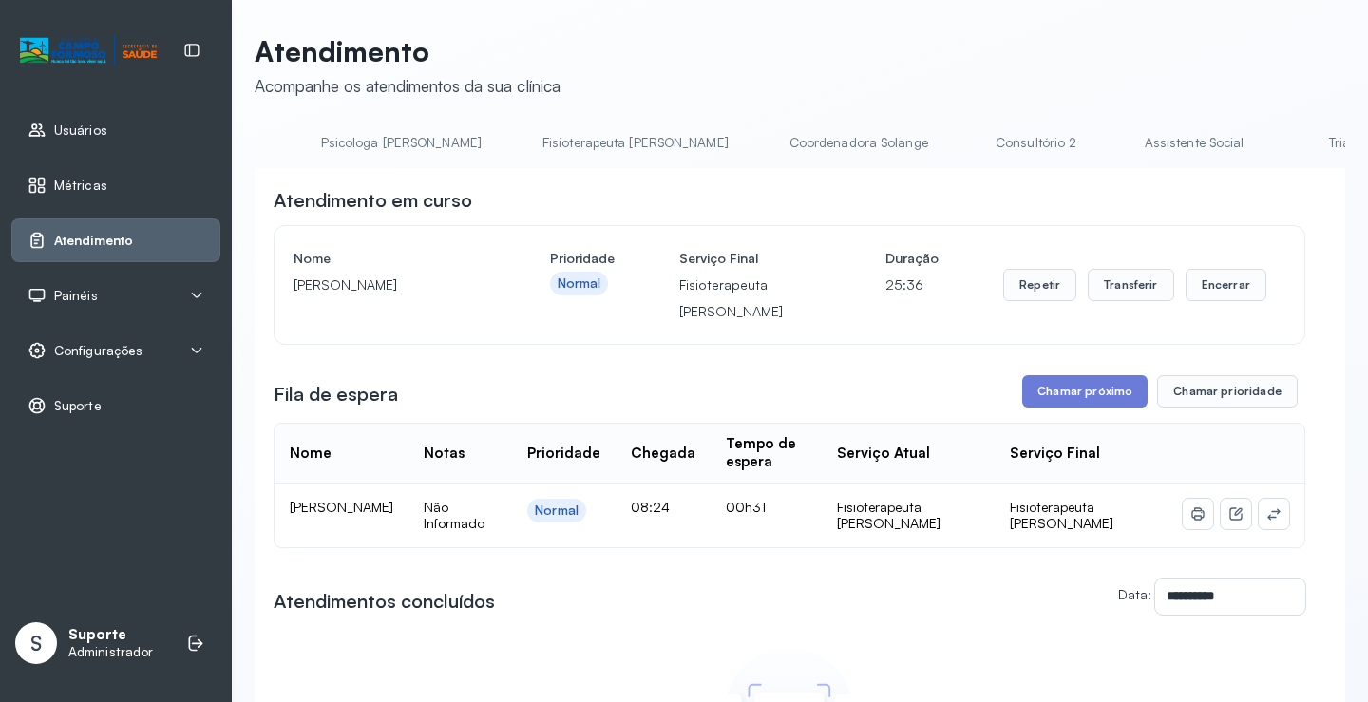
scroll to position [0, 0]
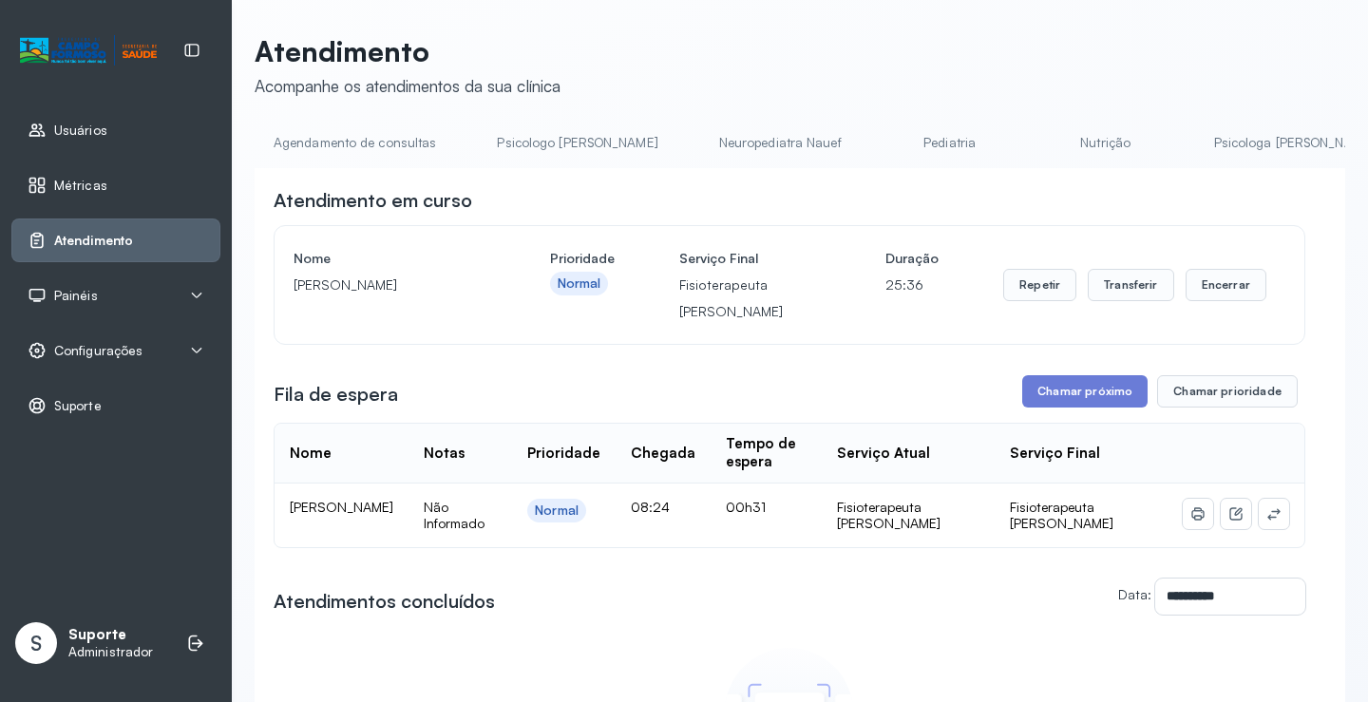
click at [318, 136] on link "Agendamento de consultas" at bounding box center [355, 142] width 200 height 31
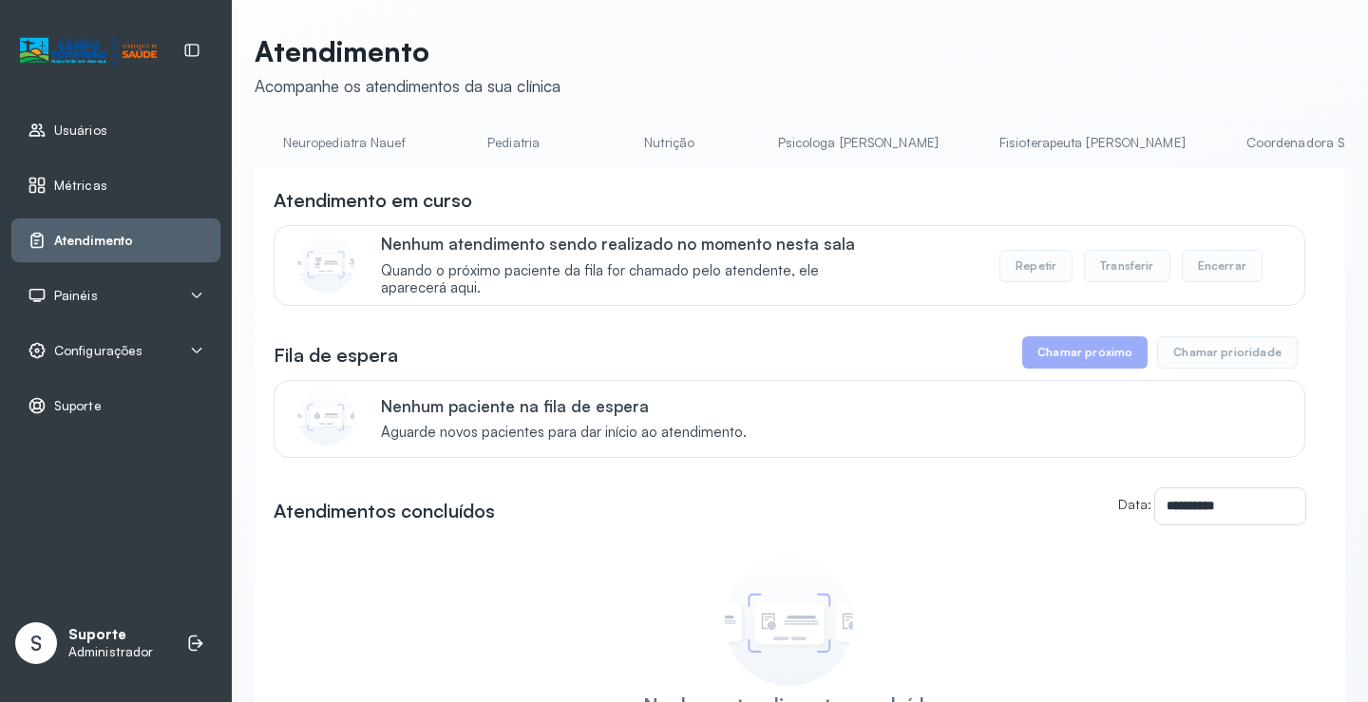
scroll to position [0, 692]
click at [733, 153] on link "Fisioterapeuta [PERSON_NAME]" at bounding box center [845, 142] width 224 height 31
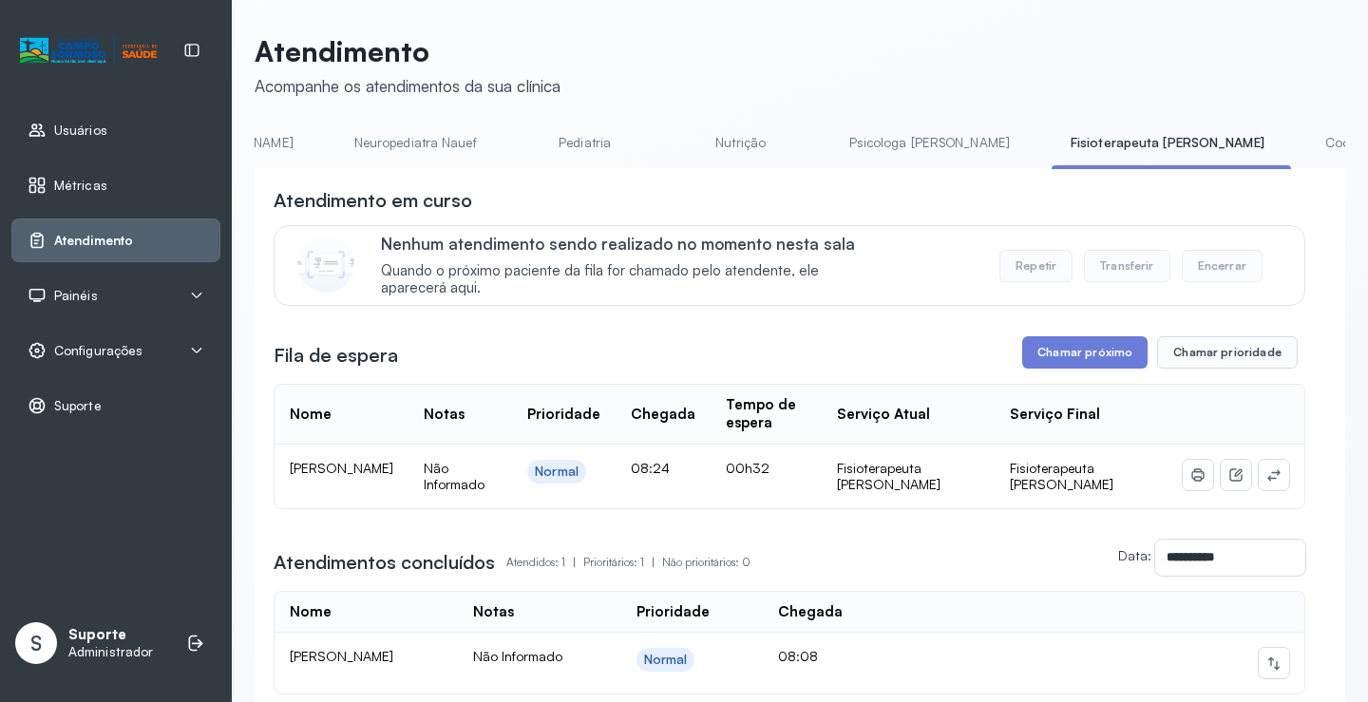
scroll to position [0, 0]
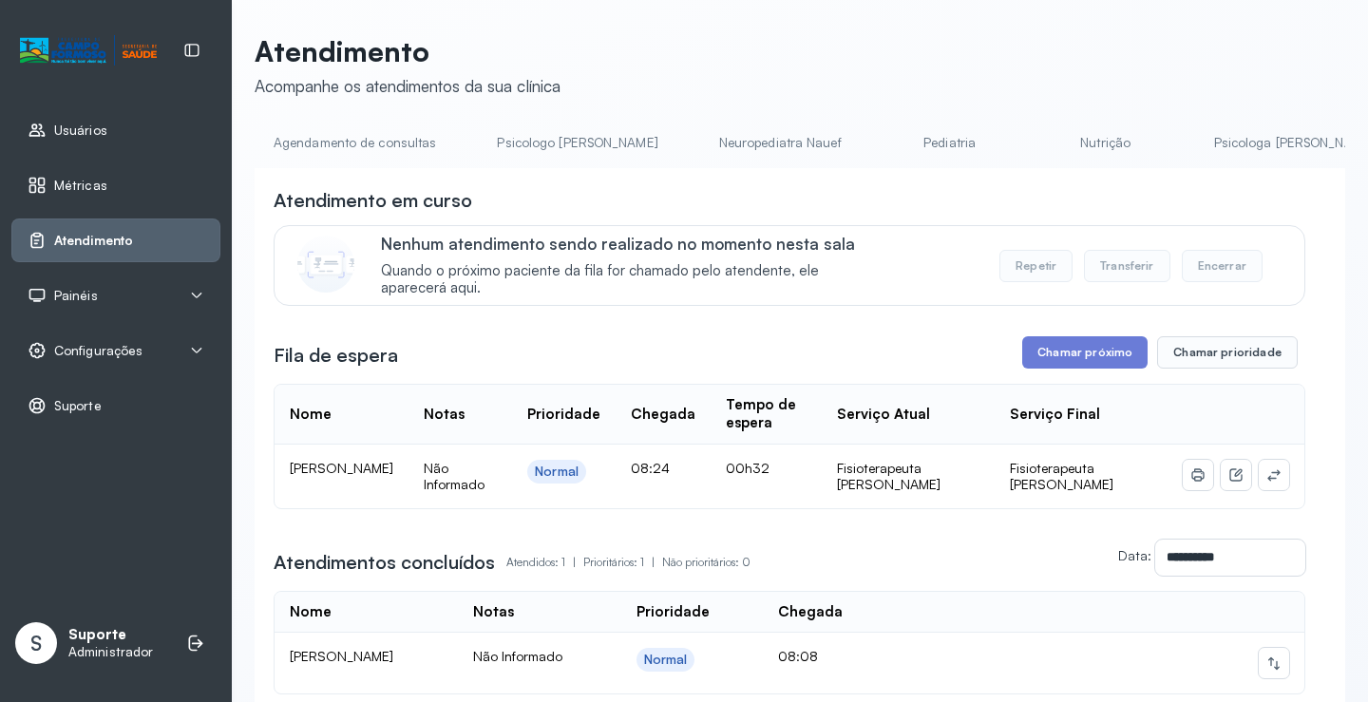
click at [298, 143] on link "Agendamento de consultas" at bounding box center [355, 142] width 200 height 31
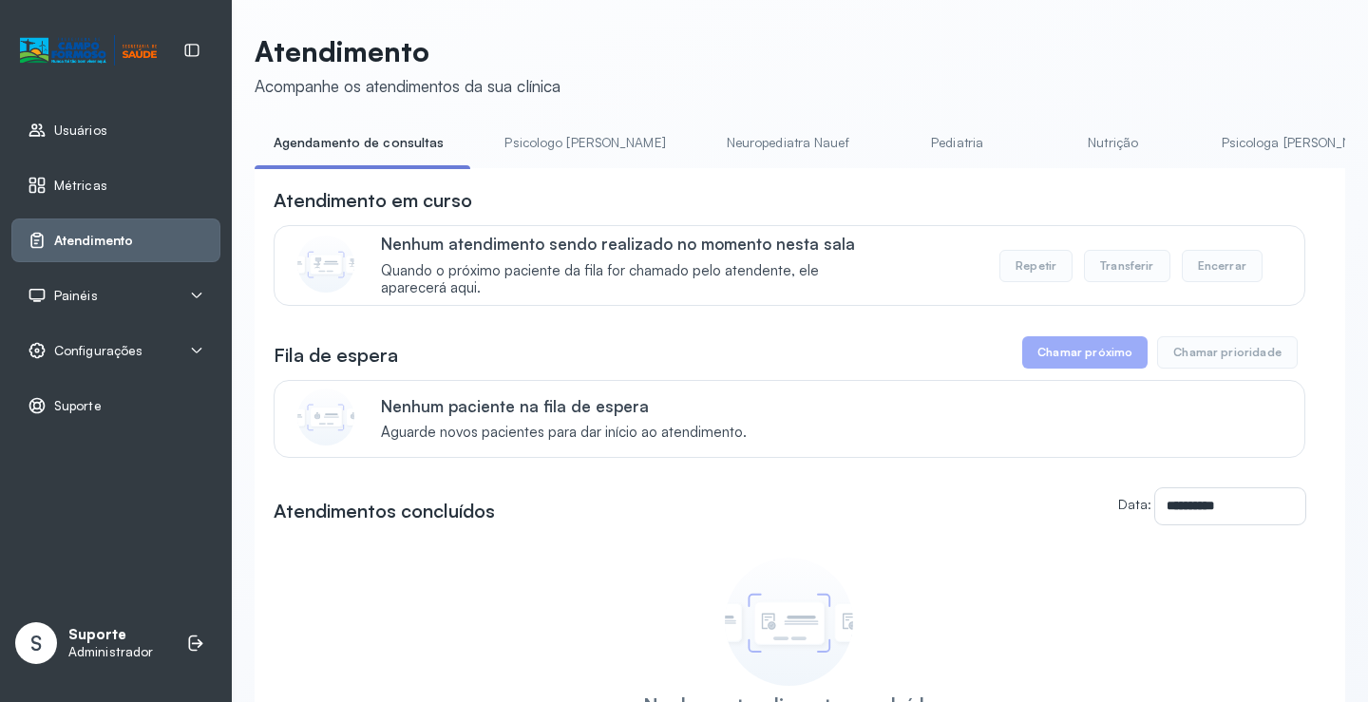
click at [97, 292] on div "Painéis" at bounding box center [116, 295] width 177 height 19
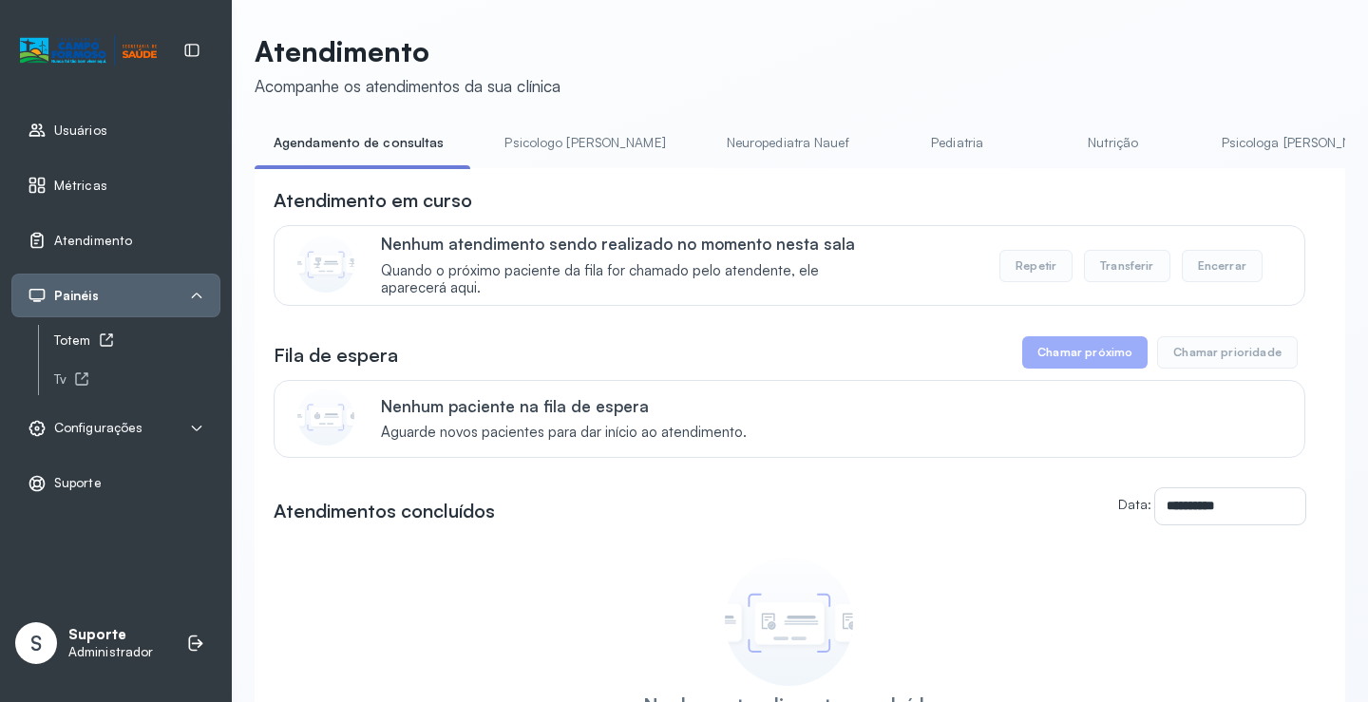
click at [90, 341] on div "Totem" at bounding box center [137, 341] width 166 height 16
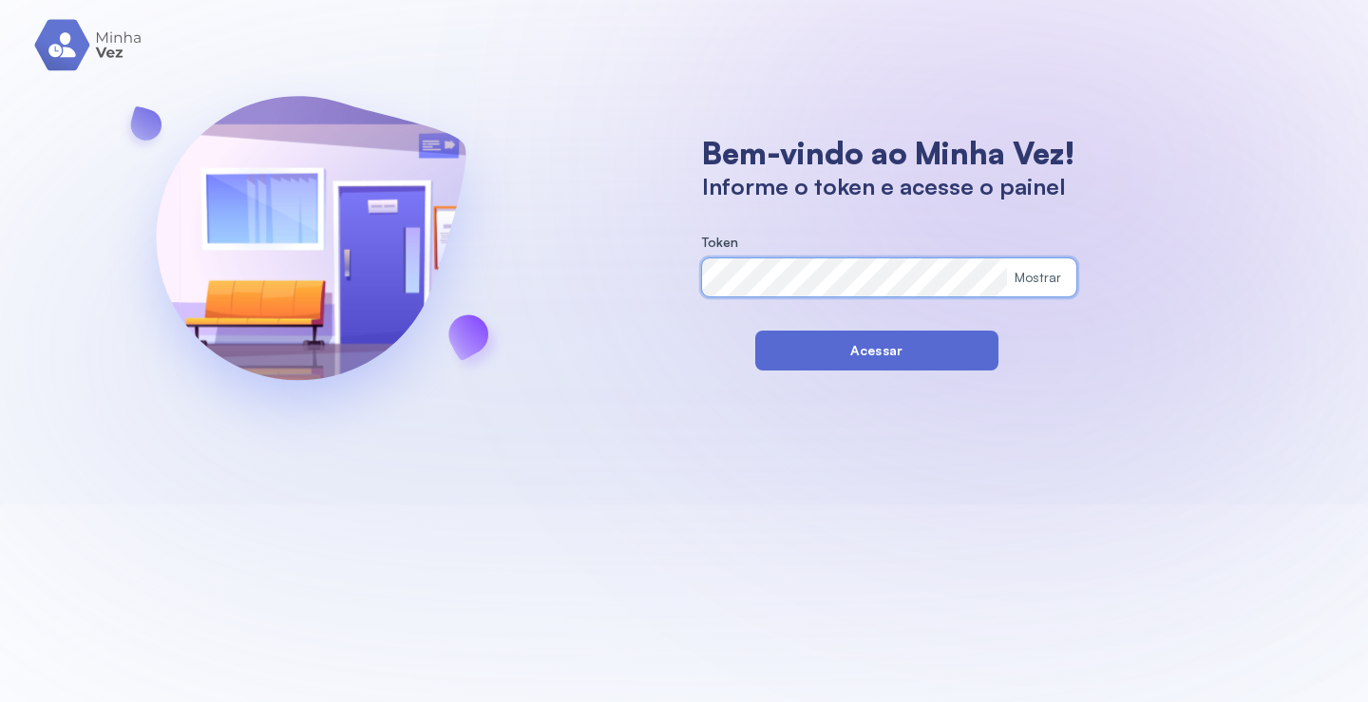
click at [773, 349] on button "Acessar" at bounding box center [876, 351] width 243 height 40
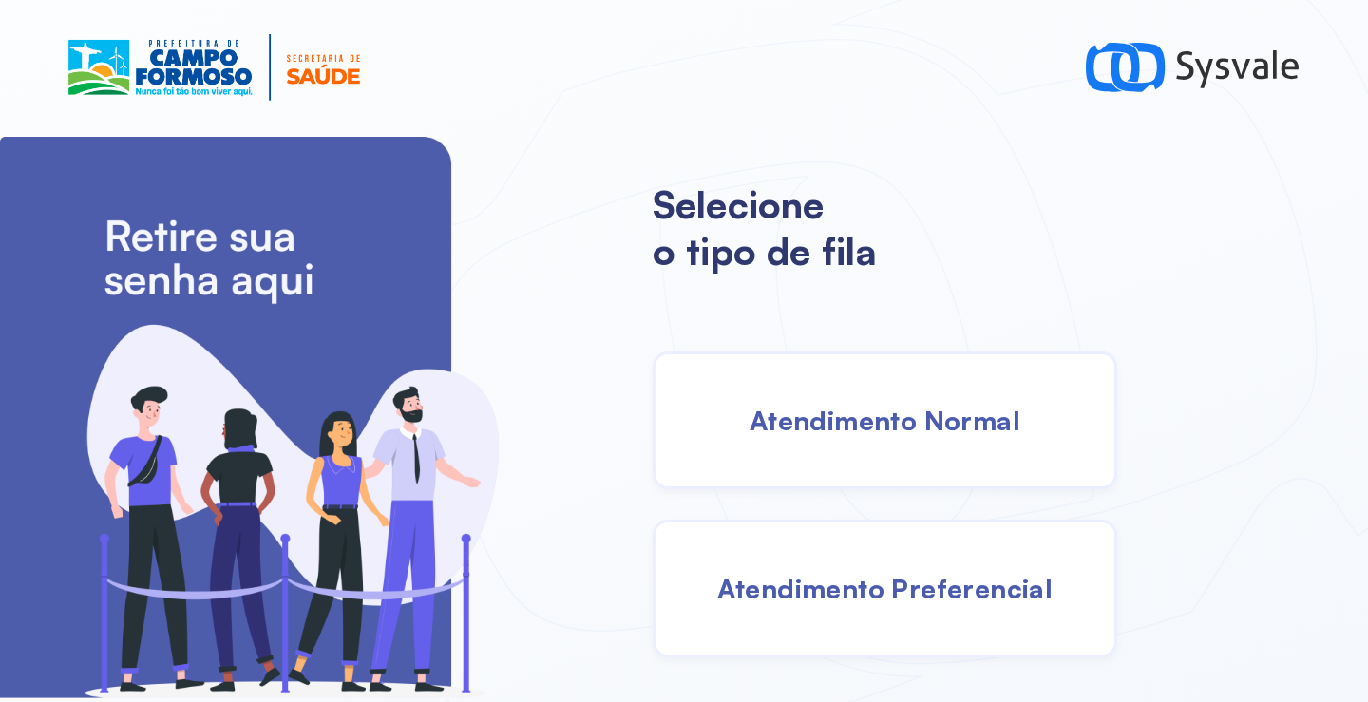
drag, startPoint x: 862, startPoint y: 404, endPoint x: 833, endPoint y: 404, distance: 28.5
click at [833, 404] on span "Atendimento Normal" at bounding box center [885, 420] width 271 height 33
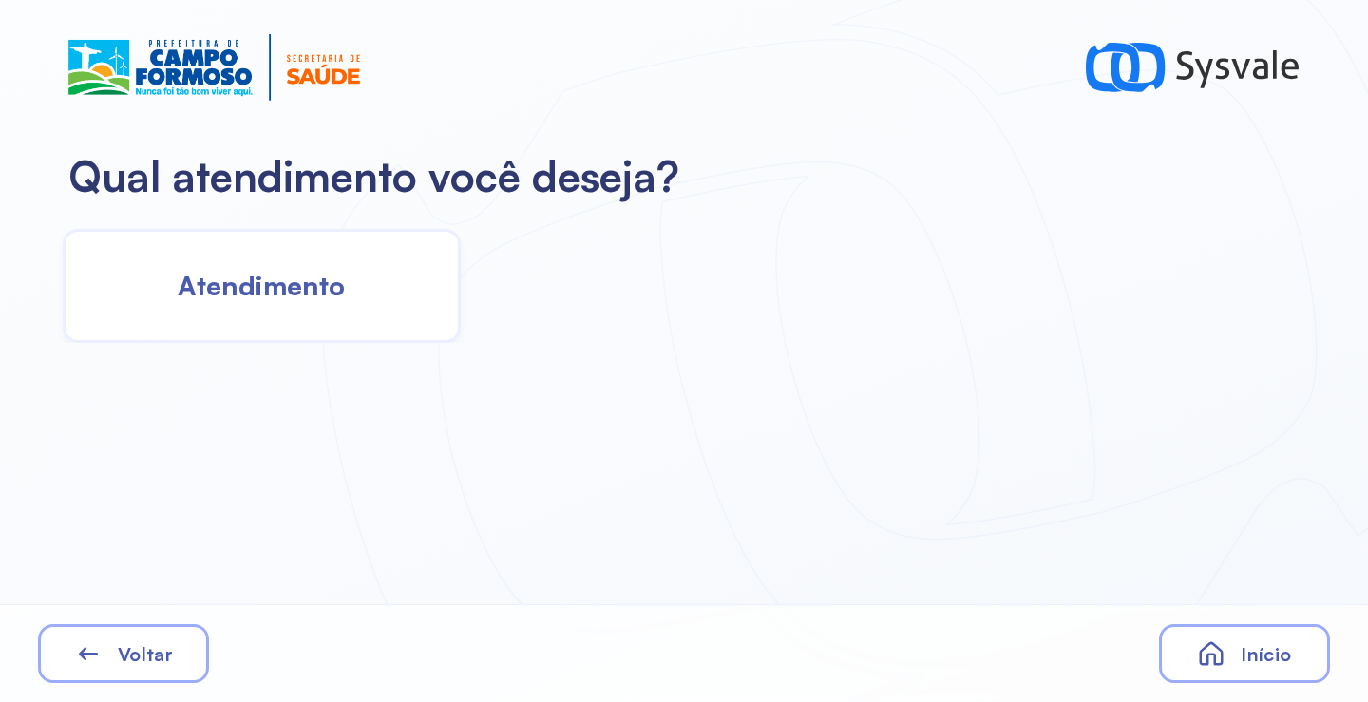
click at [314, 316] on div "Atendimento" at bounding box center [262, 286] width 398 height 114
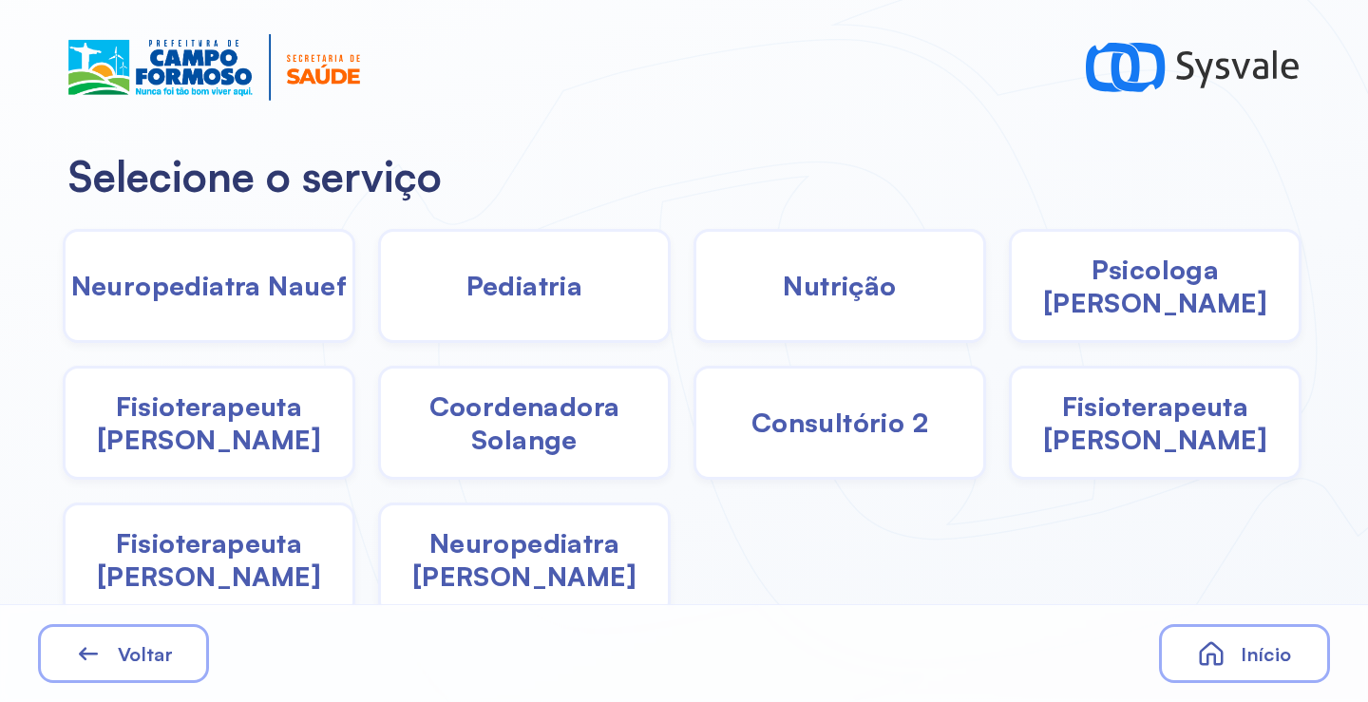
drag, startPoint x: 1164, startPoint y: 300, endPoint x: 1142, endPoint y: 300, distance: 21.9
click at [1142, 300] on span "Psicologa [PERSON_NAME]" at bounding box center [1155, 286] width 287 height 67
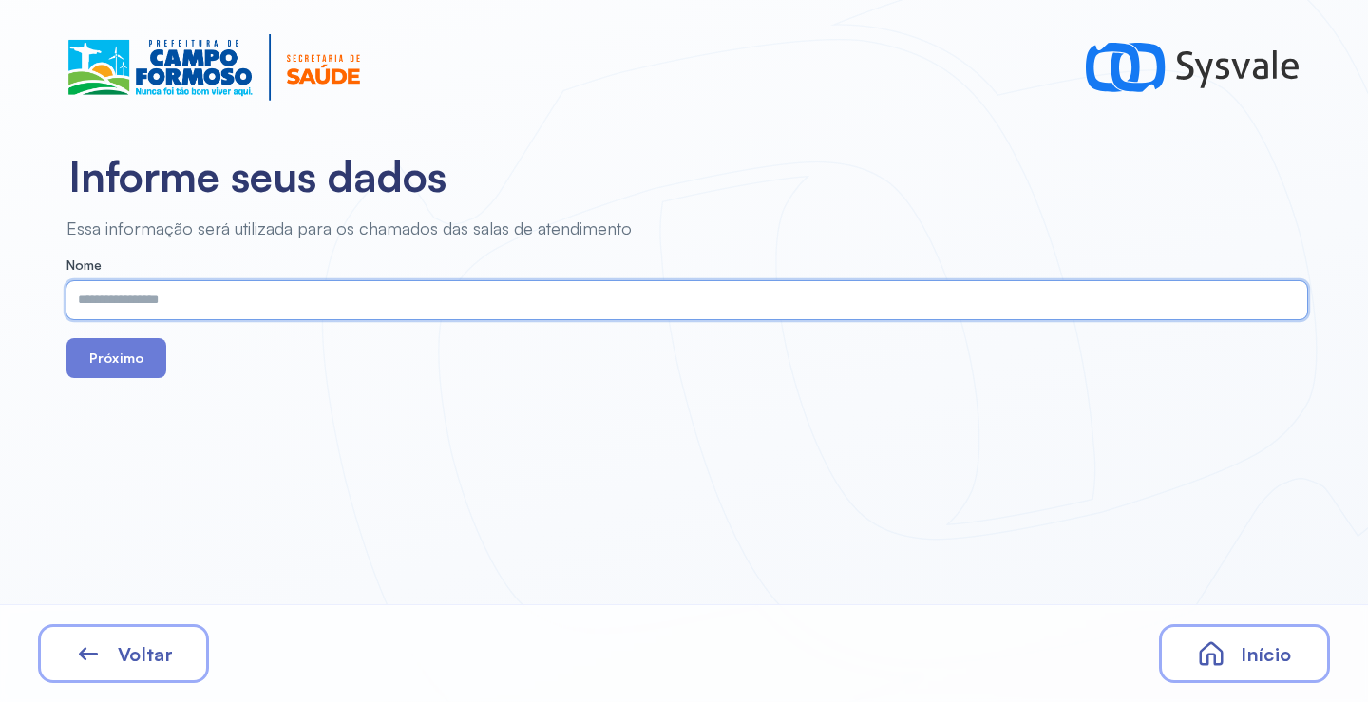
paste input "**********"
type input "**********"
click at [124, 354] on button "Próximo" at bounding box center [117, 358] width 100 height 40
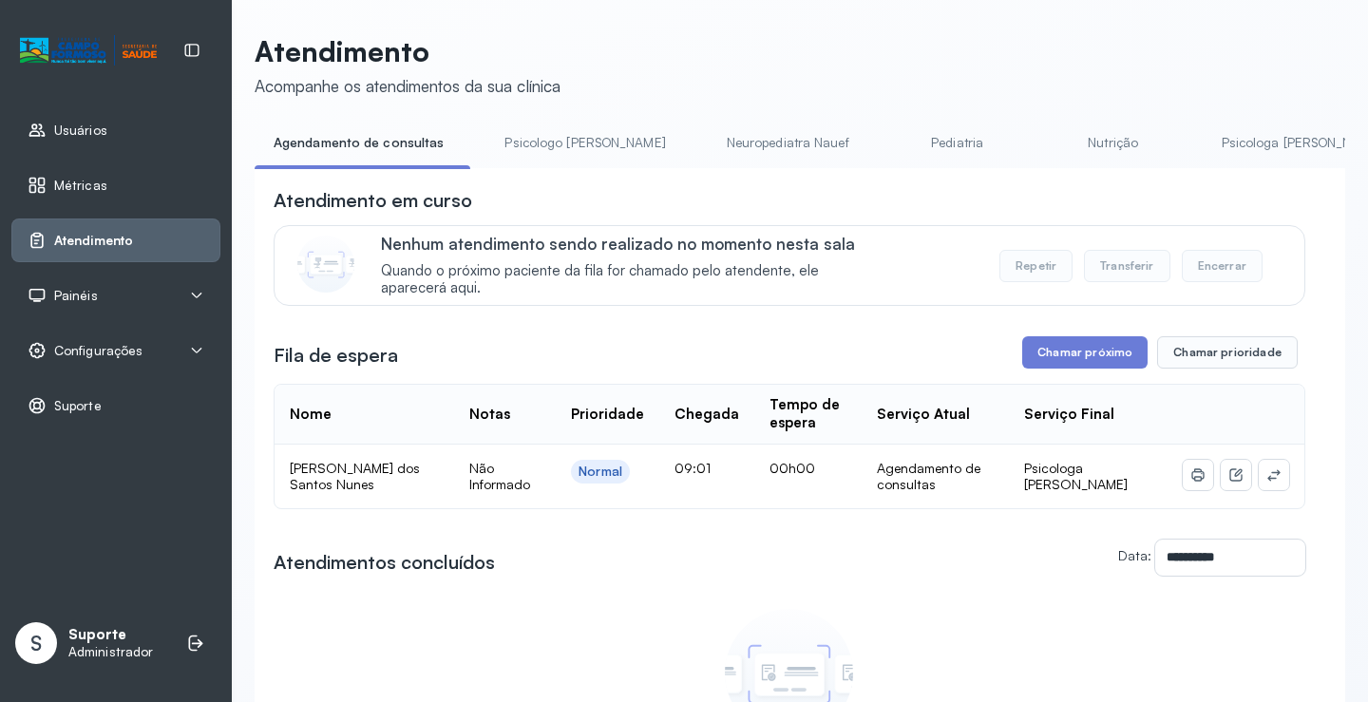
click at [86, 295] on span "Painéis" at bounding box center [76, 296] width 44 height 16
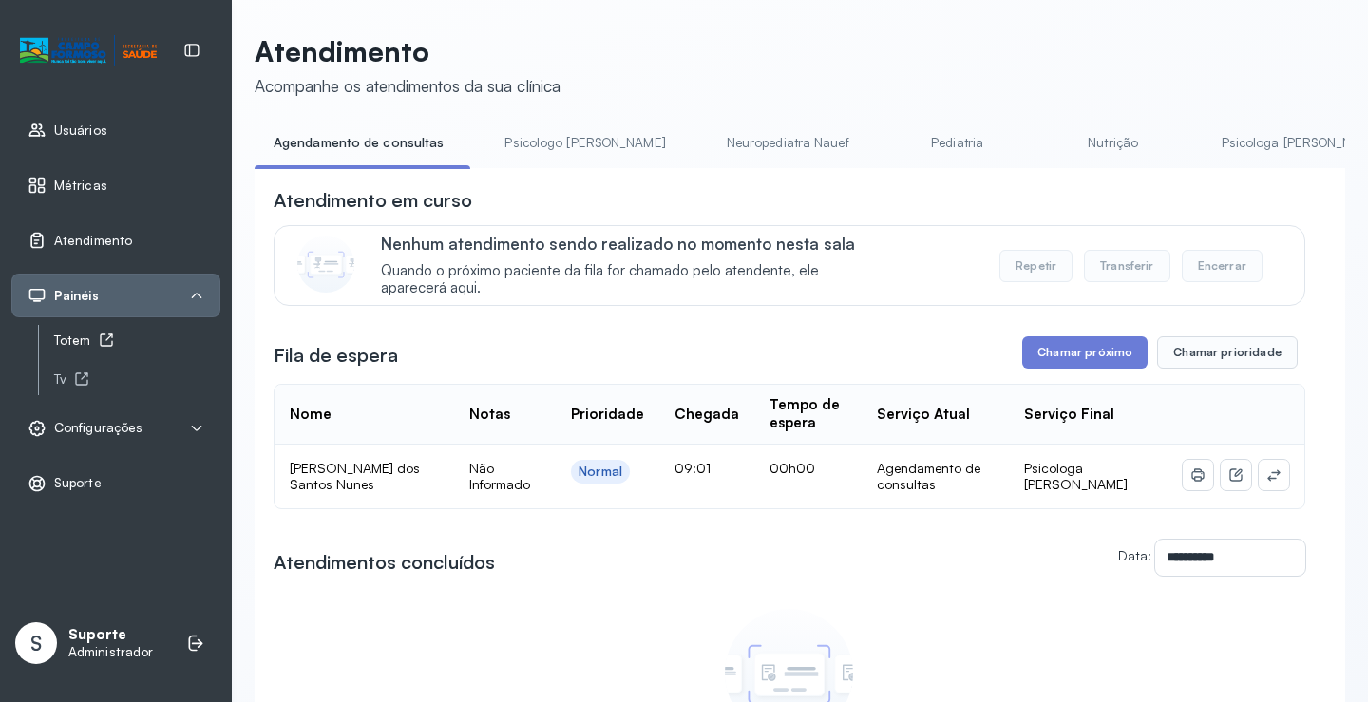
click at [86, 335] on div "Totem" at bounding box center [137, 341] width 166 height 16
click at [1266, 472] on icon at bounding box center [1273, 474] width 15 height 15
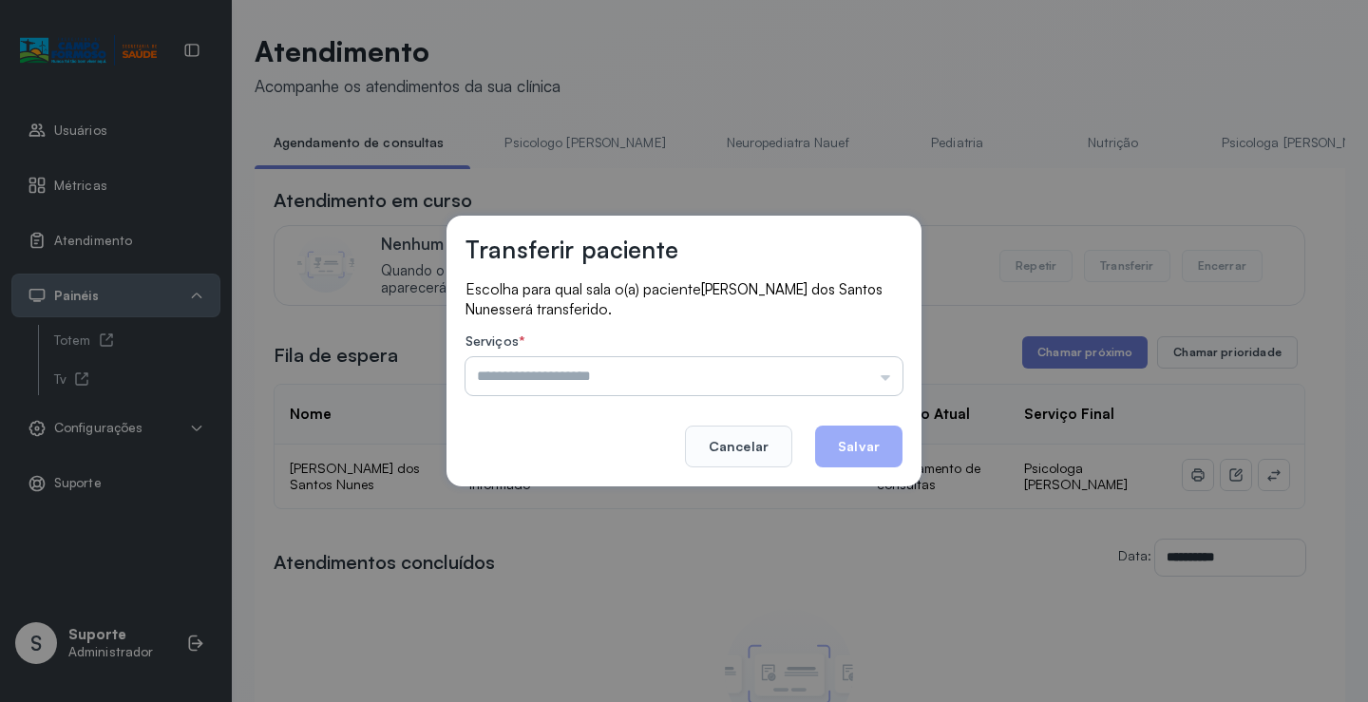
click at [848, 364] on input "text" at bounding box center [684, 376] width 437 height 38
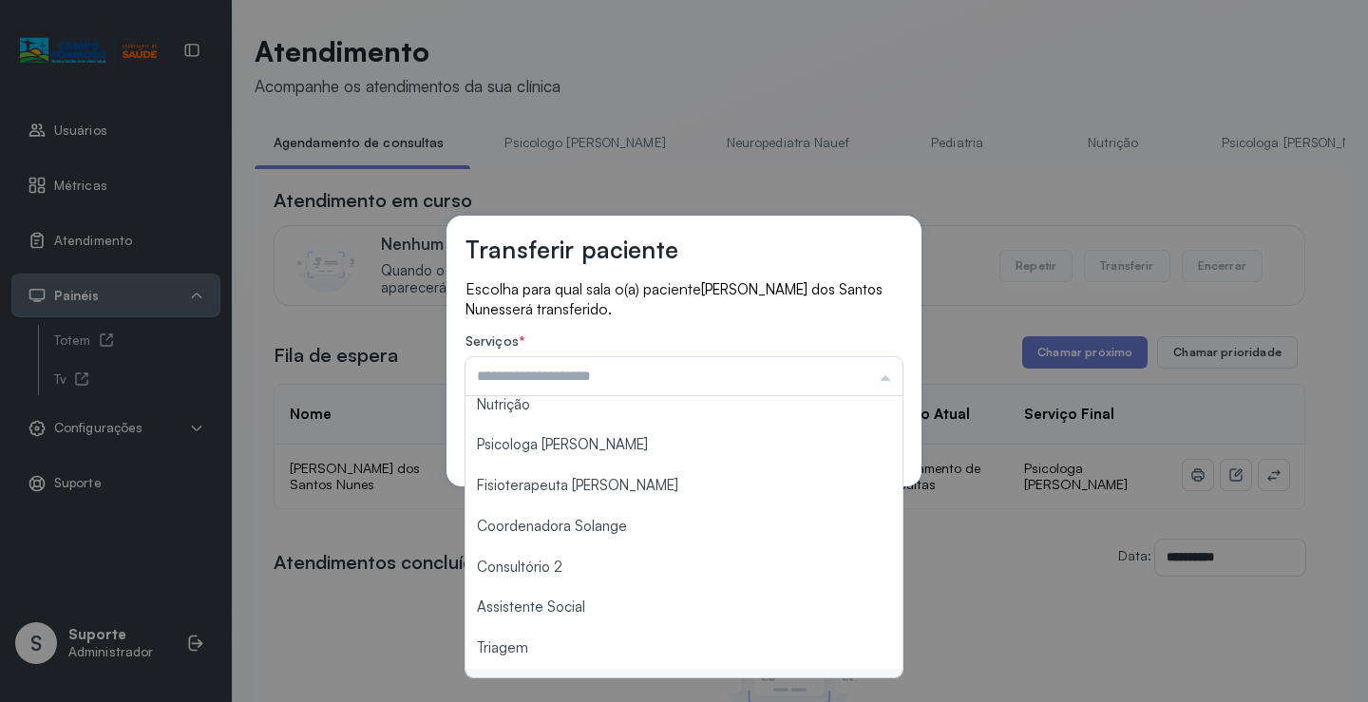
scroll to position [98, 0]
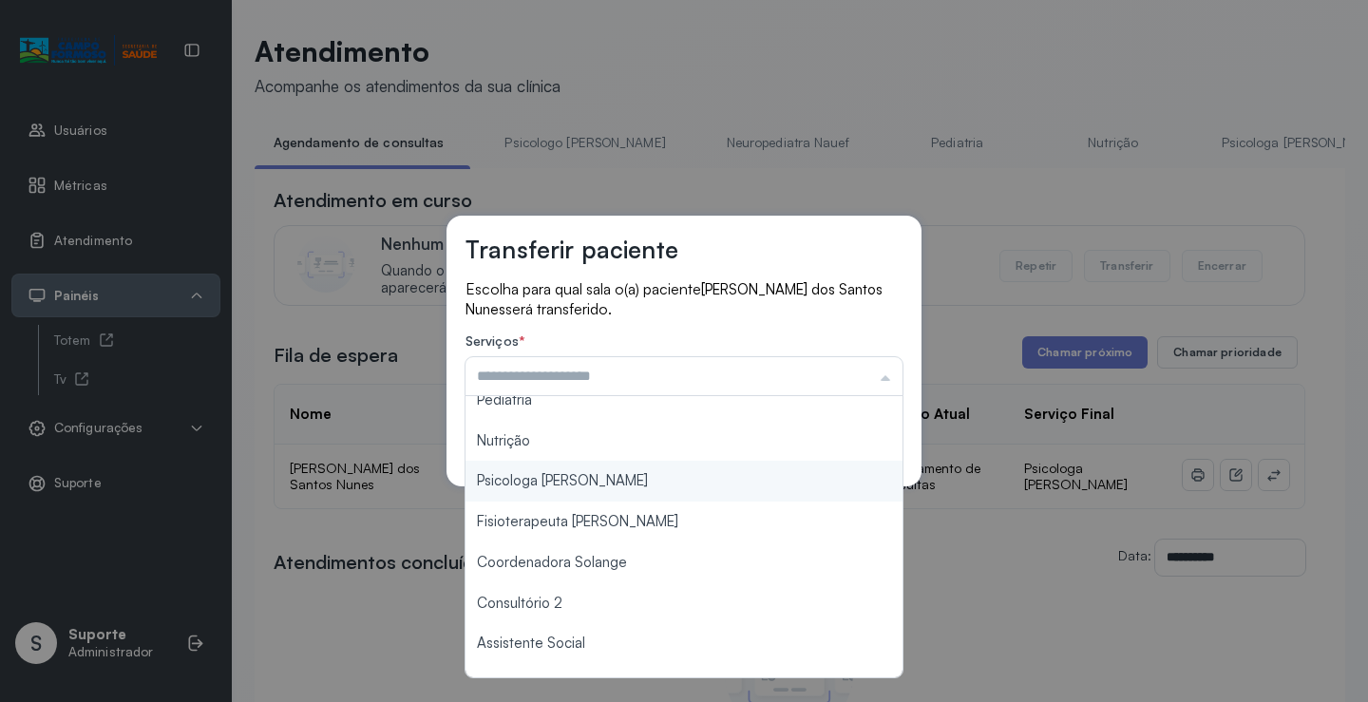
type input "**********"
click at [612, 495] on div "**********" at bounding box center [684, 351] width 1368 height 702
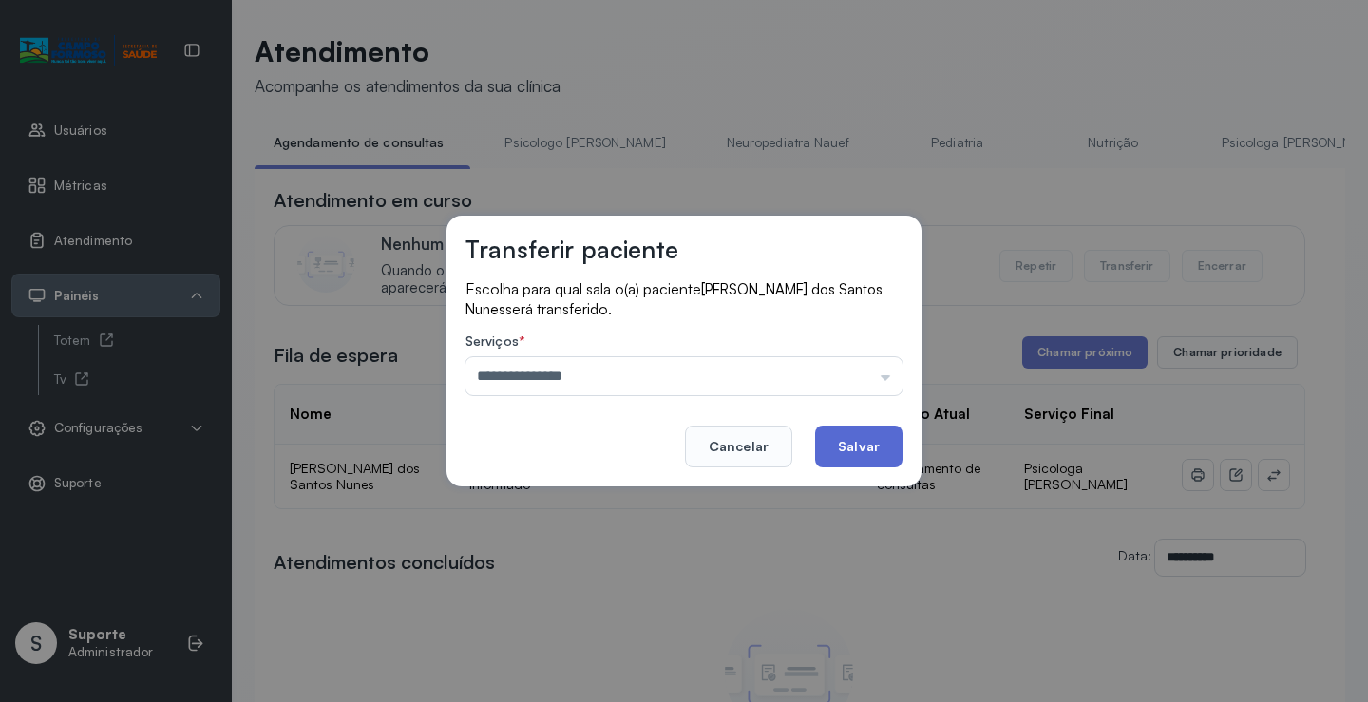
click at [851, 438] on button "Salvar" at bounding box center [858, 447] width 87 height 42
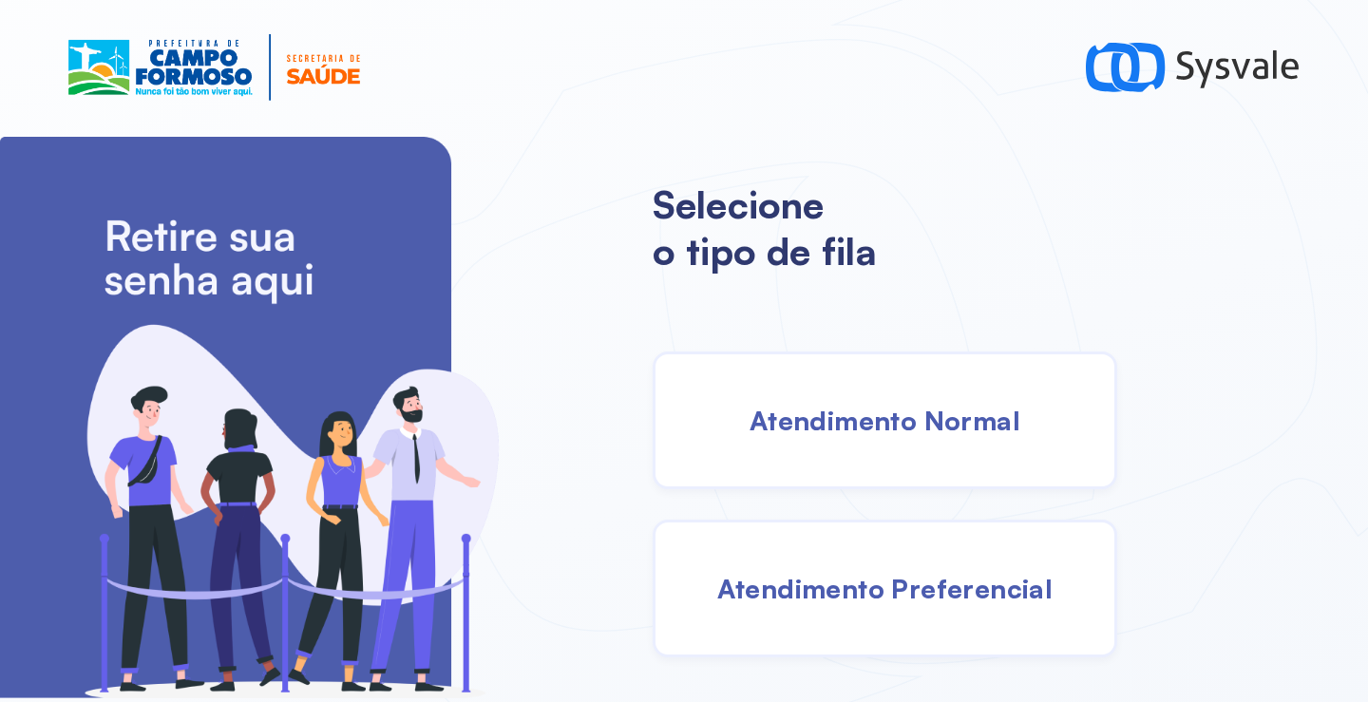
click at [871, 408] on span "Atendimento Normal" at bounding box center [885, 420] width 271 height 33
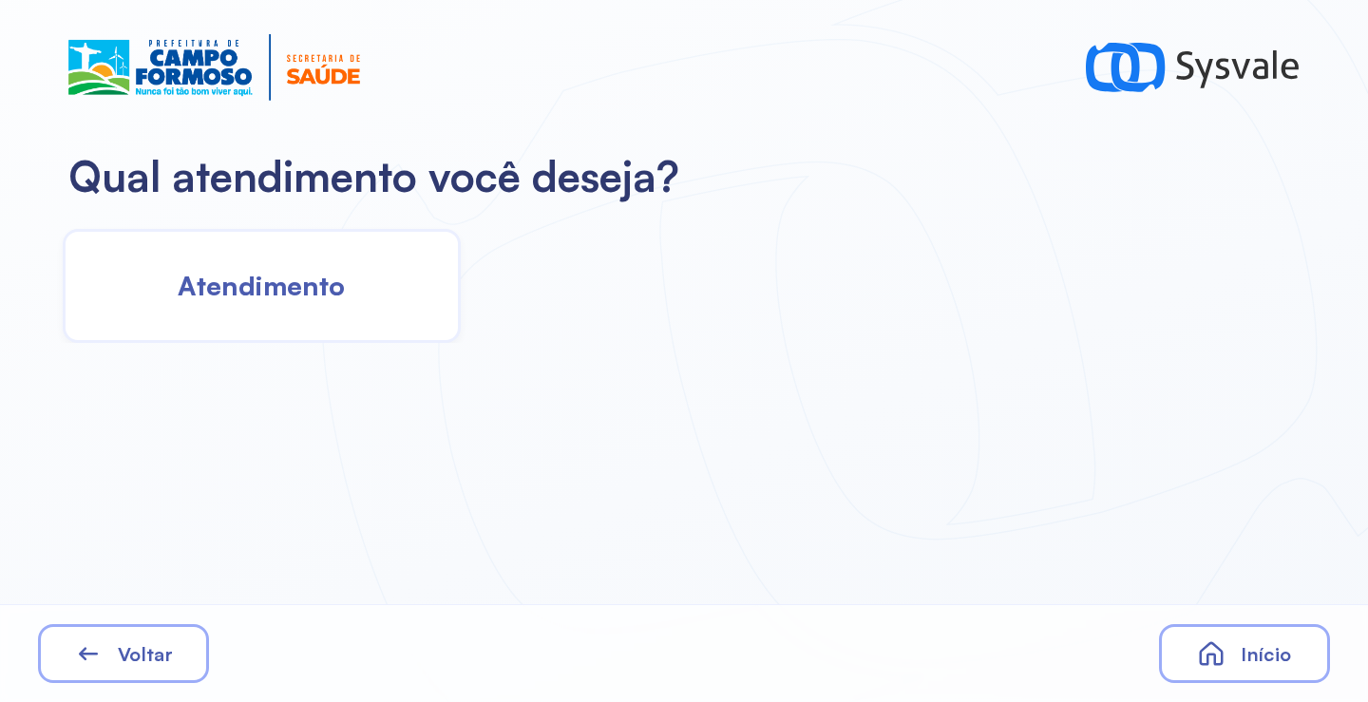
click at [335, 279] on span "Atendimento" at bounding box center [261, 285] width 167 height 33
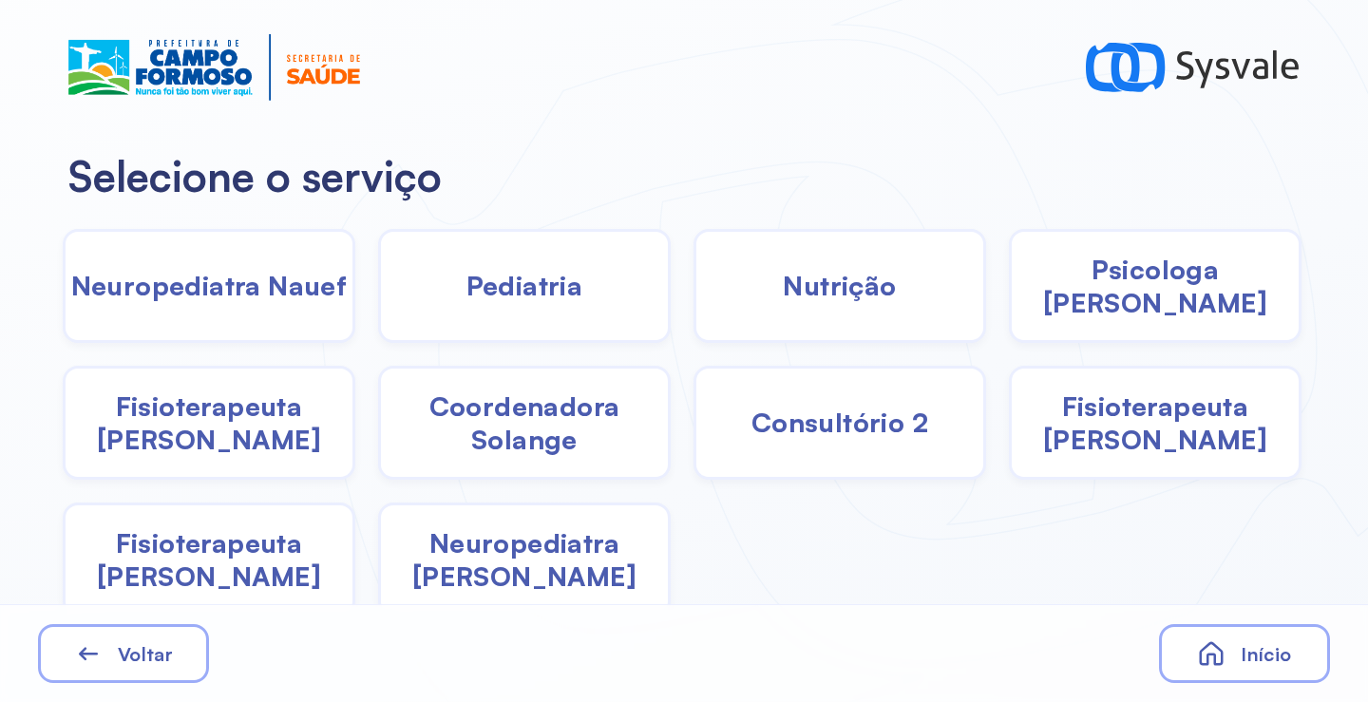
click at [1118, 417] on span "Fisioterapeuta [PERSON_NAME]" at bounding box center [1155, 423] width 287 height 67
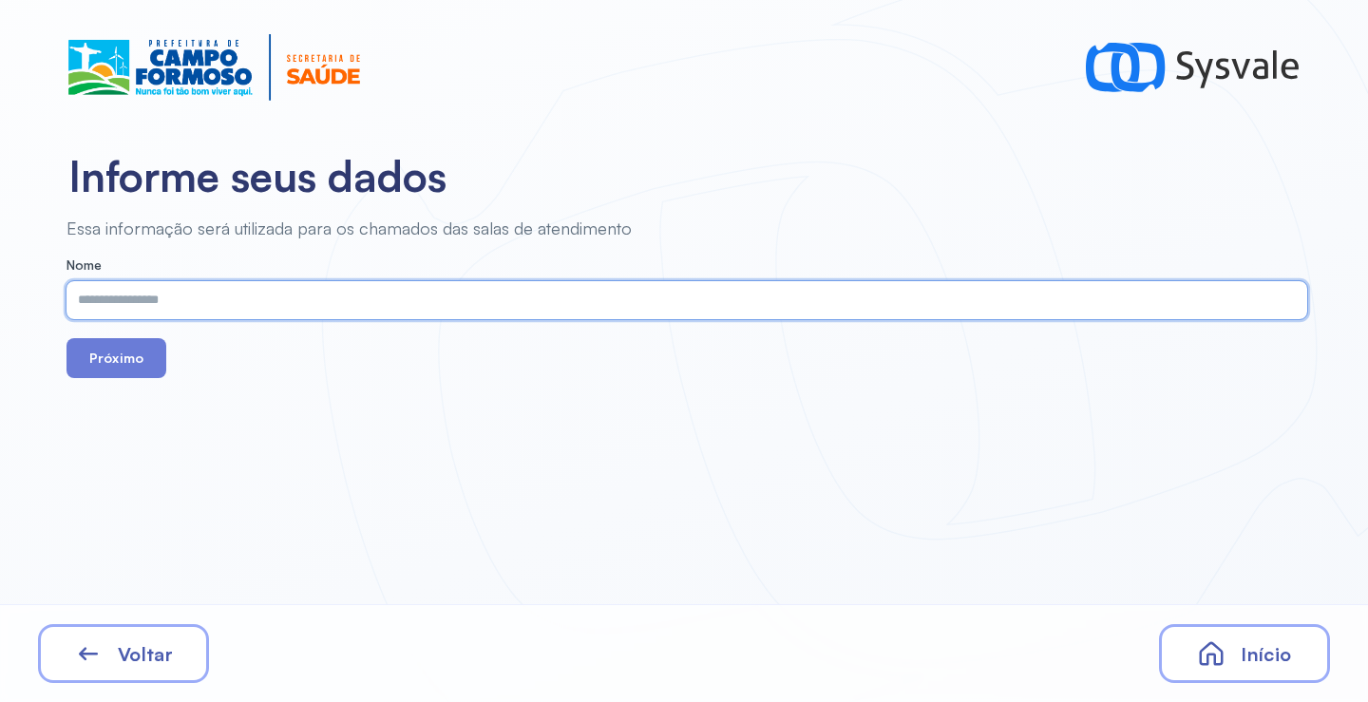
paste input "**********"
type input "**********"
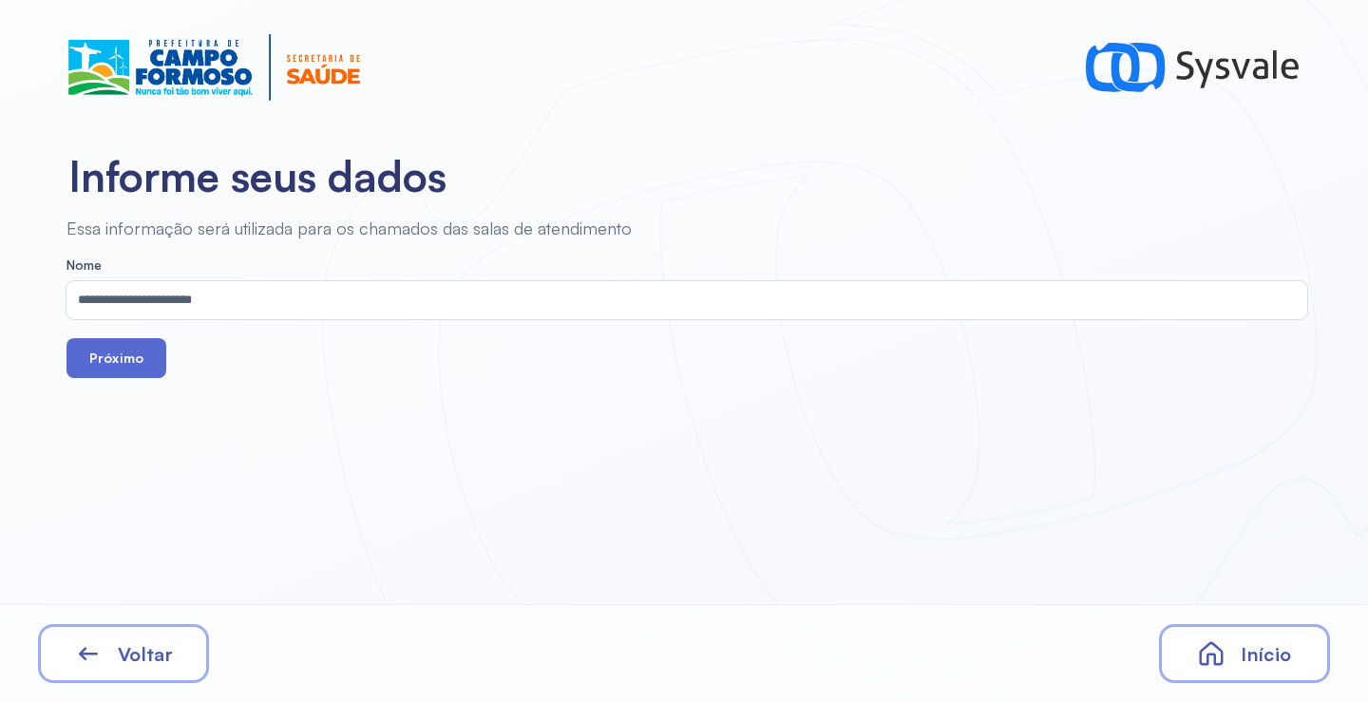
click at [136, 347] on button "Próximo" at bounding box center [117, 358] width 100 height 40
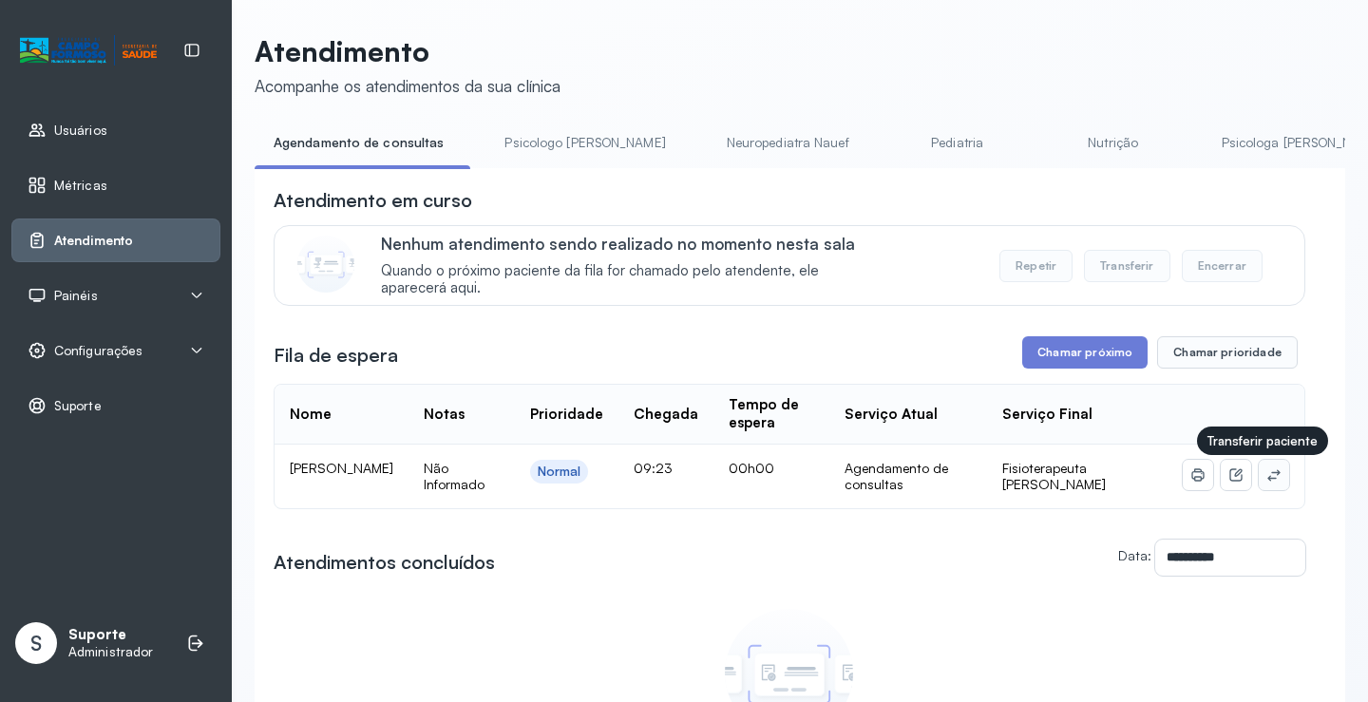
click at [1259, 477] on button at bounding box center [1274, 475] width 30 height 30
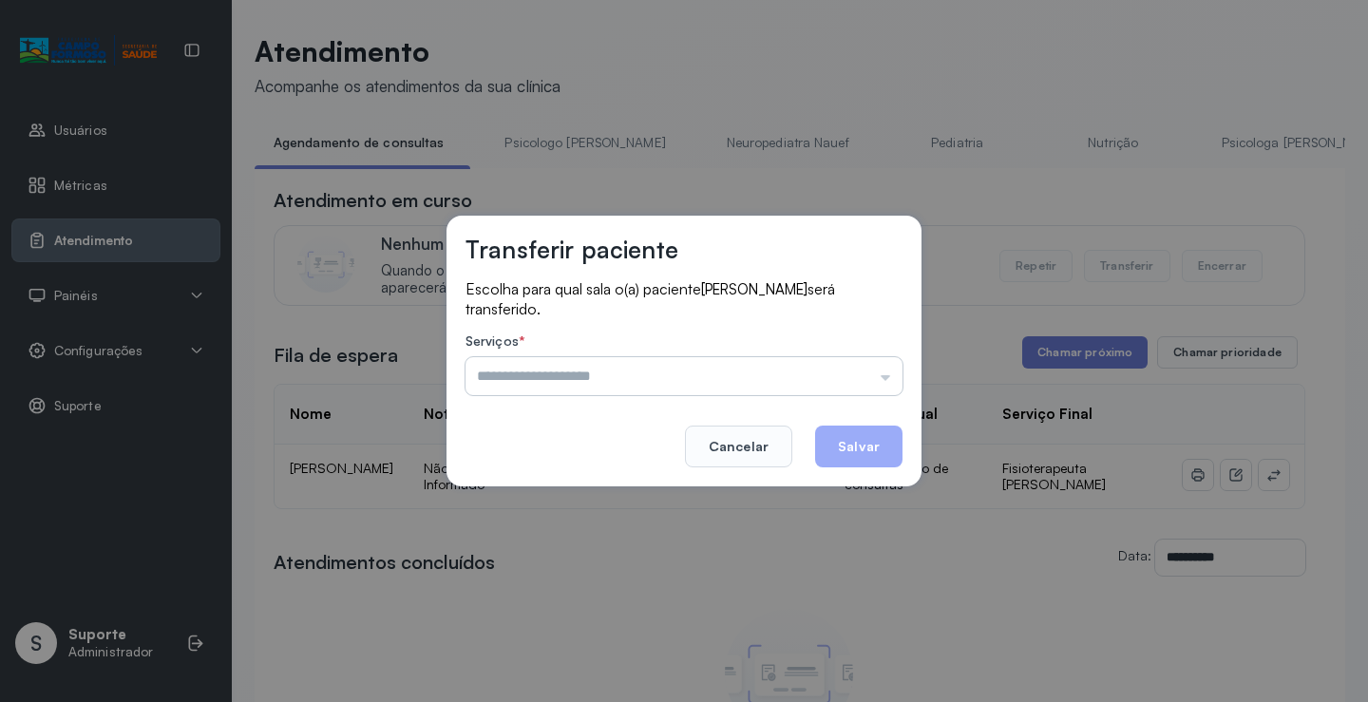
click at [828, 387] on input "text" at bounding box center [684, 376] width 437 height 38
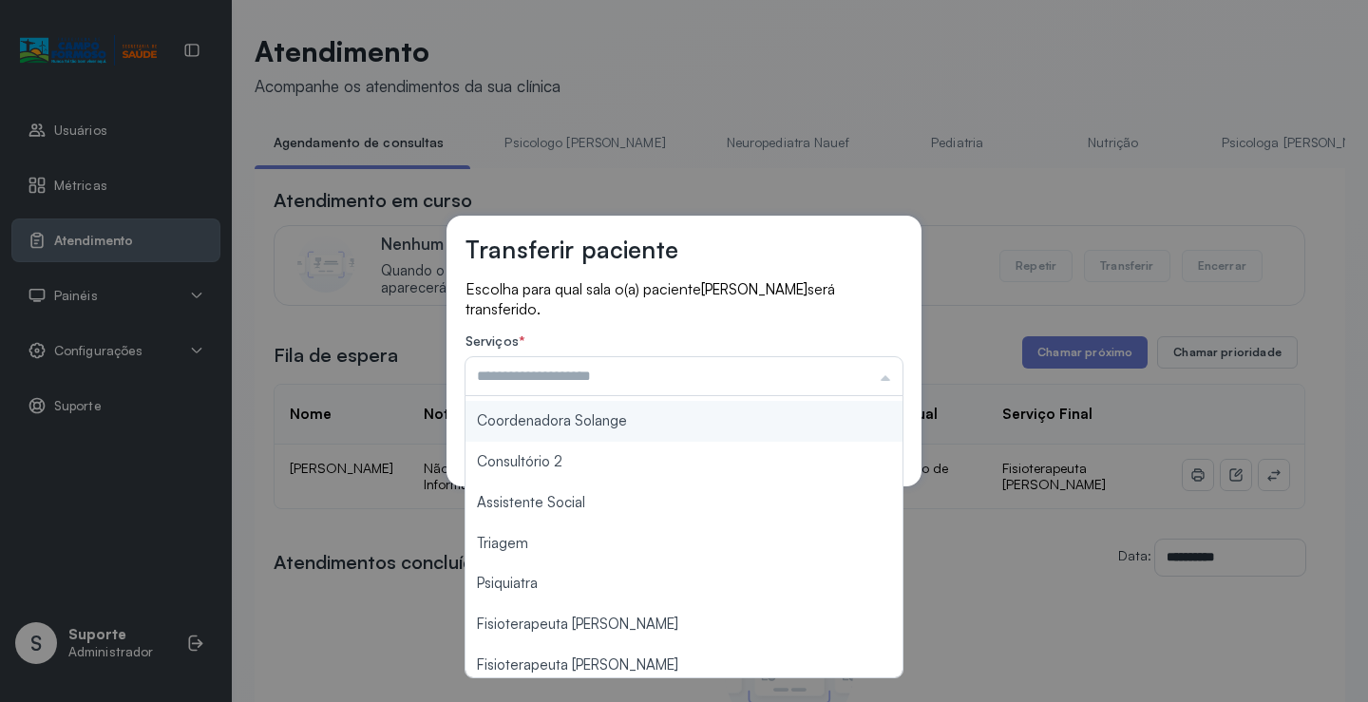
scroll to position [287, 0]
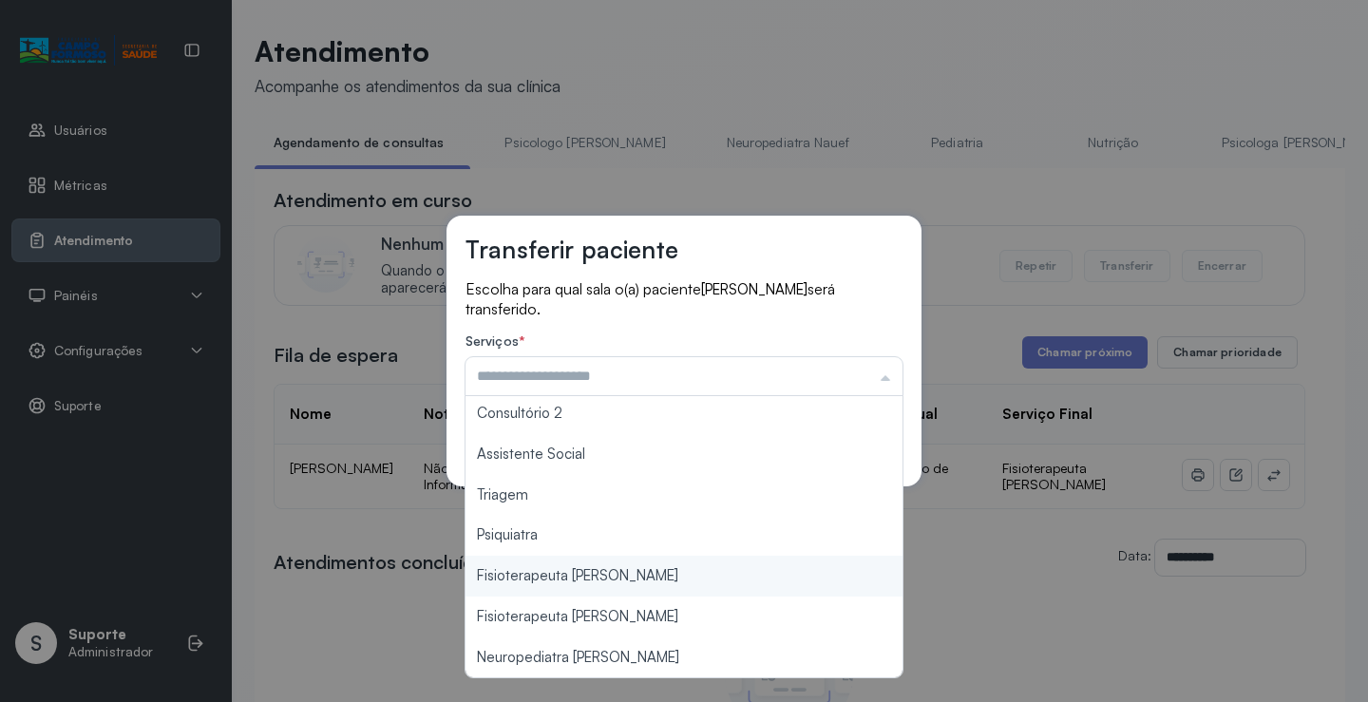
type input "**********"
click at [653, 571] on div "**********" at bounding box center [684, 351] width 1368 height 702
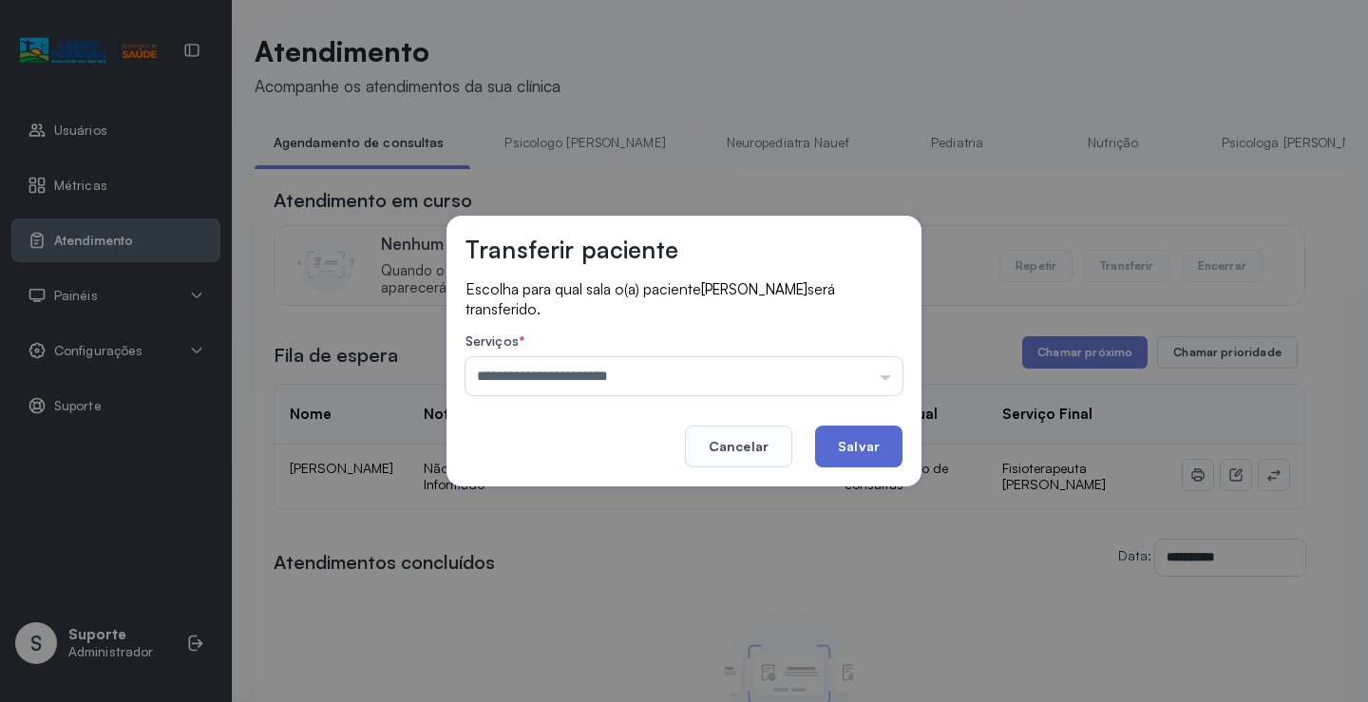
click at [855, 462] on button "Salvar" at bounding box center [858, 447] width 87 height 42
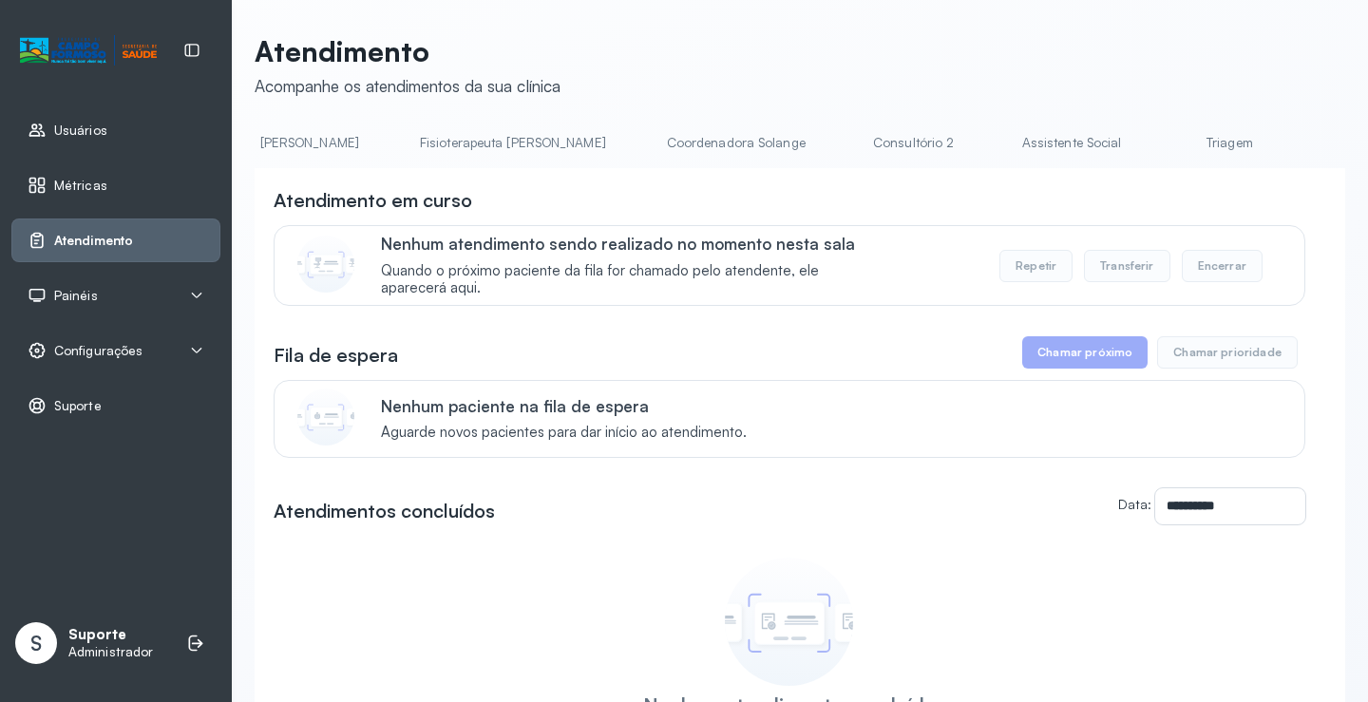
scroll to position [0, 822]
click at [602, 144] on link "Fisioterapeuta [PERSON_NAME]" at bounding box center [714, 142] width 224 height 31
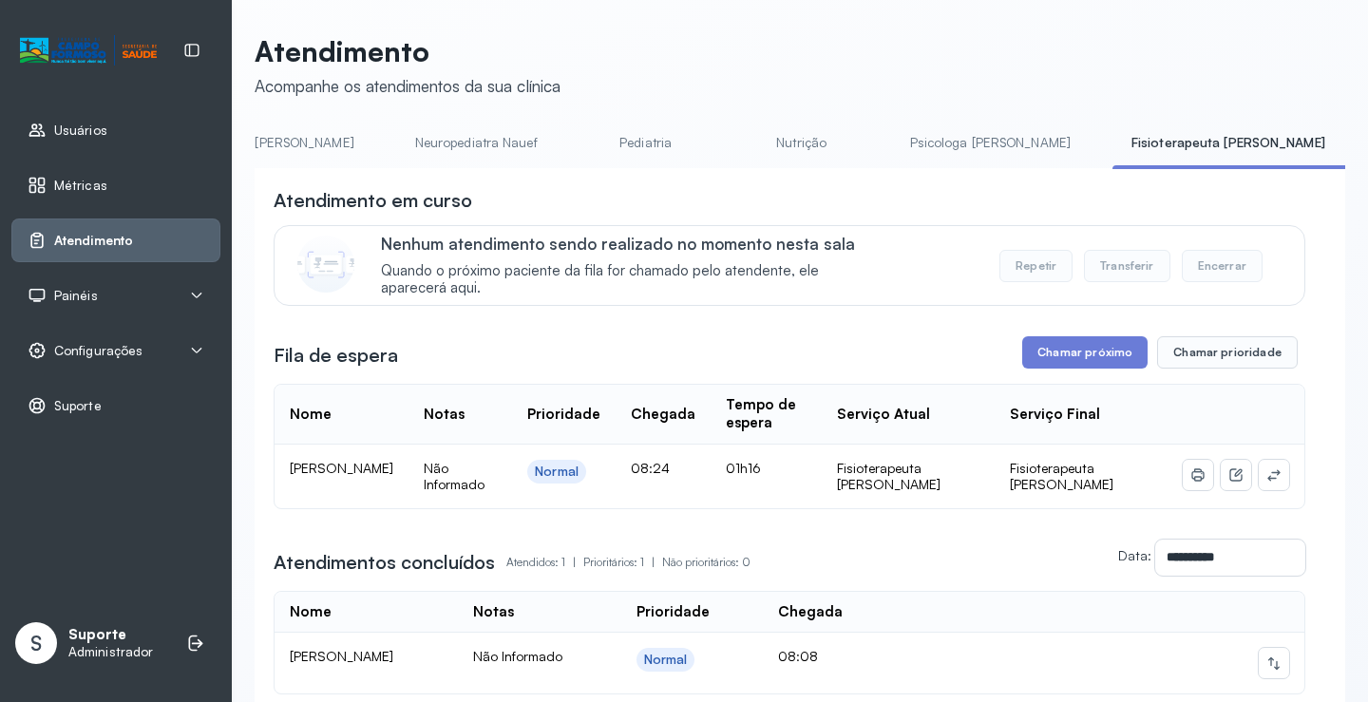
scroll to position [0, 0]
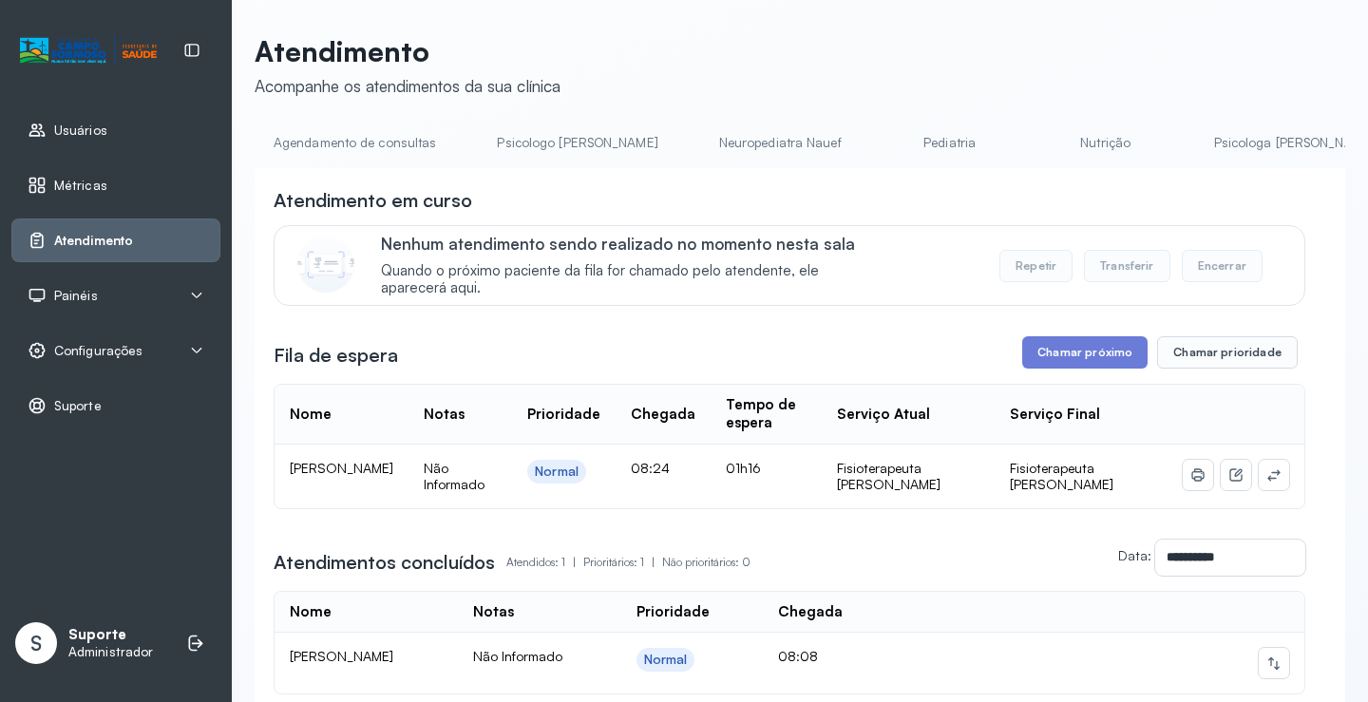
click at [334, 144] on link "Agendamento de consultas" at bounding box center [355, 142] width 200 height 31
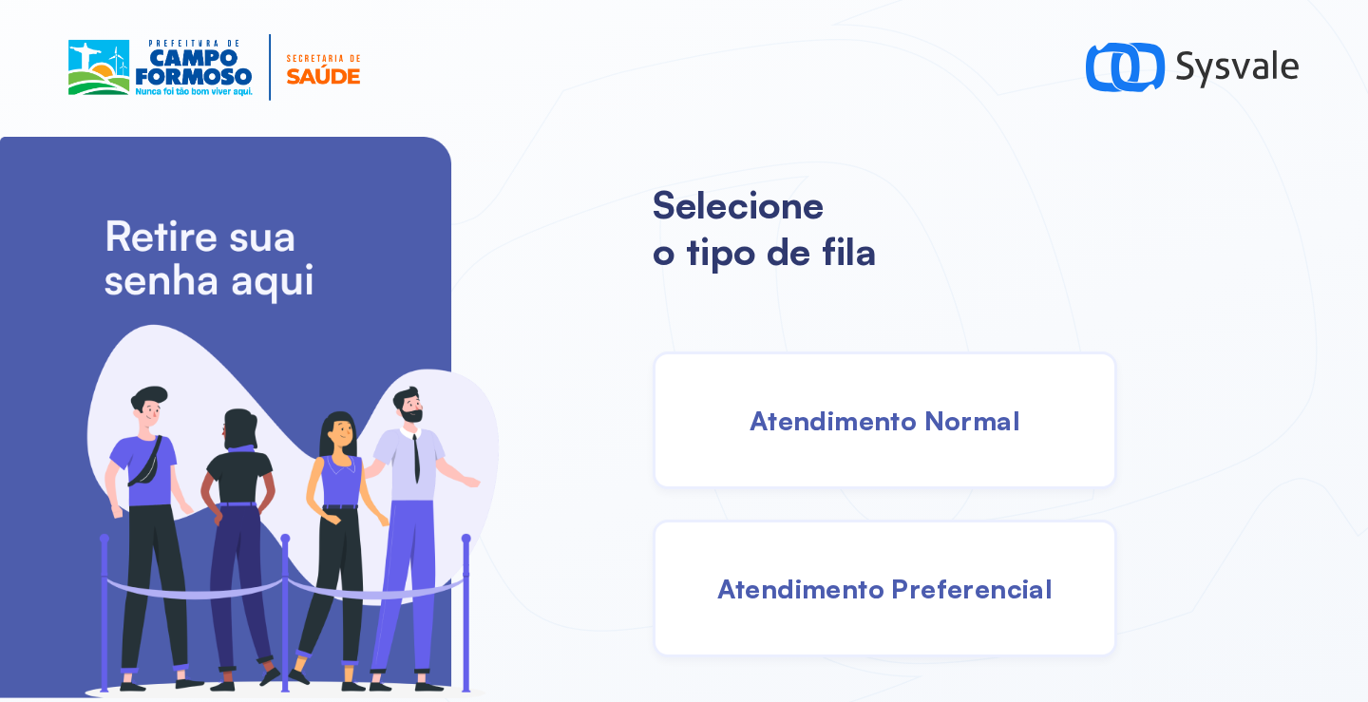
click at [904, 447] on div "Atendimento Normal" at bounding box center [885, 421] width 465 height 138
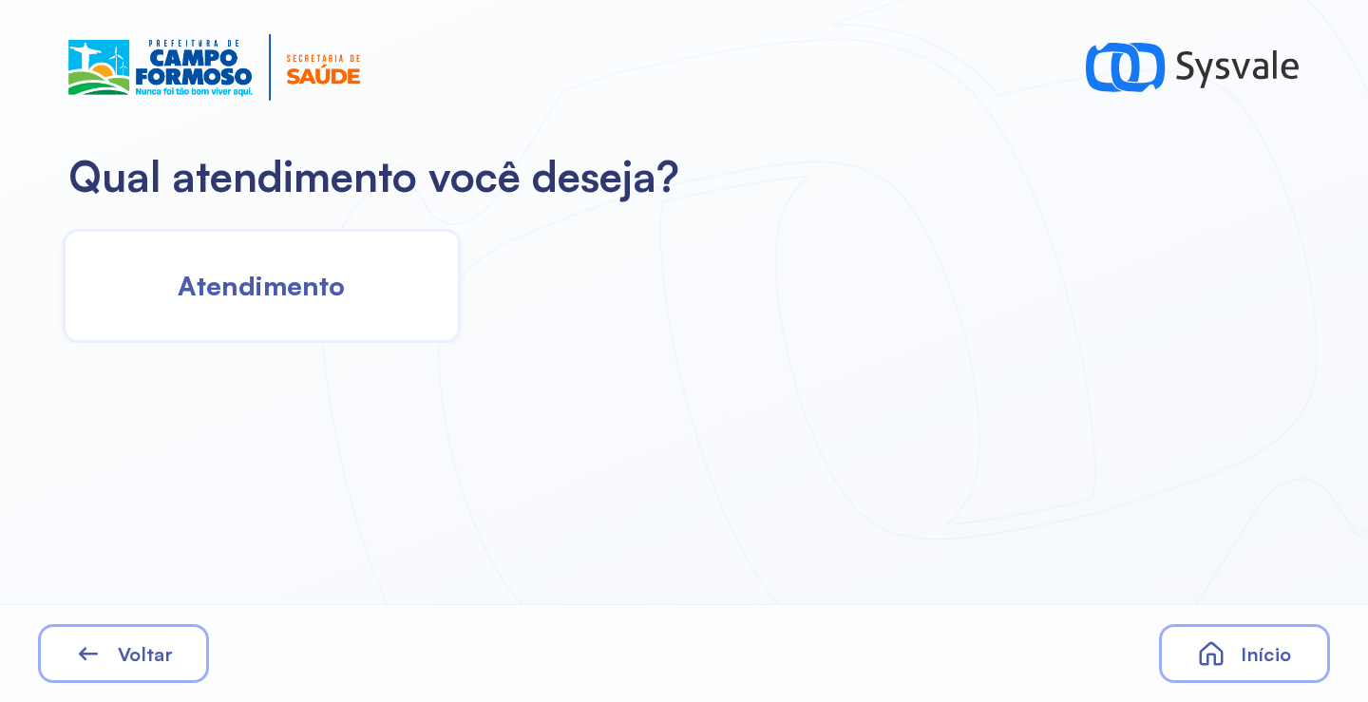
click at [367, 275] on div "Atendimento" at bounding box center [262, 286] width 398 height 114
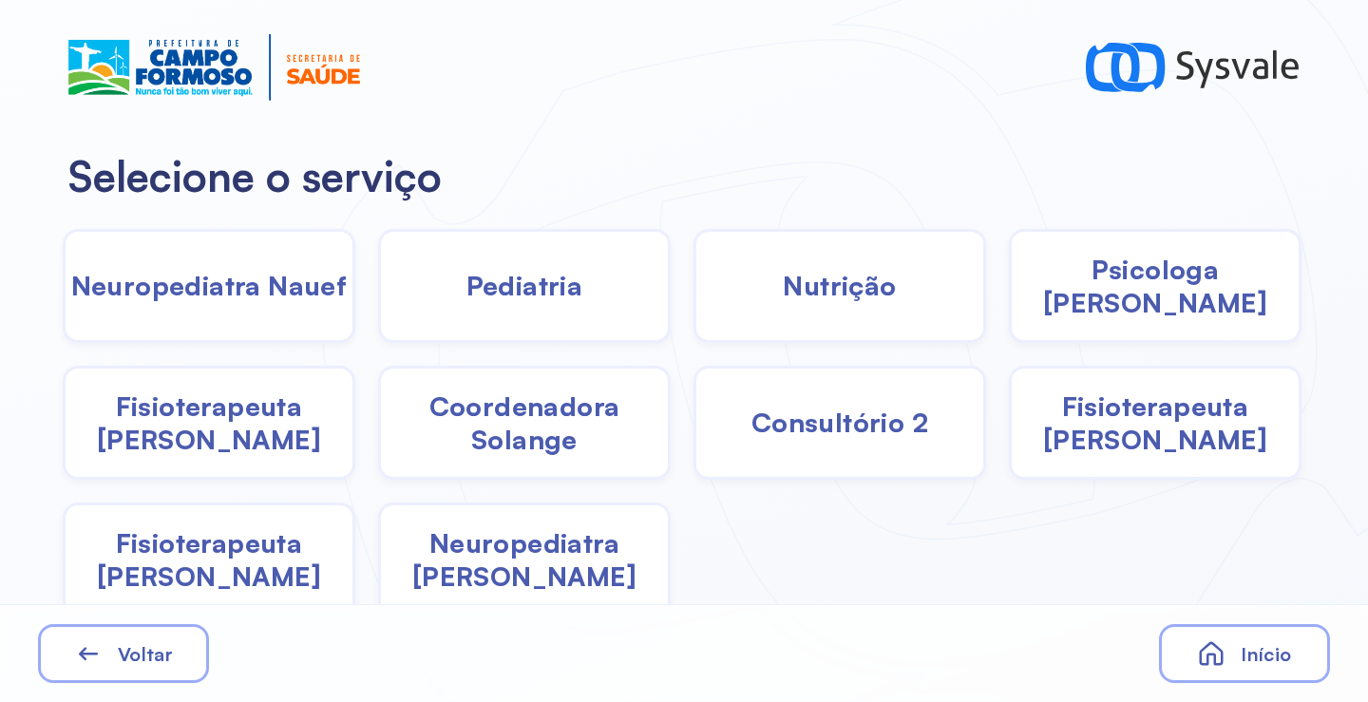
click at [563, 438] on span "Coordenadora Solange" at bounding box center [524, 423] width 287 height 67
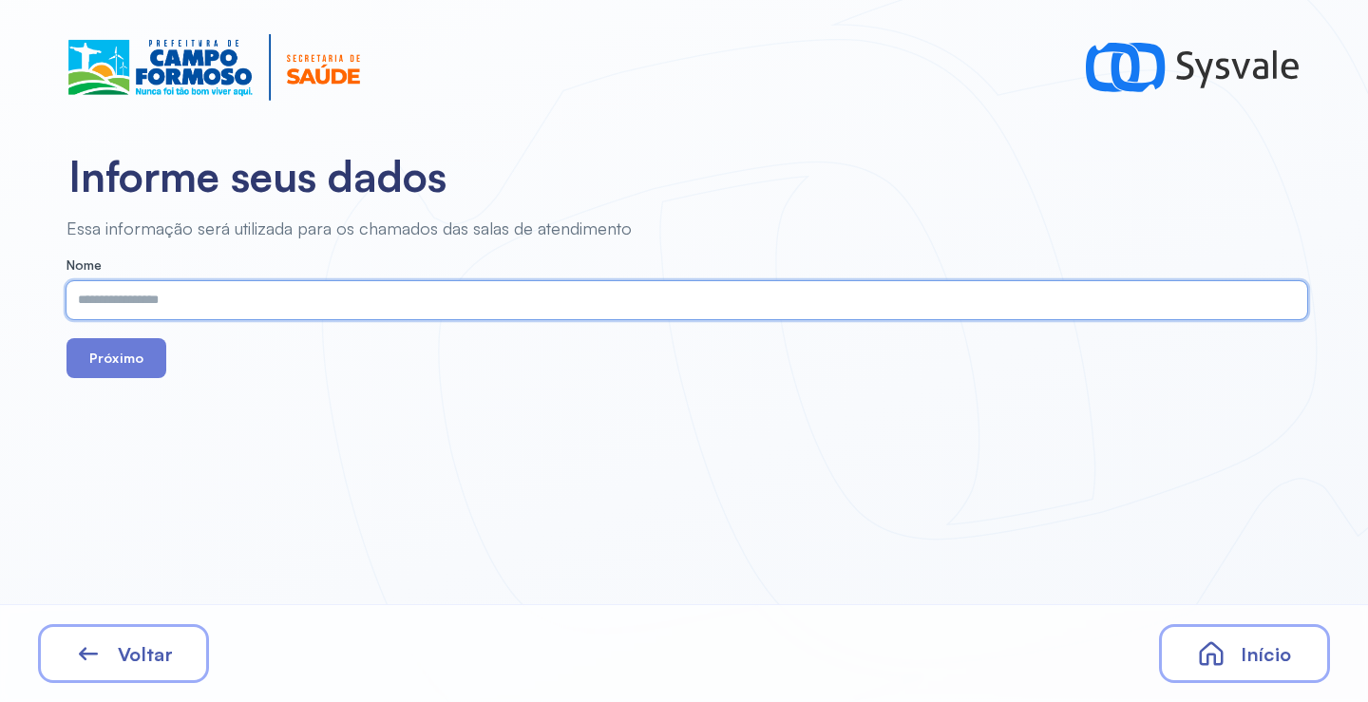
paste input "**********"
type input "**********"
click at [116, 351] on button "Próximo" at bounding box center [117, 358] width 100 height 40
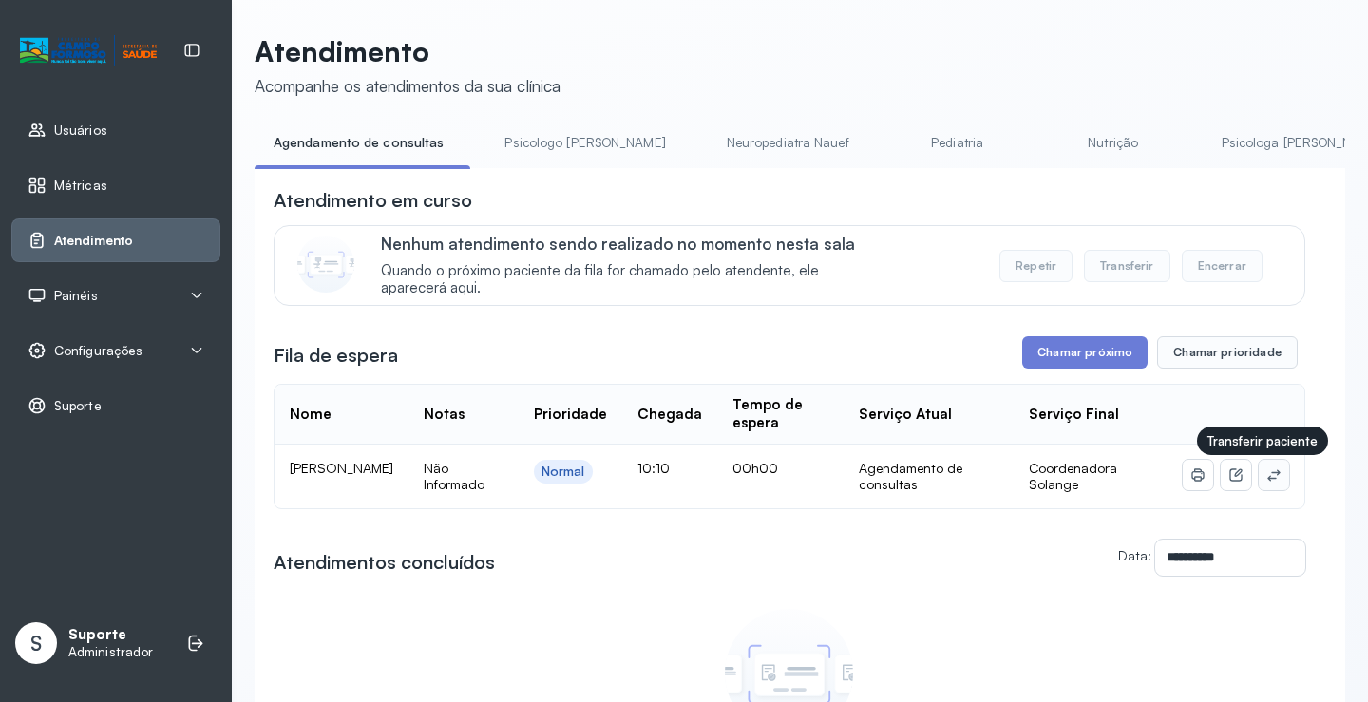
click at [1266, 483] on icon at bounding box center [1273, 474] width 15 height 15
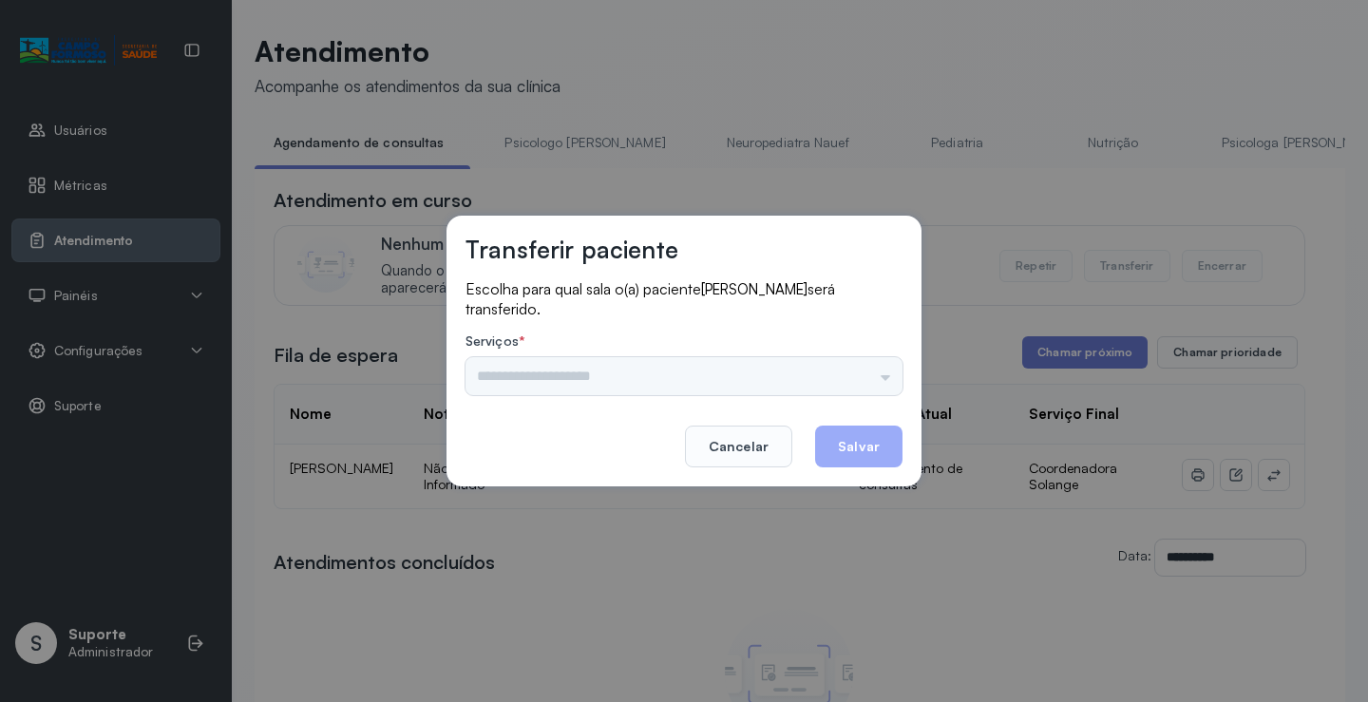
click at [866, 372] on div "Nenhuma opção encontrada" at bounding box center [684, 376] width 437 height 38
click at [866, 372] on input "text" at bounding box center [684, 376] width 437 height 38
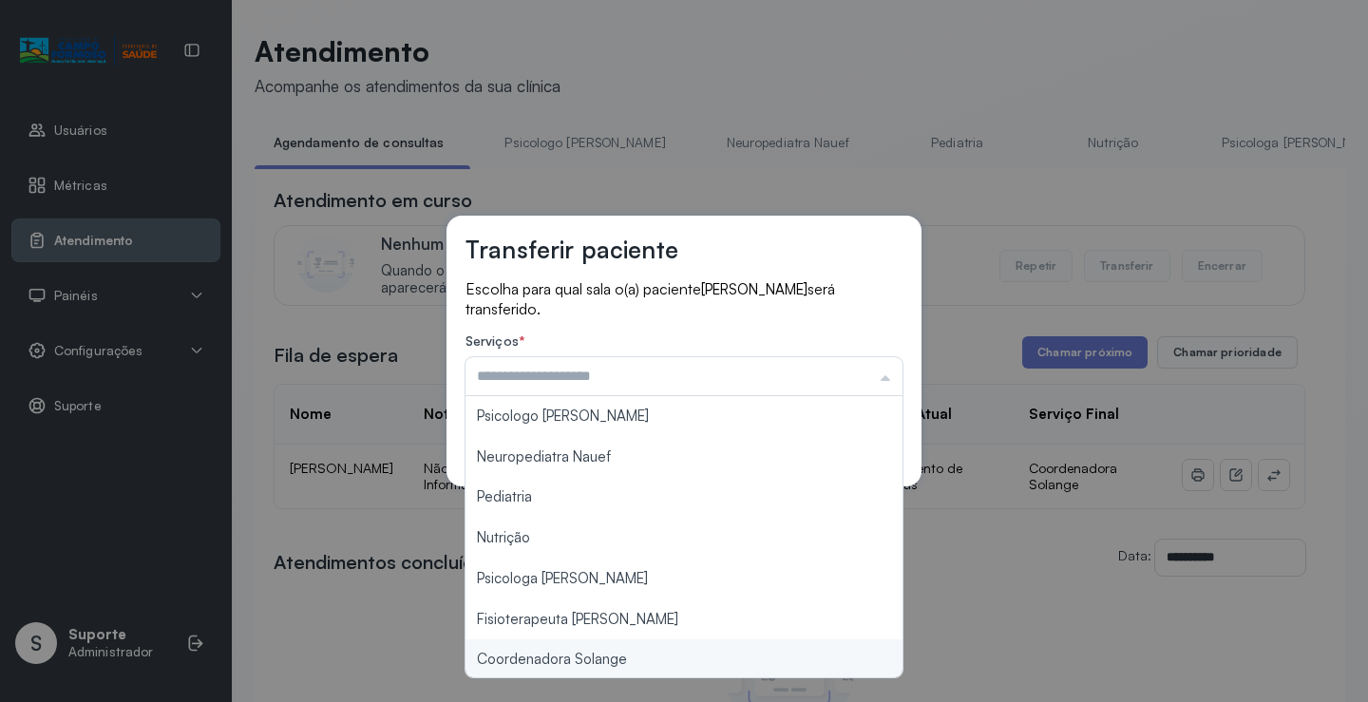
type input "**********"
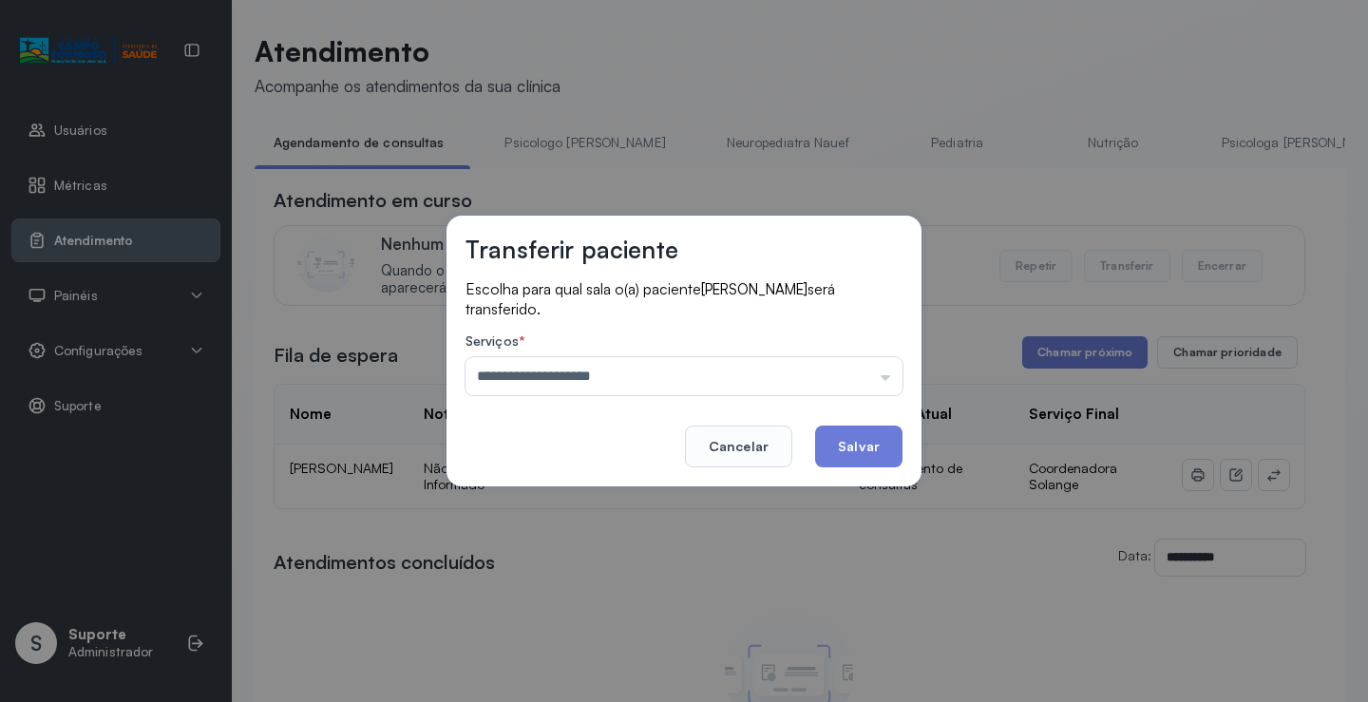
click at [609, 657] on div "**********" at bounding box center [684, 351] width 1368 height 702
click at [875, 431] on button "Salvar" at bounding box center [858, 447] width 87 height 42
